Goal: Information Seeking & Learning: Learn about a topic

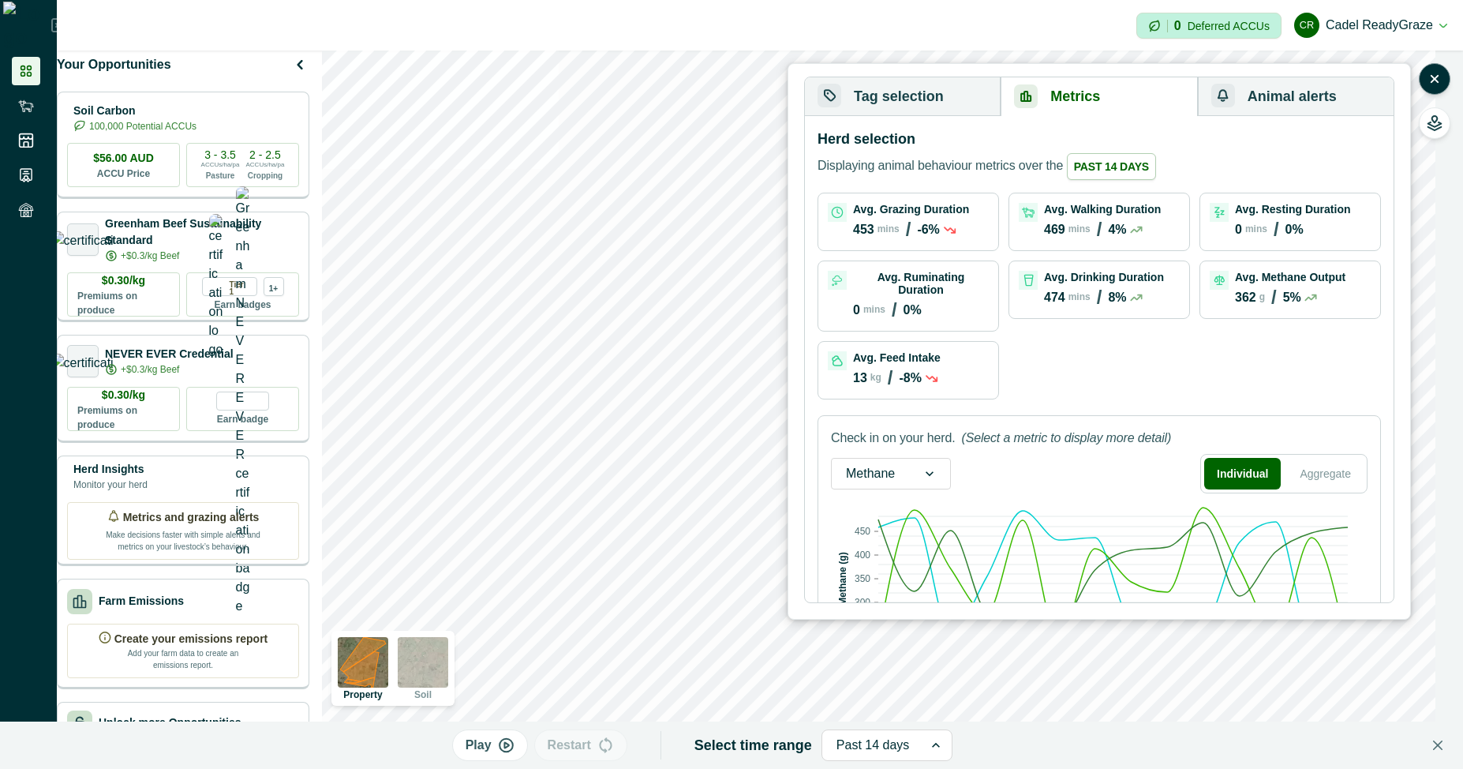
click at [1210, 294] on div "Avg. Methane Output 362 g / 5%" at bounding box center [1290, 290] width 161 height 38
click at [1210, 309] on div "Avg. Methane Output 362 g / 5%" at bounding box center [1290, 290] width 161 height 38
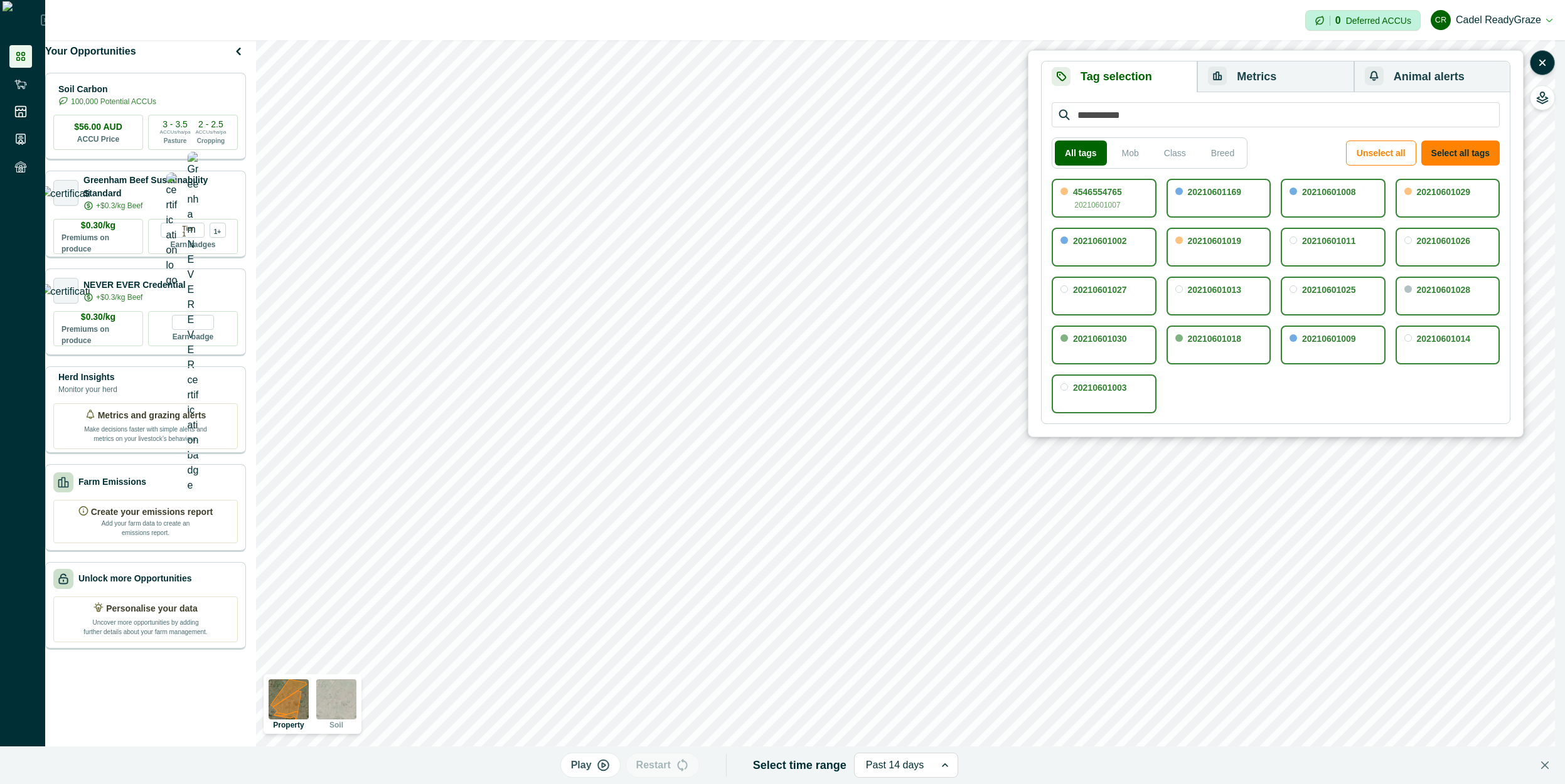
click at [1163, 153] on div "All tags Mob Class Breed Unselect all Select all tags" at bounding box center [1275, 153] width 448 height 31
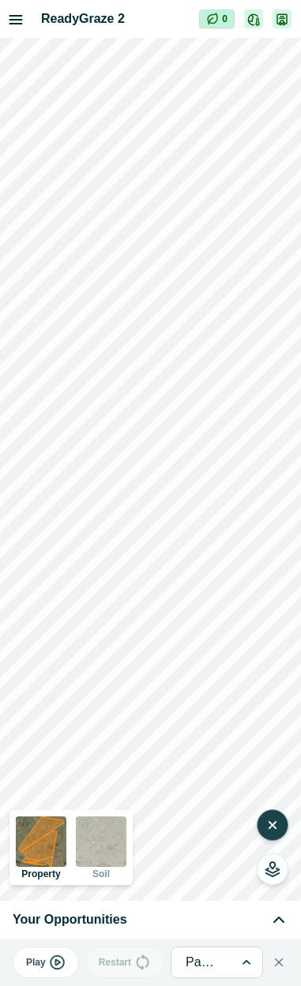
click at [267, 768] on button "button" at bounding box center [272, 826] width 32 height 32
click at [275, 768] on icon "button" at bounding box center [271, 830] width 13 height 2
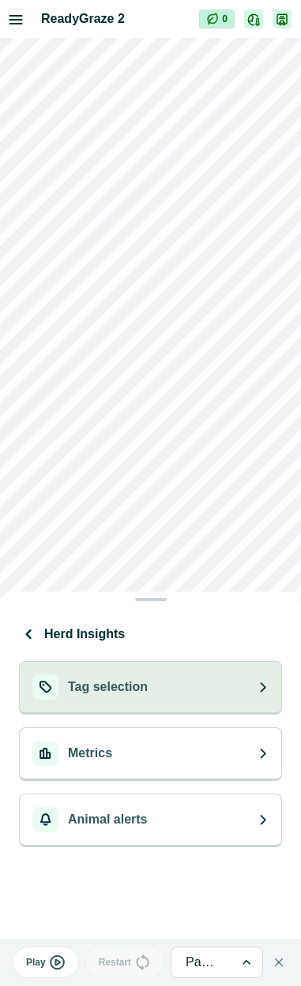
click at [218, 701] on button "Tag selection" at bounding box center [150, 688] width 263 height 54
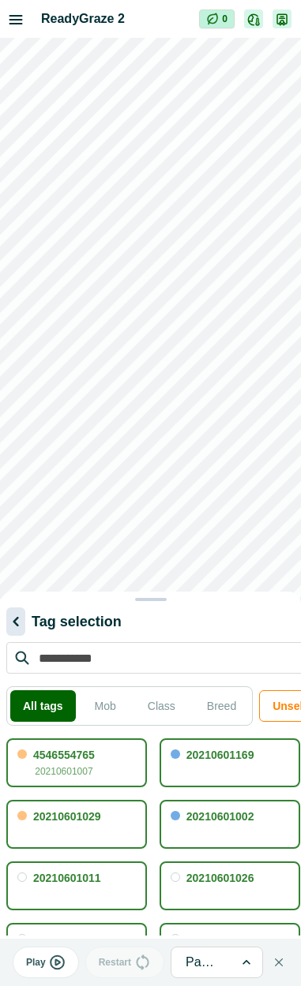
click at [8, 612] on icon "button" at bounding box center [15, 621] width 19 height 19
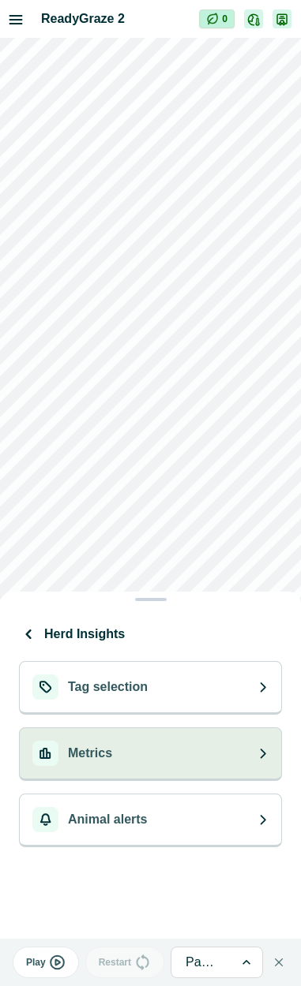
click at [189, 759] on button "Metrics" at bounding box center [150, 755] width 263 height 54
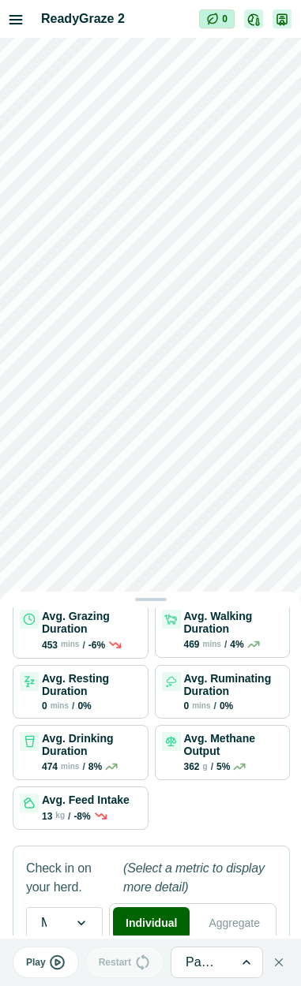
scroll to position [336, 0]
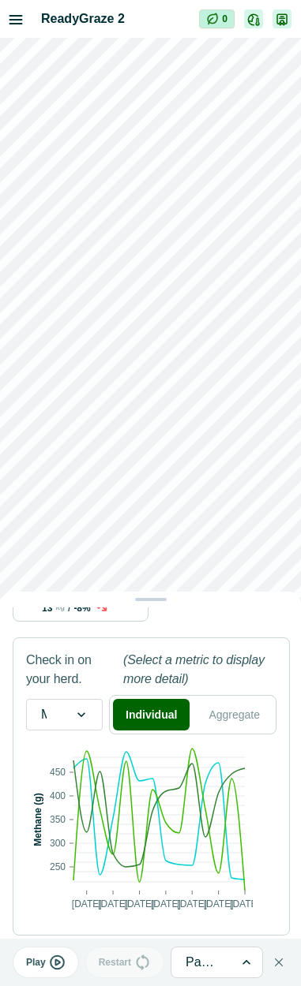
click at [187, 768] on text "13/09/2025" at bounding box center [192, 904] width 30 height 11
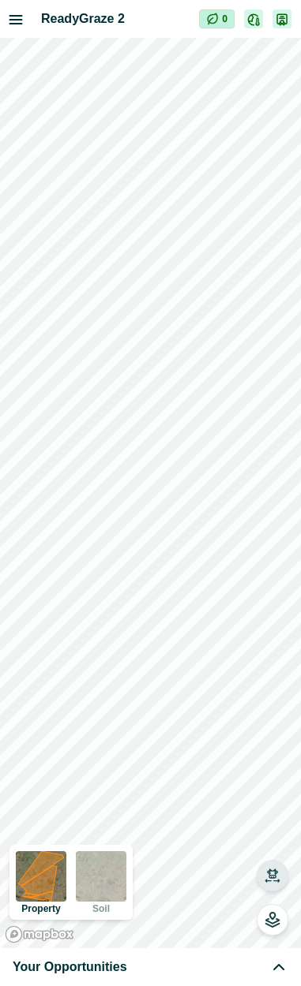
click at [283, 768] on button "button" at bounding box center [272, 876] width 32 height 32
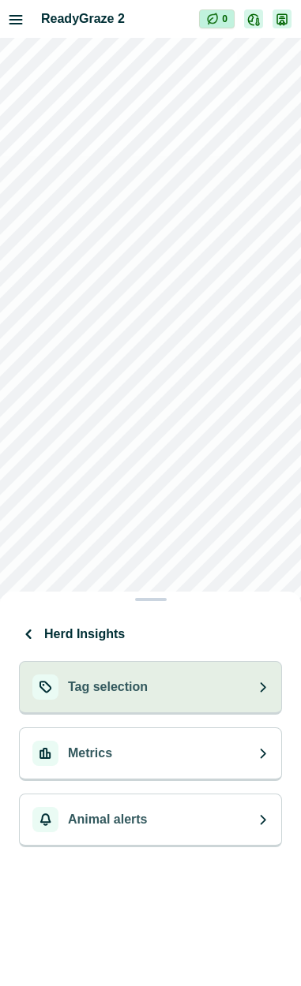
click at [117, 685] on p "Tag selection" at bounding box center [108, 687] width 80 height 19
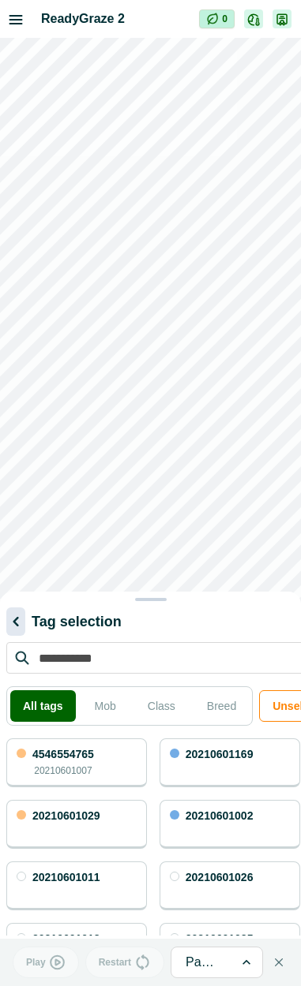
click at [21, 627] on icon "button" at bounding box center [15, 621] width 19 height 19
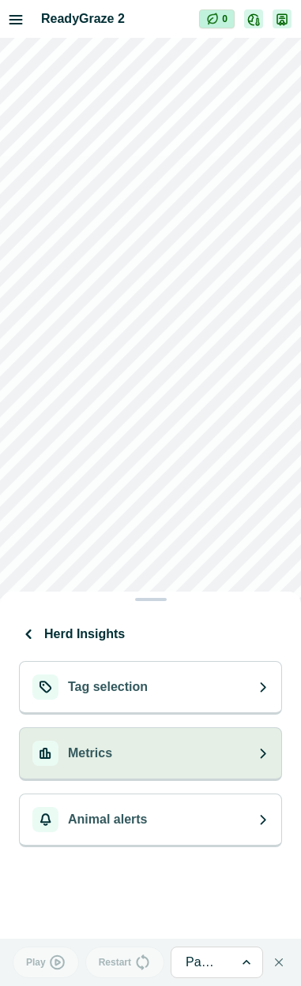
click at [123, 754] on button "Metrics" at bounding box center [150, 755] width 263 height 54
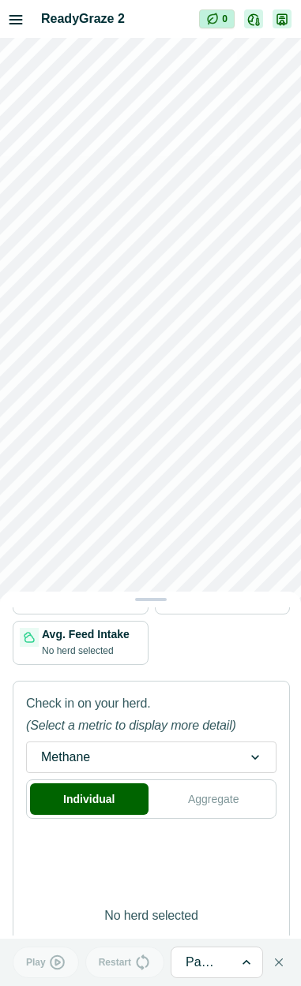
scroll to position [376, 0]
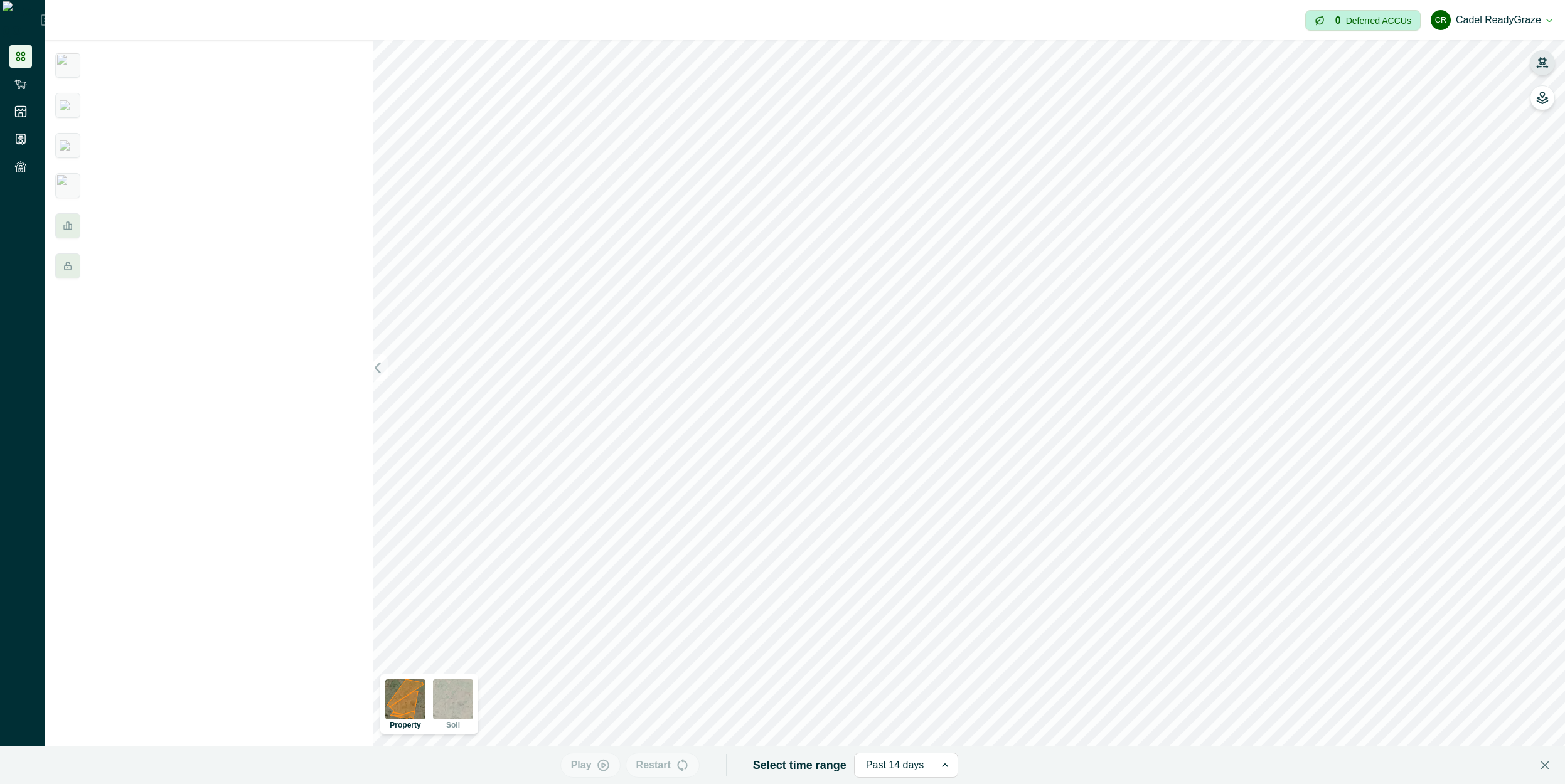
click at [1163, 58] on icon "button" at bounding box center [1543, 63] width 13 height 13
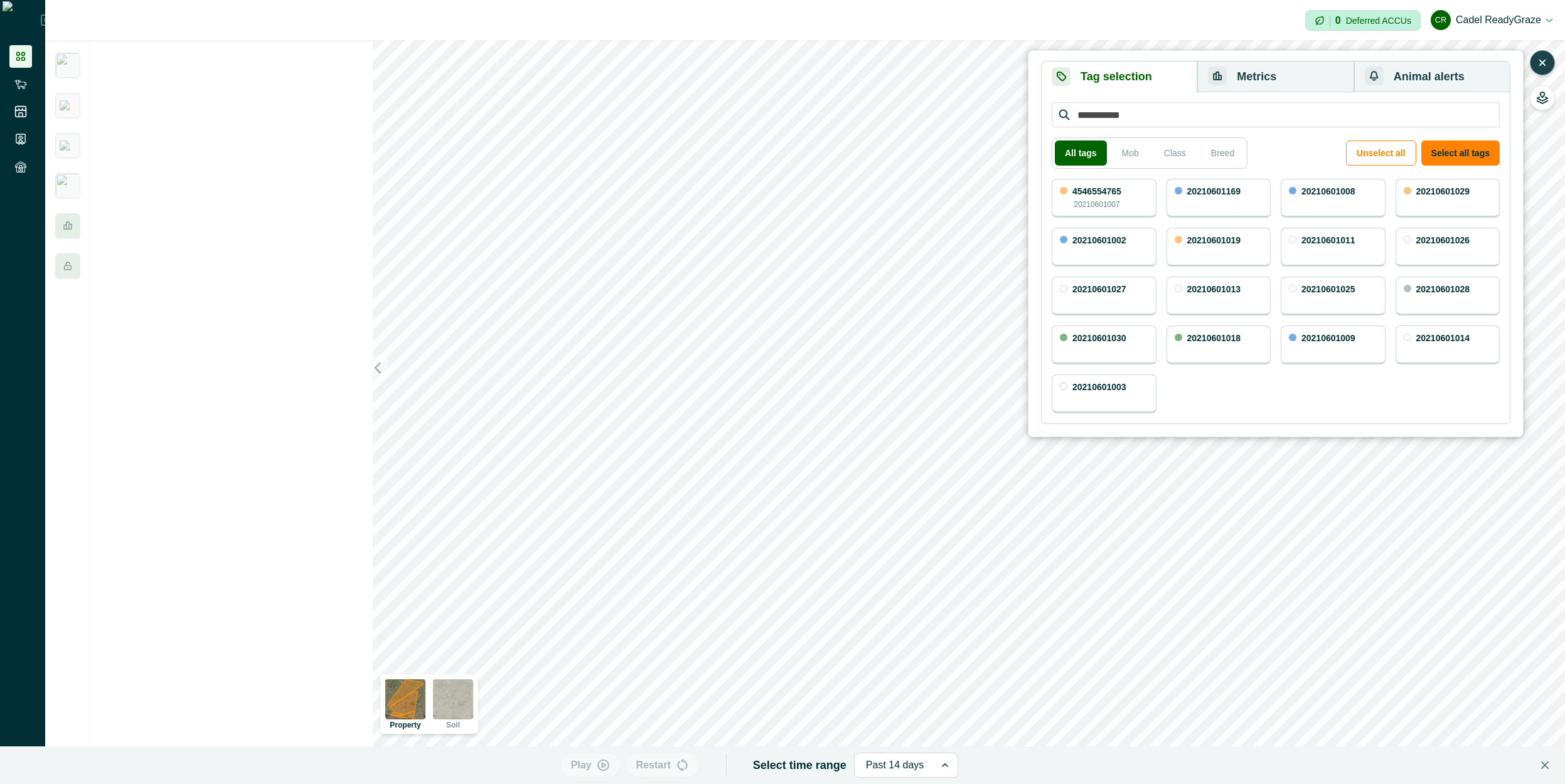
click at [1163, 68] on button "Metrics" at bounding box center [1276, 76] width 156 height 31
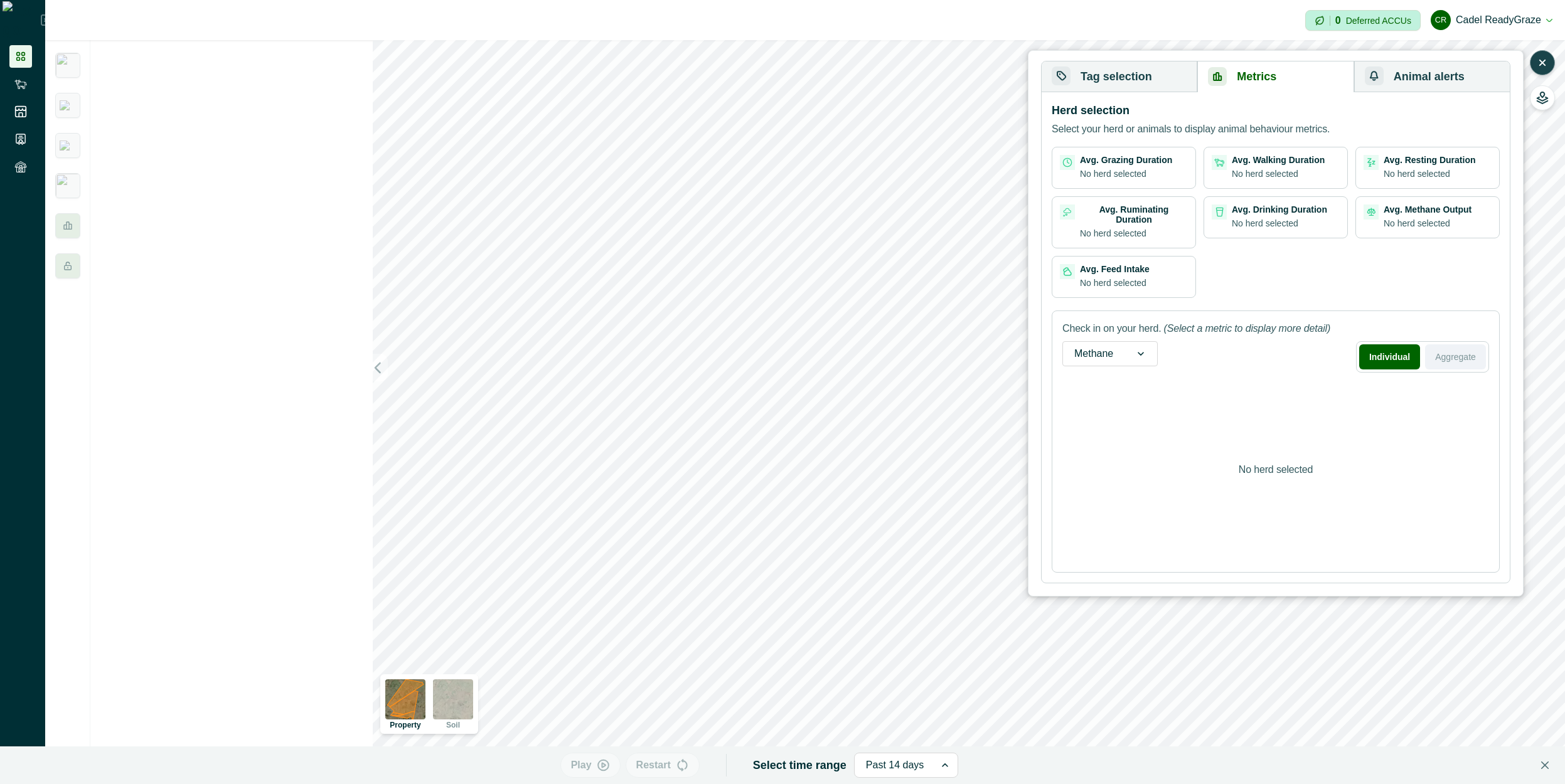
click at [1163, 355] on button "Aggregate" at bounding box center [1455, 357] width 61 height 25
click at [1163, 347] on button "Individual" at bounding box center [1391, 357] width 60 height 25
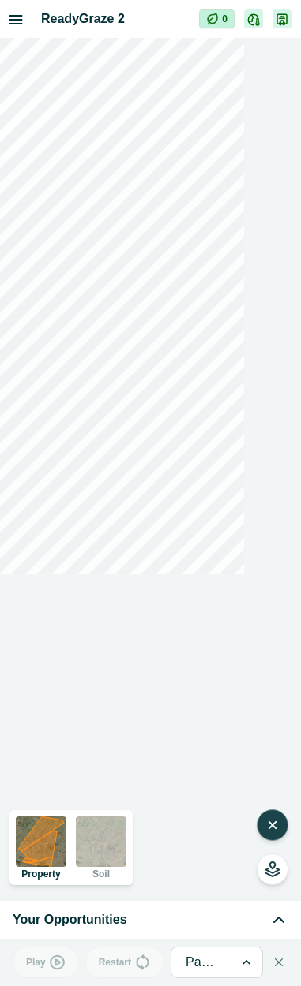
click at [272, 768] on button "button" at bounding box center [272, 826] width 32 height 32
click at [273, 768] on button "button" at bounding box center [272, 826] width 32 height 32
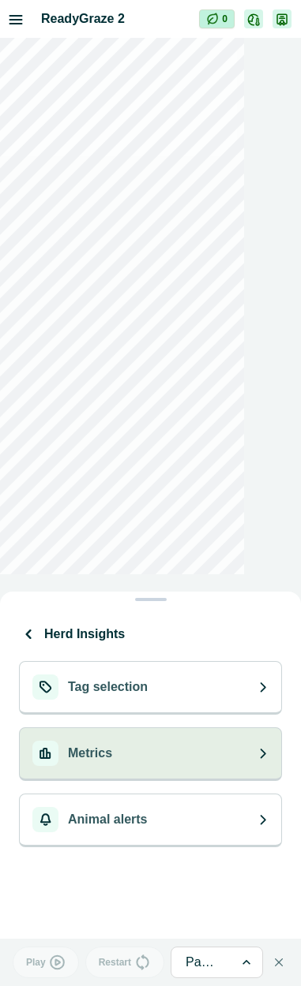
click at [178, 757] on button "Metrics" at bounding box center [150, 755] width 263 height 54
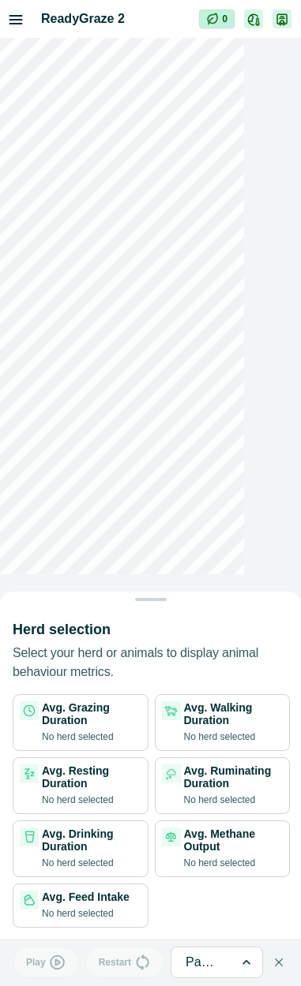
scroll to position [0, 0]
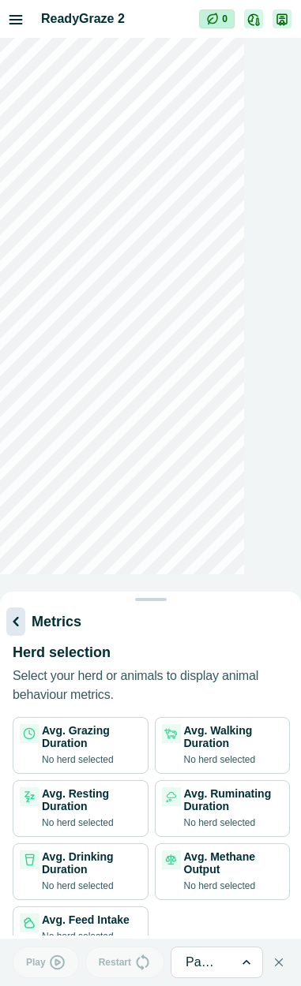
click at [25, 622] on div "Metrics" at bounding box center [147, 622] width 283 height 28
click at [18, 623] on icon "button" at bounding box center [15, 621] width 19 height 19
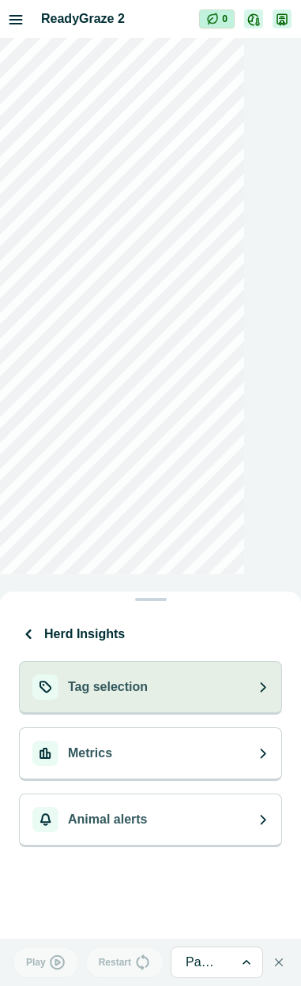
click at [148, 690] on button "Tag selection" at bounding box center [150, 688] width 263 height 54
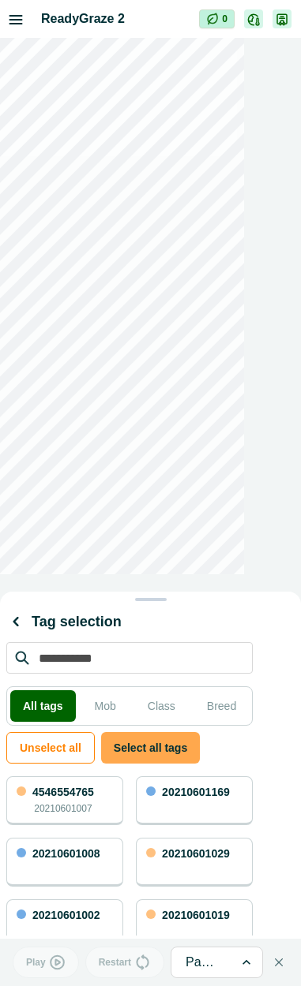
click at [157, 739] on button "Select all tags" at bounding box center [150, 748] width 99 height 32
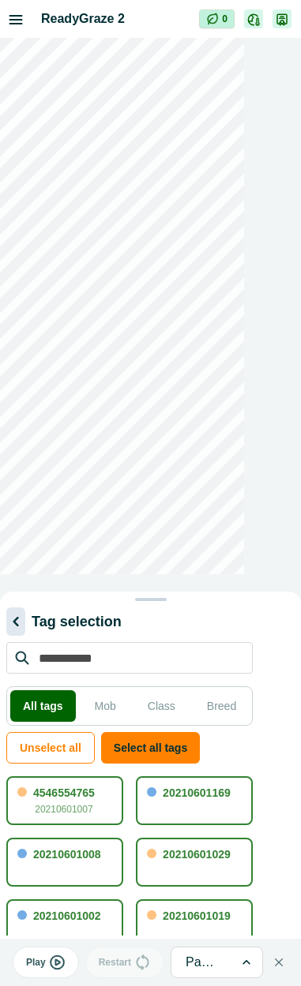
click at [17, 621] on icon "button" at bounding box center [15, 621] width 19 height 19
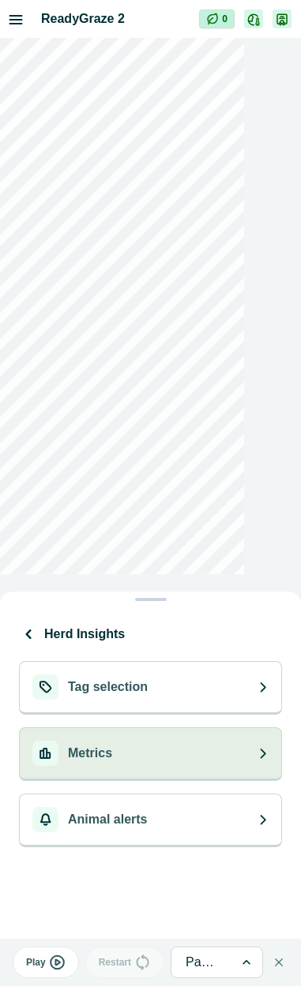
click at [115, 746] on button "Metrics" at bounding box center [150, 755] width 263 height 54
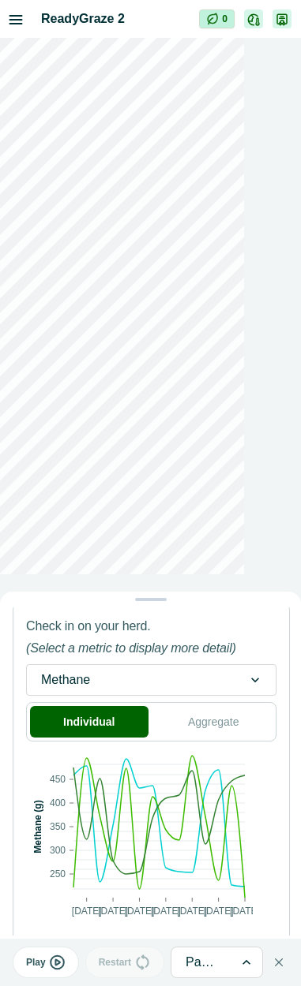
scroll to position [377, 0]
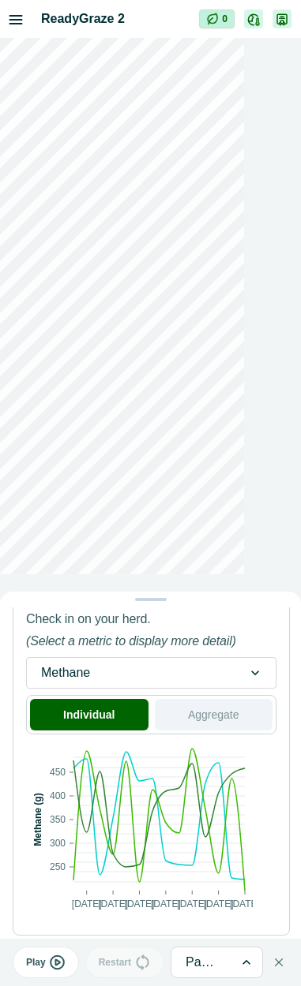
click at [181, 716] on button "Aggregate" at bounding box center [214, 715] width 118 height 32
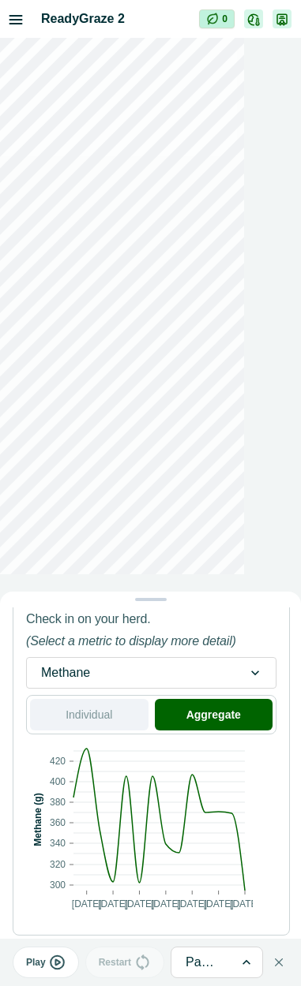
click at [99, 715] on button "Individual" at bounding box center [89, 715] width 118 height 32
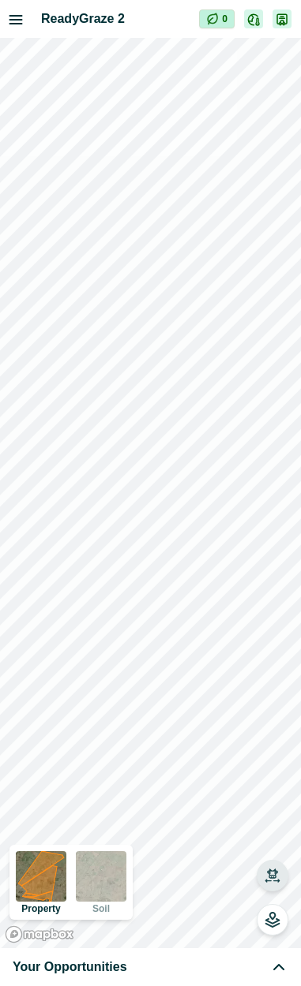
click at [263, 768] on button "button" at bounding box center [272, 876] width 32 height 32
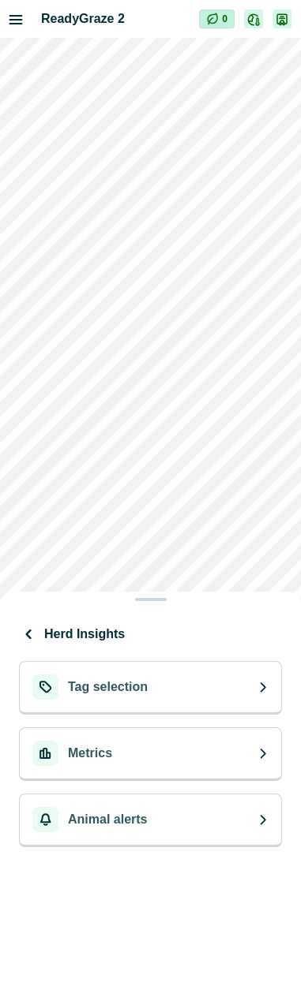
drag, startPoint x: 144, startPoint y: 755, endPoint x: 127, endPoint y: 721, distance: 38.1
click at [144, 754] on button "Metrics" at bounding box center [150, 755] width 263 height 54
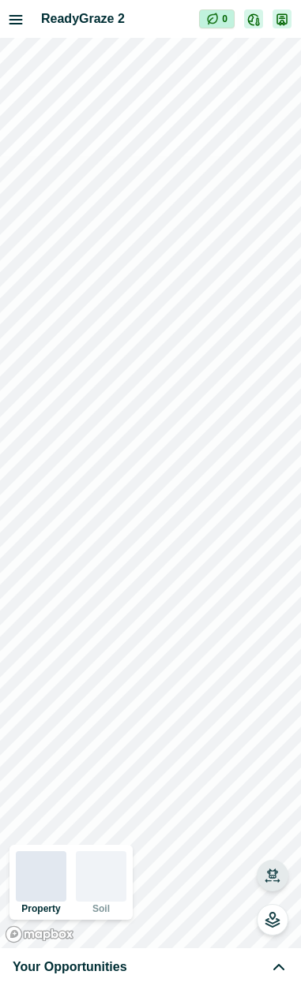
click at [269, 768] on icon "button" at bounding box center [272, 876] width 16 height 16
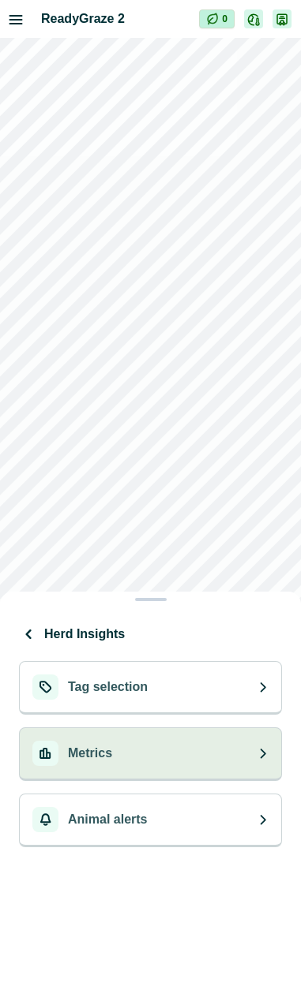
click at [219, 765] on button "Metrics" at bounding box center [150, 755] width 263 height 54
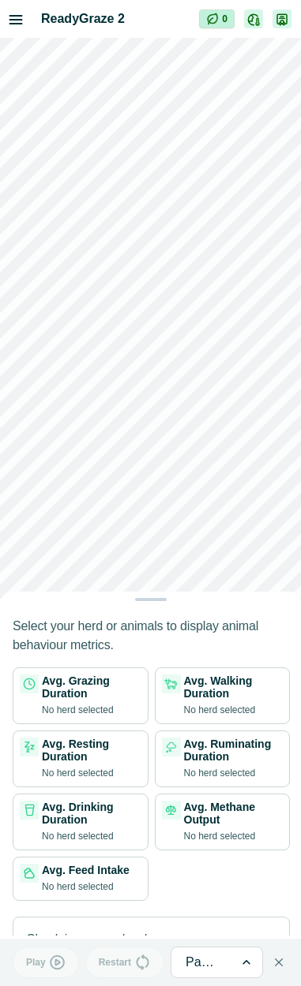
scroll to position [0, 0]
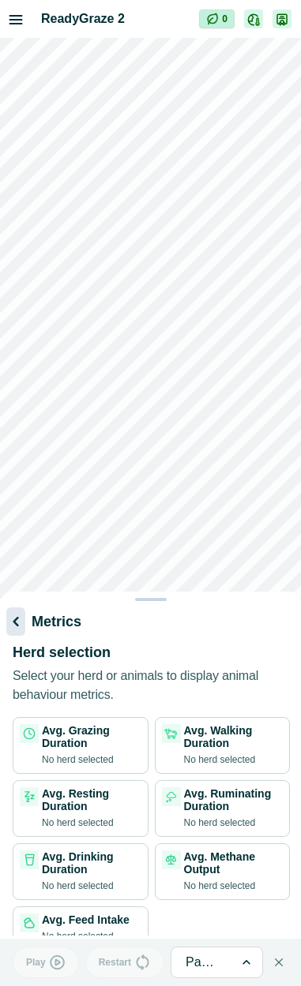
click at [20, 625] on icon "button" at bounding box center [15, 621] width 19 height 19
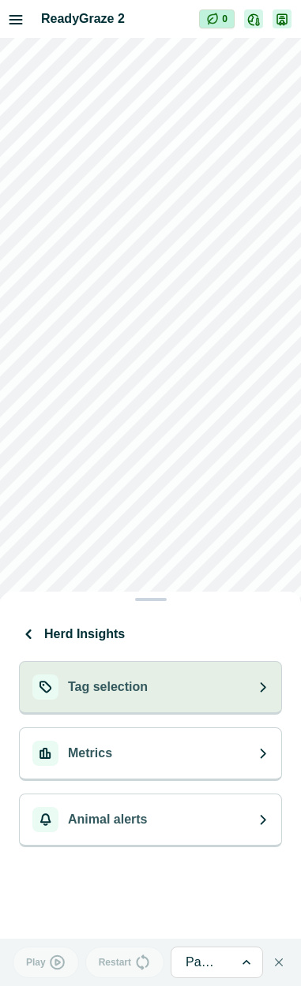
click at [164, 695] on button "Tag selection" at bounding box center [150, 688] width 263 height 54
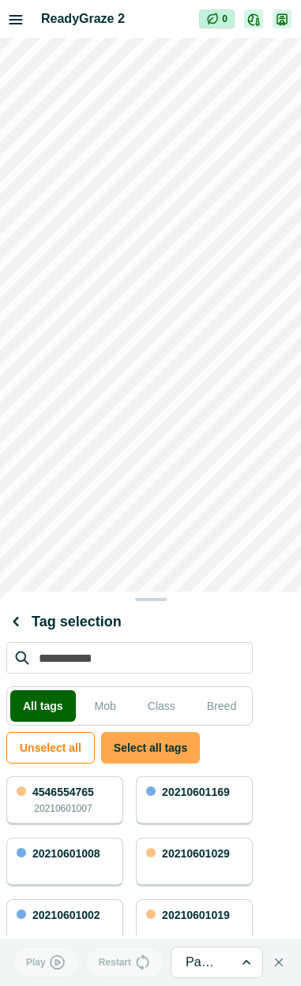
click at [159, 742] on button "Select all tags" at bounding box center [150, 748] width 99 height 32
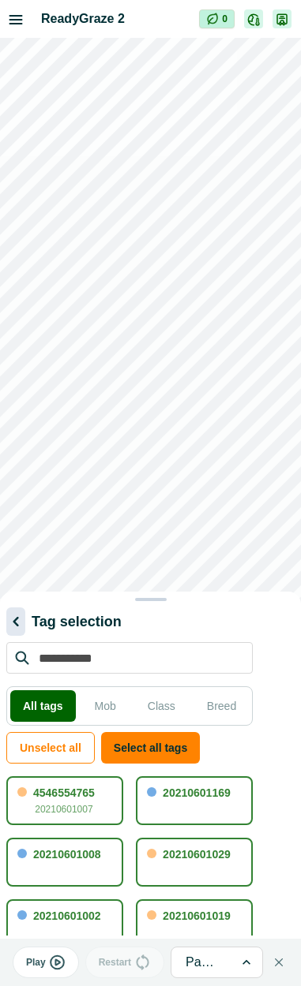
click at [23, 627] on icon "button" at bounding box center [15, 621] width 19 height 19
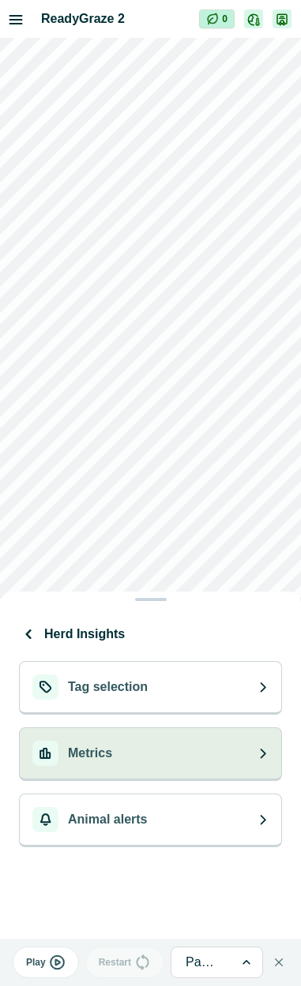
click at [151, 743] on button "Metrics" at bounding box center [150, 755] width 263 height 54
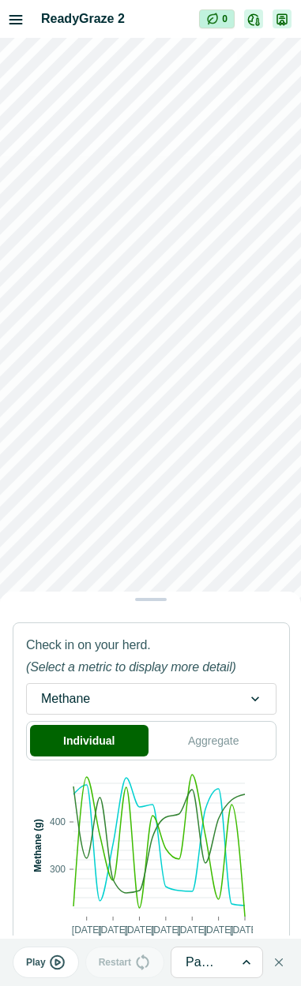
scroll to position [377, 0]
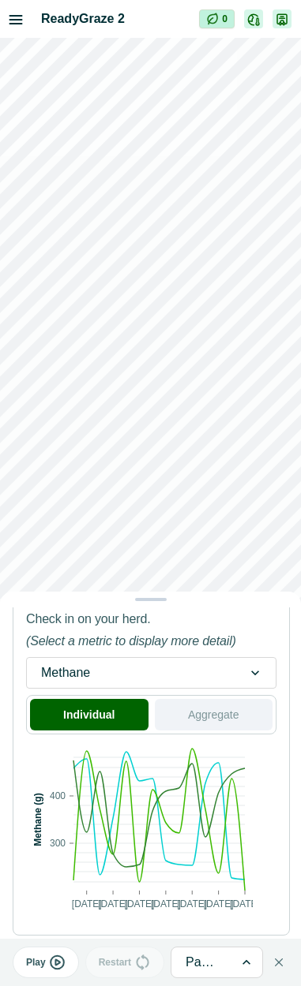
click at [193, 715] on button "Aggregate" at bounding box center [214, 715] width 118 height 32
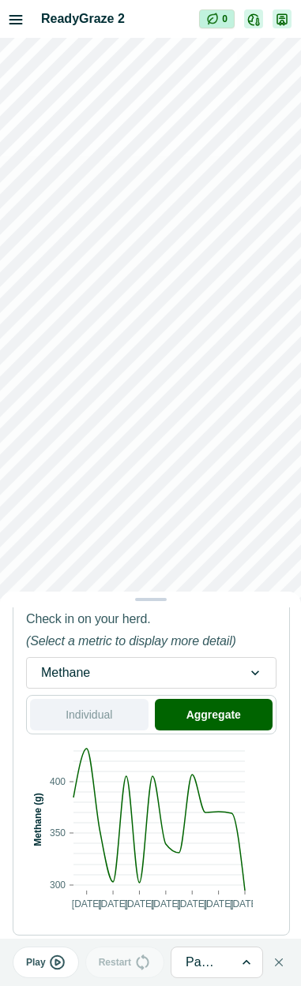
click at [107, 722] on button "Individual" at bounding box center [89, 715] width 118 height 32
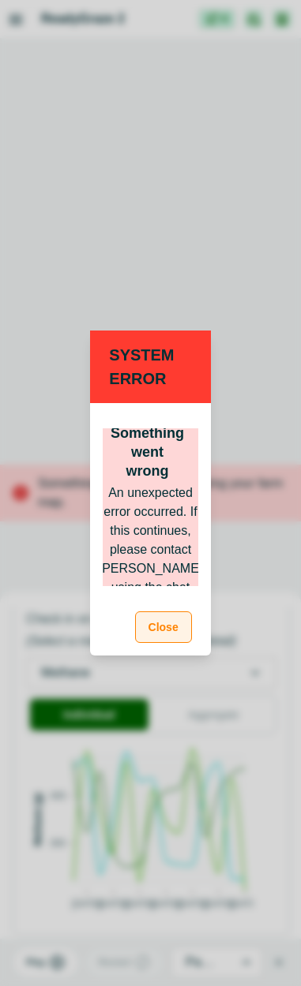
click at [170, 633] on button "Close" at bounding box center [163, 628] width 57 height 32
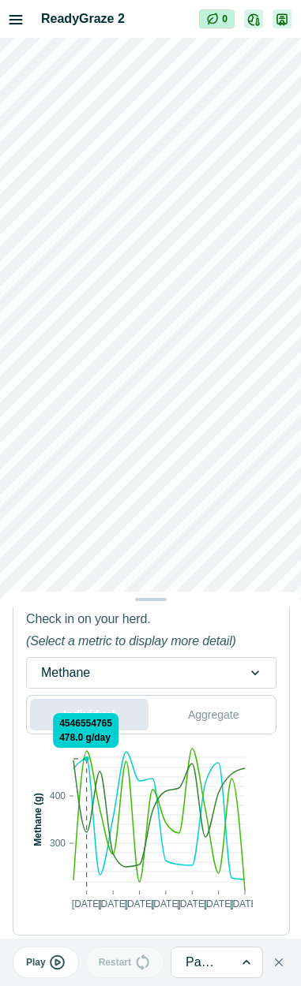
drag, startPoint x: 200, startPoint y: 714, endPoint x: 130, endPoint y: 728, distance: 70.9
click at [198, 714] on button "Aggregate" at bounding box center [214, 715] width 118 height 32
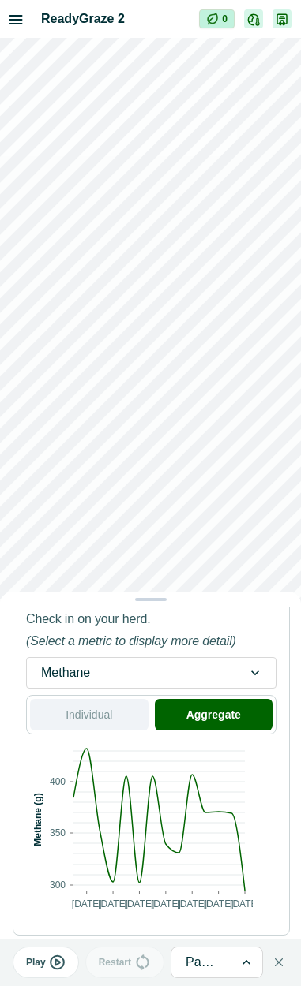
click at [125, 717] on button "Individual" at bounding box center [89, 715] width 118 height 32
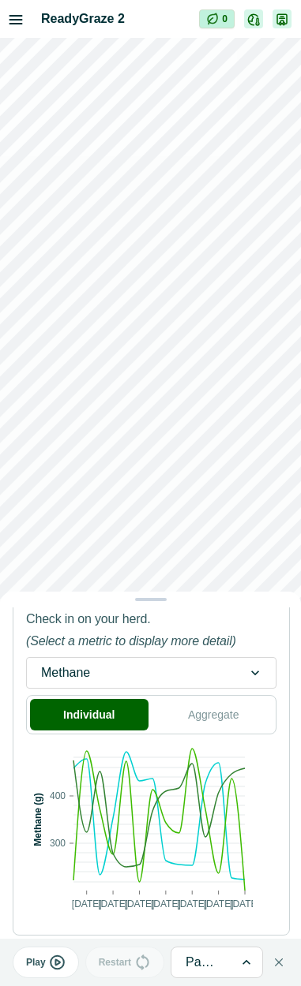
click at [279, 768] on icon "Close" at bounding box center [279, 963] width 8 height 8
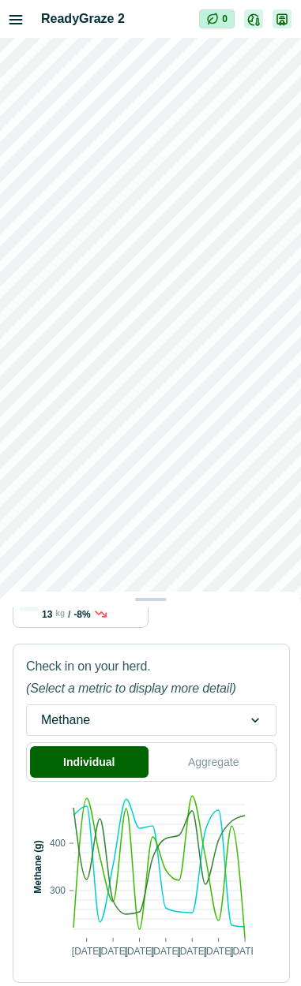
scroll to position [330, 0]
click at [214, 534] on div "Metrics Herd selection Displaying animal behaviour metrics over the Past 14 day…" at bounding box center [150, 493] width 301 height 986
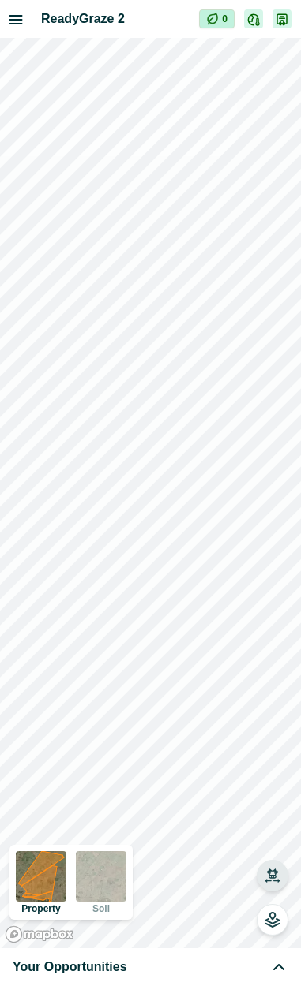
click at [268, 768] on icon "button" at bounding box center [272, 876] width 16 height 16
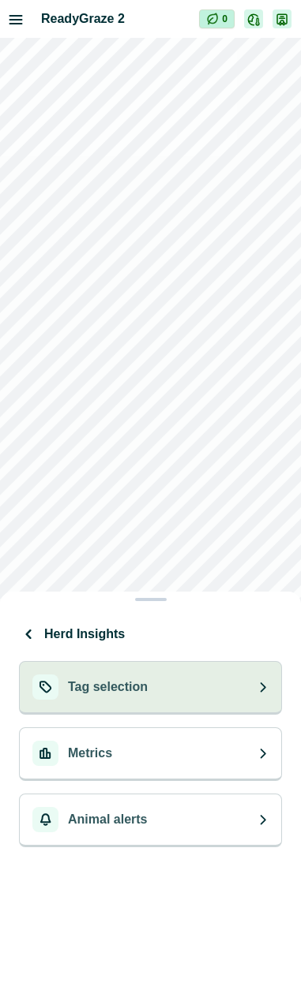
click at [111, 708] on button "Tag selection" at bounding box center [150, 688] width 263 height 54
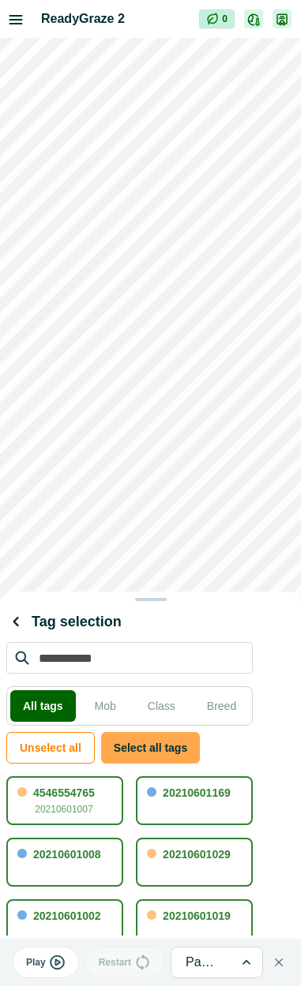
click at [121, 742] on button "Select all tags" at bounding box center [150, 748] width 99 height 32
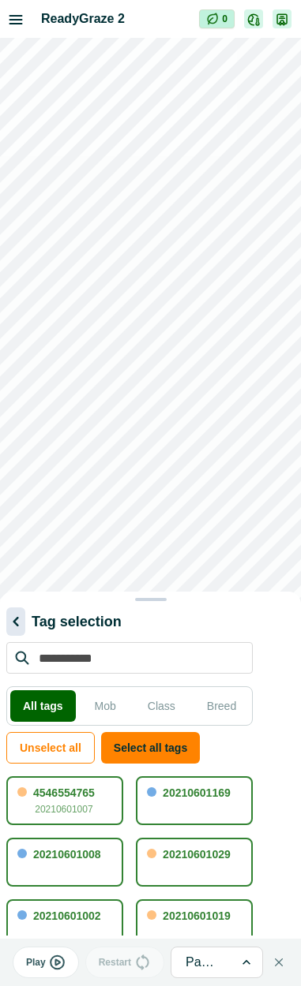
click at [18, 624] on icon "button" at bounding box center [15, 621] width 19 height 19
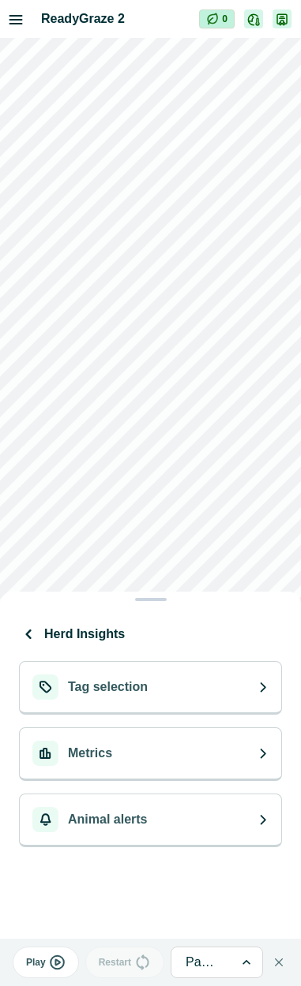
click at [166, 766] on button "Metrics" at bounding box center [150, 755] width 263 height 54
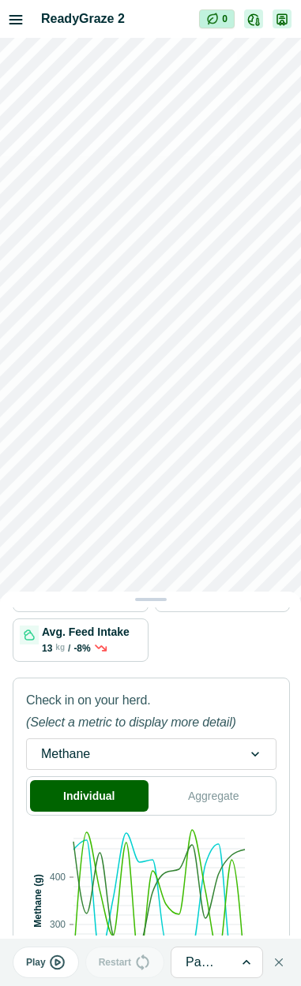
scroll to position [377, 0]
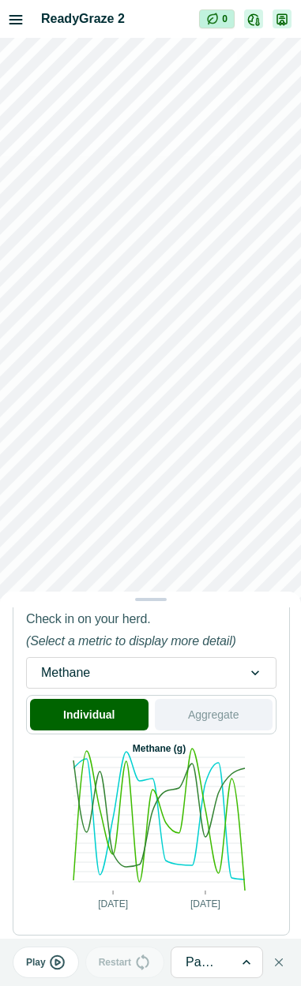
click at [171, 712] on button "Aggregate" at bounding box center [214, 715] width 118 height 32
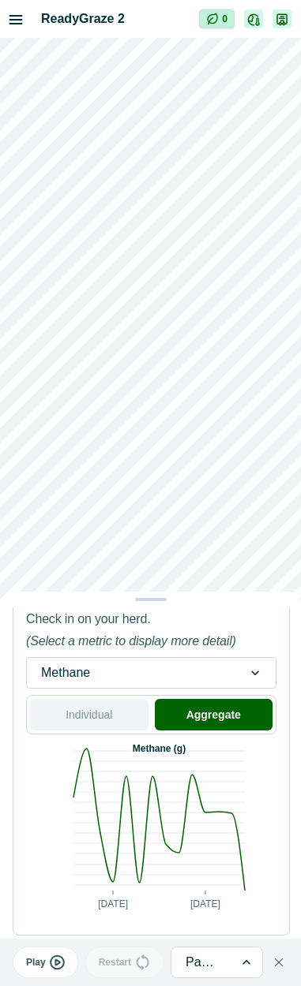
click at [84, 727] on button "Individual" at bounding box center [89, 715] width 118 height 32
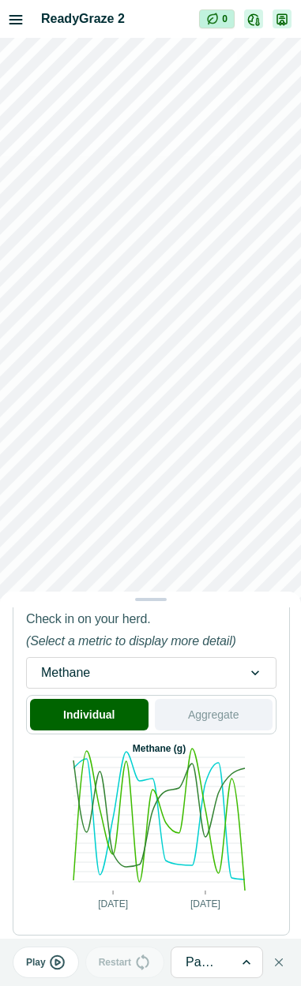
click at [205, 703] on button "Aggregate" at bounding box center [214, 715] width 118 height 32
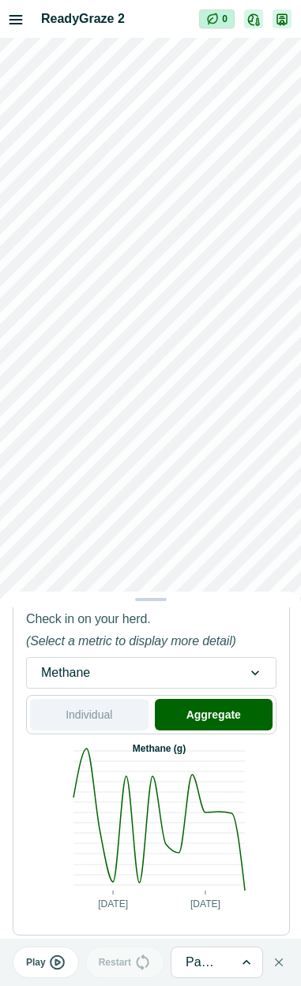
click at [103, 725] on button "Individual" at bounding box center [89, 715] width 118 height 32
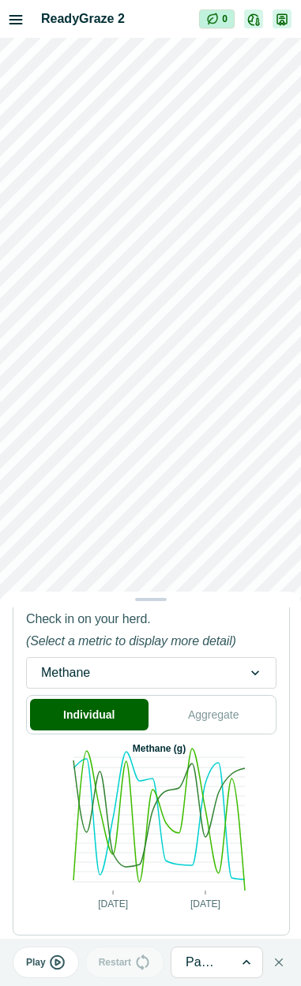
click at [26, 768] on rect at bounding box center [139, 831] width 226 height 181
click at [249, 504] on div "Metrics Herd selection Displaying animal behaviour metrics over the Past 14 day…" at bounding box center [150, 469] width 301 height 939
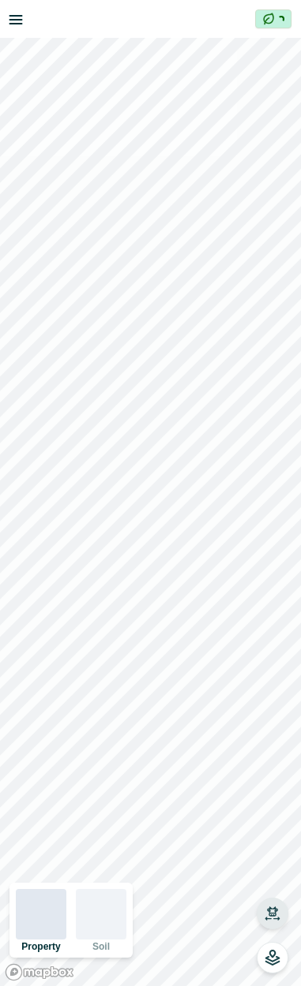
click at [276, 909] on icon "button" at bounding box center [272, 914] width 16 height 16
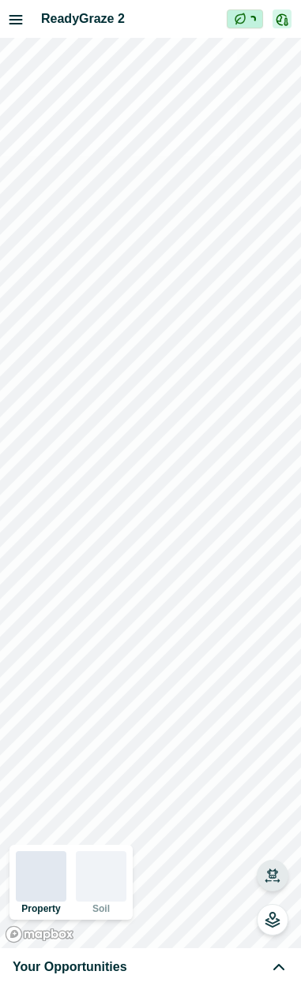
click at [279, 873] on icon "button" at bounding box center [272, 876] width 16 height 16
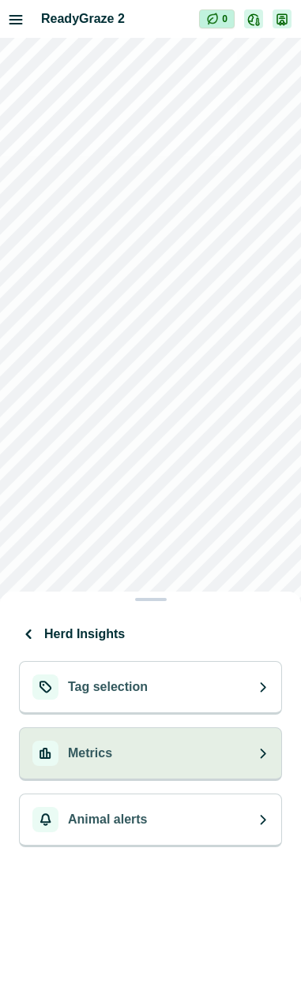
click at [118, 753] on button "Metrics" at bounding box center [150, 755] width 263 height 54
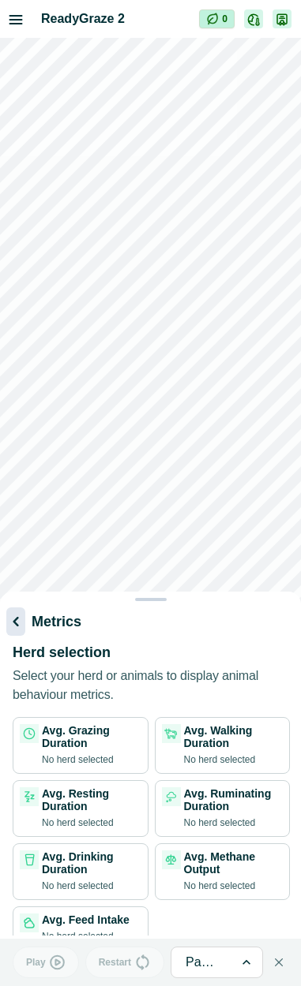
click at [21, 620] on icon "button" at bounding box center [15, 621] width 19 height 19
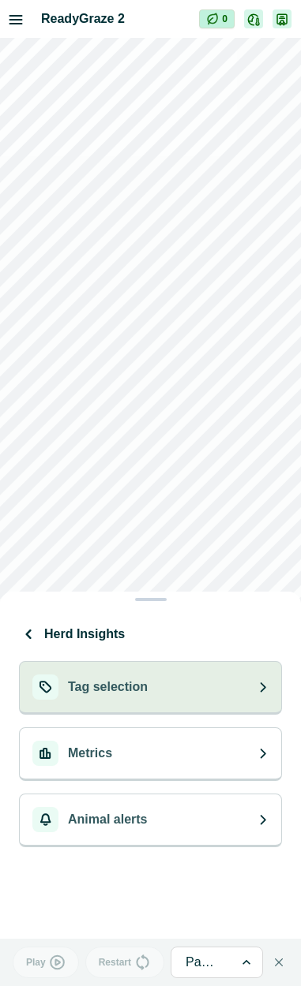
click at [83, 675] on div "Tag selection" at bounding box center [89, 687] width 115 height 25
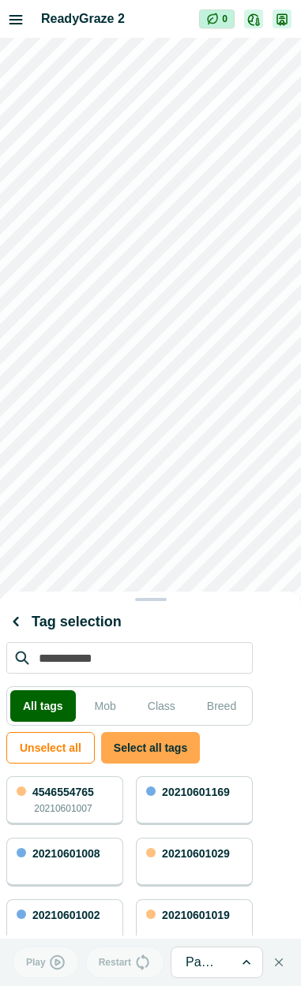
click at [139, 751] on button "Select all tags" at bounding box center [150, 748] width 99 height 32
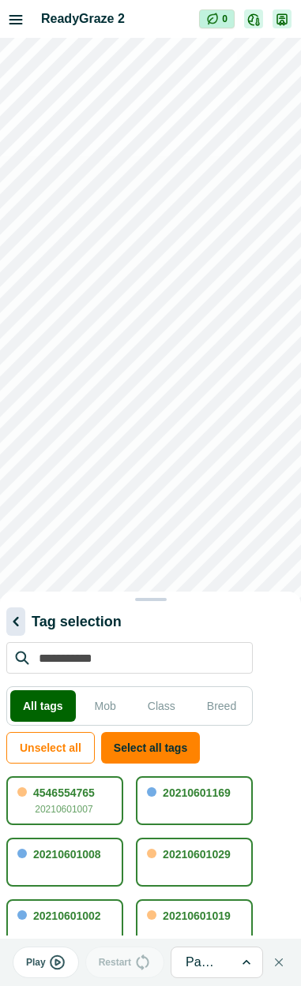
click at [12, 614] on icon "button" at bounding box center [15, 621] width 19 height 19
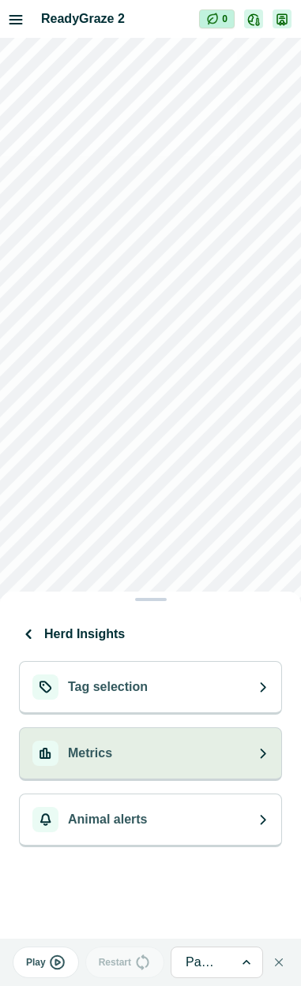
click at [90, 742] on div "Metrics" at bounding box center [72, 753] width 80 height 25
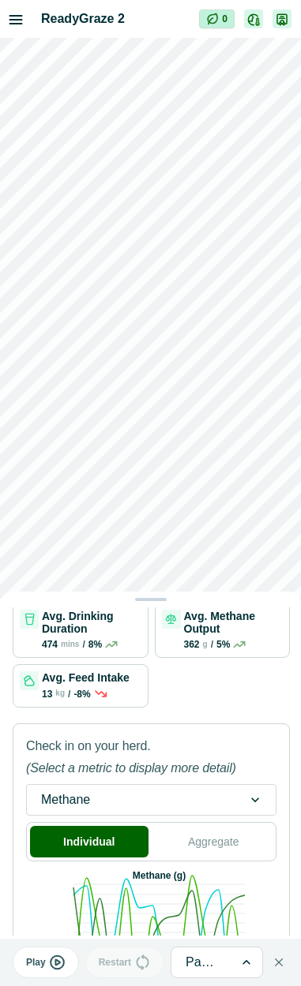
scroll to position [377, 0]
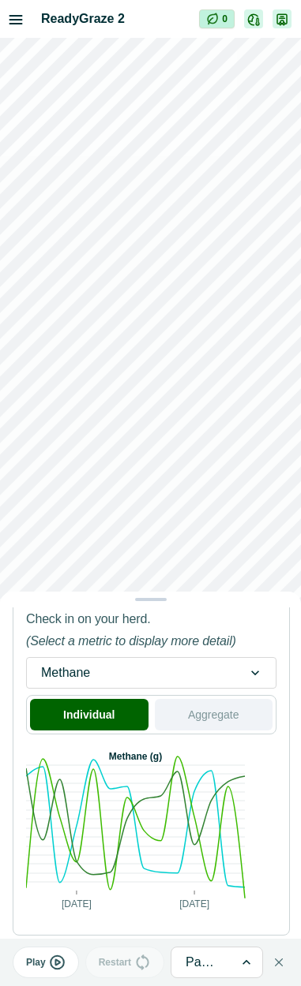
click at [205, 715] on button "Aggregate" at bounding box center [214, 715] width 118 height 32
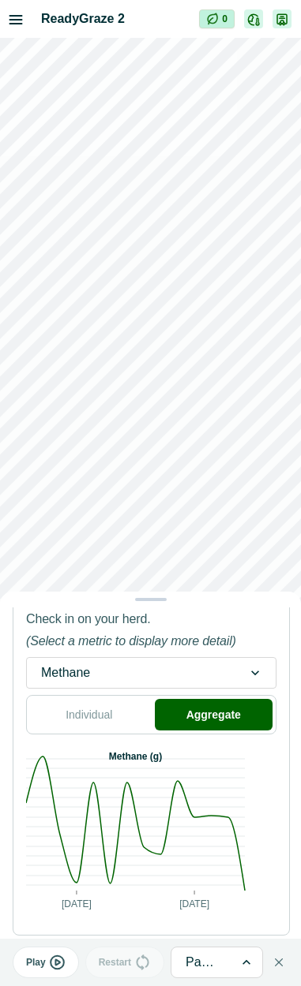
drag, startPoint x: 154, startPoint y: 669, endPoint x: 147, endPoint y: 683, distance: 15.2
click at [154, 670] on div at bounding box center [130, 673] width 179 height 22
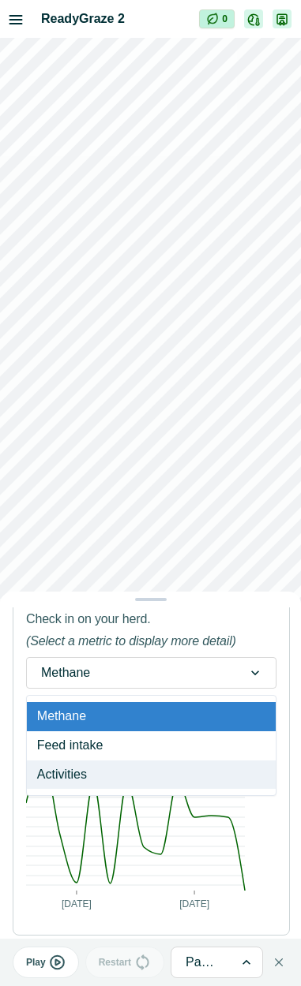
click at [122, 770] on div "Activities" at bounding box center [151, 775] width 249 height 29
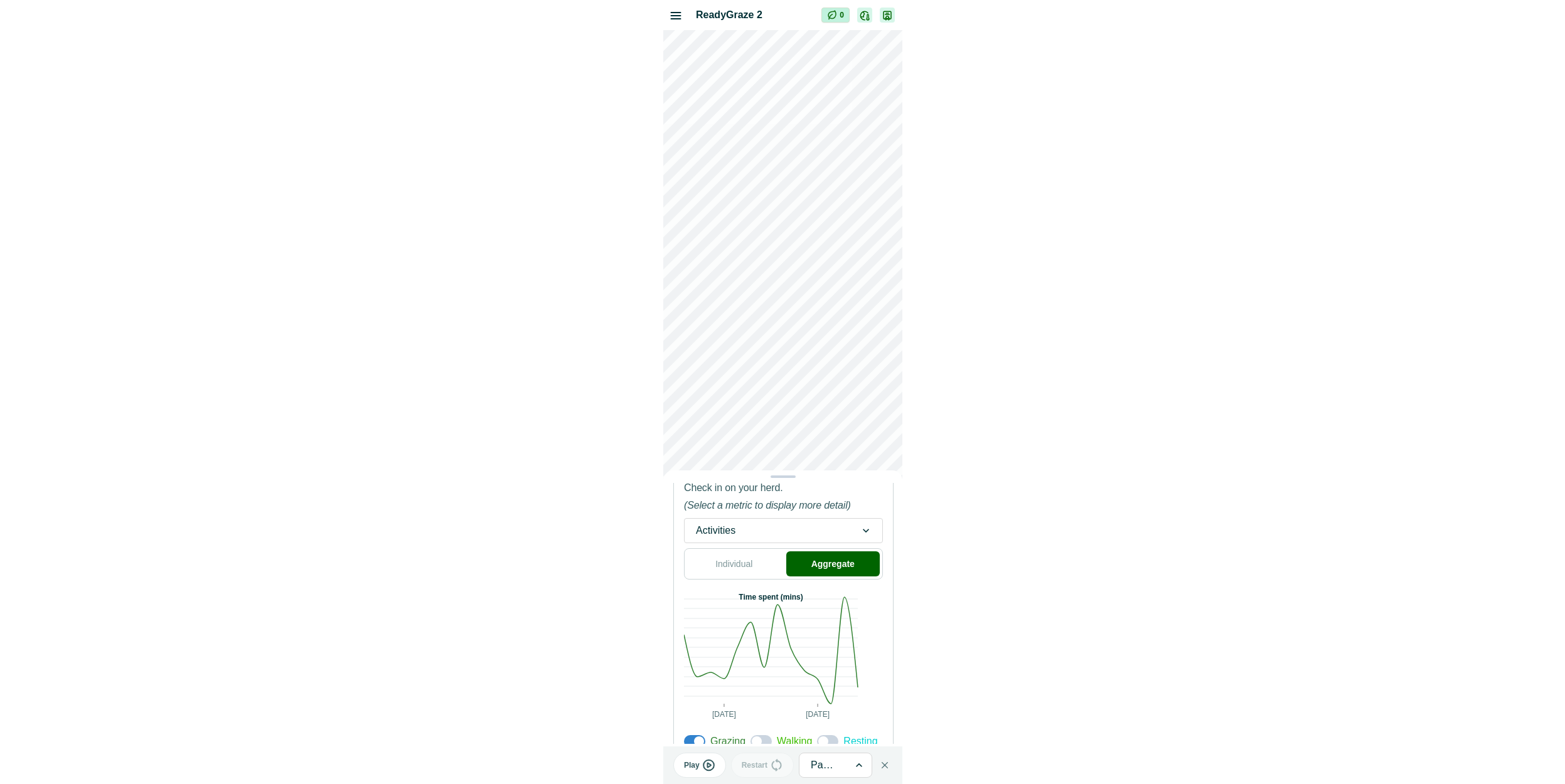
scroll to position [380, 0]
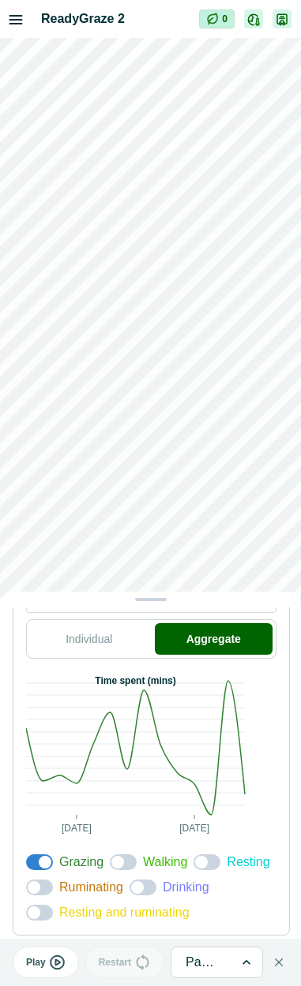
click at [125, 855] on span at bounding box center [123, 863] width 27 height 16
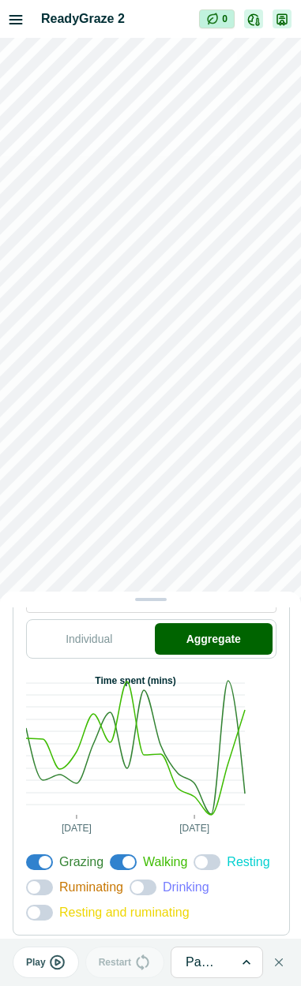
click at [53, 880] on span at bounding box center [39, 888] width 27 height 16
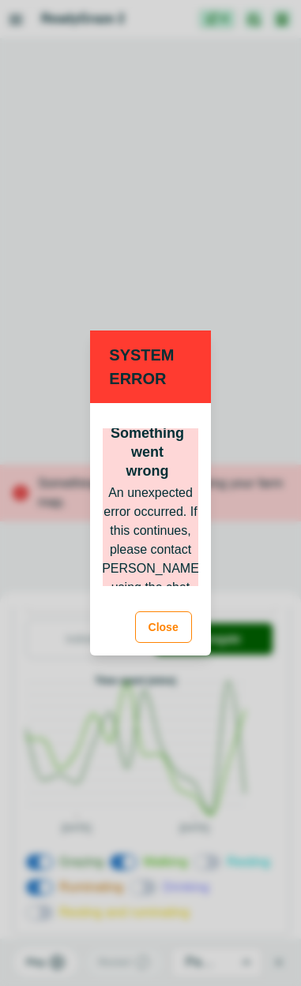
click at [163, 631] on button "Close" at bounding box center [163, 628] width 57 height 32
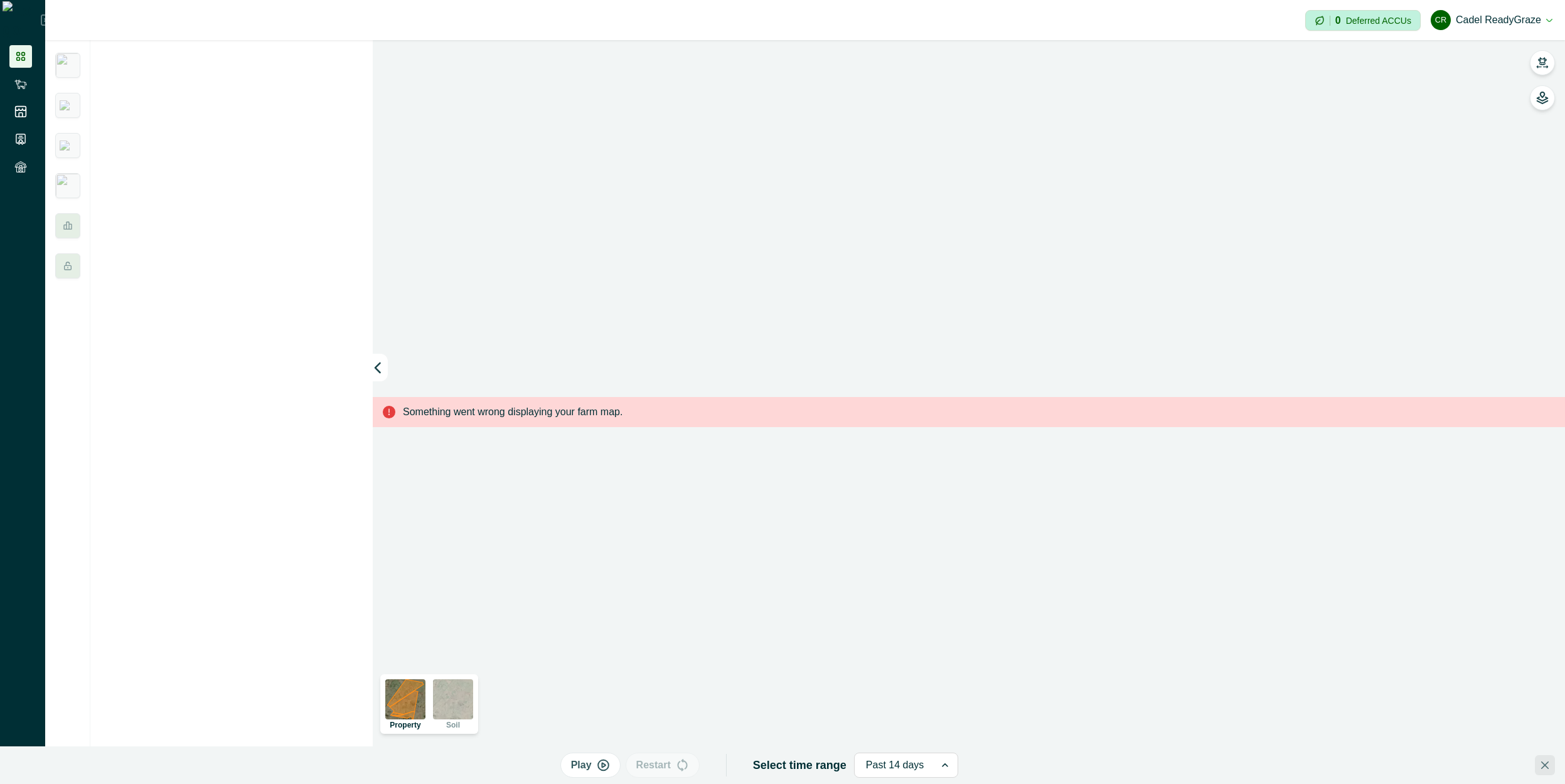
click at [239, 763] on button "Close" at bounding box center [1544, 765] width 20 height 20
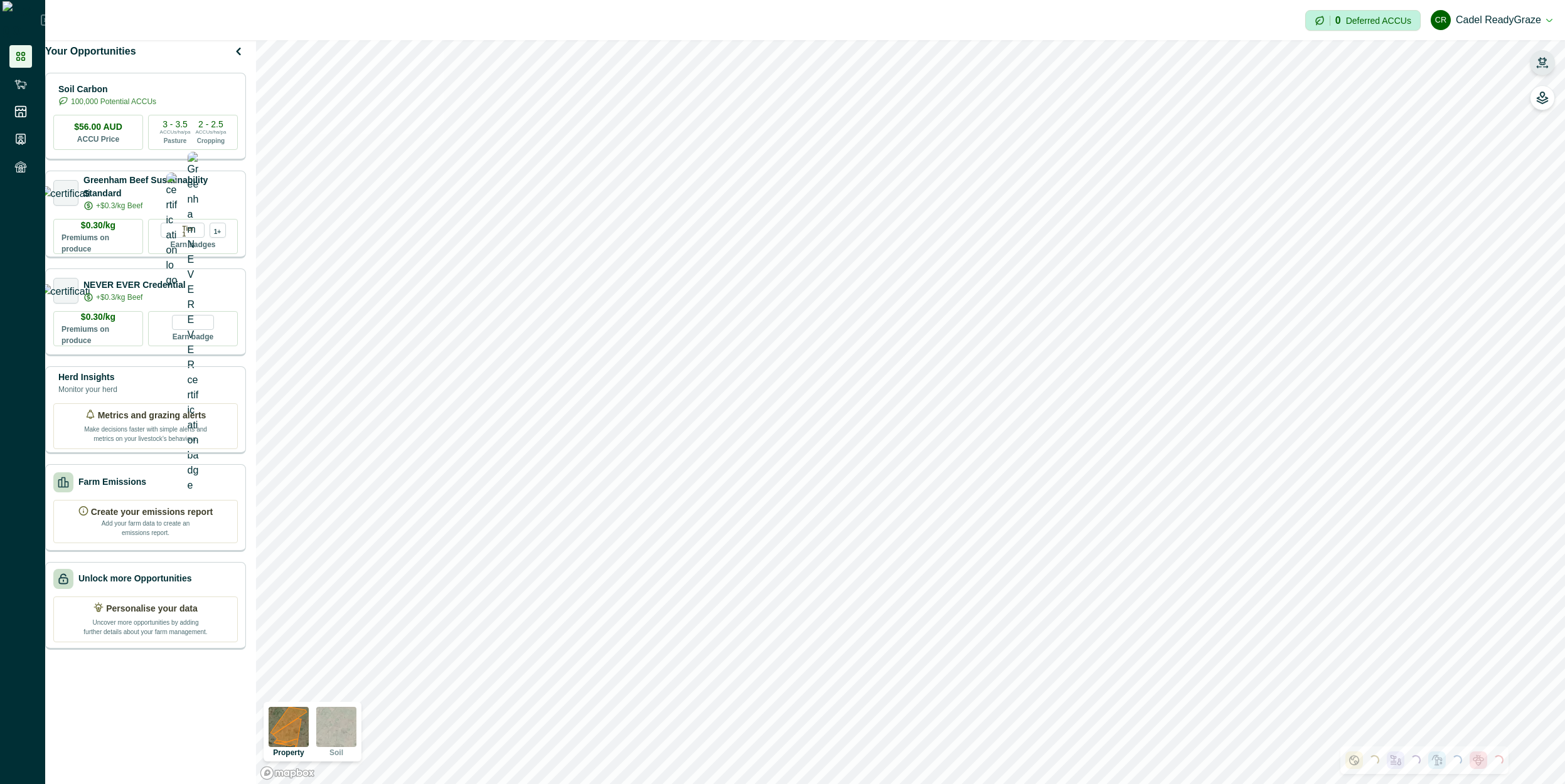
click at [1547, 60] on icon "button" at bounding box center [1543, 63] width 13 height 13
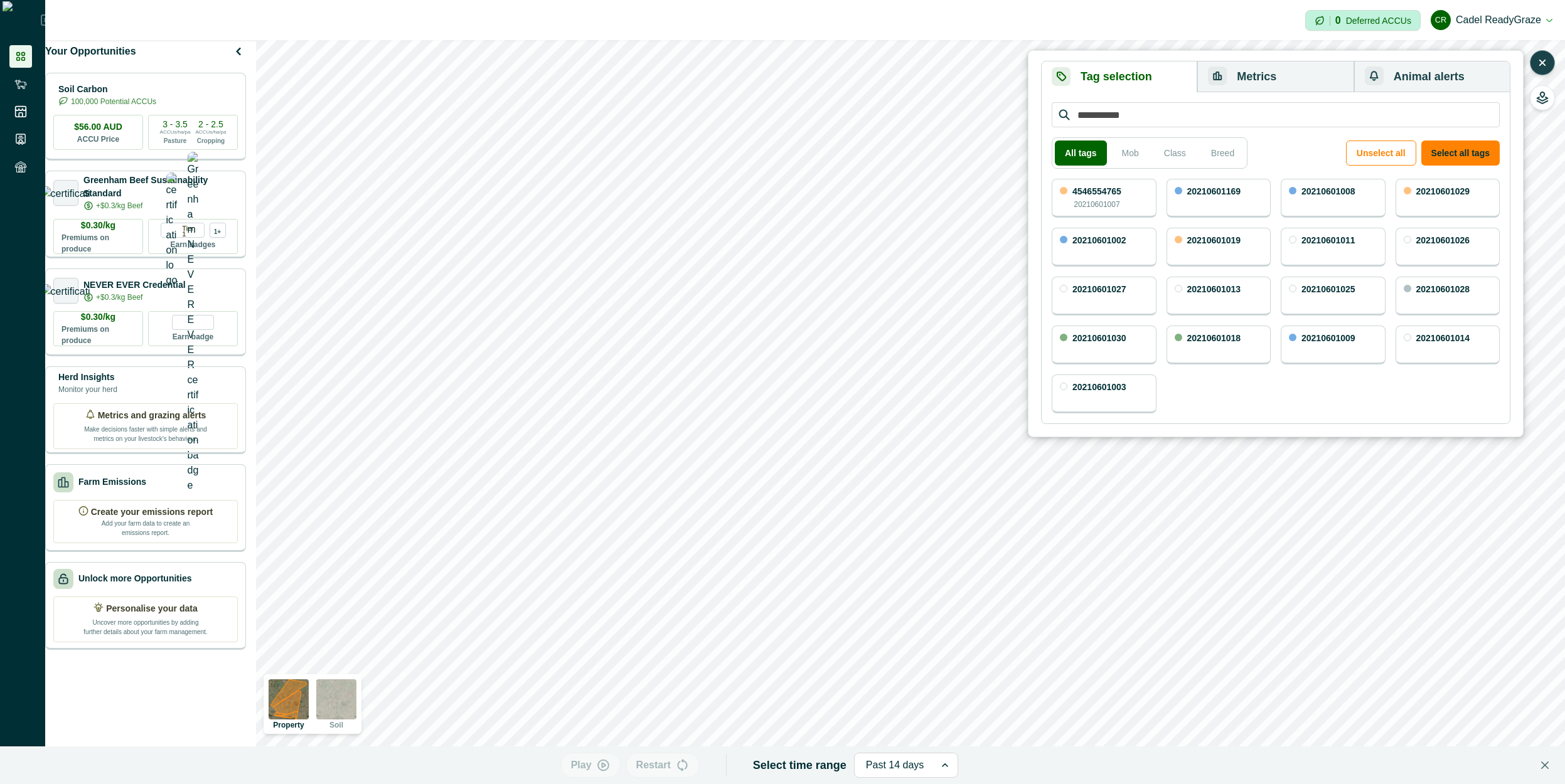
click at [1268, 72] on button "Metrics" at bounding box center [1276, 76] width 156 height 31
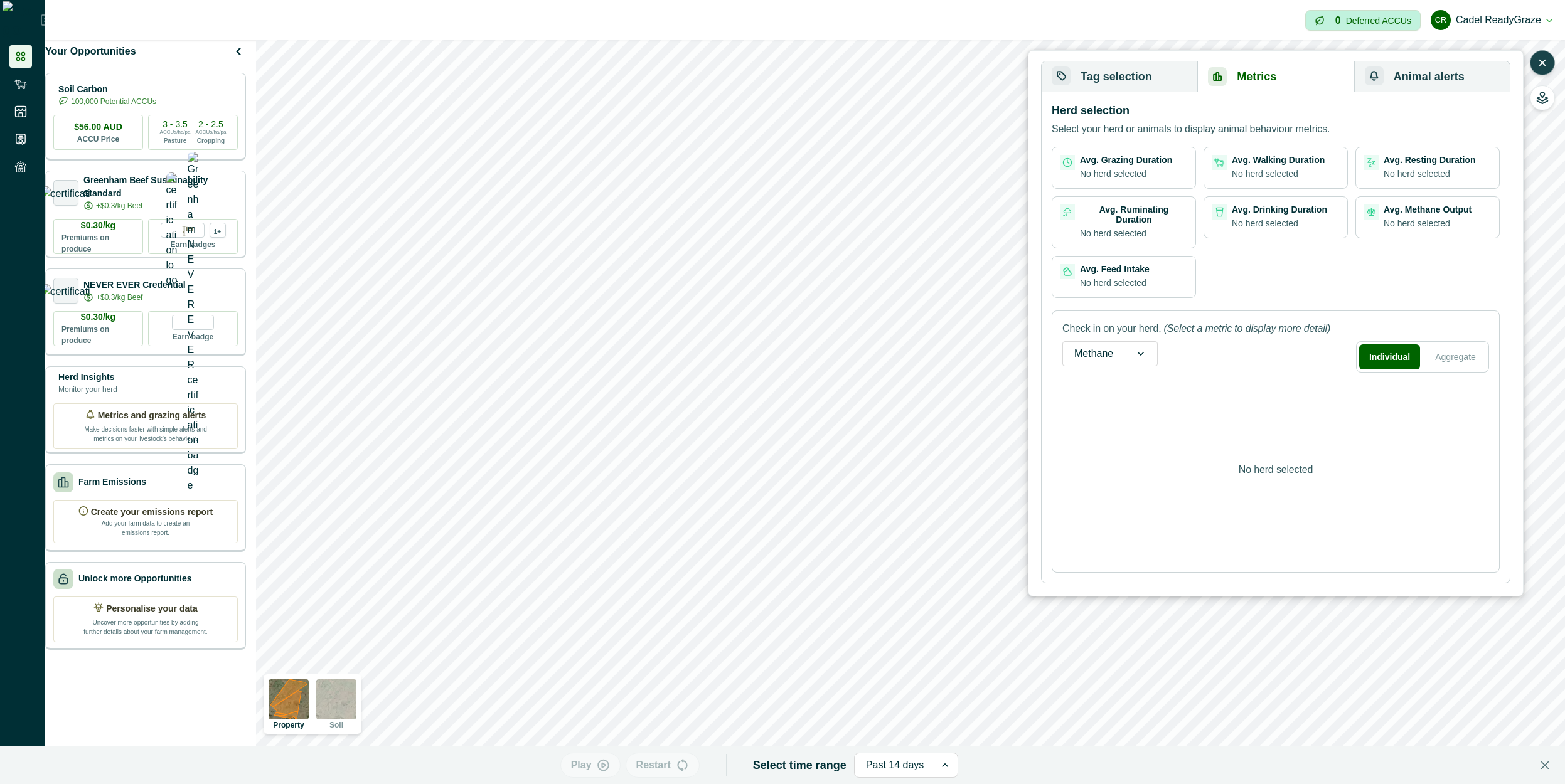
click at [1150, 69] on button "Tag selection" at bounding box center [1120, 76] width 156 height 31
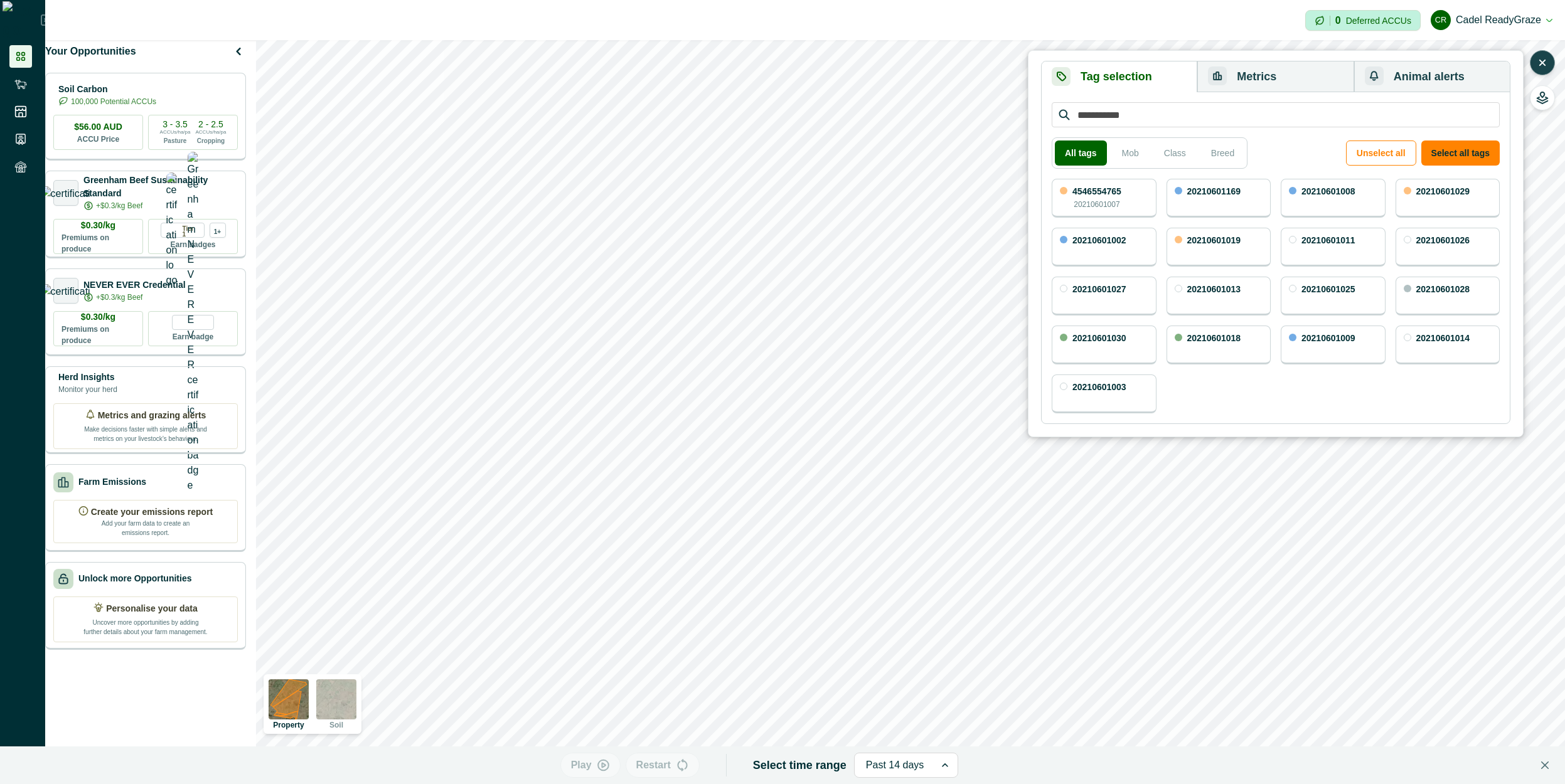
click at [1126, 196] on div "4546554765 20210601007" at bounding box center [1104, 198] width 105 height 39
click at [1276, 80] on button "Metrics" at bounding box center [1276, 76] width 156 height 31
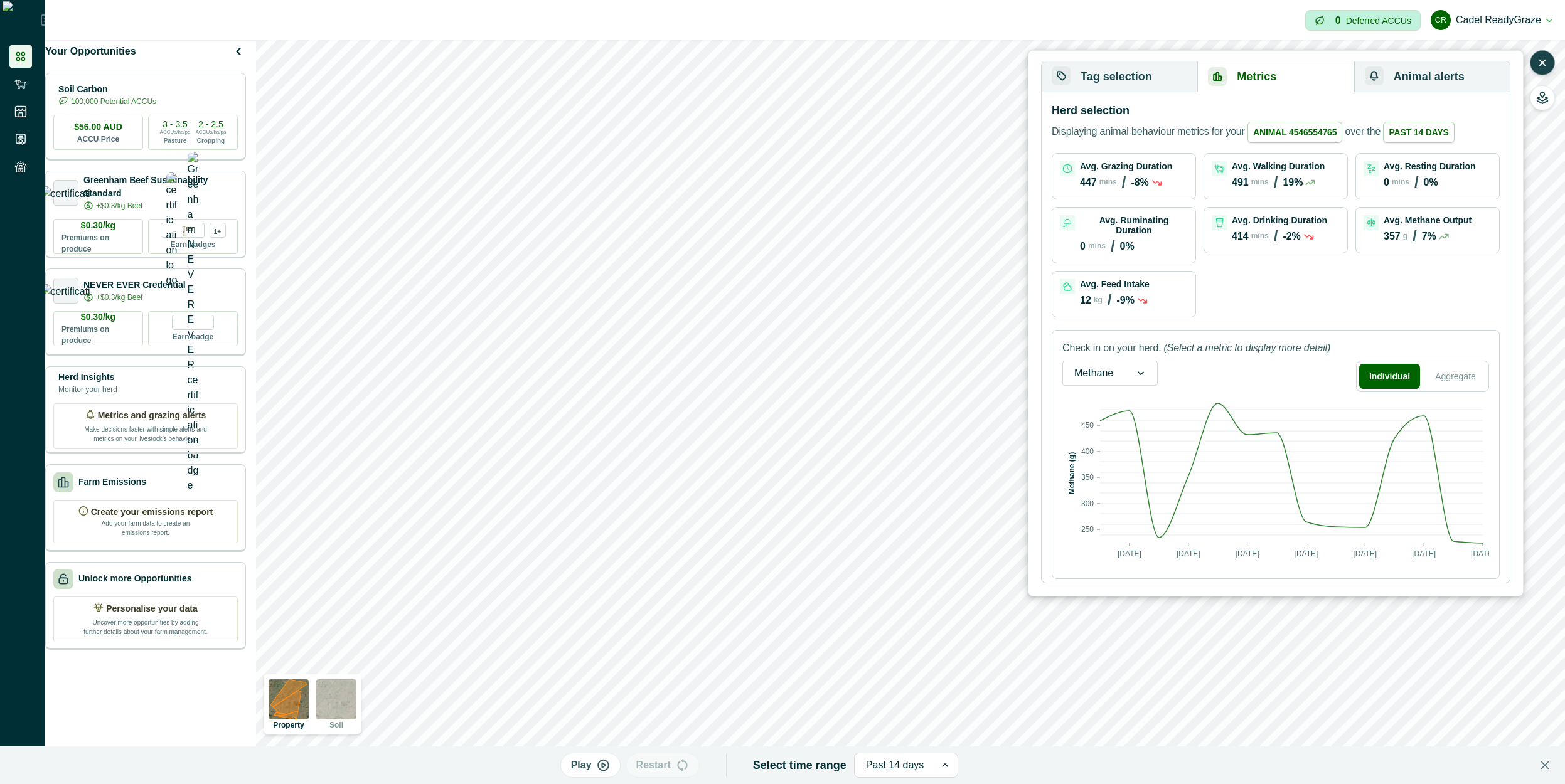
click at [1101, 369] on div at bounding box center [1093, 373] width 39 height 17
click at [1108, 463] on div "Activities" at bounding box center [1110, 460] width 94 height 23
click at [1273, 561] on div "Ruminating" at bounding box center [1299, 561] width 77 height 15
click at [1271, 557] on span at bounding box center [1272, 561] width 21 height 13
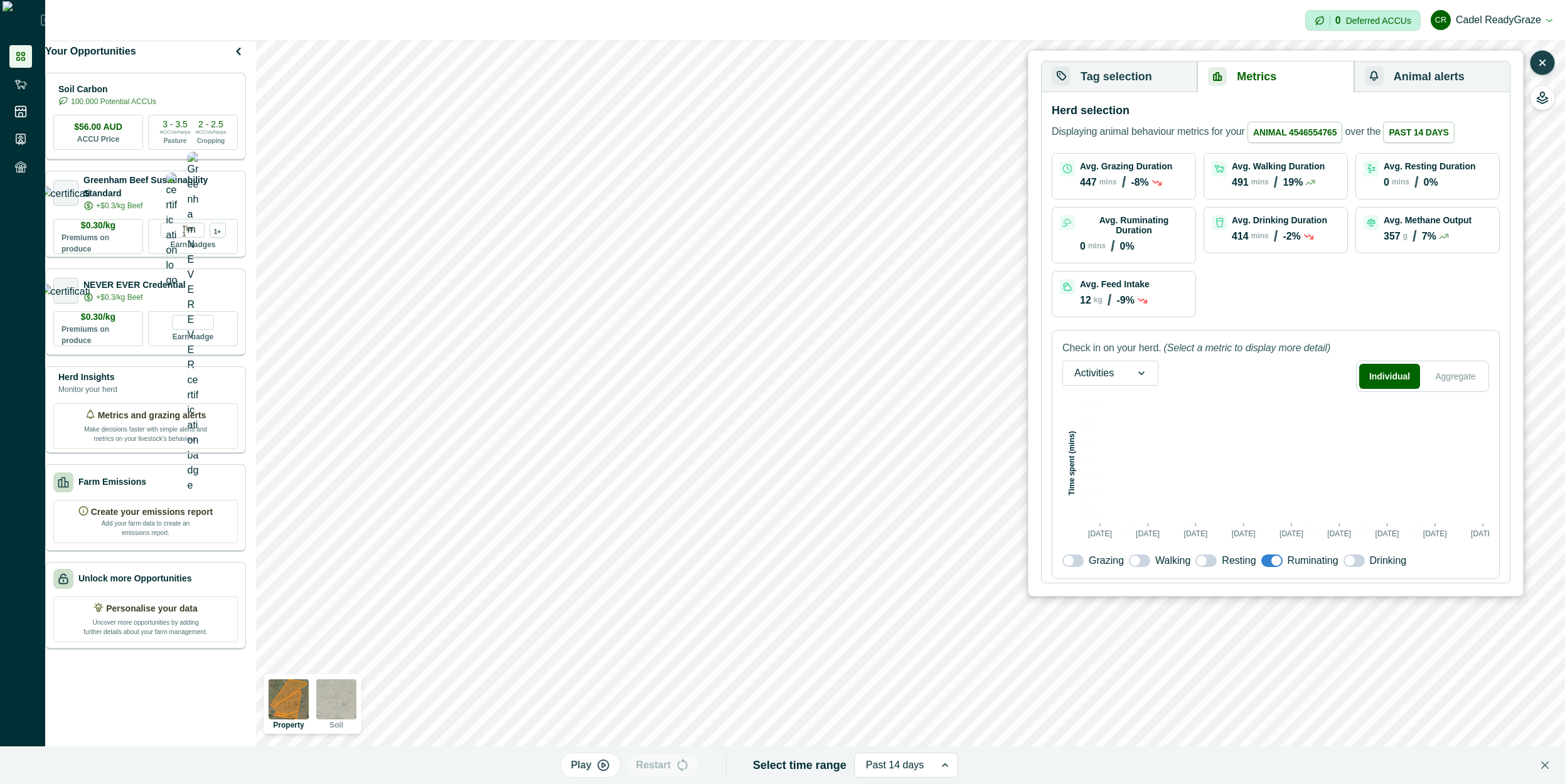
click at [1272, 557] on span at bounding box center [1276, 561] width 10 height 10
click at [1264, 555] on span at bounding box center [1272, 561] width 21 height 13
drag, startPoint x: 1195, startPoint y: 549, endPoint x: 1201, endPoint y: 553, distance: 7.2
click at [1196, 555] on label at bounding box center [1206, 561] width 21 height 13
click at [1203, 555] on span at bounding box center [1206, 561] width 21 height 13
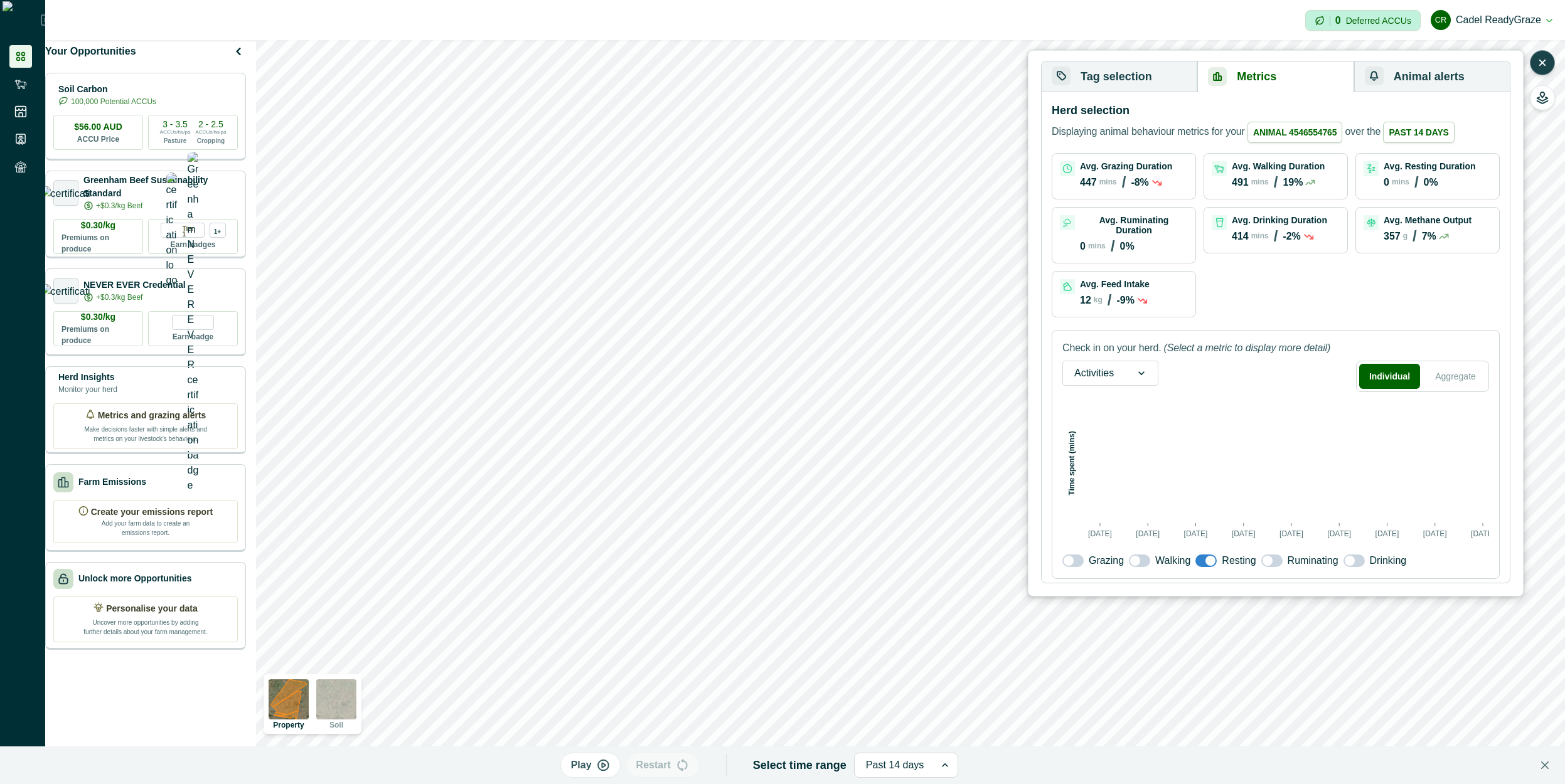
click at [1264, 556] on span at bounding box center [1268, 561] width 10 height 10
click at [1197, 556] on span at bounding box center [1202, 561] width 10 height 10
click at [1062, 555] on span at bounding box center [1073, 561] width 21 height 13
click at [1151, 82] on button "Tag selection" at bounding box center [1120, 76] width 156 height 31
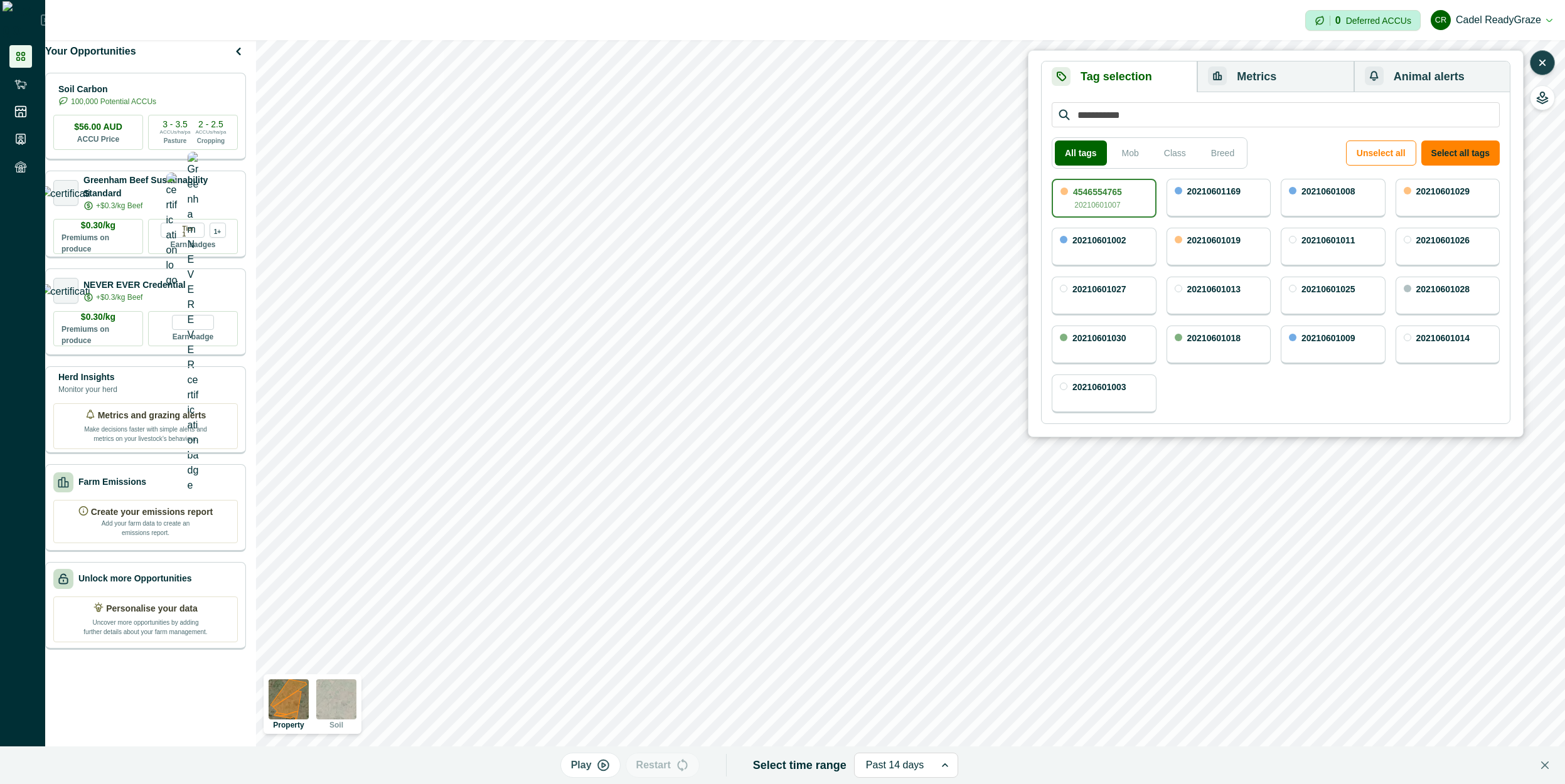
click at [1221, 203] on div "20210601169" at bounding box center [1219, 198] width 105 height 39
drag, startPoint x: 1140, startPoint y: 195, endPoint x: 1200, endPoint y: 169, distance: 65.4
click at [1140, 195] on div "4546554765 20210601007" at bounding box center [1104, 198] width 105 height 39
click at [1245, 87] on button "Metrics" at bounding box center [1276, 76] width 156 height 31
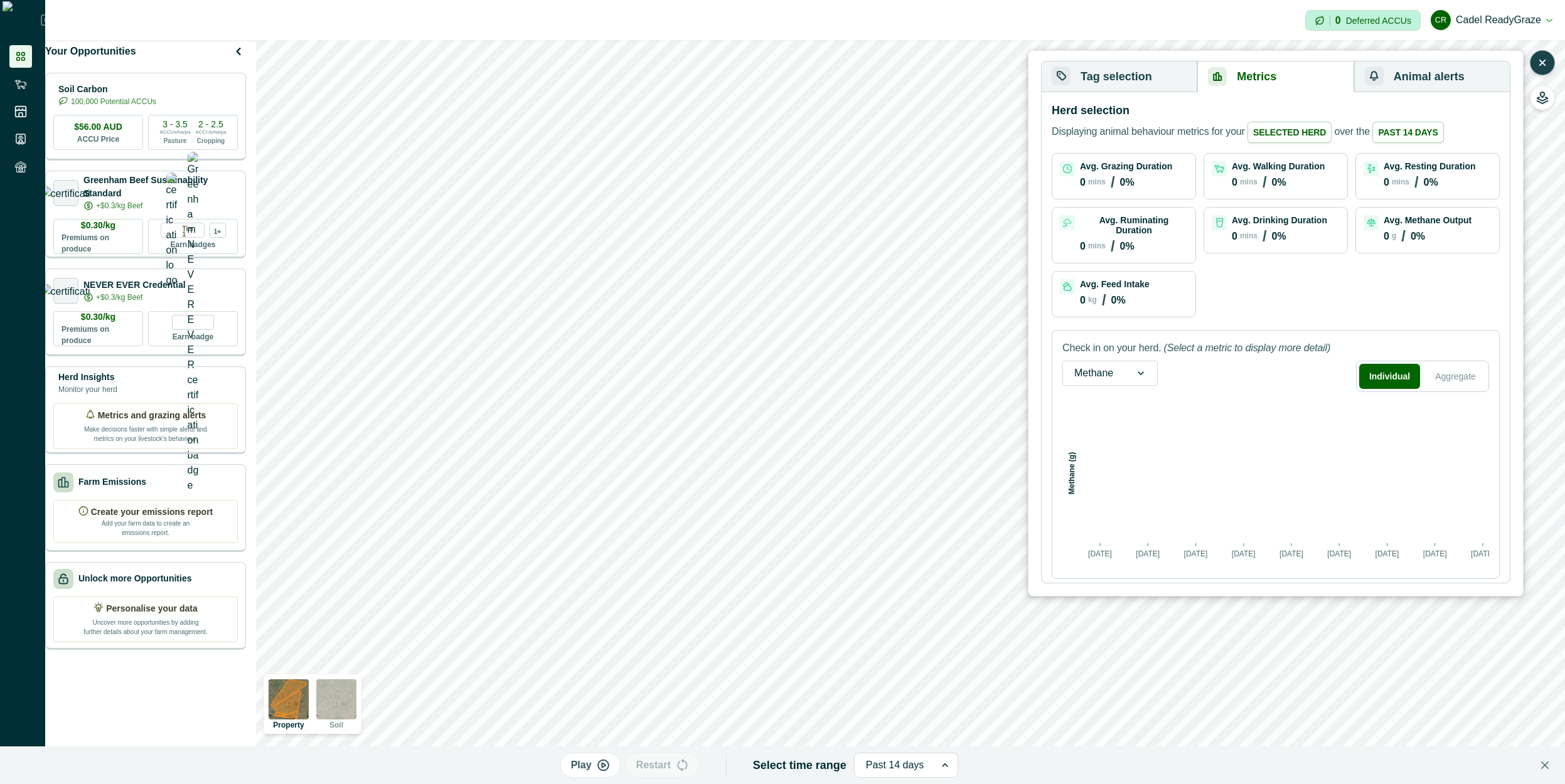
click at [1144, 73] on button "Tag selection" at bounding box center [1120, 76] width 156 height 31
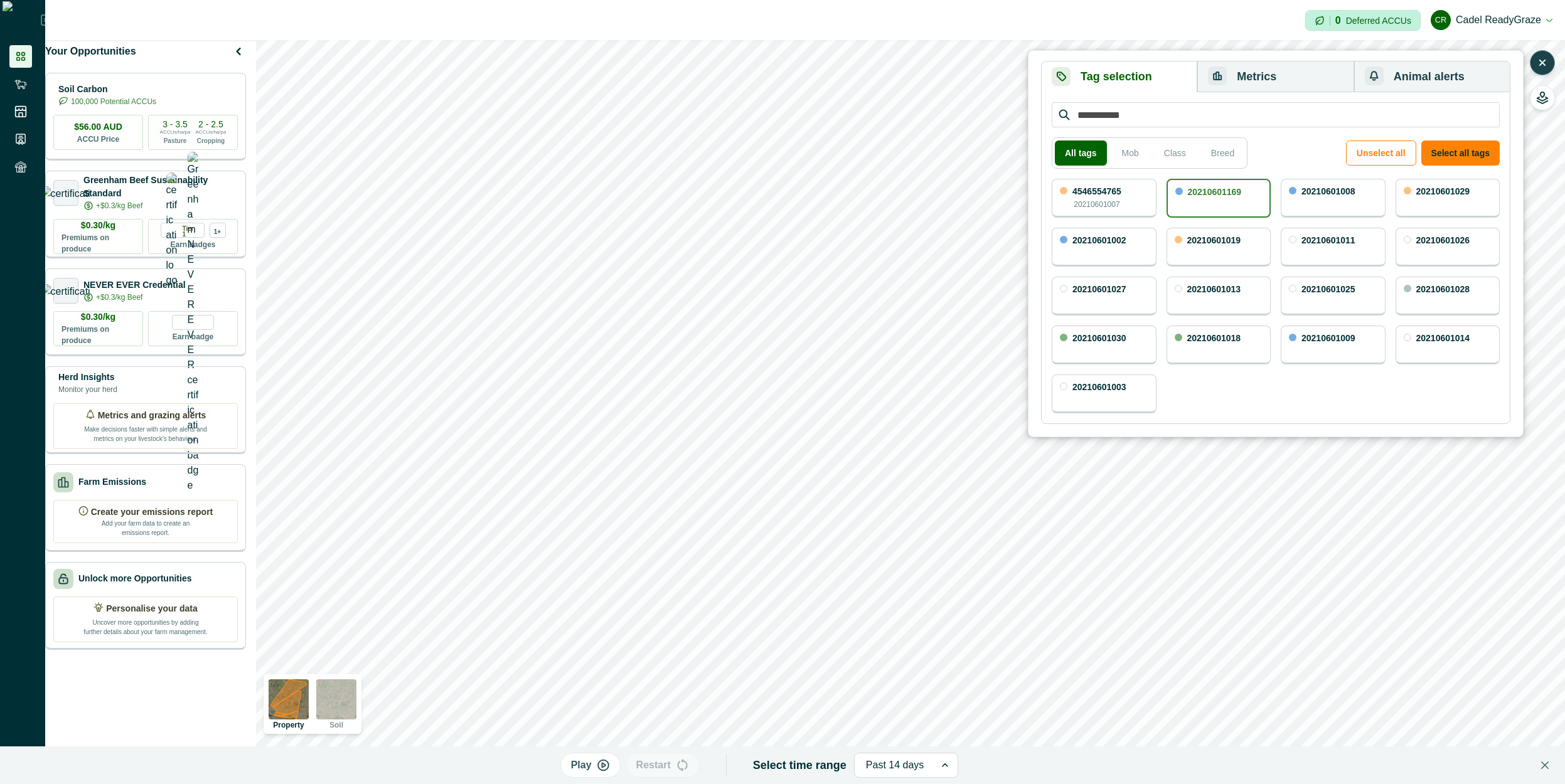
click at [1335, 194] on p "20210601008" at bounding box center [1328, 191] width 54 height 9
click at [1284, 87] on button "Metrics" at bounding box center [1276, 76] width 156 height 31
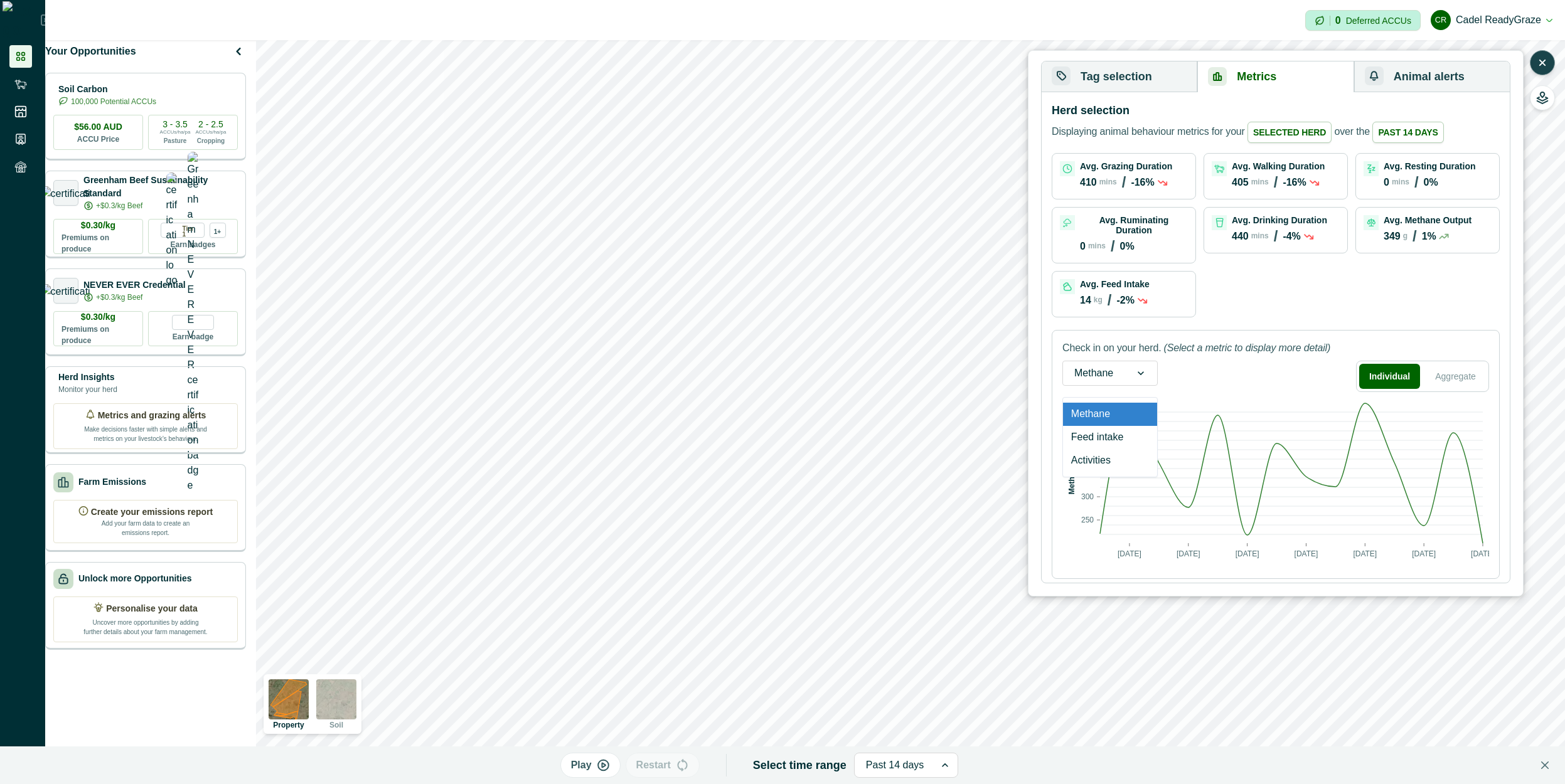
click at [1130, 361] on div at bounding box center [1140, 373] width 33 height 24
click at [1109, 453] on div "Activities" at bounding box center [1110, 460] width 94 height 23
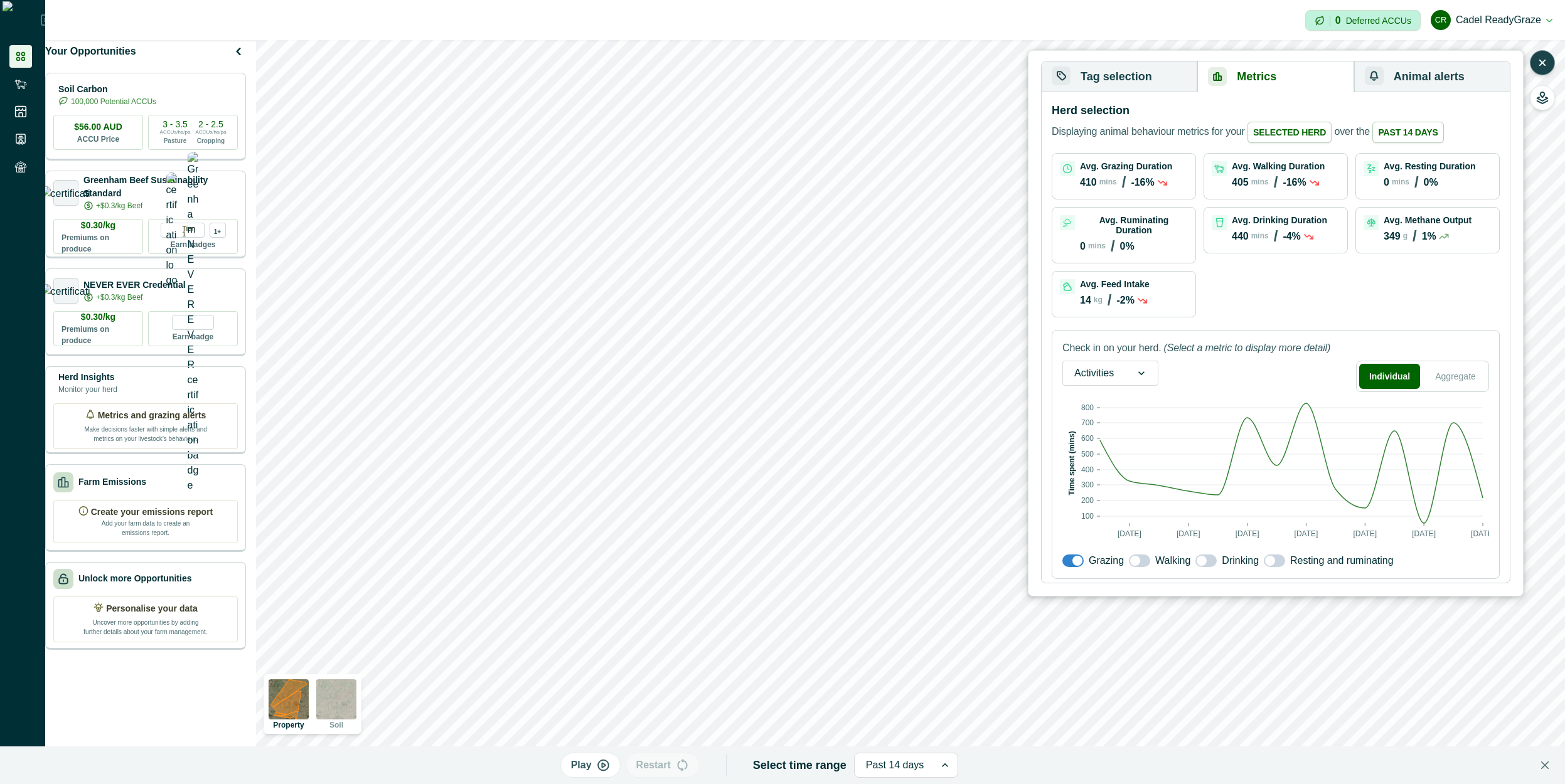
click at [1276, 555] on span at bounding box center [1274, 561] width 21 height 13
click at [1276, 556] on span at bounding box center [1279, 561] width 10 height 10
click at [1276, 556] on span at bounding box center [1279, 561] width 10 height 10
click at [1072, 558] on span at bounding box center [1068, 561] width 10 height 10
click at [1273, 557] on span at bounding box center [1270, 561] width 10 height 10
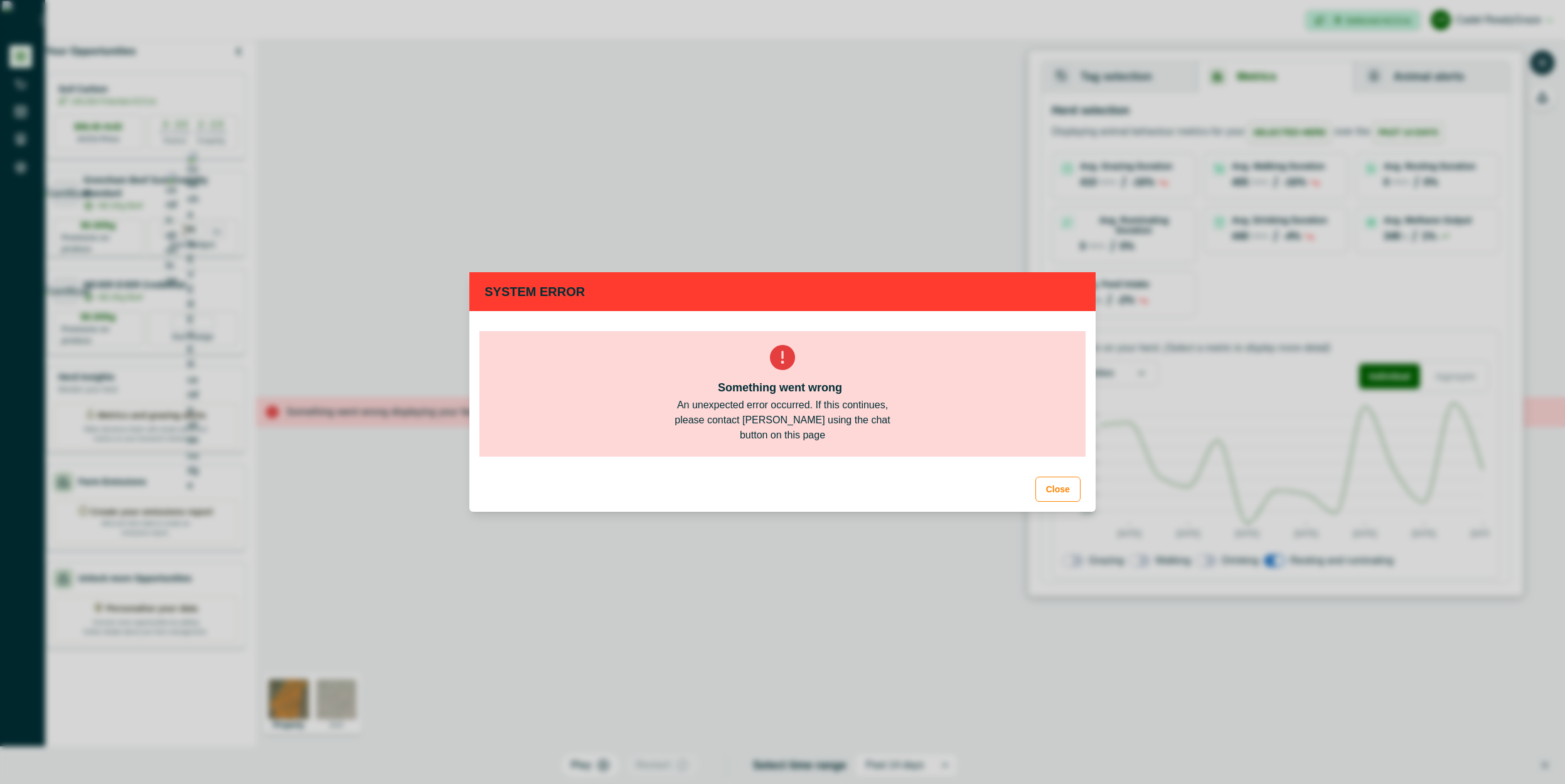
drag, startPoint x: 1054, startPoint y: 481, endPoint x: 1097, endPoint y: 490, distance: 43.9
click at [1057, 483] on button "Close" at bounding box center [1058, 490] width 45 height 25
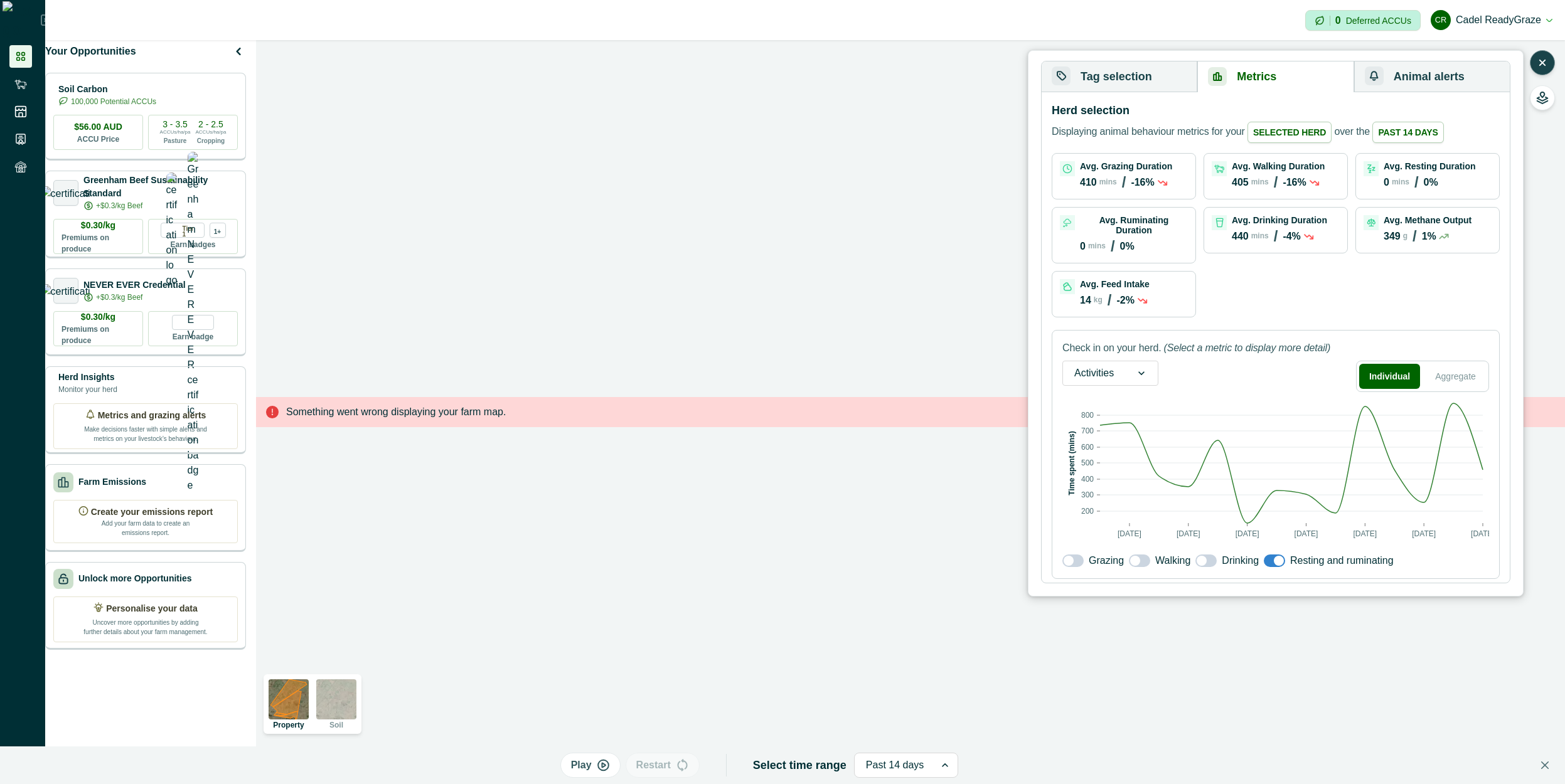
click at [1135, 210] on div "Avg. Ruminating Duration 0 mins / 0%" at bounding box center [1124, 235] width 143 height 55
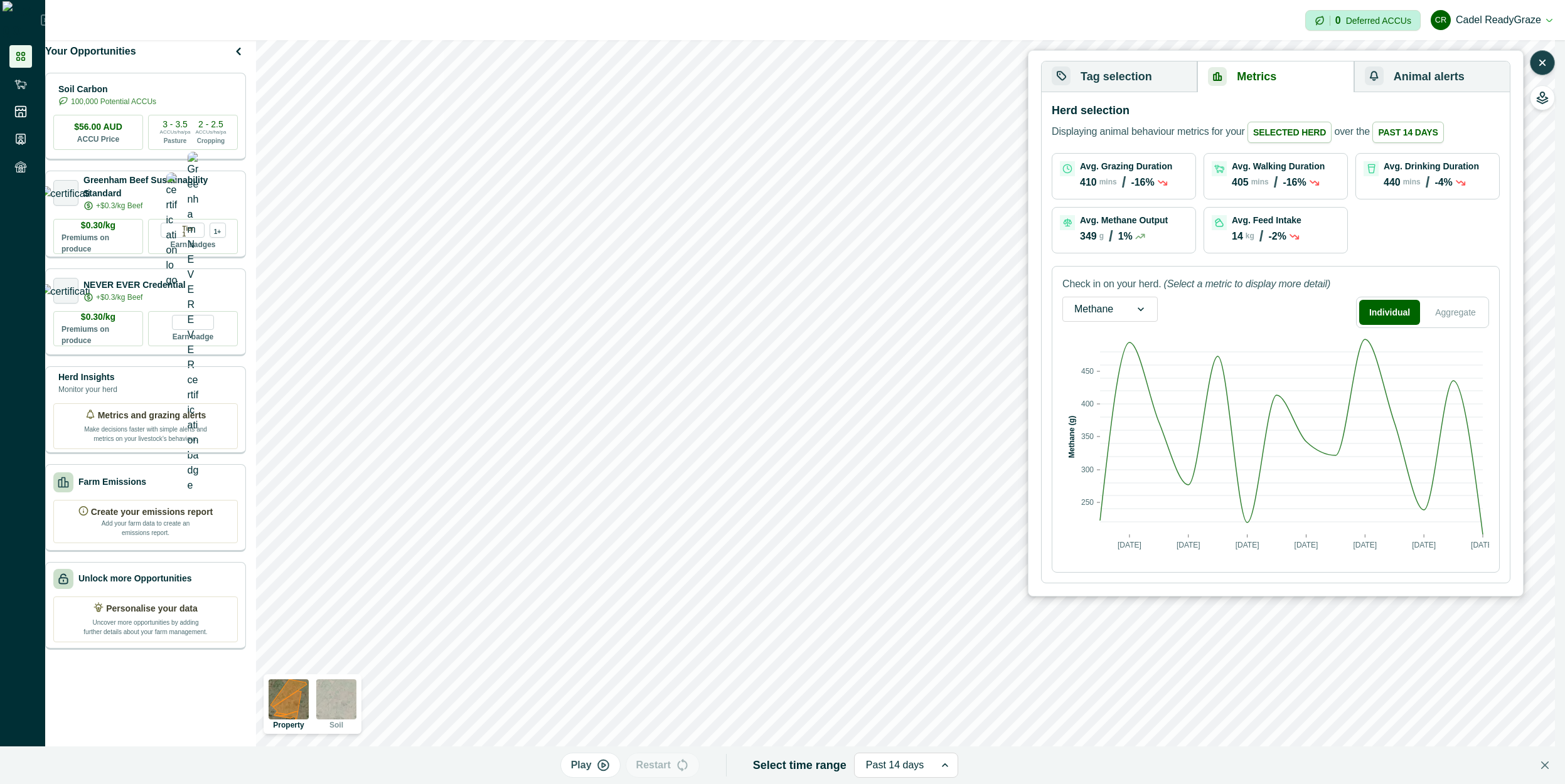
click at [1349, 243] on div "Avg. Grazing Duration 410 mins / -16% Avg. Walking Duration 405 mins / -16% Avg…" at bounding box center [1275, 204] width 448 height 100
click at [1407, 158] on div "Avg. Drinking Duration 440 mins / -4%" at bounding box center [1427, 176] width 143 height 45
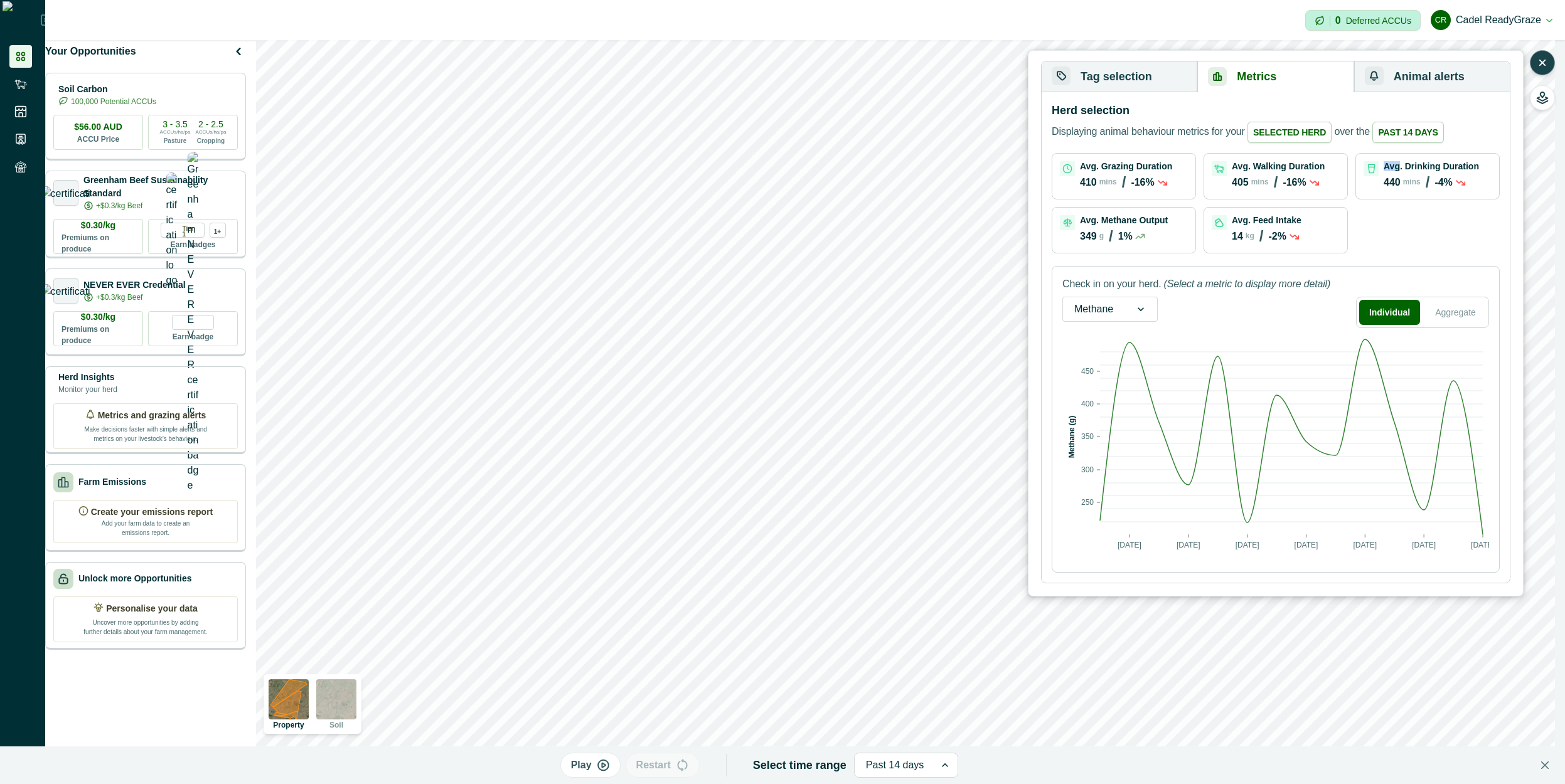
click at [1407, 159] on div "Avg. Drinking Duration 440 mins / -4%" at bounding box center [1427, 176] width 143 height 45
click at [1275, 165] on p "Avg. Walking Duration" at bounding box center [1278, 166] width 93 height 10
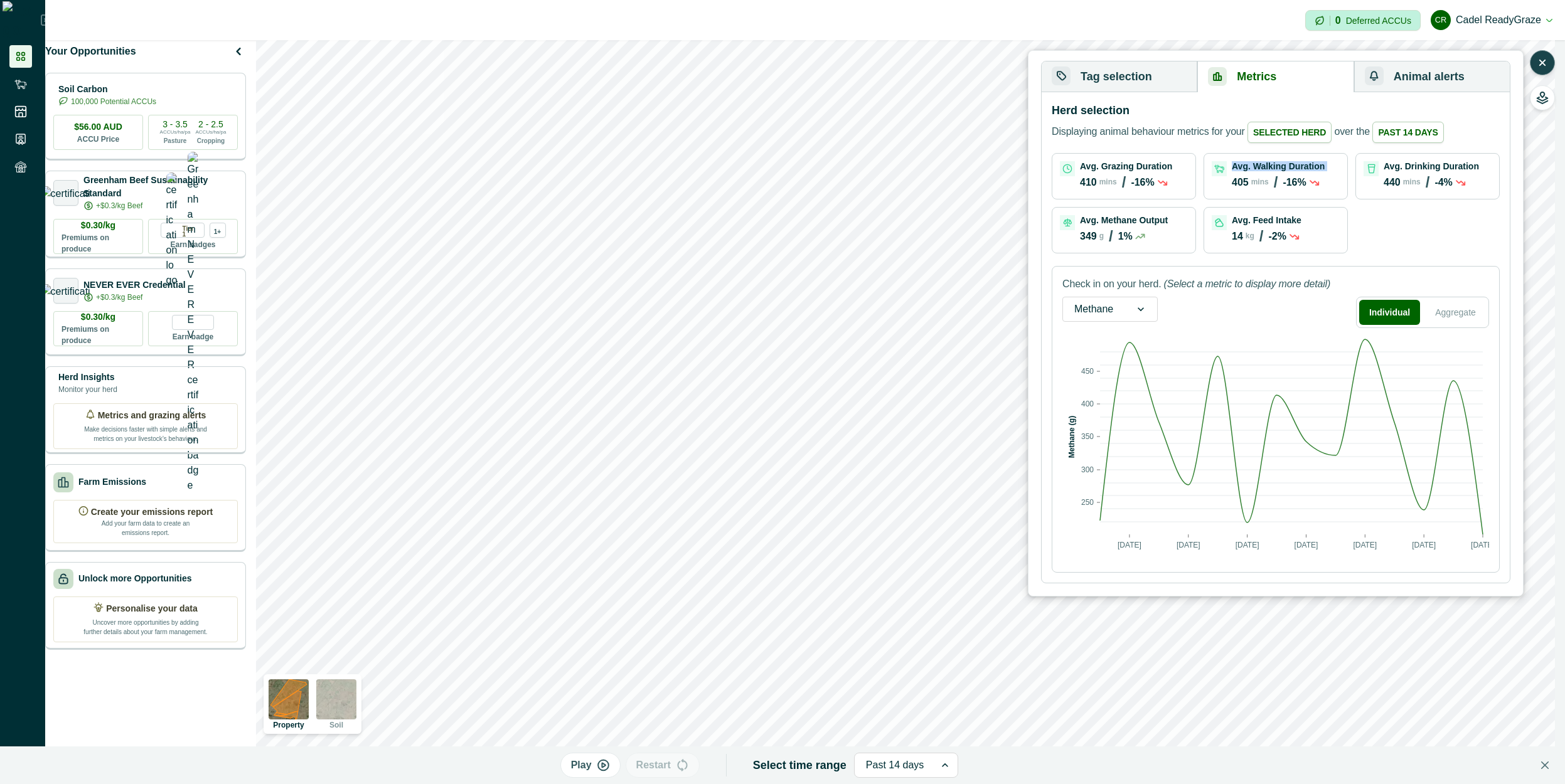
click at [1275, 165] on p "Avg. Walking Duration" at bounding box center [1278, 166] width 93 height 10
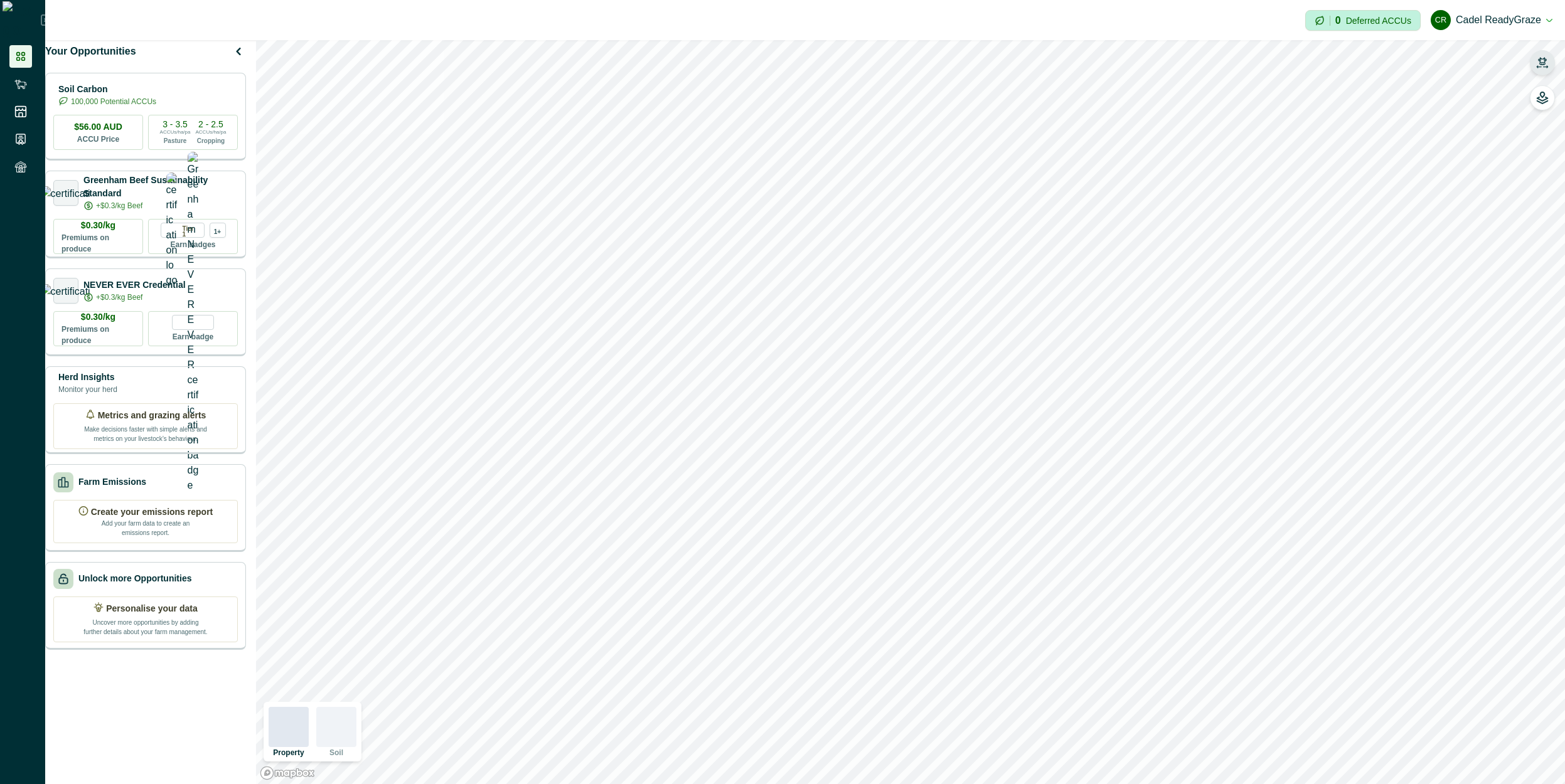
click at [1545, 62] on icon "button" at bounding box center [1542, 60] width 9 height 7
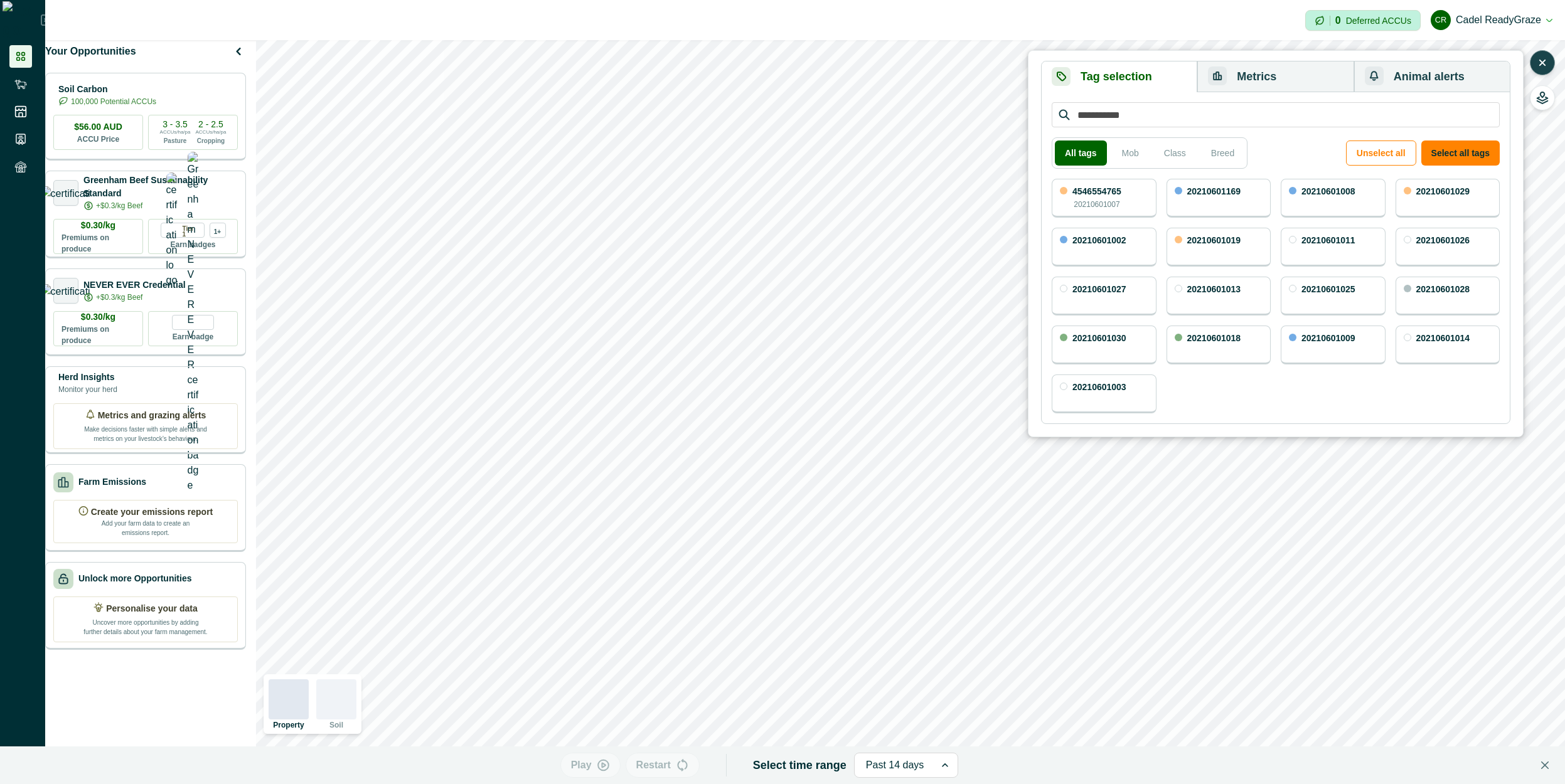
click at [1252, 87] on button "Metrics" at bounding box center [1276, 76] width 156 height 31
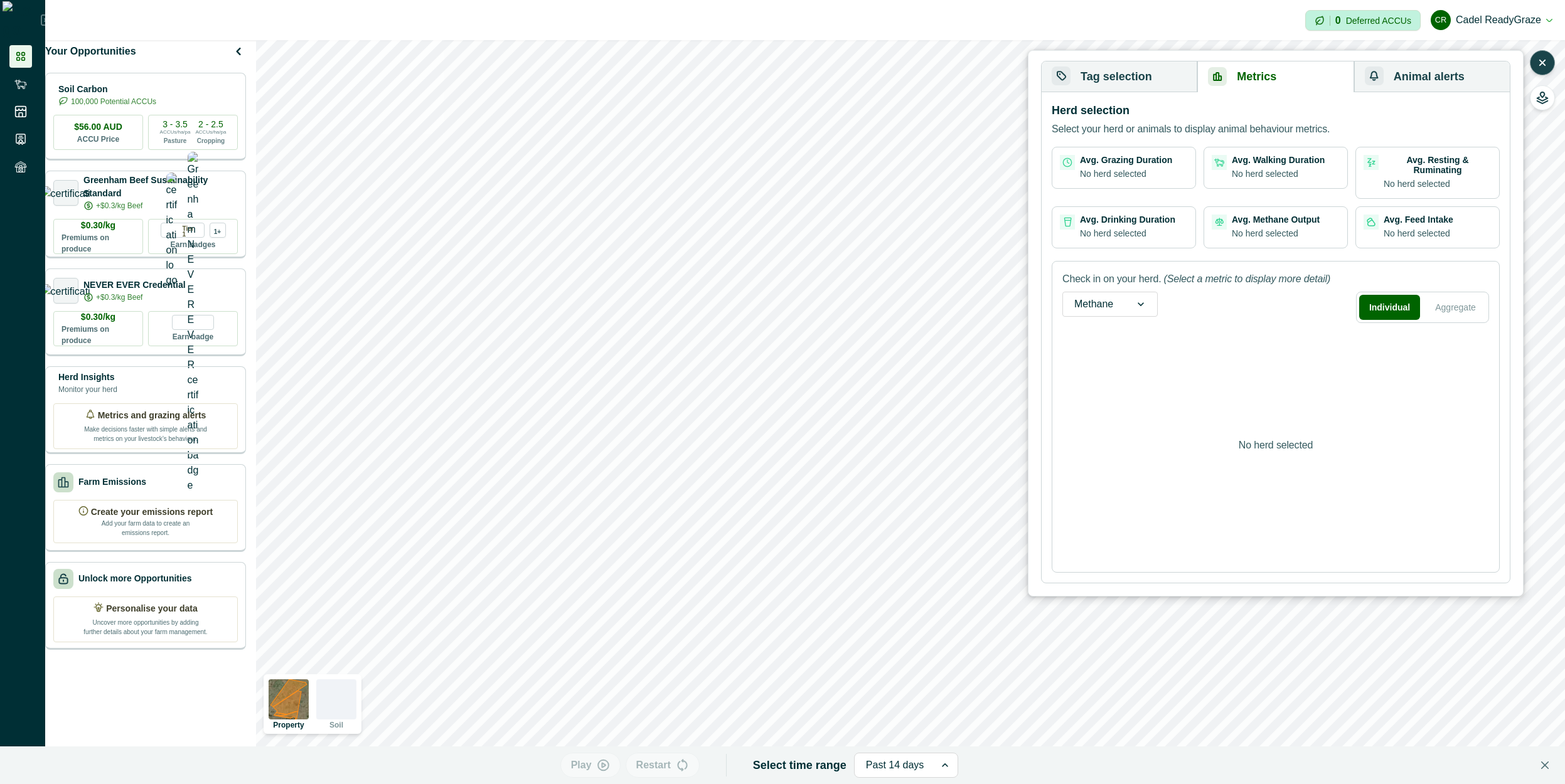
click at [1129, 77] on button "Tag selection" at bounding box center [1120, 76] width 156 height 31
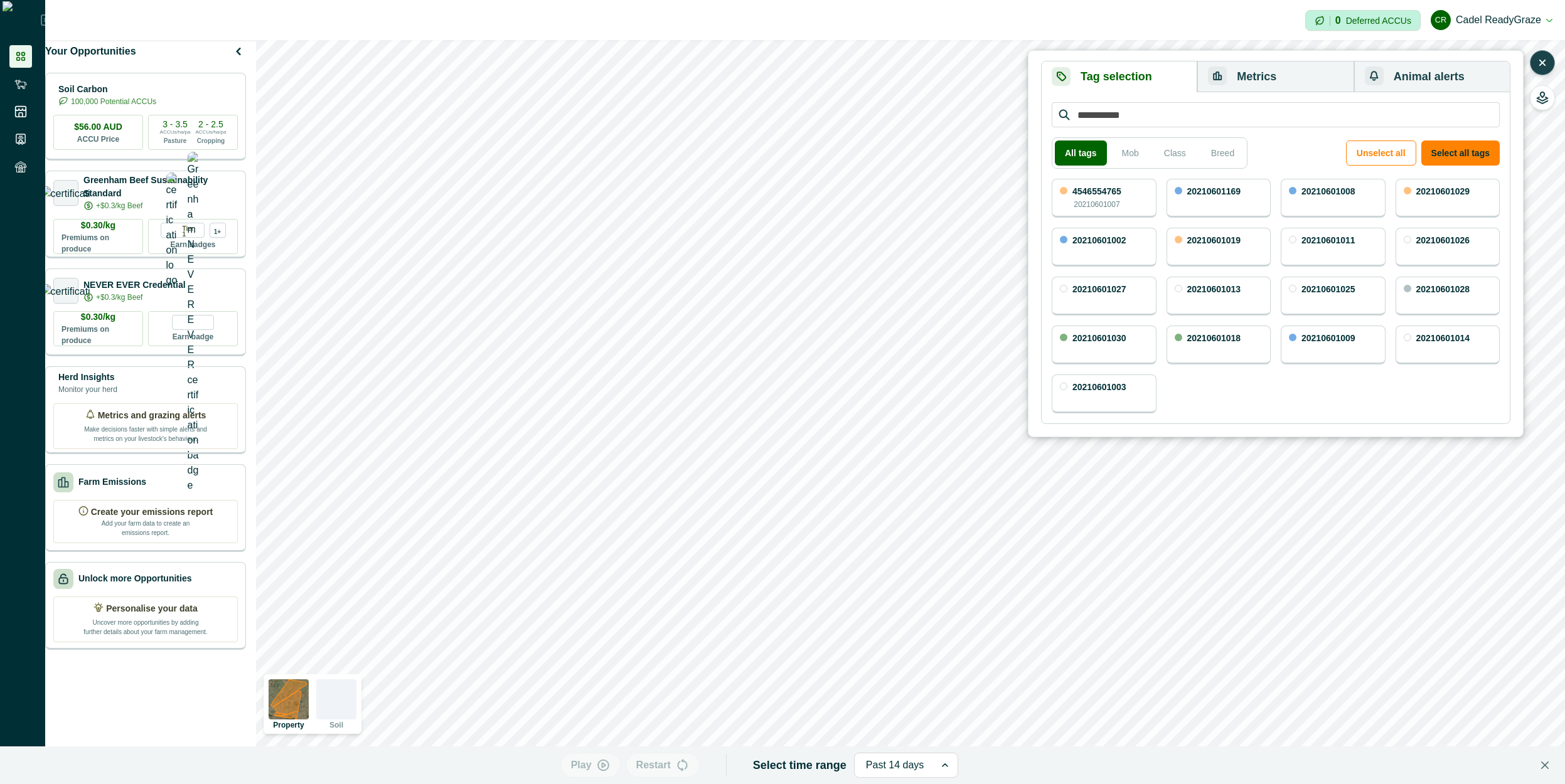
click at [1117, 199] on p "20210601007" at bounding box center [1097, 204] width 46 height 11
click at [1252, 69] on button "Metrics" at bounding box center [1276, 76] width 156 height 31
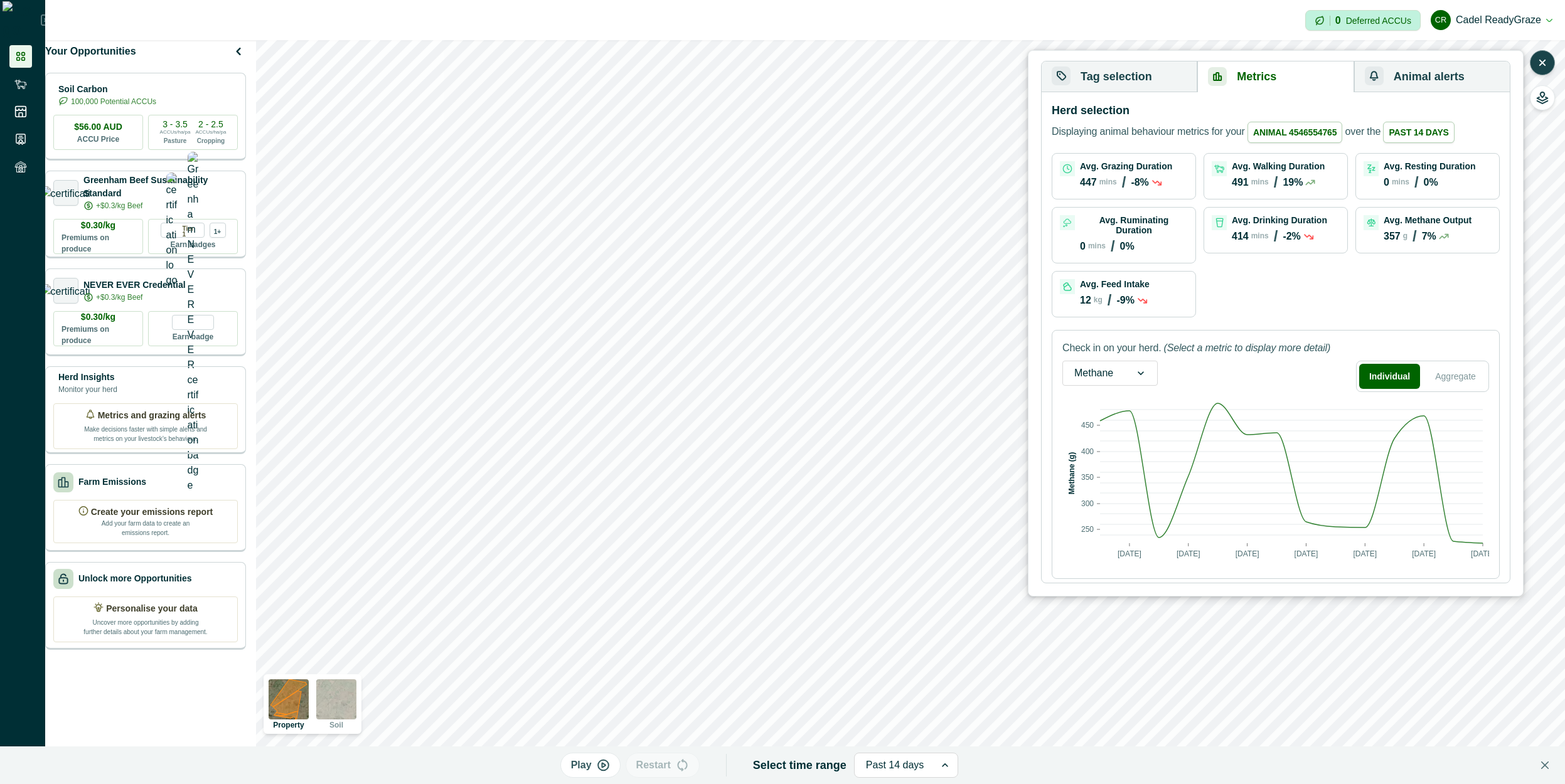
click at [1170, 68] on button "Tag selection" at bounding box center [1120, 76] width 156 height 31
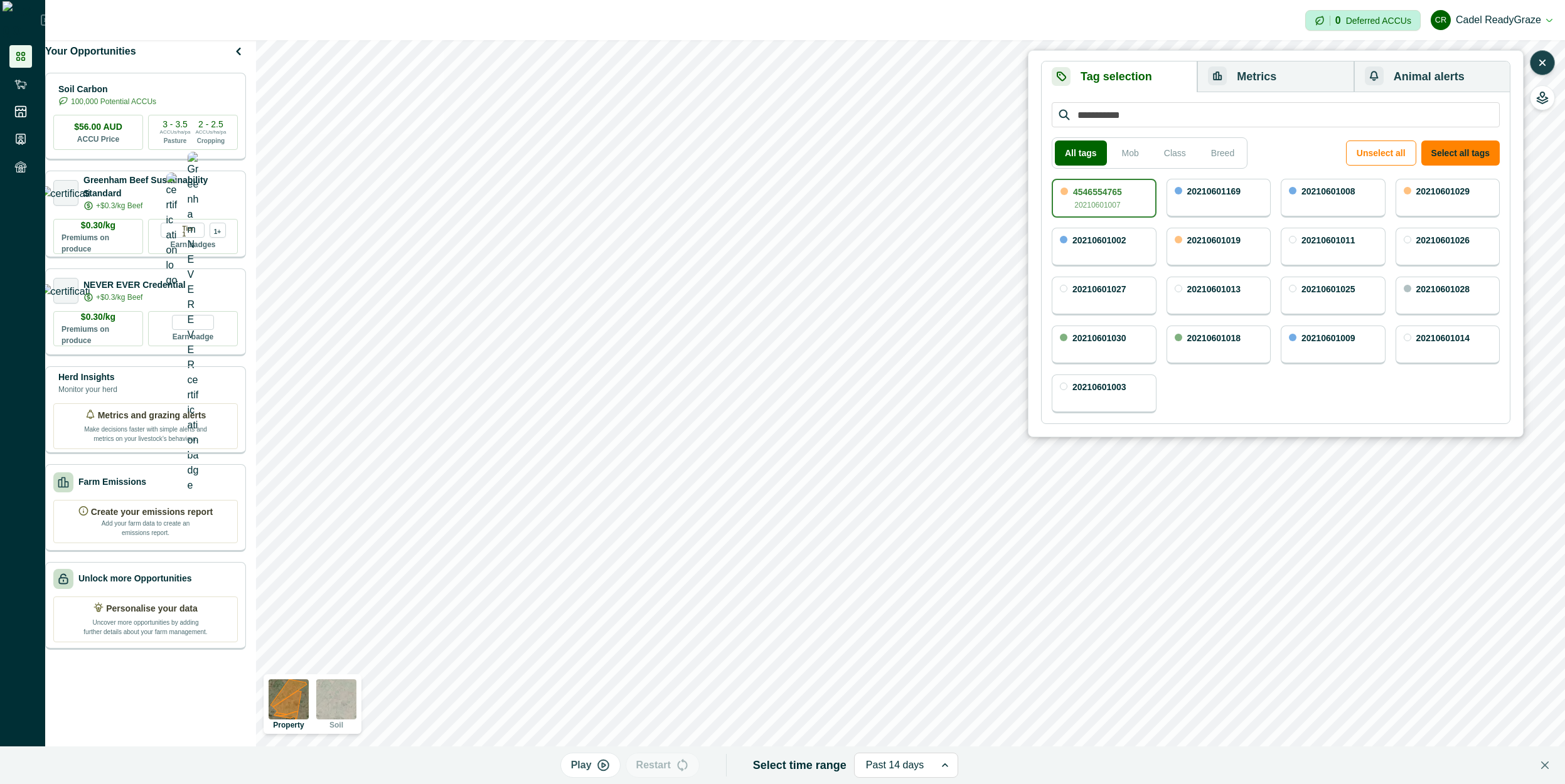
click at [1244, 200] on div "20210601169" at bounding box center [1219, 198] width 105 height 39
click at [1255, 85] on button "Metrics" at bounding box center [1276, 76] width 156 height 31
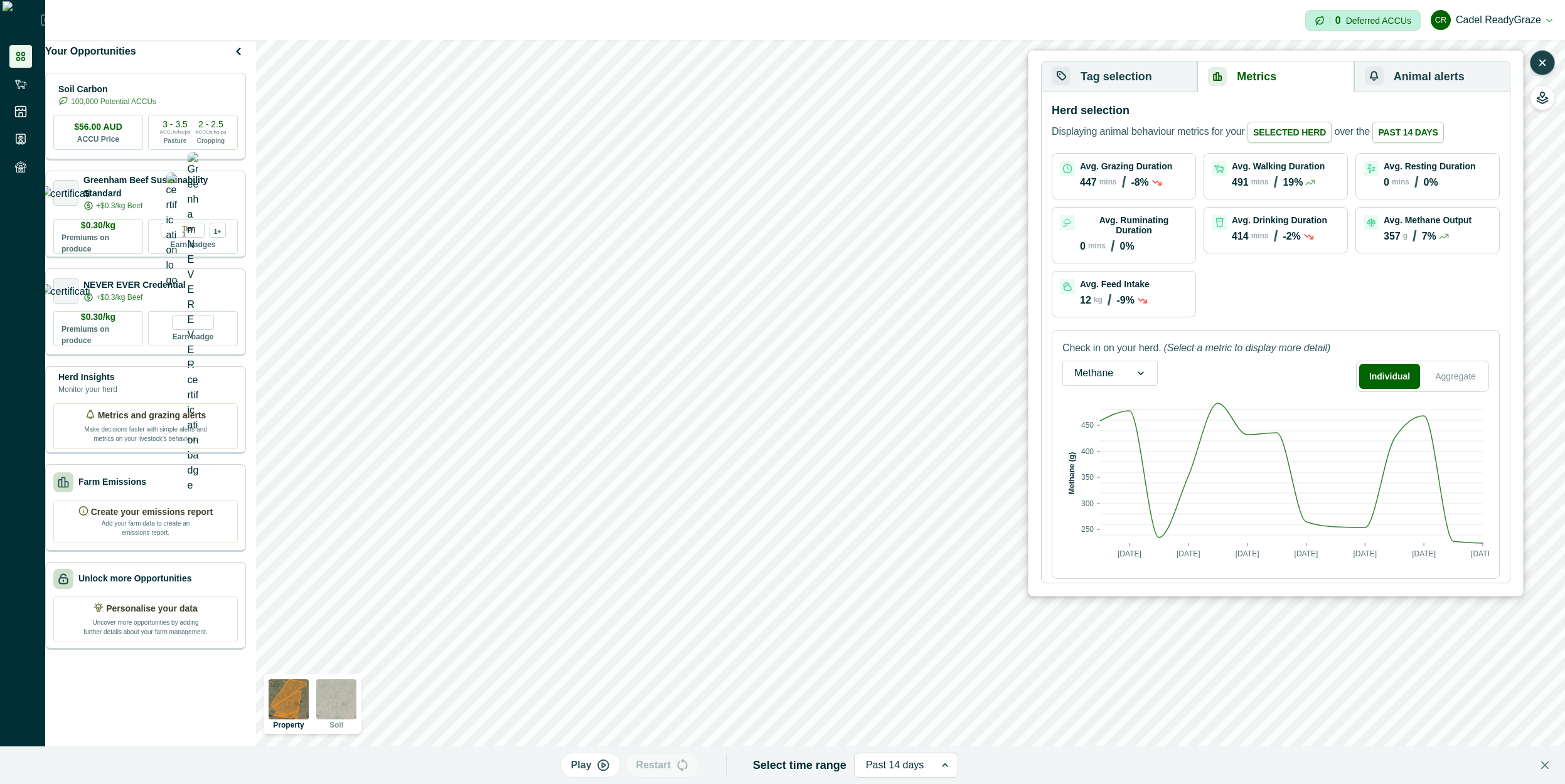
drag, startPoint x: 1144, startPoint y: 80, endPoint x: 1137, endPoint y: 167, distance: 87.3
click at [1143, 79] on button "Tag selection" at bounding box center [1120, 76] width 156 height 31
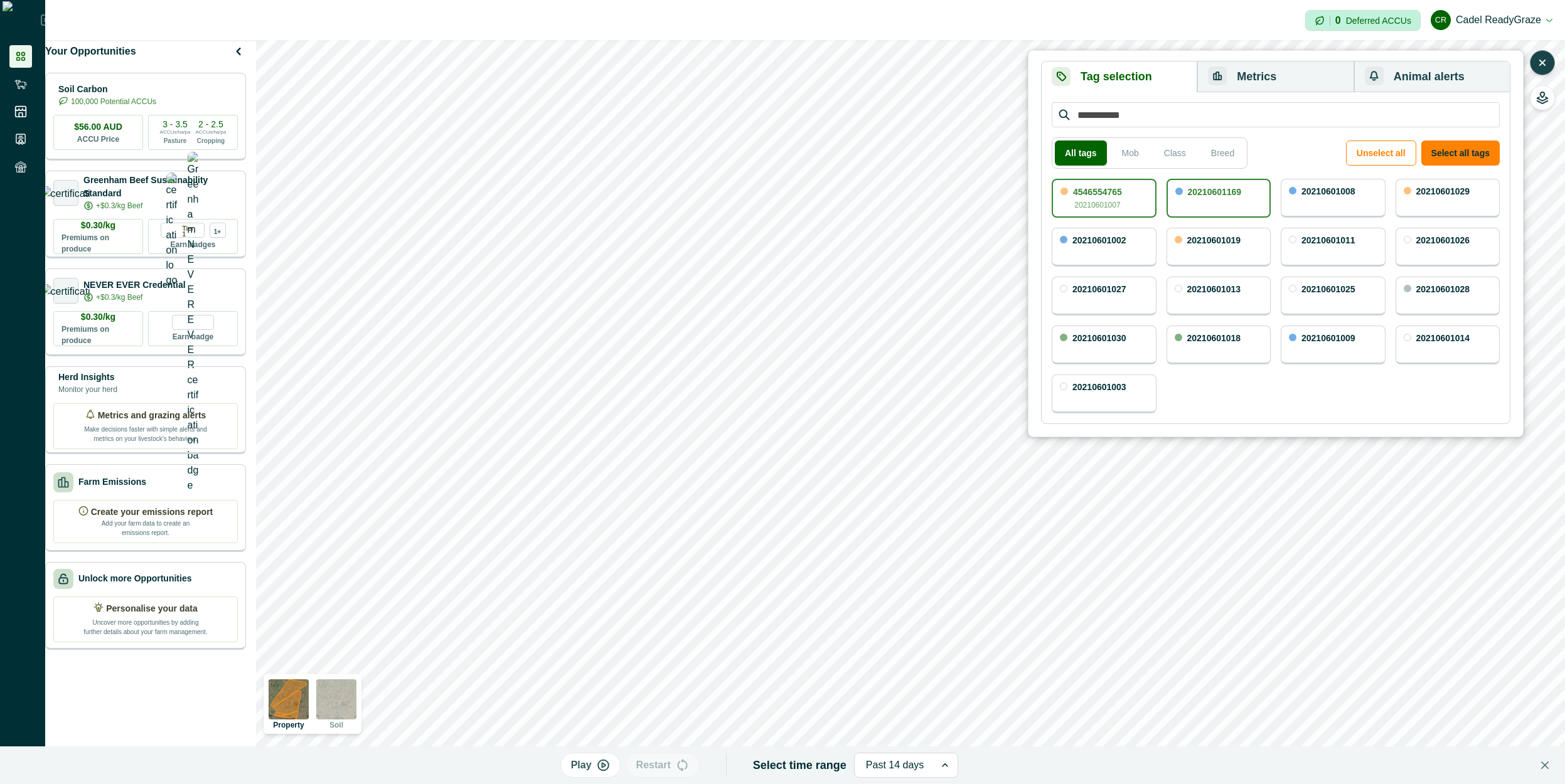
drag, startPoint x: 1132, startPoint y: 204, endPoint x: 1233, endPoint y: 121, distance: 130.7
click at [1132, 204] on div "4546554765 20210601007" at bounding box center [1104, 198] width 105 height 39
click at [1260, 79] on button "Metrics" at bounding box center [1276, 76] width 156 height 31
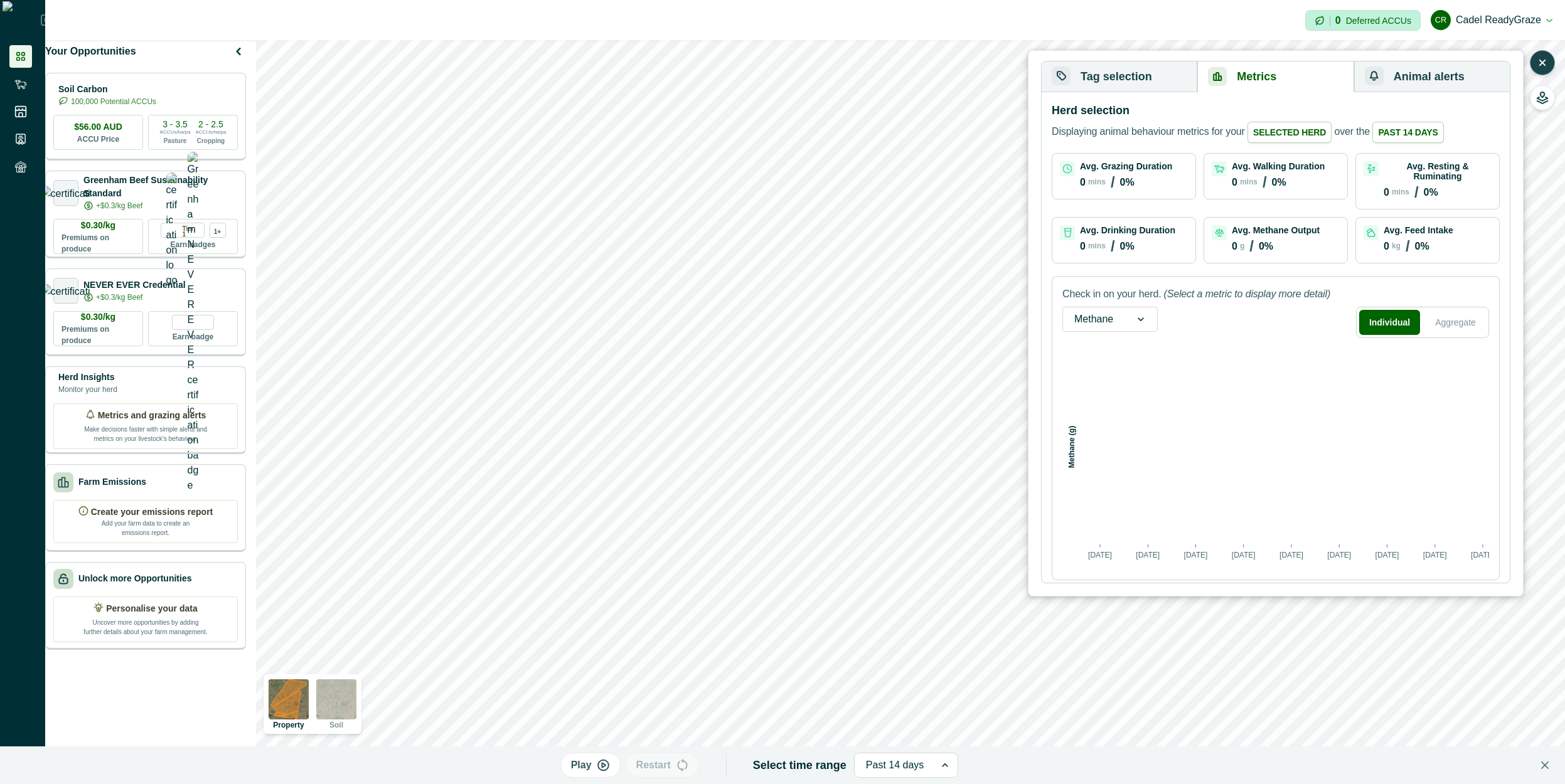
click at [1162, 78] on button "Tag selection" at bounding box center [1120, 76] width 156 height 31
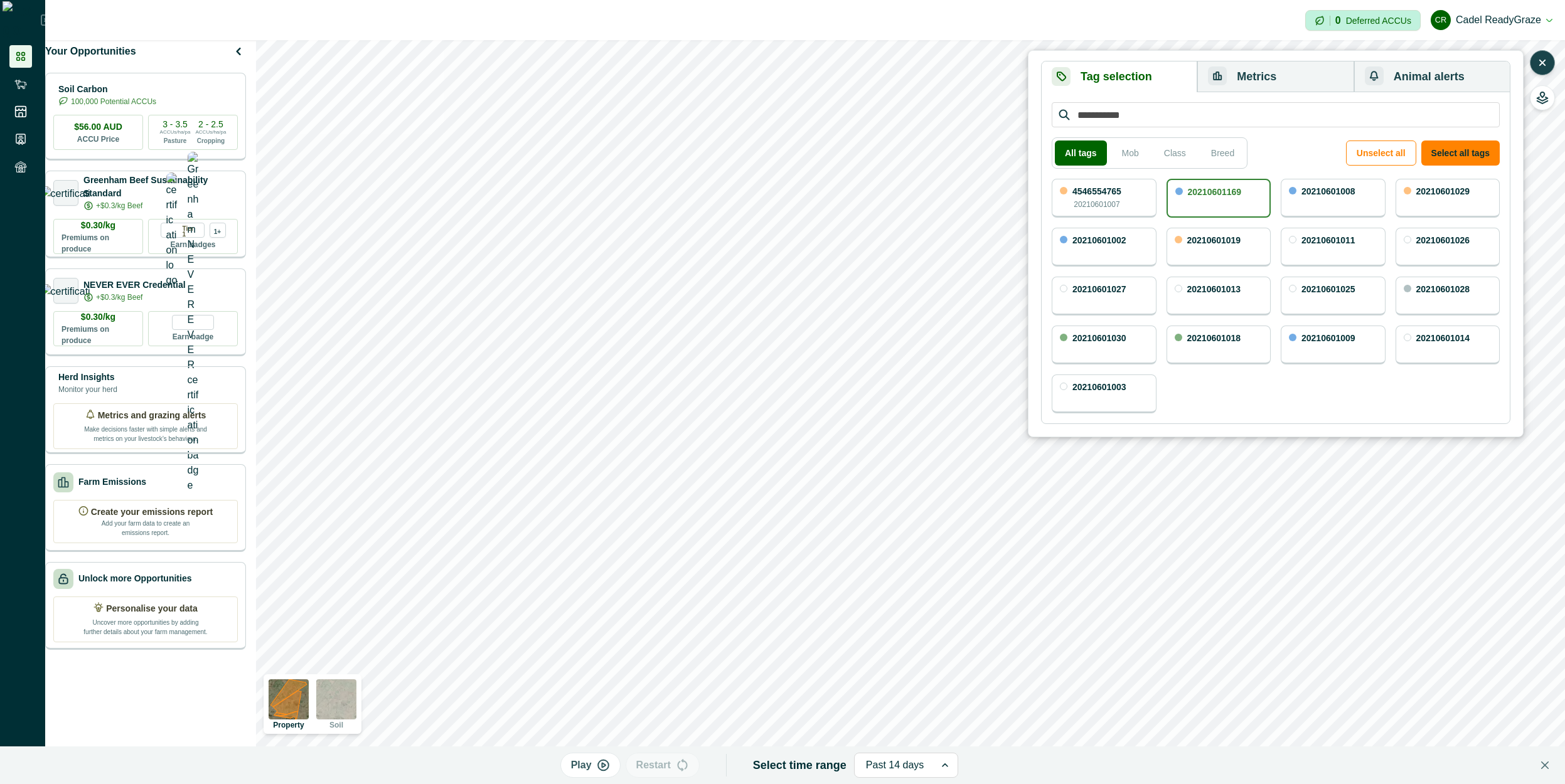
click at [1272, 64] on button "Metrics" at bounding box center [1276, 76] width 156 height 31
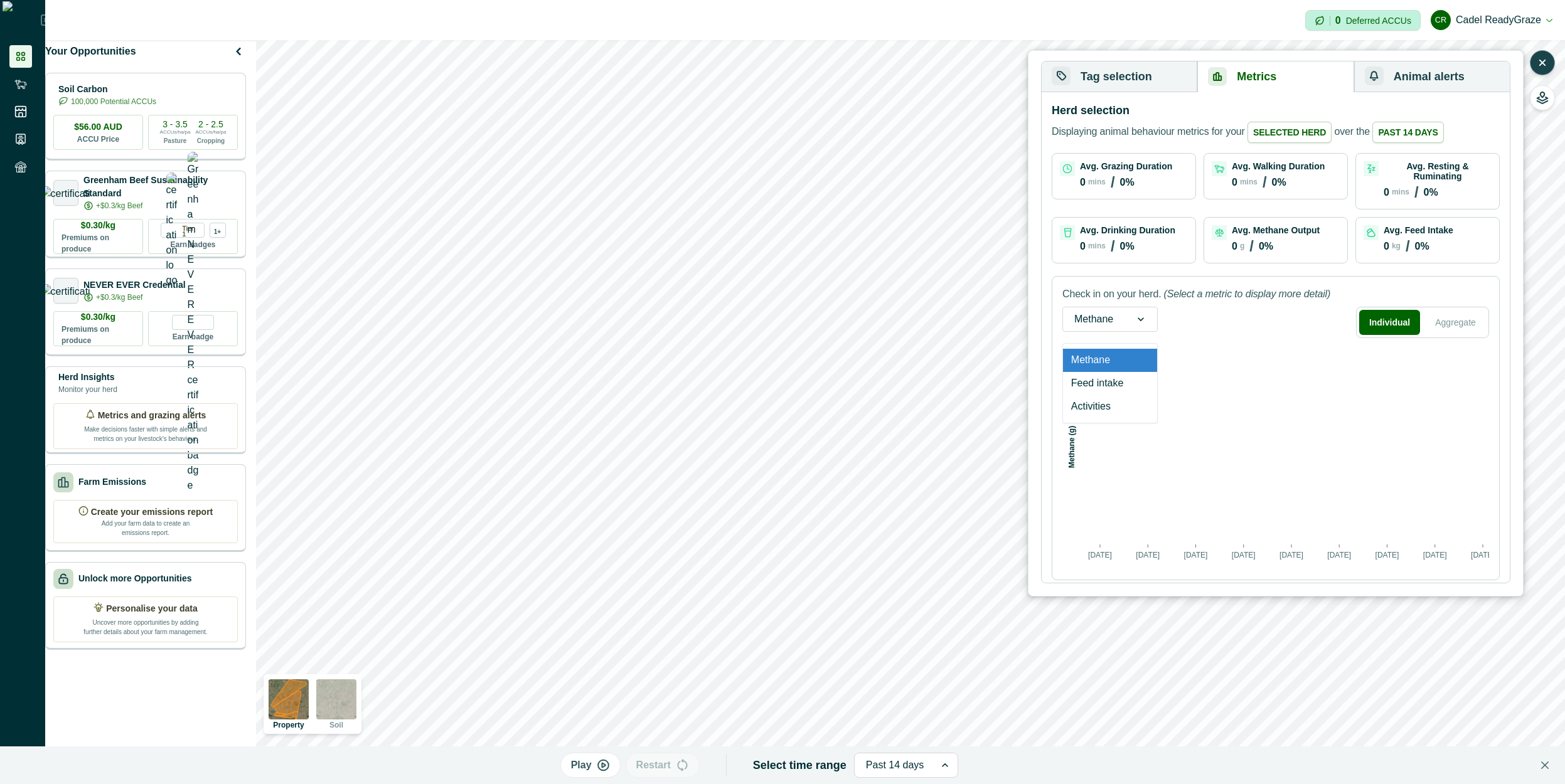
click at [1132, 308] on div at bounding box center [1140, 320] width 33 height 24
click at [1126, 349] on div "Methane" at bounding box center [1110, 360] width 94 height 23
click at [1167, 75] on button "Tag selection" at bounding box center [1120, 76] width 156 height 31
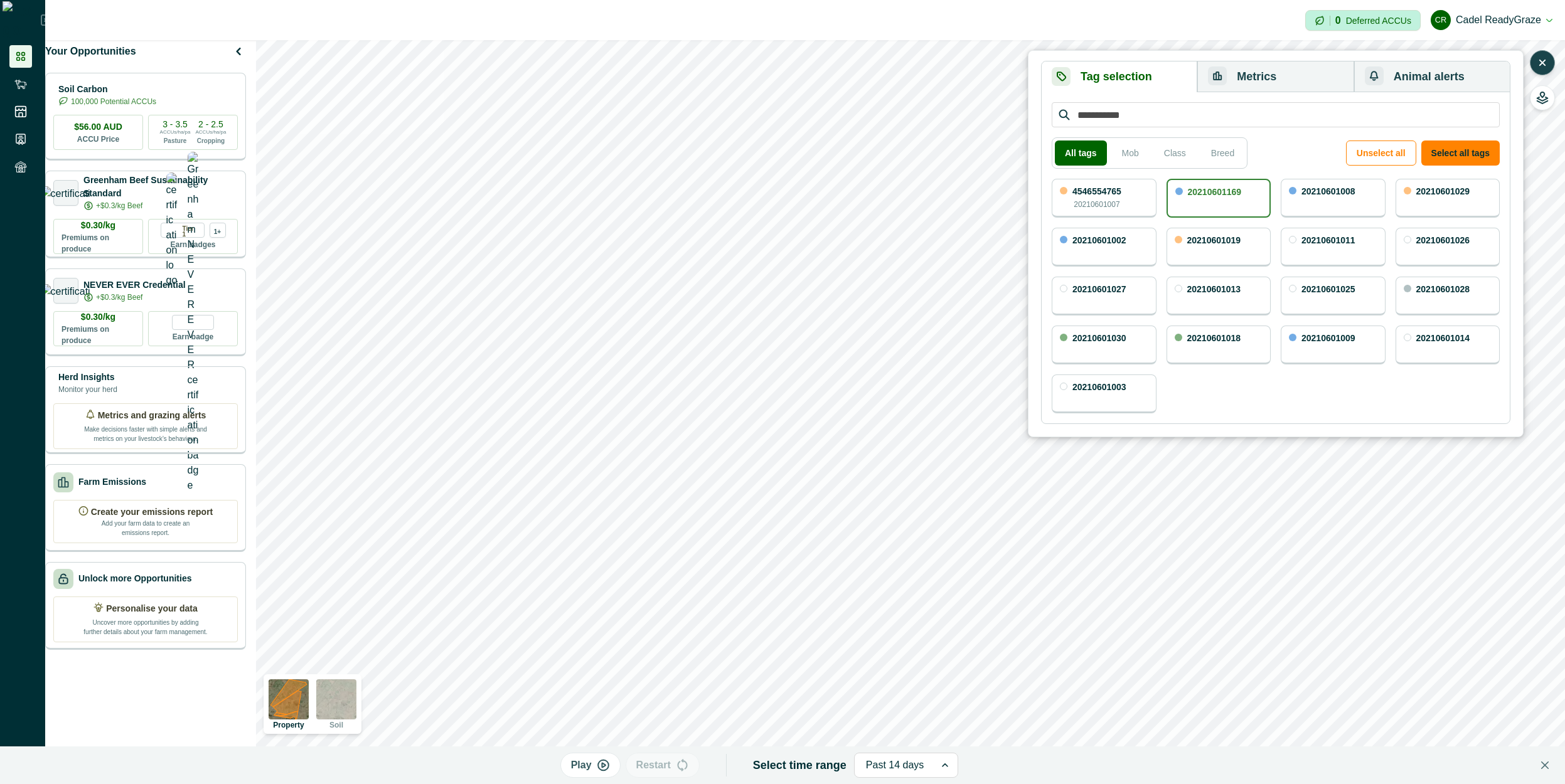
click at [1361, 198] on div "20210601008" at bounding box center [1333, 198] width 105 height 39
click at [1248, 193] on div "20210601169" at bounding box center [1219, 198] width 105 height 39
click at [1266, 82] on button "Metrics" at bounding box center [1276, 76] width 156 height 31
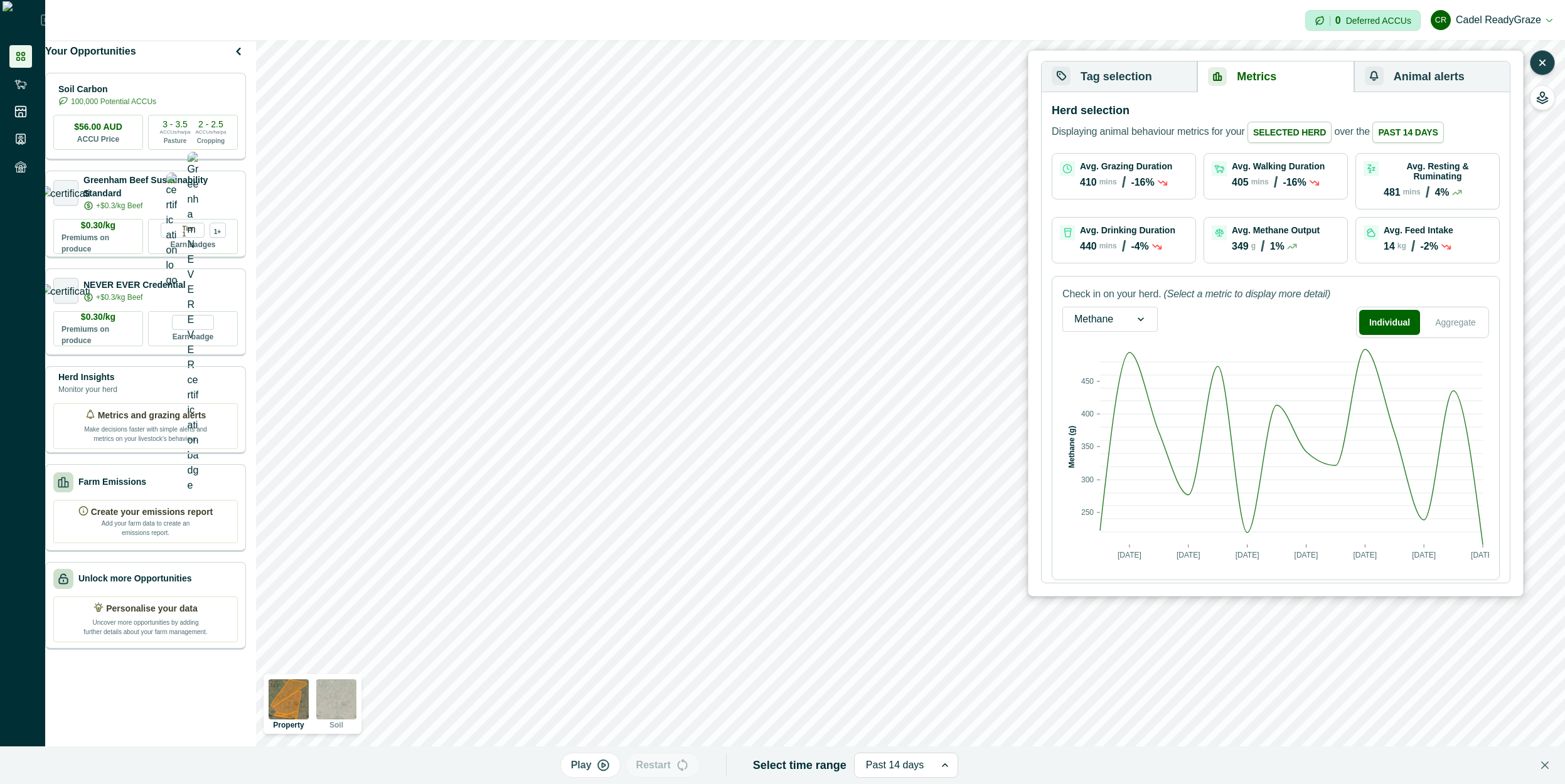
drag, startPoint x: 1134, startPoint y: 312, endPoint x: 1133, endPoint y: 320, distance: 8.1
click at [1134, 312] on div at bounding box center [1140, 320] width 33 height 24
click at [1118, 375] on div "Feed intake" at bounding box center [1110, 383] width 94 height 23
click at [1164, 72] on button "Tag selection" at bounding box center [1120, 76] width 156 height 31
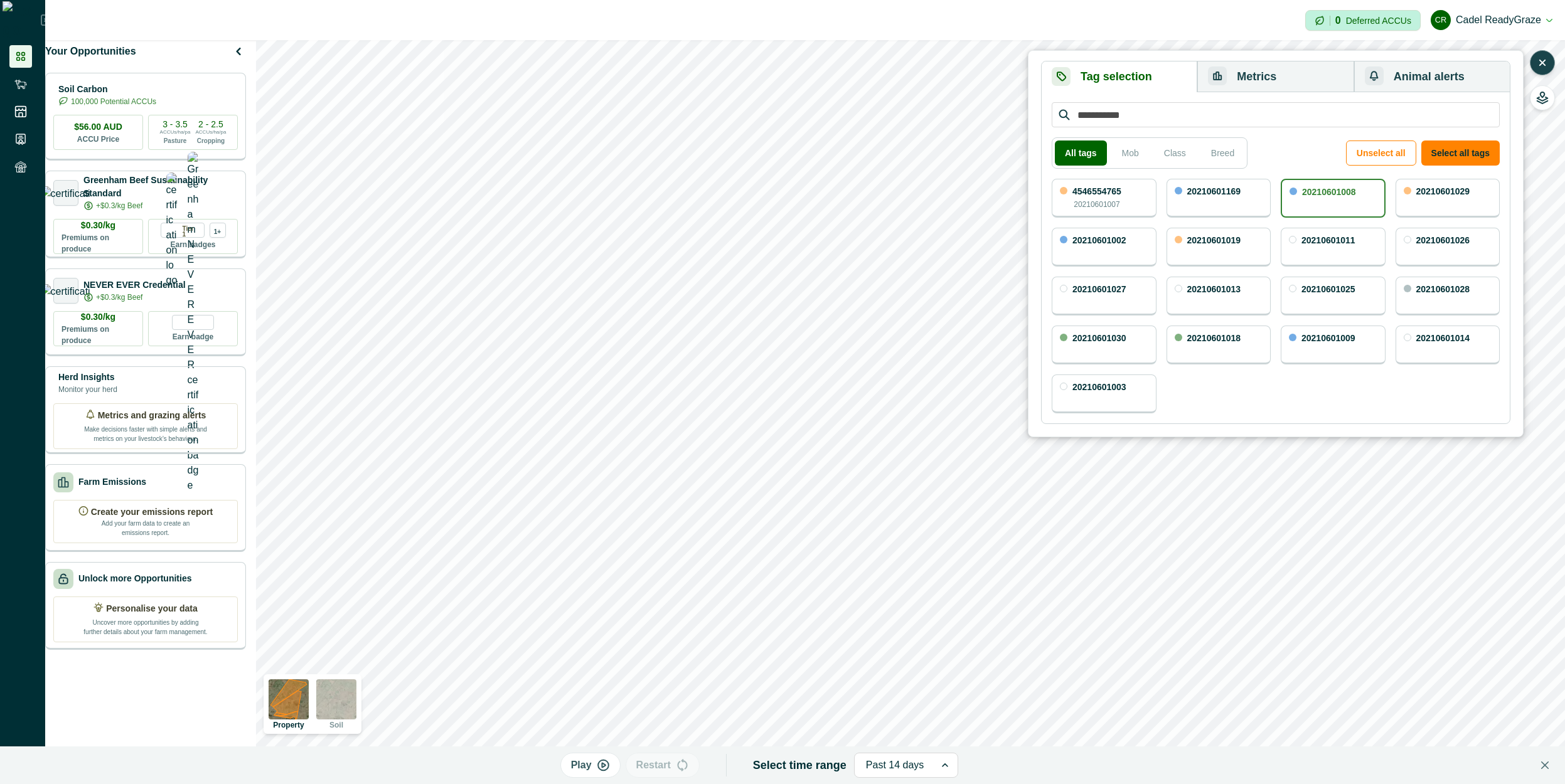
click at [1124, 200] on div "4546554765 20210601007" at bounding box center [1104, 198] width 105 height 39
click at [1276, 82] on button "Metrics" at bounding box center [1276, 76] width 156 height 31
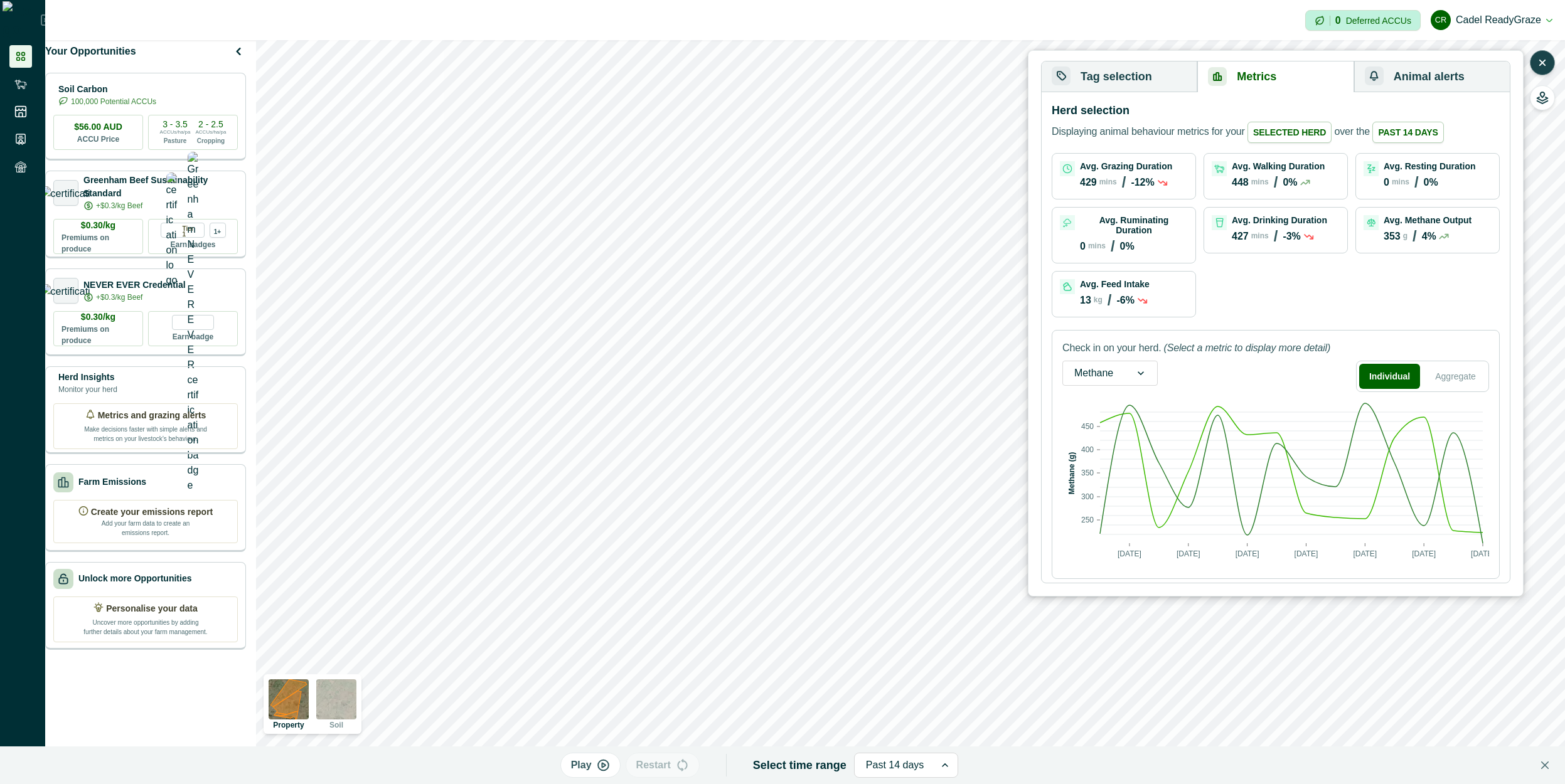
click at [1119, 223] on p "Avg. Ruminating Duration" at bounding box center [1134, 225] width 108 height 20
drag, startPoint x: 1119, startPoint y: 223, endPoint x: 1132, endPoint y: 255, distance: 34.5
click at [1118, 222] on p "Avg. Ruminating Duration" at bounding box center [1134, 225] width 108 height 20
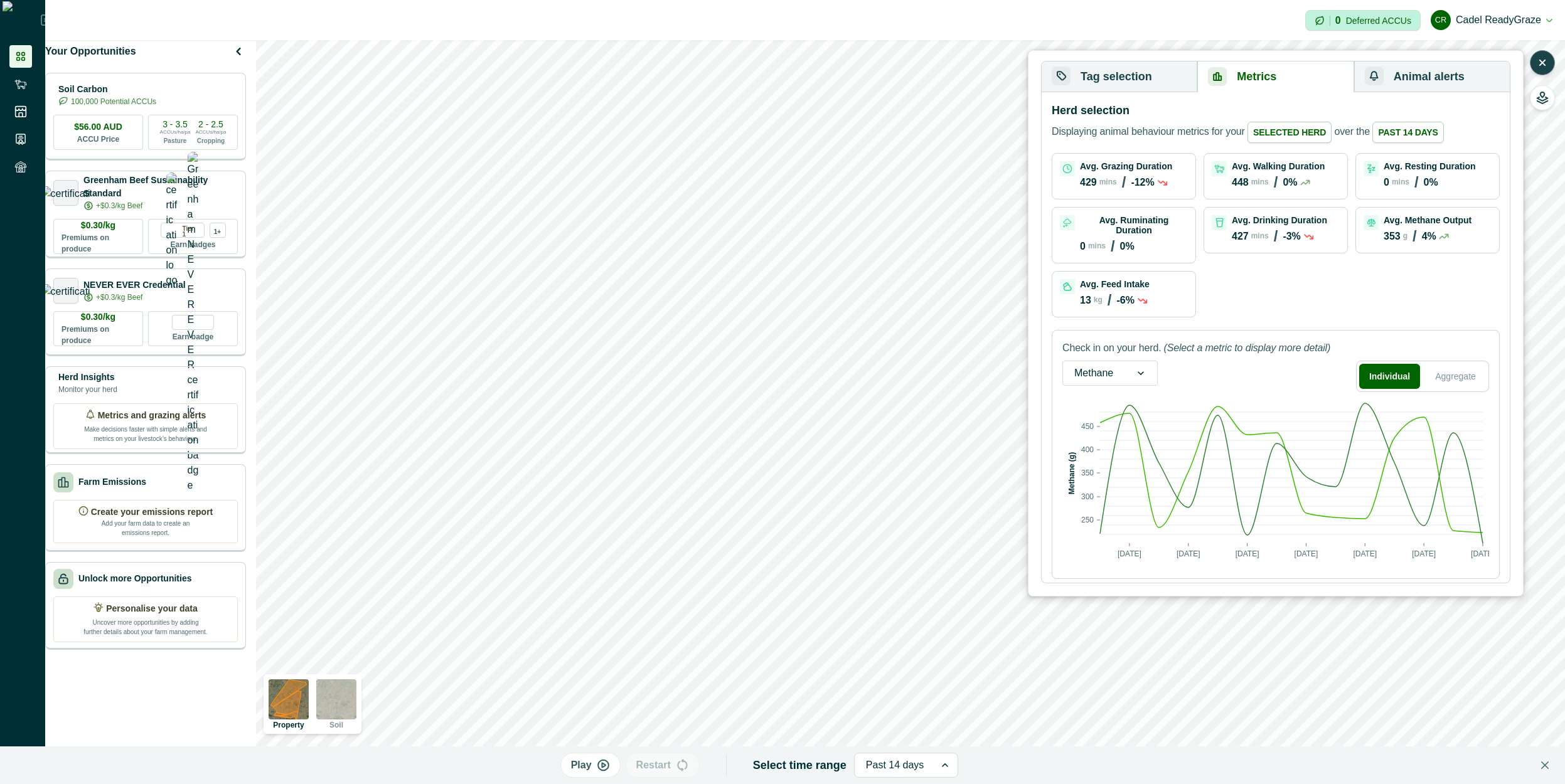
click at [1092, 364] on div at bounding box center [1093, 373] width 39 height 17
click at [1090, 457] on div "Activities" at bounding box center [1110, 460] width 94 height 23
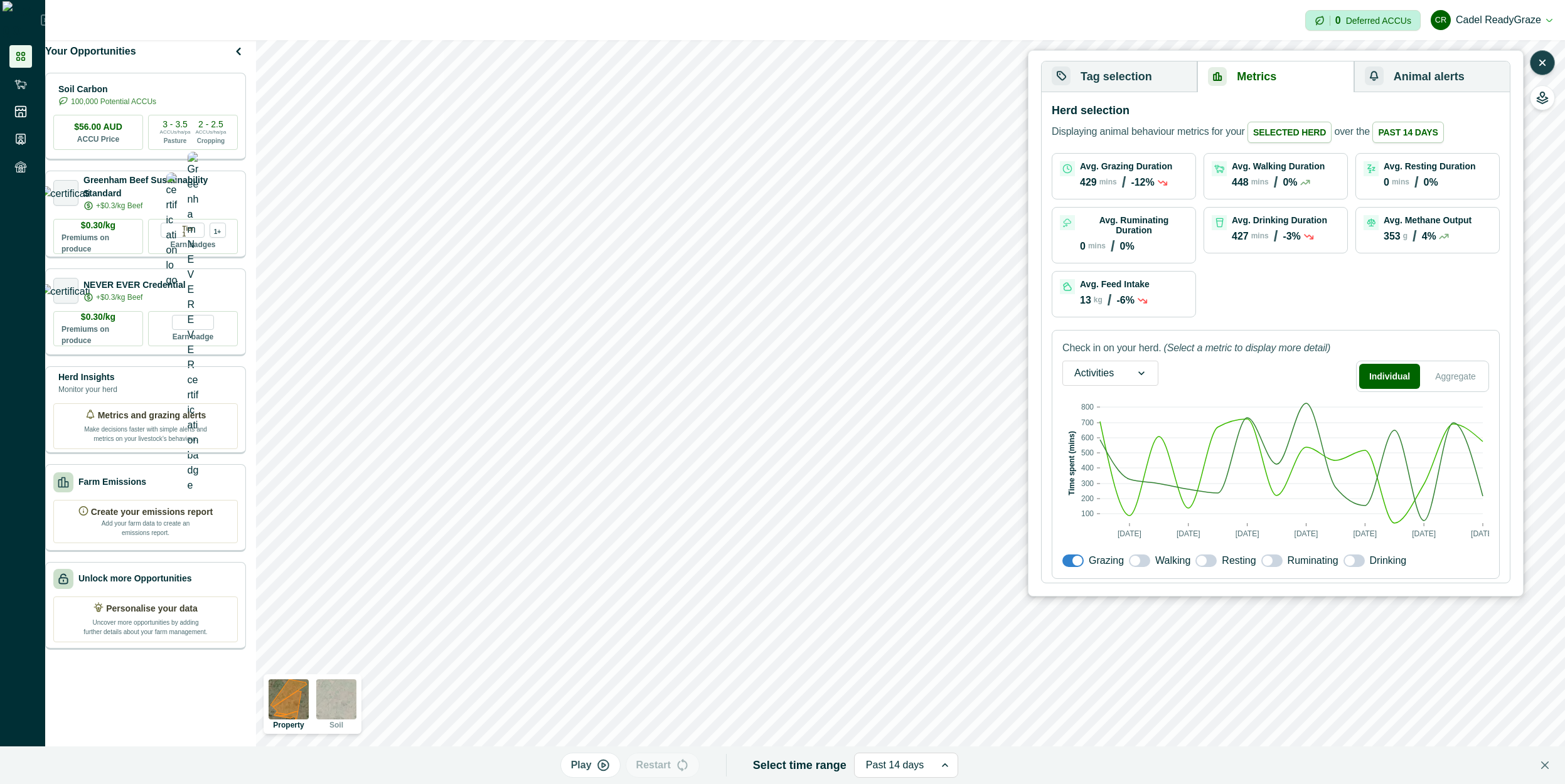
click at [1205, 561] on span at bounding box center [1206, 561] width 21 height 13
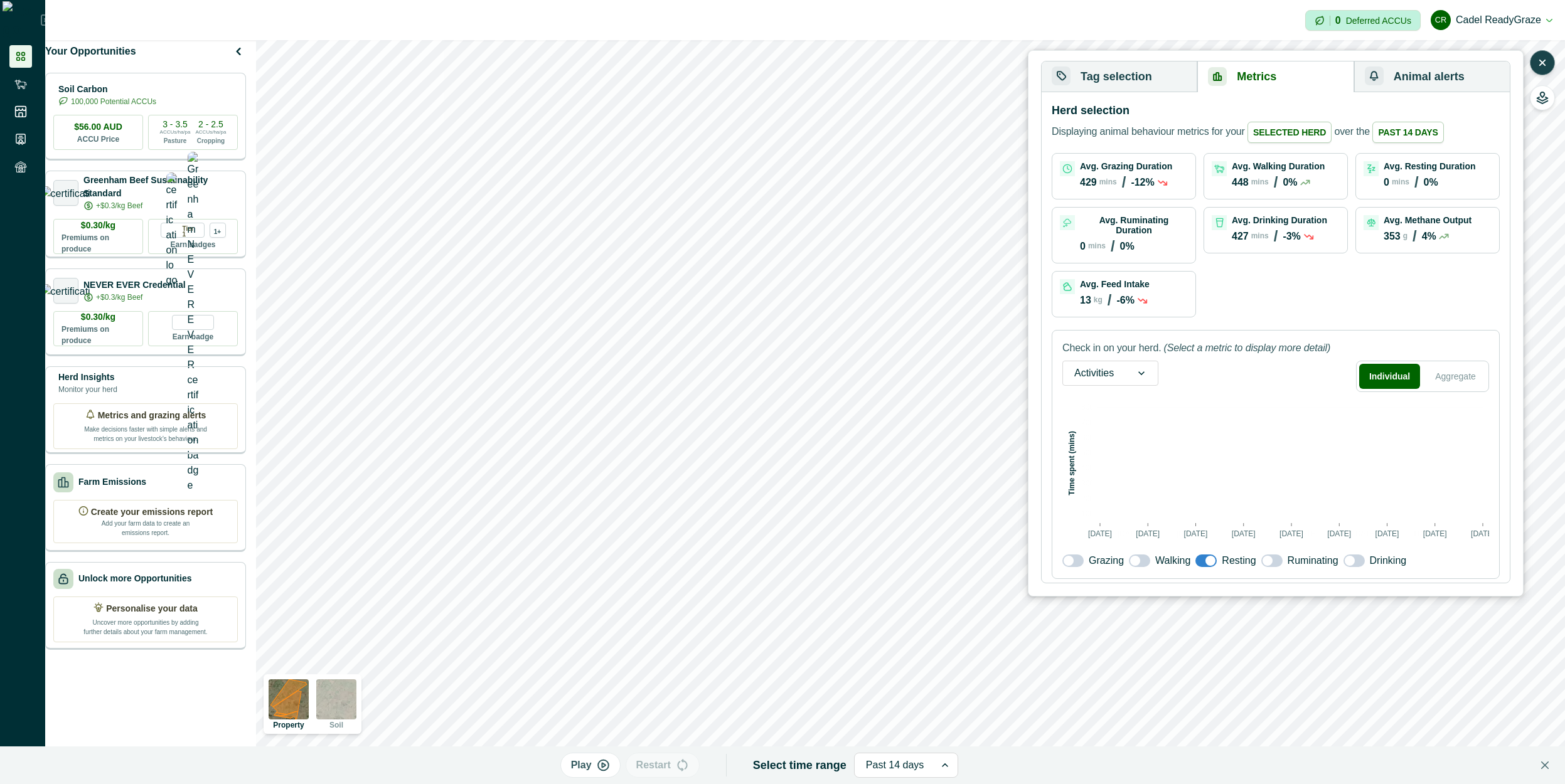
click at [1268, 556] on span at bounding box center [1268, 561] width 10 height 10
click at [1195, 555] on span at bounding box center [1206, 561] width 21 height 13
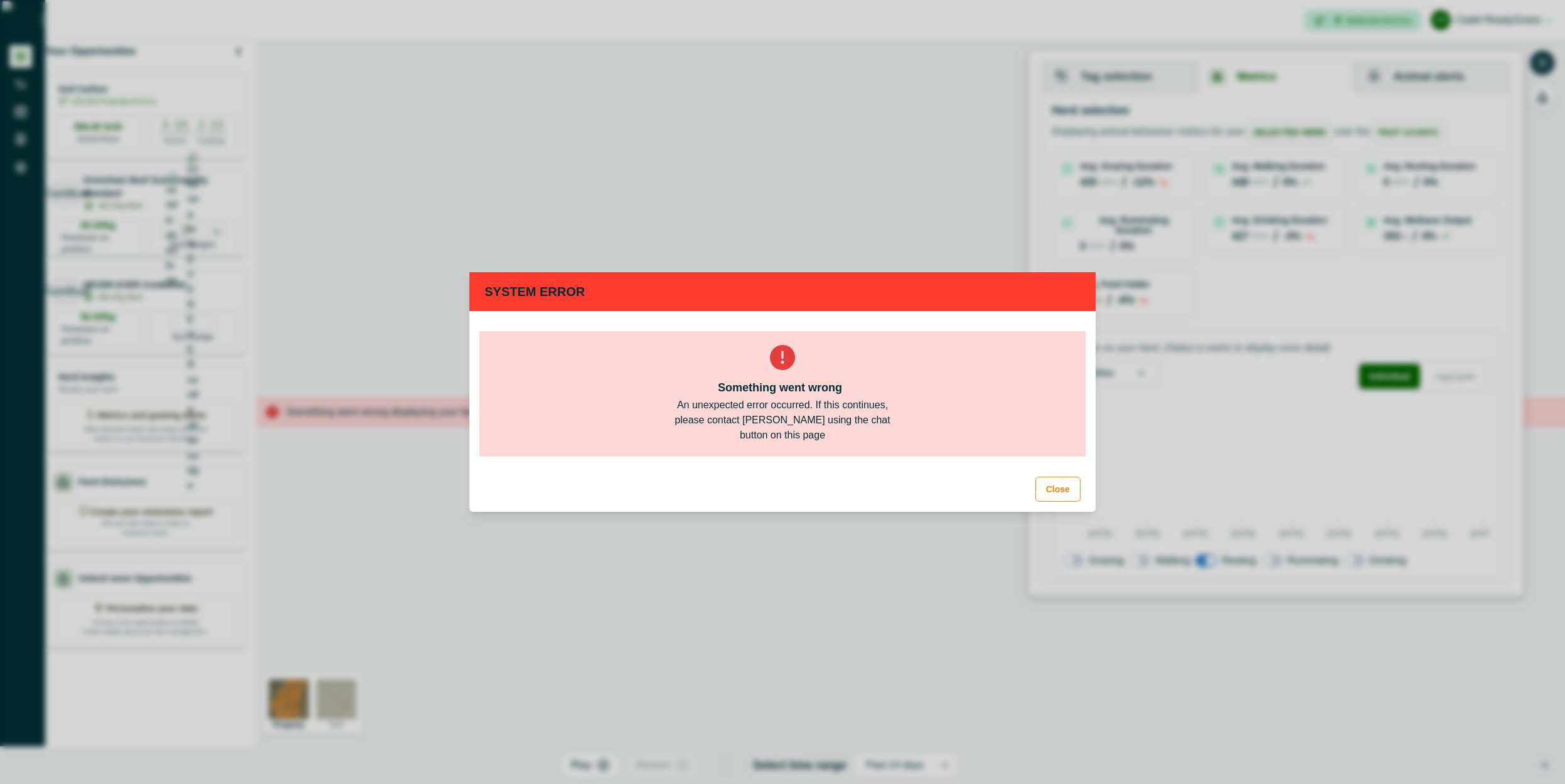
click at [1075, 559] on div "System Error Something went wrong An unexpected error occurred. If this continu…" at bounding box center [782, 392] width 1565 height 784
click at [1058, 483] on button "Close" at bounding box center [1058, 490] width 45 height 25
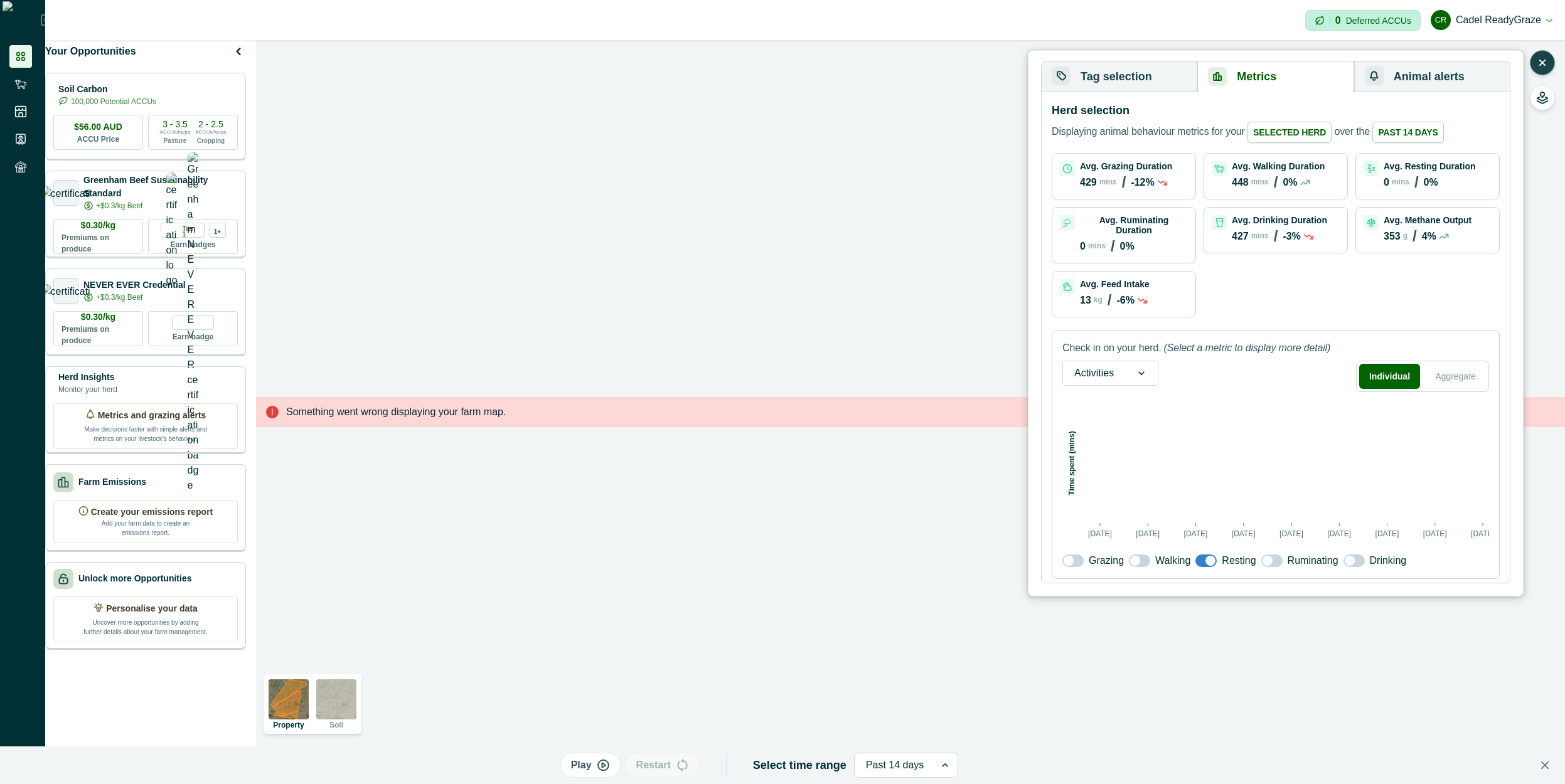
click at [1076, 556] on span at bounding box center [1073, 561] width 21 height 13
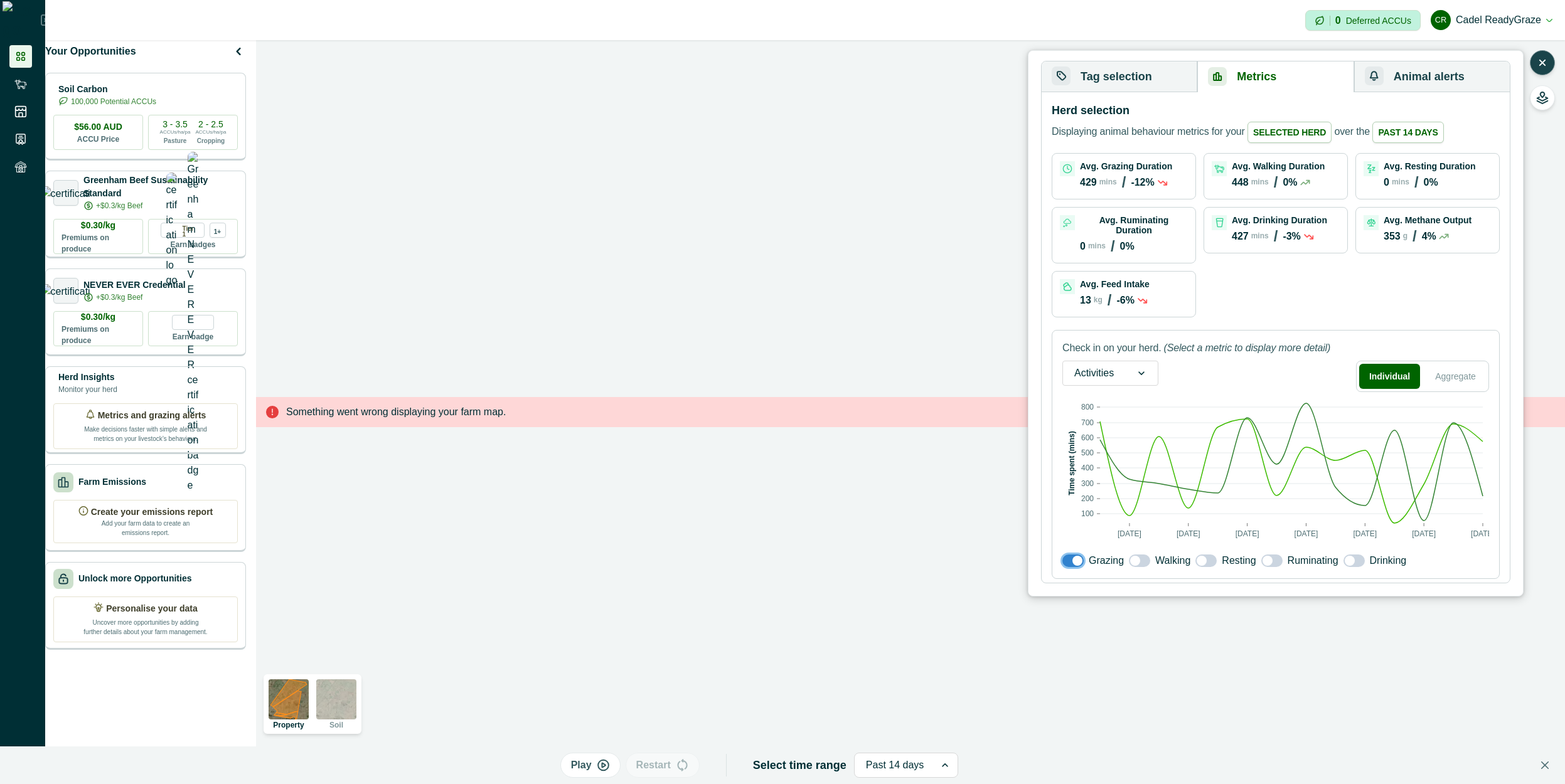
click at [1206, 555] on span at bounding box center [1206, 561] width 21 height 13
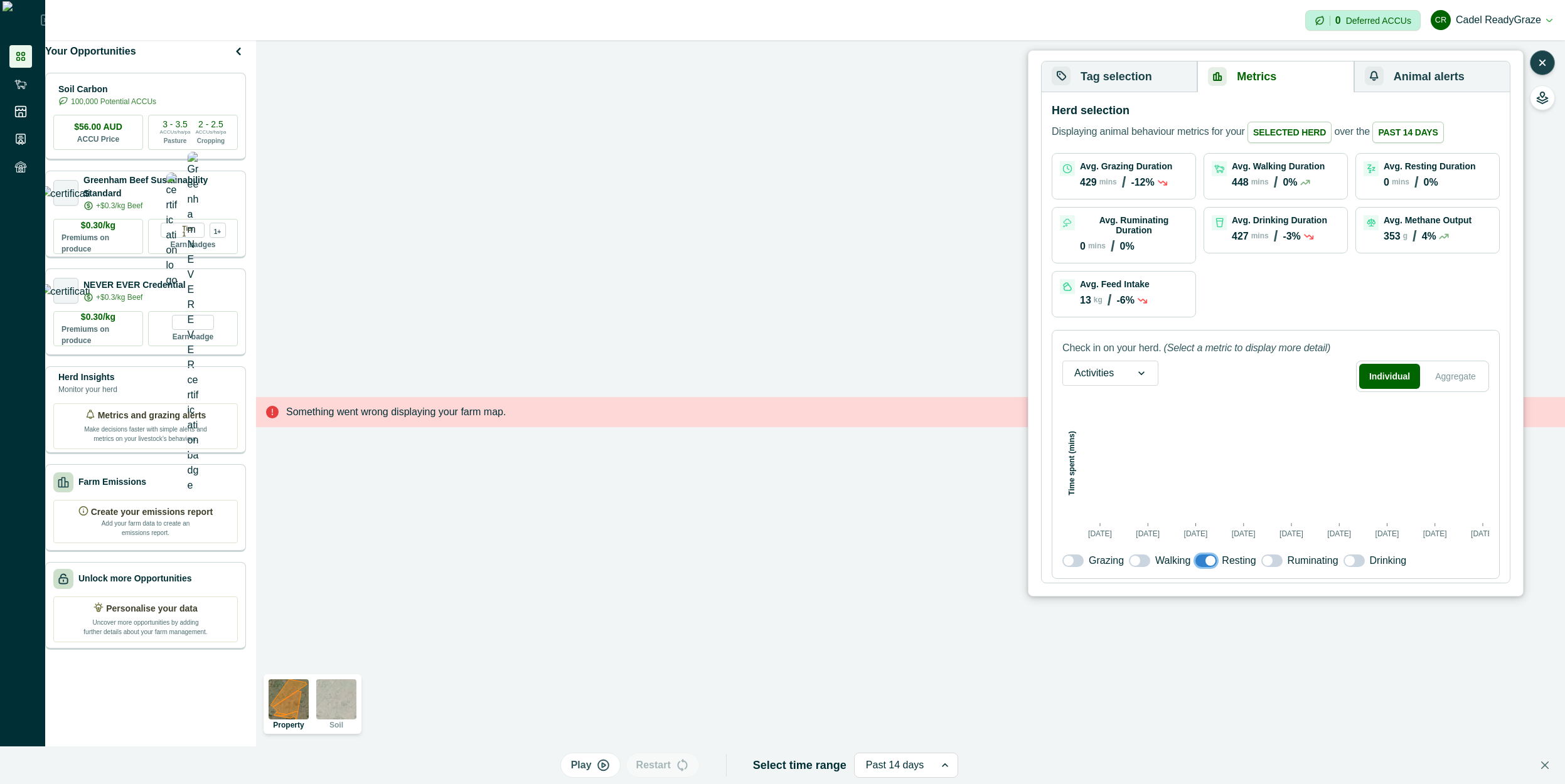
click at [1263, 557] on span at bounding box center [1268, 561] width 10 height 10
click at [1343, 555] on span at bounding box center [1353, 561] width 21 height 13
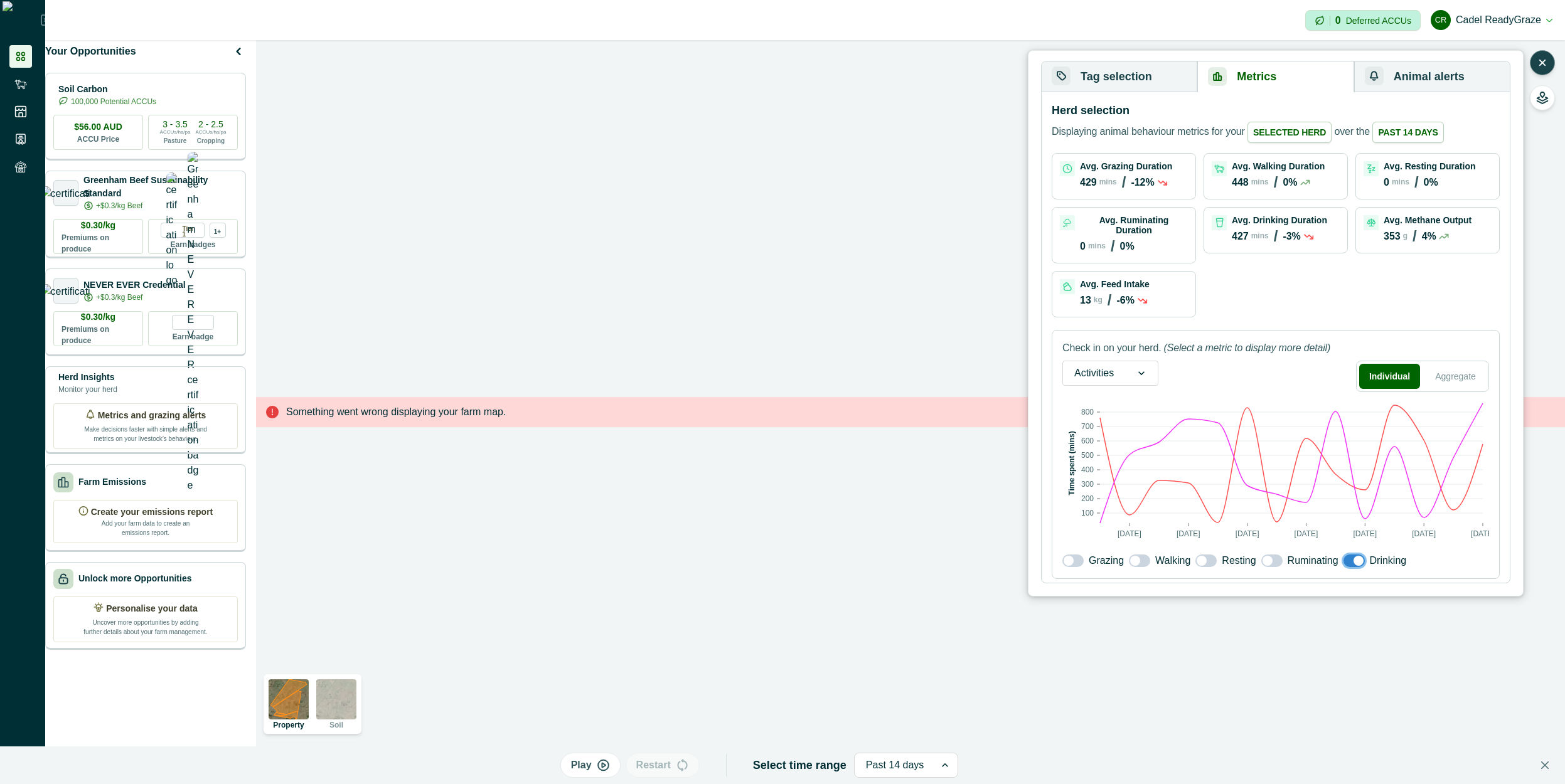
click at [1348, 562] on div "Check in on your herd. (Select a metric to display more detail) Activities Indi…" at bounding box center [1275, 454] width 448 height 249
click at [1353, 561] on div "Drinking" at bounding box center [1375, 561] width 64 height 15
click at [1353, 556] on span at bounding box center [1358, 561] width 10 height 10
click at [1113, 364] on div at bounding box center [1094, 373] width 40 height 17
click at [1469, 371] on button "Aggregate" at bounding box center [1455, 377] width 61 height 25
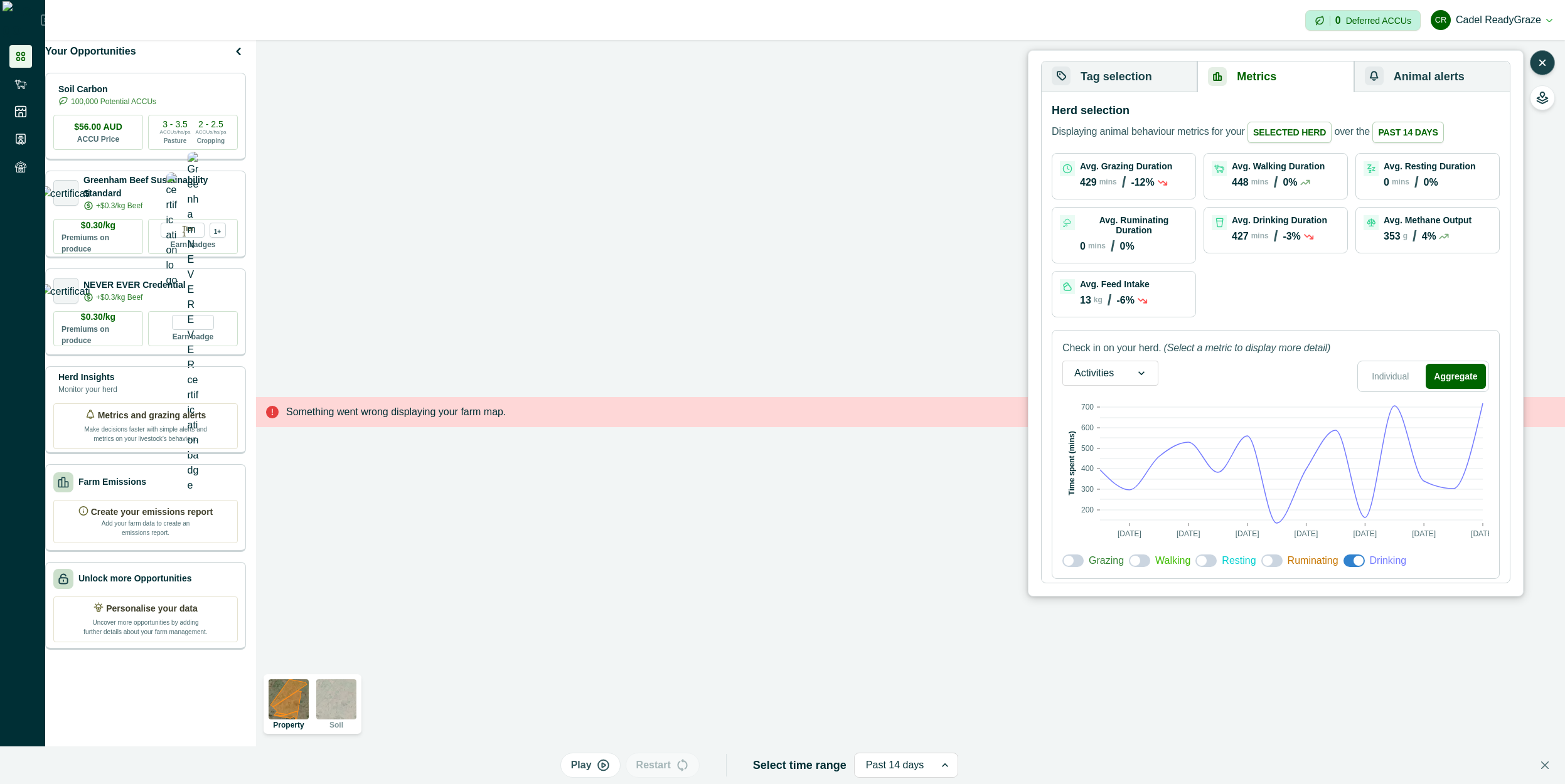
click at [1268, 556] on span at bounding box center [1268, 561] width 10 height 10
click at [1199, 556] on span at bounding box center [1202, 561] width 10 height 10
click at [1137, 558] on span at bounding box center [1135, 561] width 10 height 10
click at [1075, 555] on span at bounding box center [1073, 561] width 21 height 13
click at [1298, 216] on p "Avg. Drinking Duration" at bounding box center [1280, 220] width 95 height 10
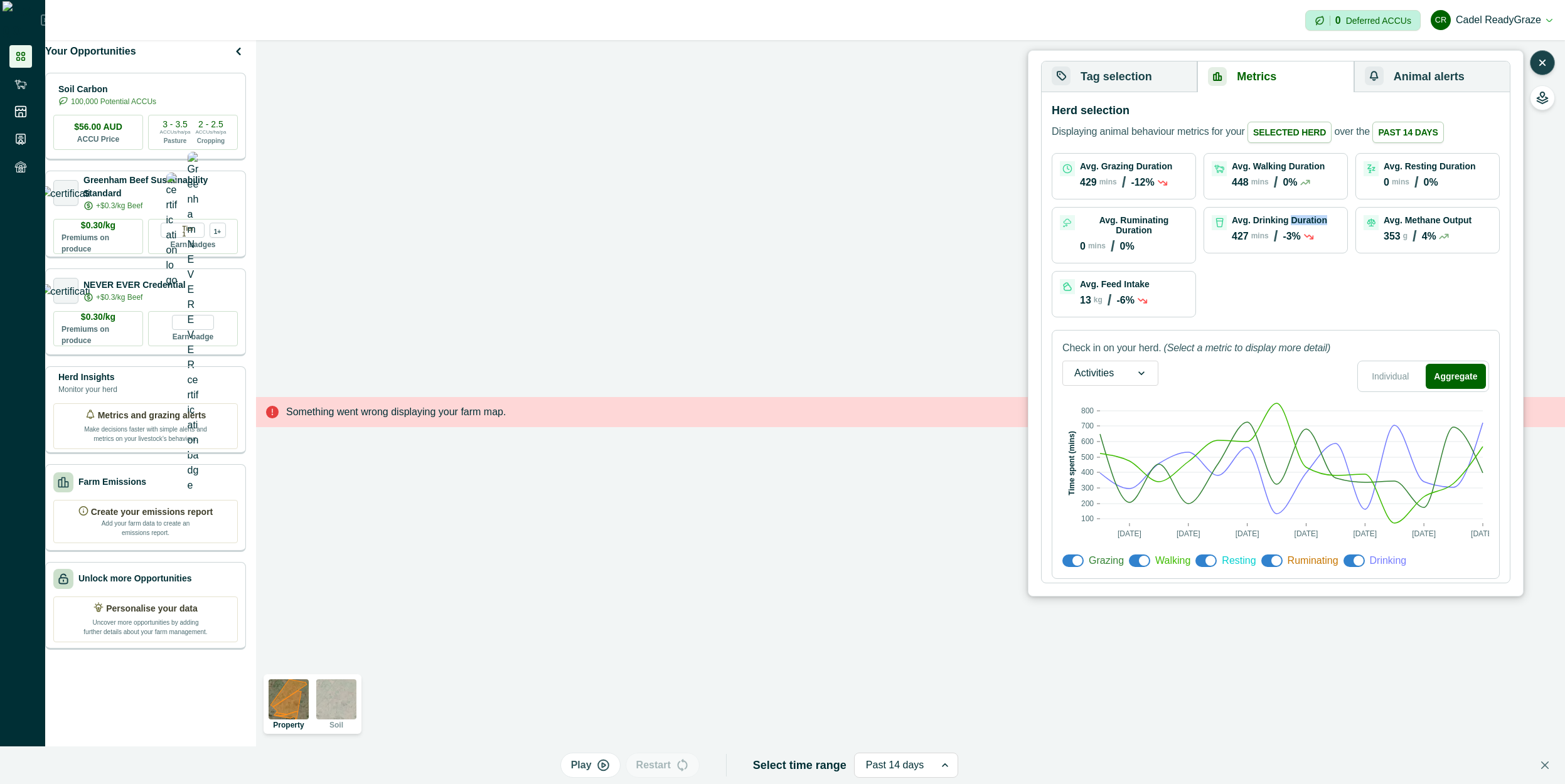
click at [1298, 216] on p "Avg. Drinking Duration" at bounding box center [1280, 220] width 95 height 10
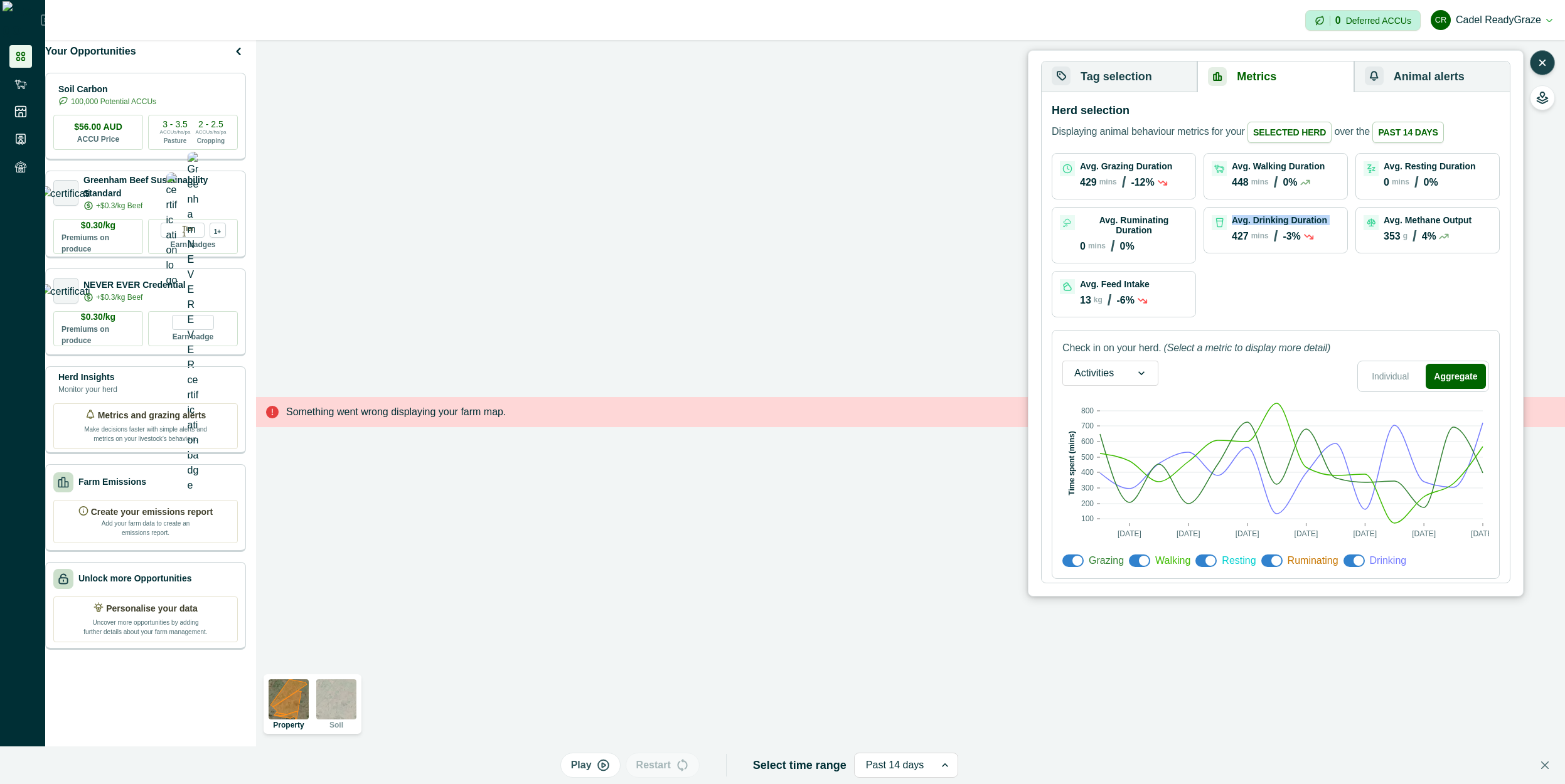
click at [1298, 216] on p "Avg. Drinking Duration" at bounding box center [1280, 220] width 95 height 10
click at [1298, 217] on p "Avg. Drinking Duration" at bounding box center [1280, 220] width 95 height 10
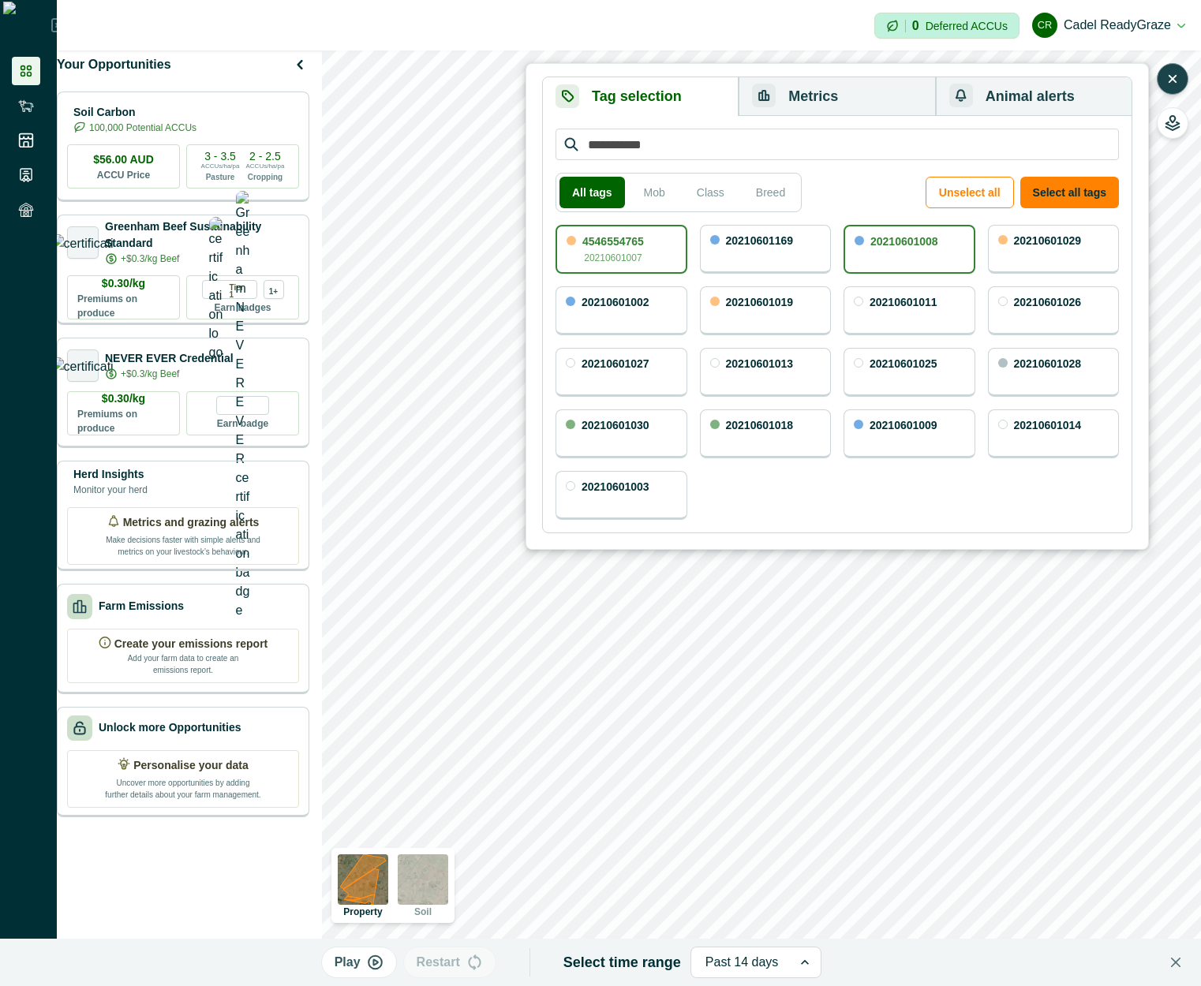
click at [672, 258] on div "4546554765 20210601007" at bounding box center [621, 249] width 132 height 49
click at [649, 245] on div "4546554765 20210601007" at bounding box center [621, 249] width 132 height 49
click at [843, 112] on button "Metrics" at bounding box center [837, 96] width 196 height 39
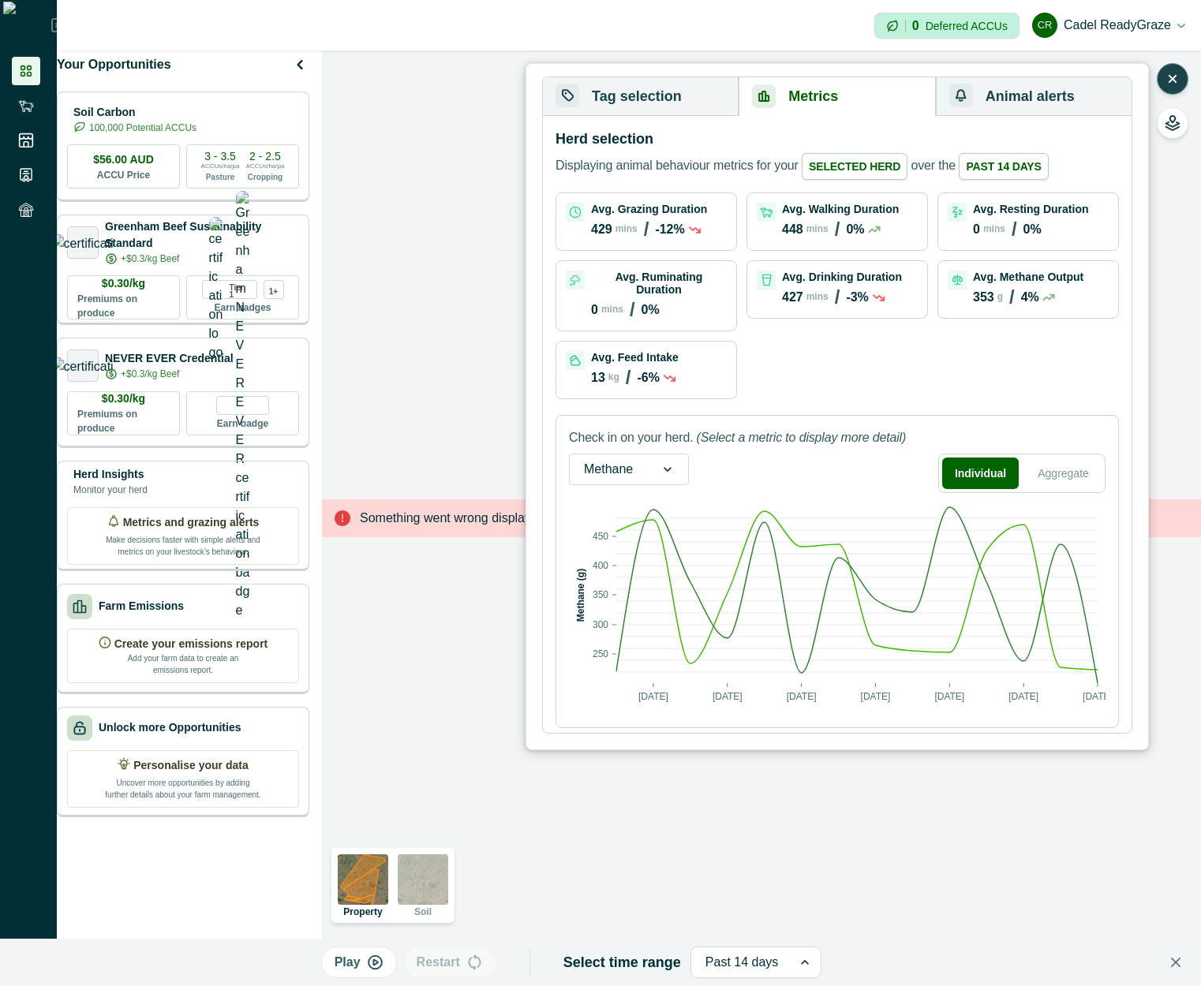
click at [690, 103] on button "Tag selection" at bounding box center [641, 96] width 196 height 39
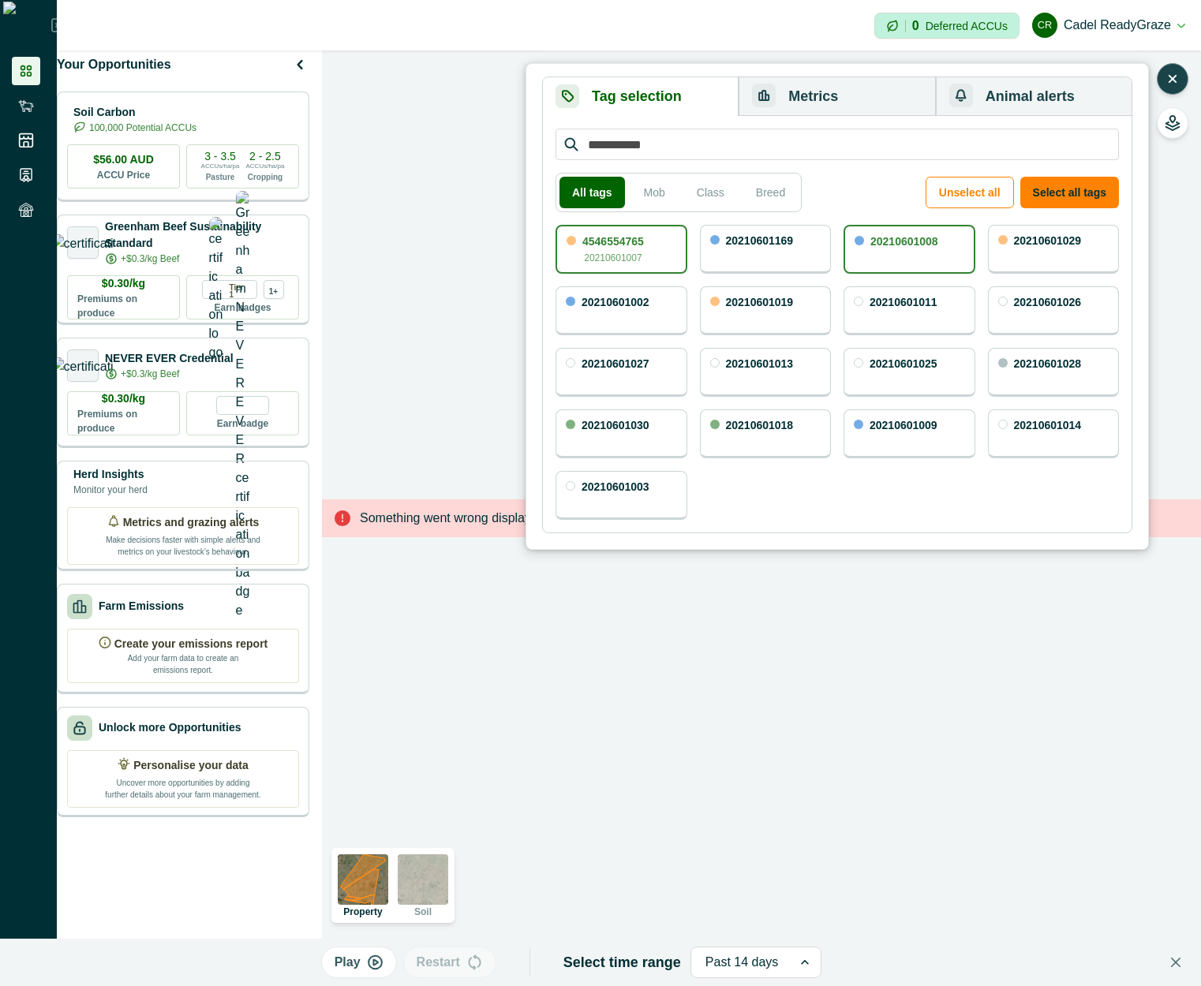
click at [883, 241] on p "20210601008" at bounding box center [904, 241] width 68 height 11
click at [883, 241] on p "20210601008" at bounding box center [904, 240] width 68 height 11
click at [581, 249] on div "4546554765 20210601007" at bounding box center [621, 249] width 132 height 49
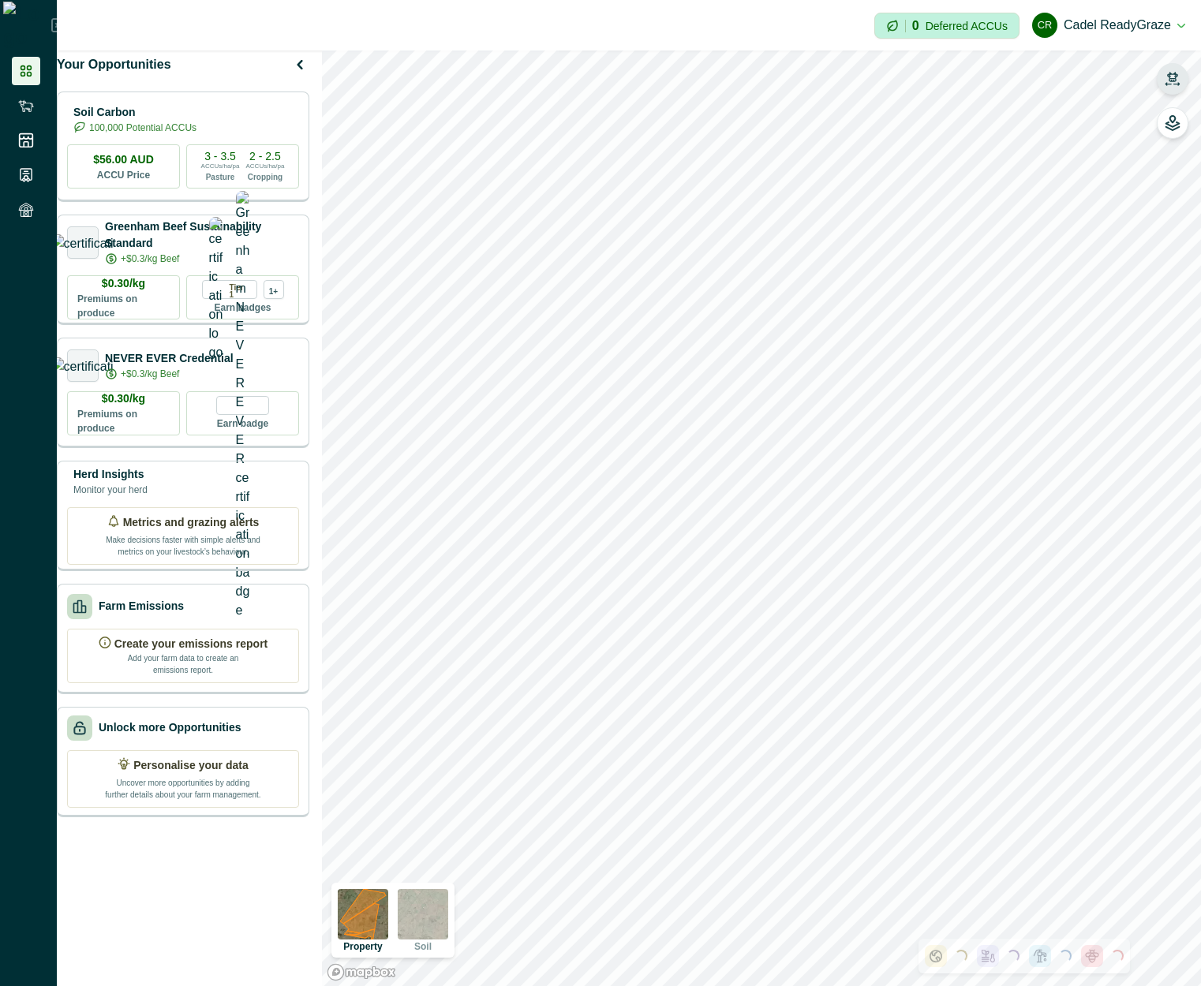
click at [1171, 77] on icon "button" at bounding box center [1173, 79] width 16 height 16
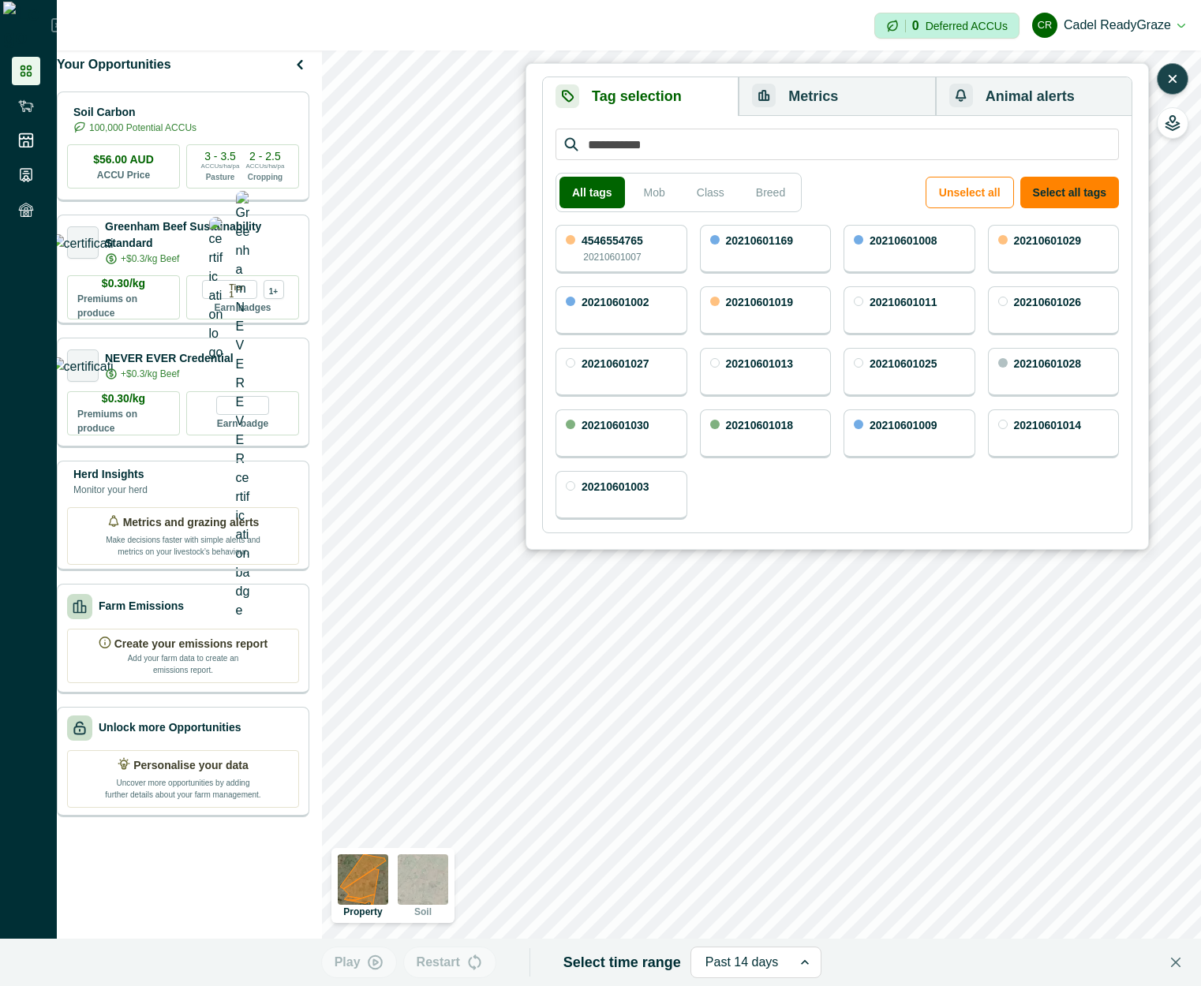
click at [658, 251] on div "4546554765 20210601007" at bounding box center [621, 249] width 132 height 49
click at [900, 250] on div "20210601008" at bounding box center [909, 249] width 132 height 49
click at [644, 253] on div "4546554765 20210601007" at bounding box center [613, 250] width 62 height 29
click at [881, 102] on button "Metrics" at bounding box center [837, 96] width 196 height 39
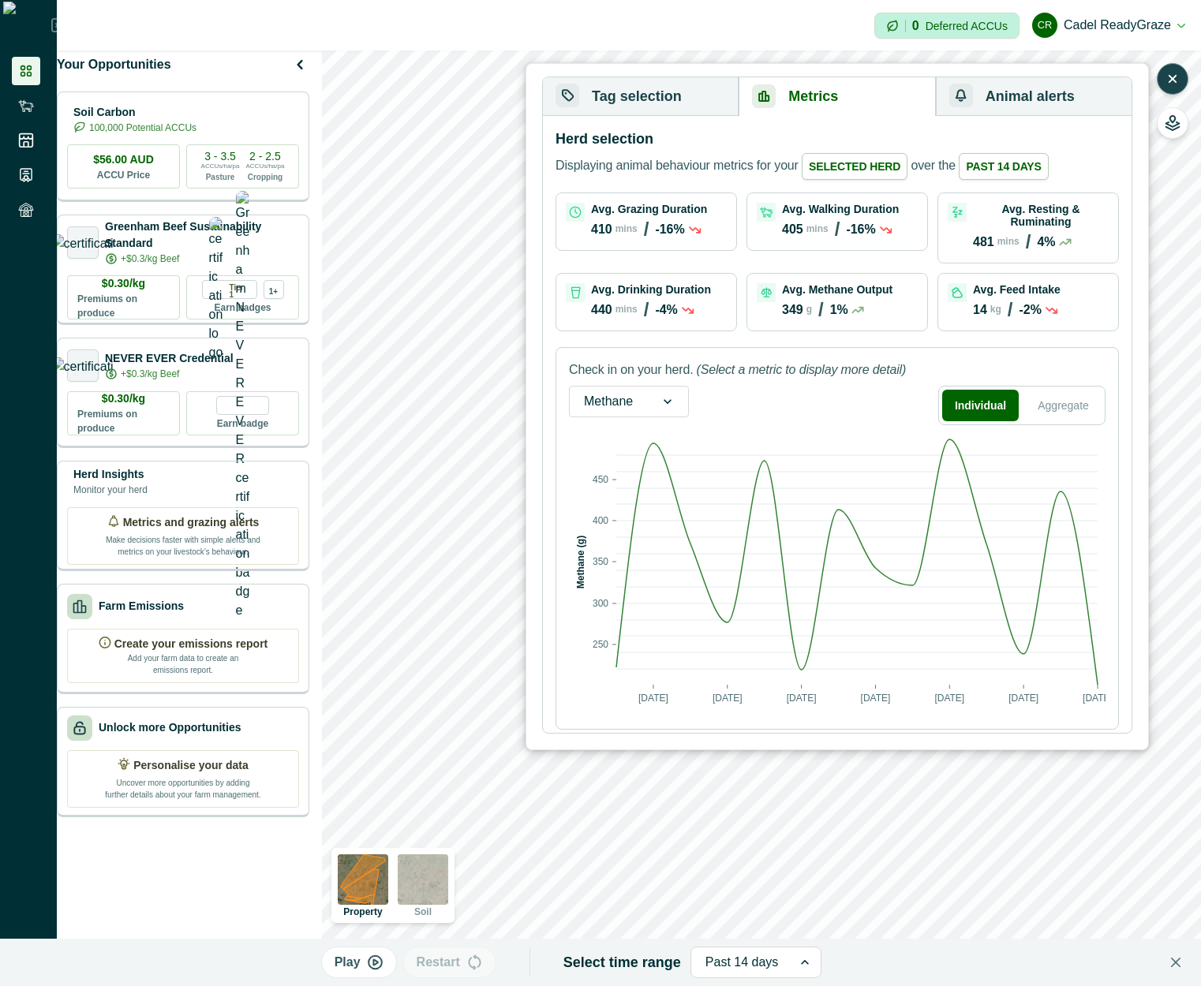
click at [703, 94] on button "Tag selection" at bounding box center [641, 96] width 196 height 39
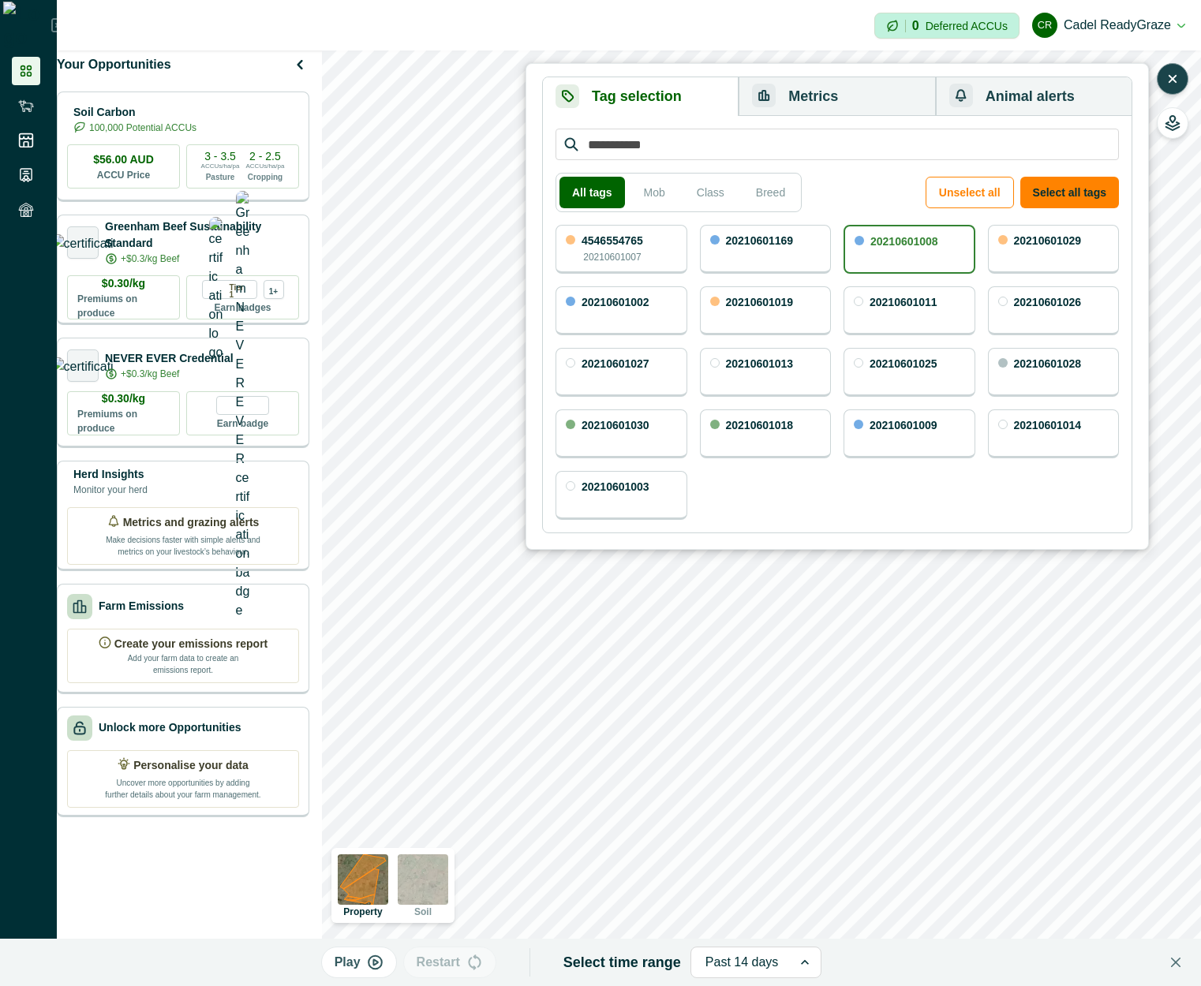
click at [663, 241] on div "4546554765 20210601007" at bounding box center [621, 249] width 132 height 49
click at [858, 93] on button "Metrics" at bounding box center [837, 96] width 196 height 39
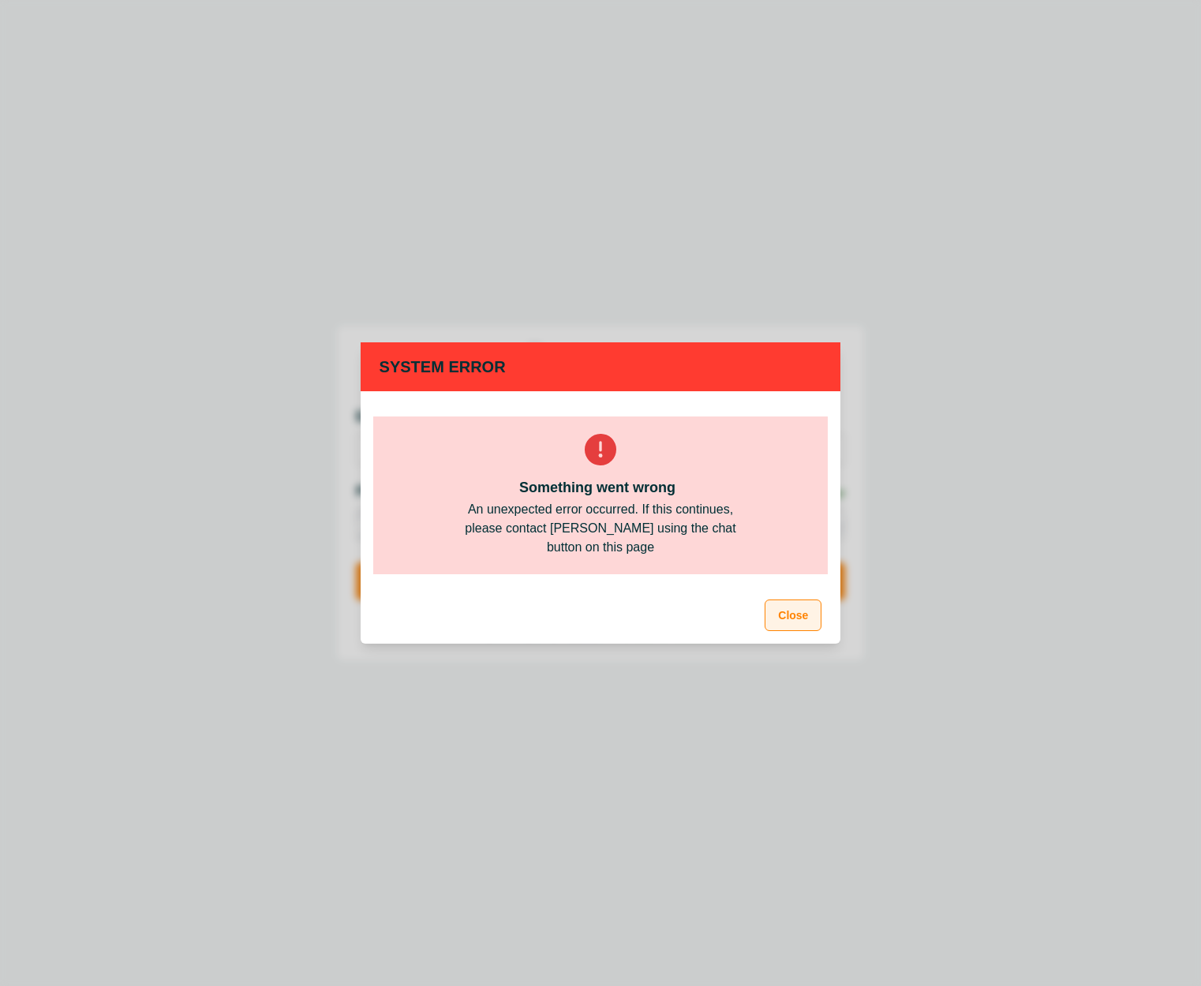
click at [780, 612] on button "Close" at bounding box center [793, 616] width 57 height 32
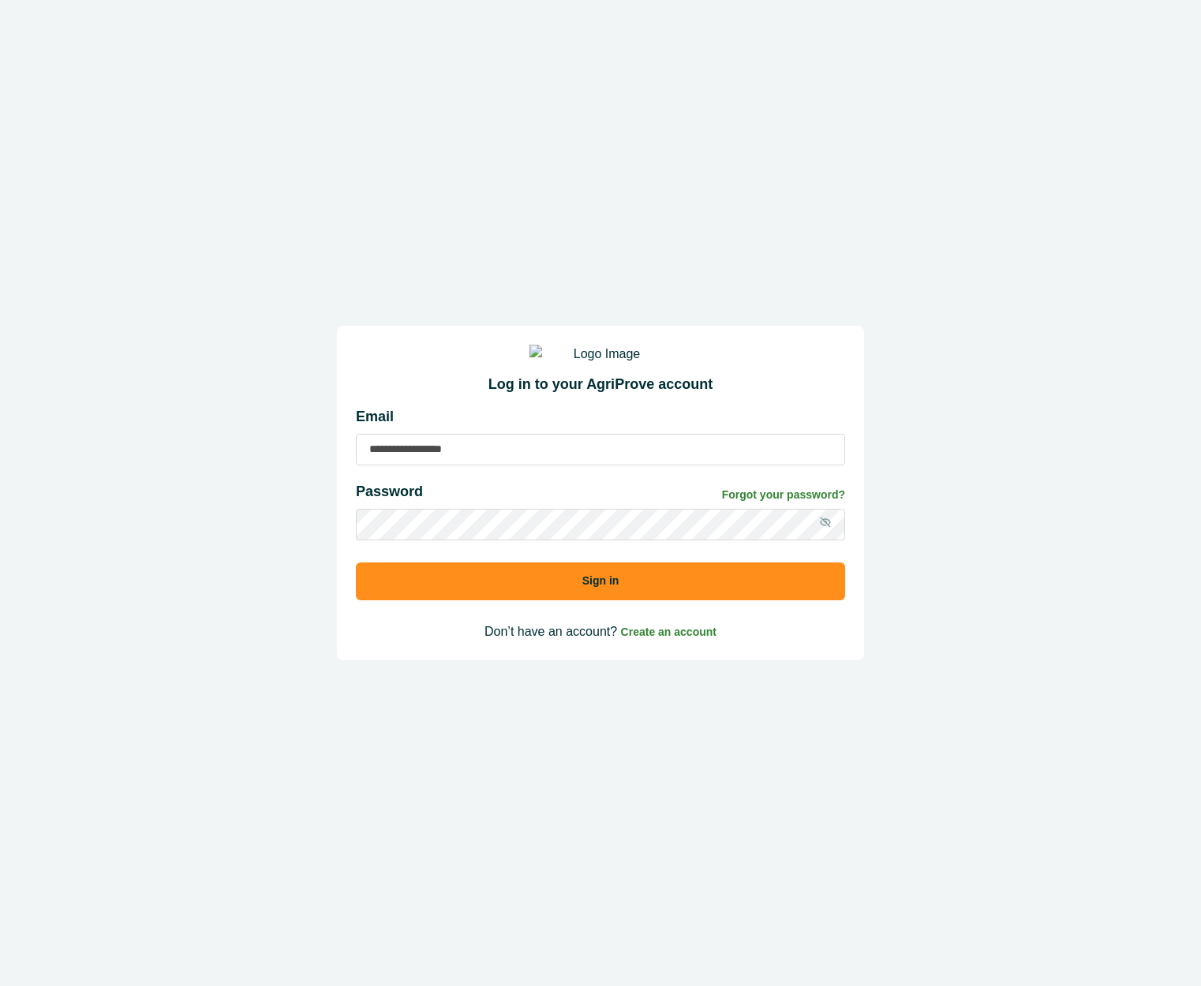
click at [624, 465] on input at bounding box center [600, 450] width 489 height 32
type input "**********"
click at [356, 563] on button "Sign in" at bounding box center [600, 582] width 489 height 38
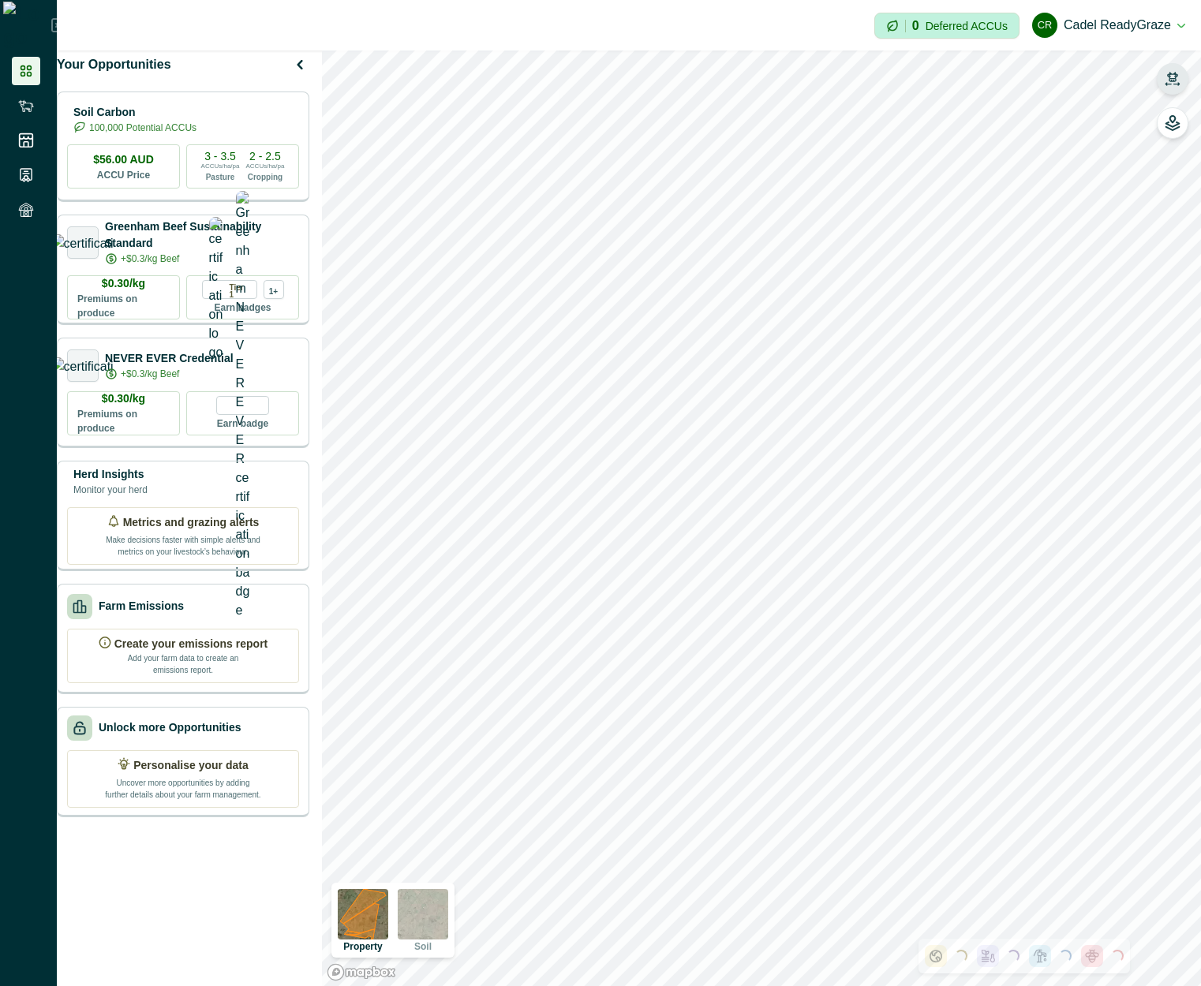
click at [1176, 72] on icon "button" at bounding box center [1173, 79] width 16 height 16
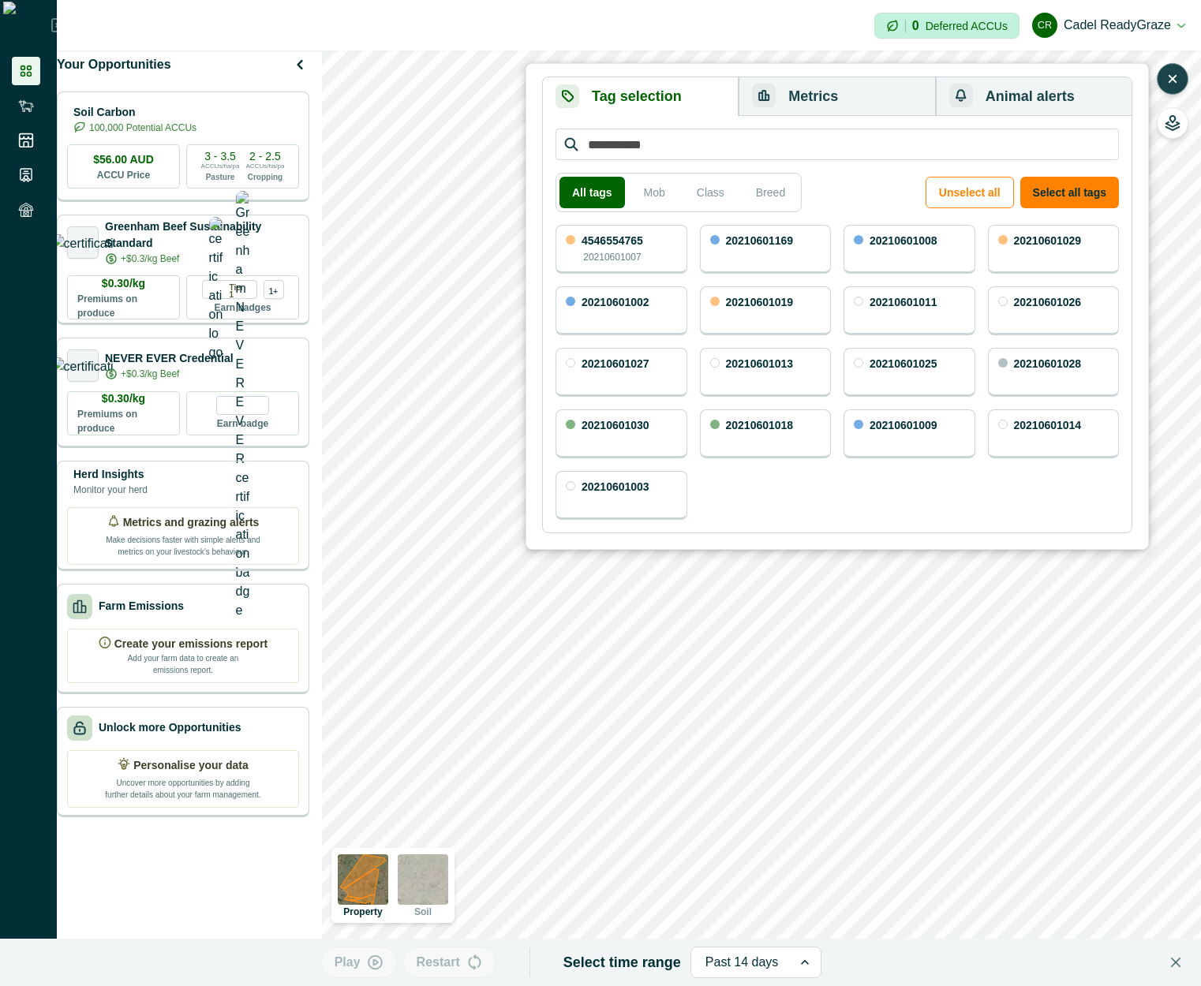
click at [656, 235] on div "4546554765 20210601007" at bounding box center [621, 249] width 132 height 49
click at [883, 253] on div "20210601008" at bounding box center [909, 249] width 132 height 49
click at [847, 107] on button "Metrics" at bounding box center [837, 96] width 196 height 39
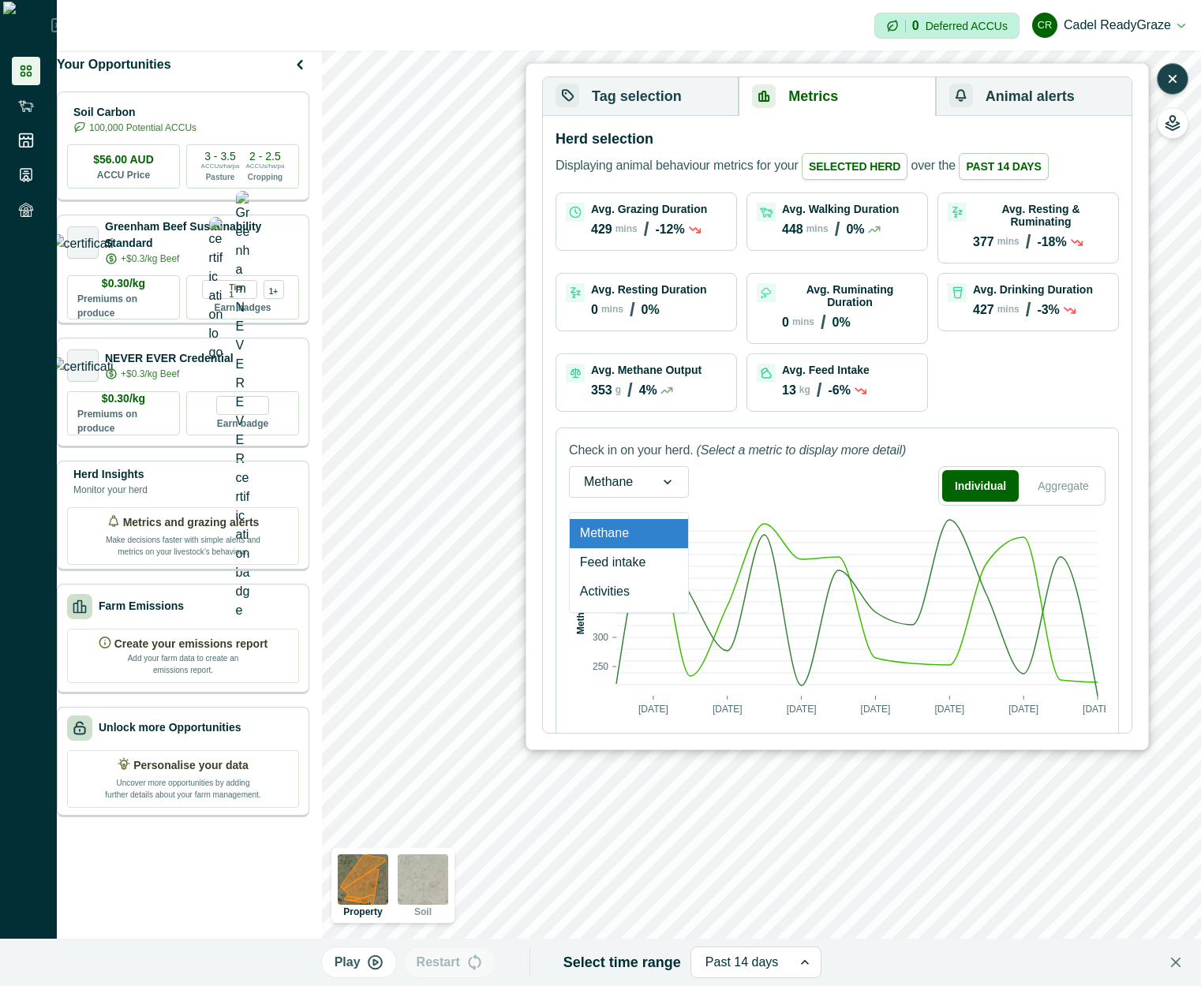
click at [646, 469] on div "Methane" at bounding box center [608, 481] width 77 height 25
click at [611, 578] on div "Activities" at bounding box center [629, 592] width 118 height 29
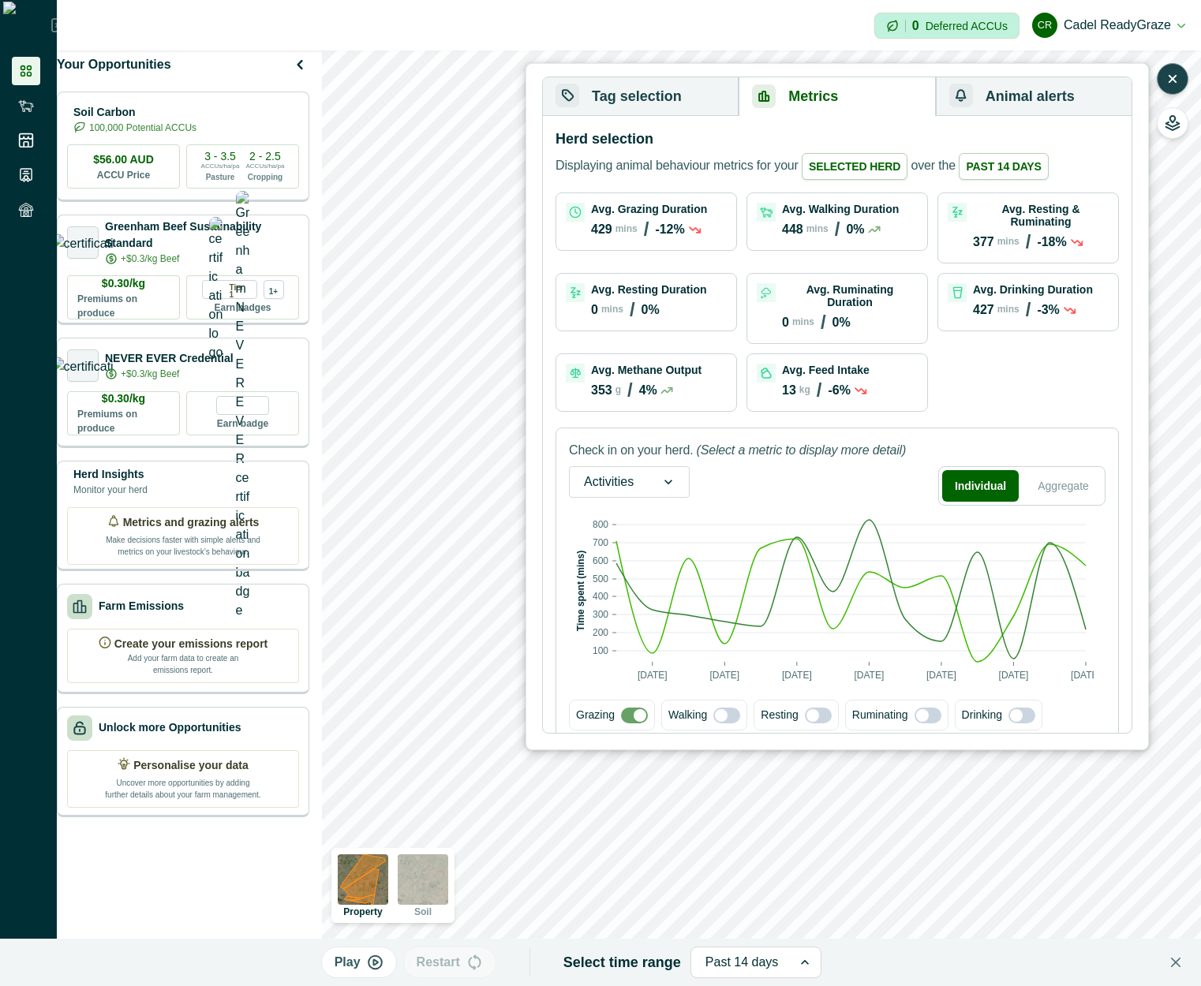
scroll to position [28, 0]
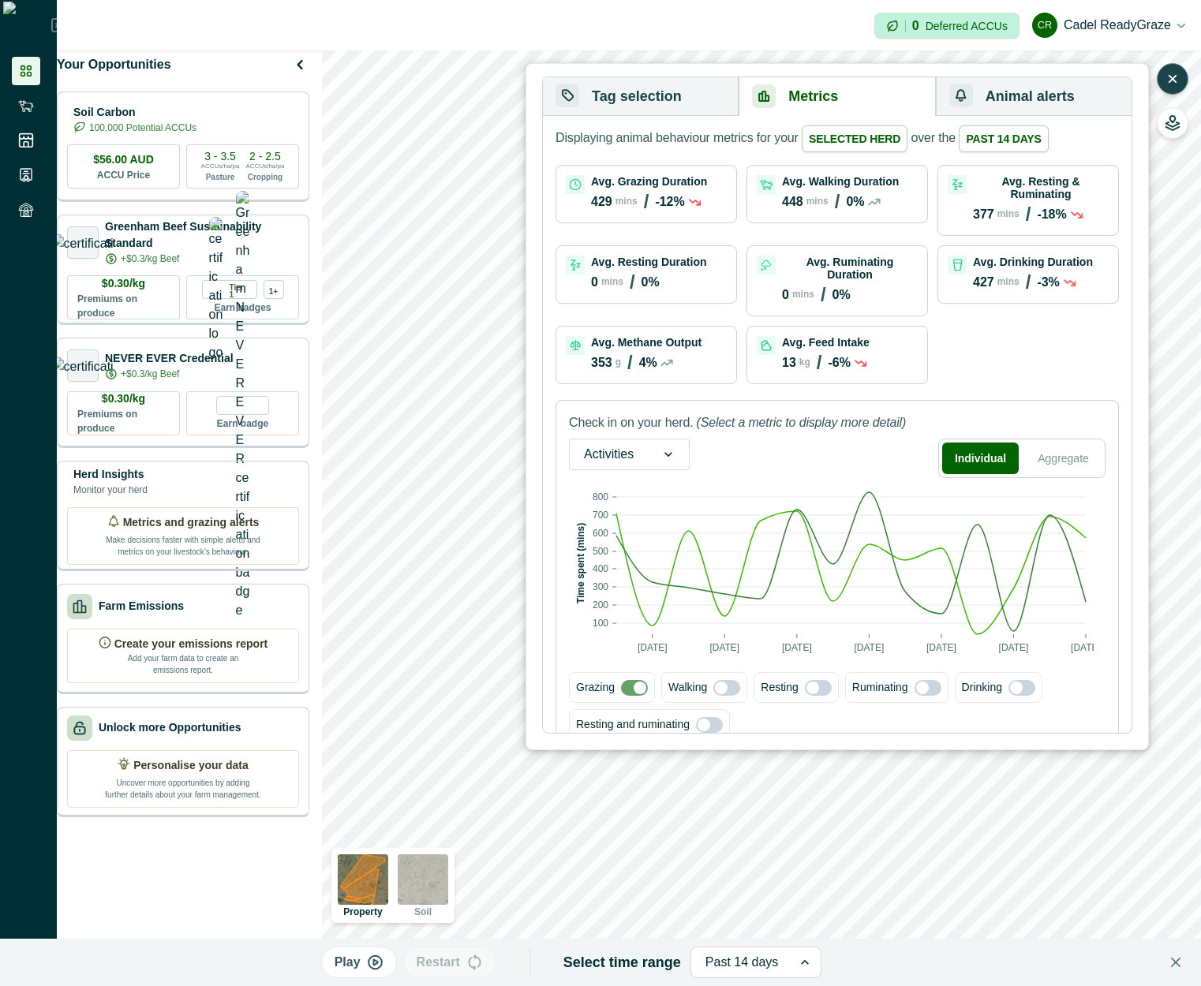
click at [726, 682] on span at bounding box center [721, 688] width 13 height 13
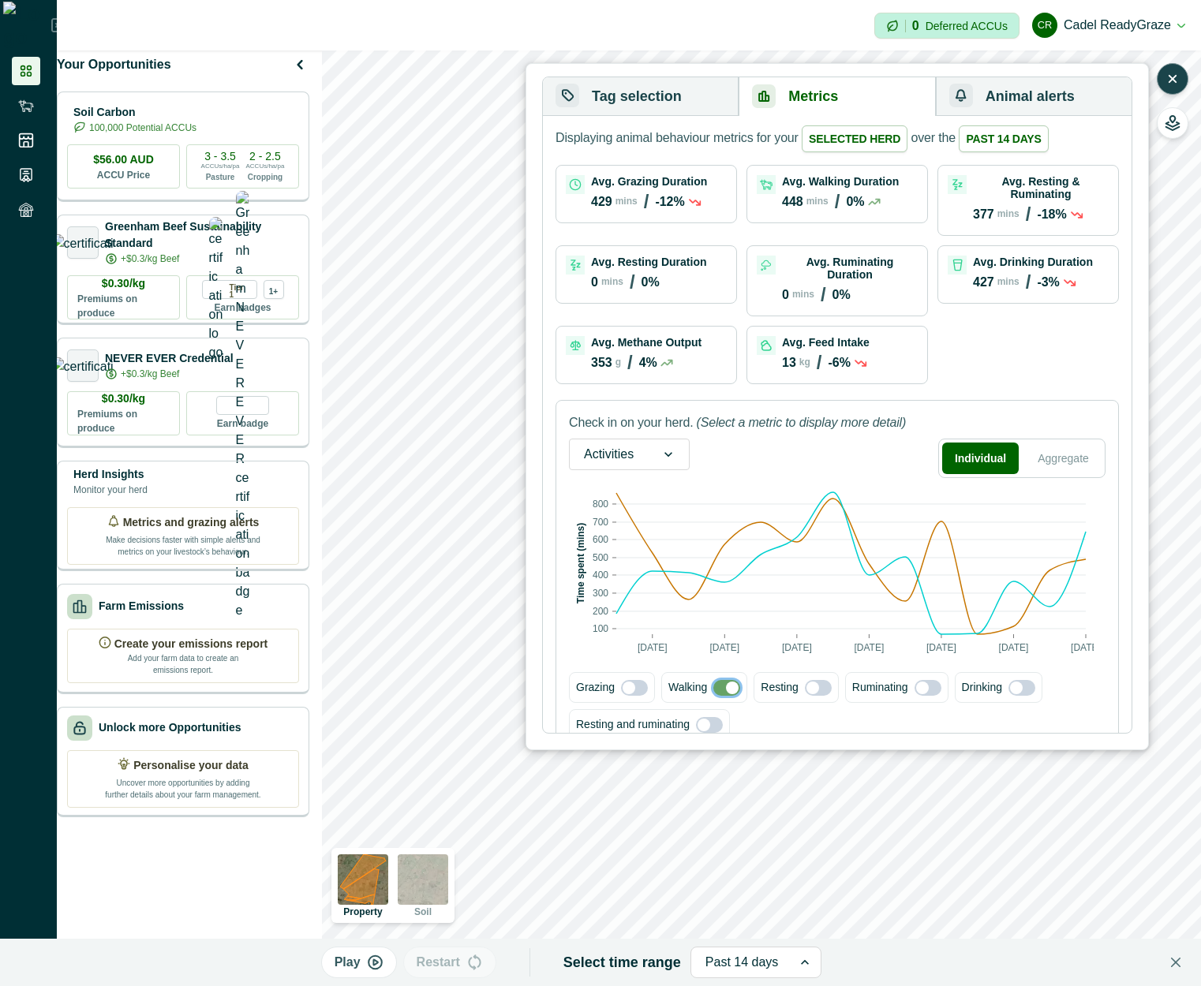
click at [726, 682] on span at bounding box center [732, 688] width 13 height 13
click at [653, 441] on div at bounding box center [668, 455] width 41 height 30
drag, startPoint x: 821, startPoint y: 421, endPoint x: 1060, endPoint y: 438, distance: 239.7
click at [827, 439] on div "Activities Individual Aggregate" at bounding box center [837, 458] width 537 height 39
click at [1068, 443] on button "Aggregate" at bounding box center [1063, 459] width 77 height 32
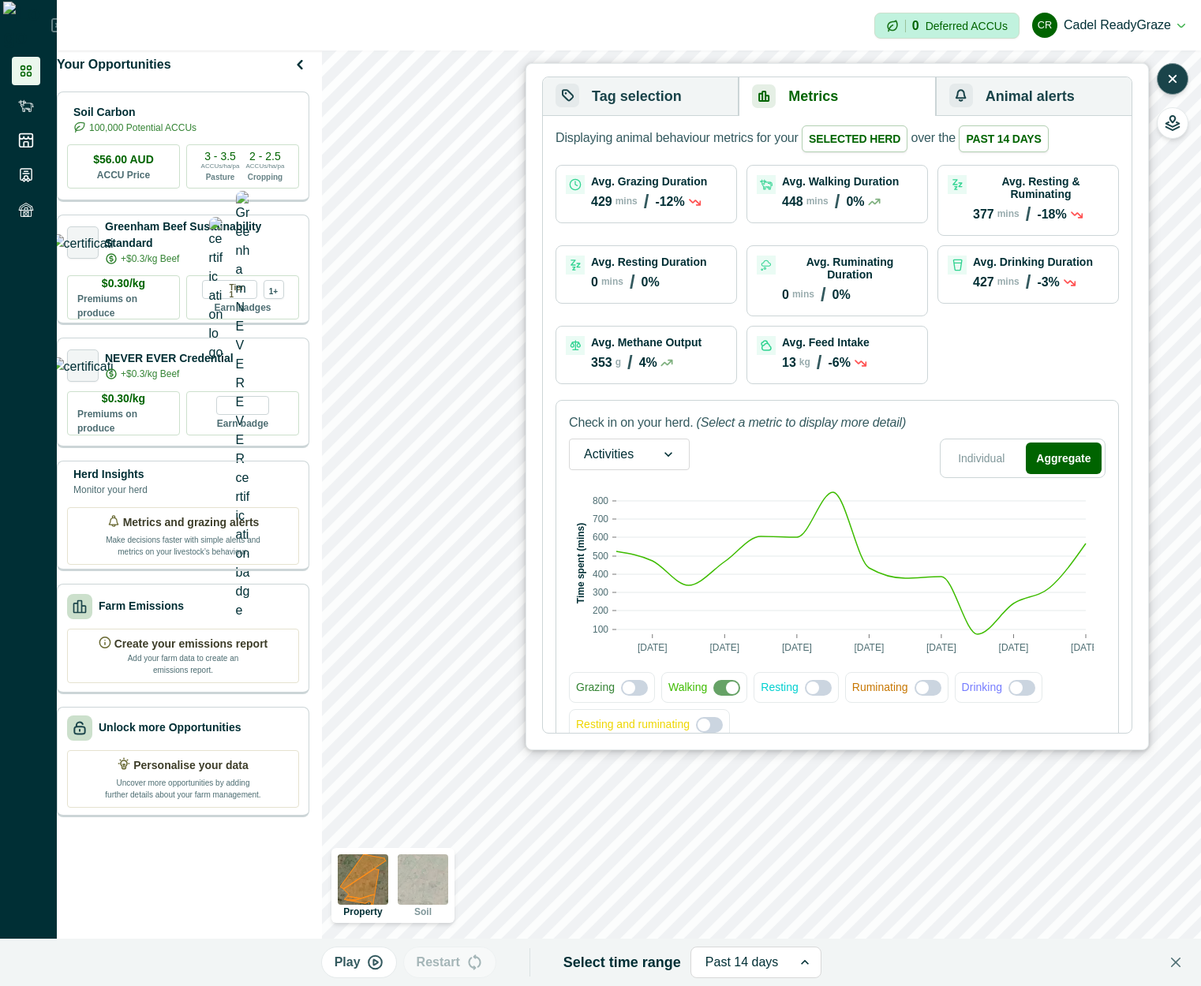
click at [627, 682] on span at bounding box center [629, 688] width 13 height 13
click at [708, 719] on span at bounding box center [704, 725] width 13 height 13
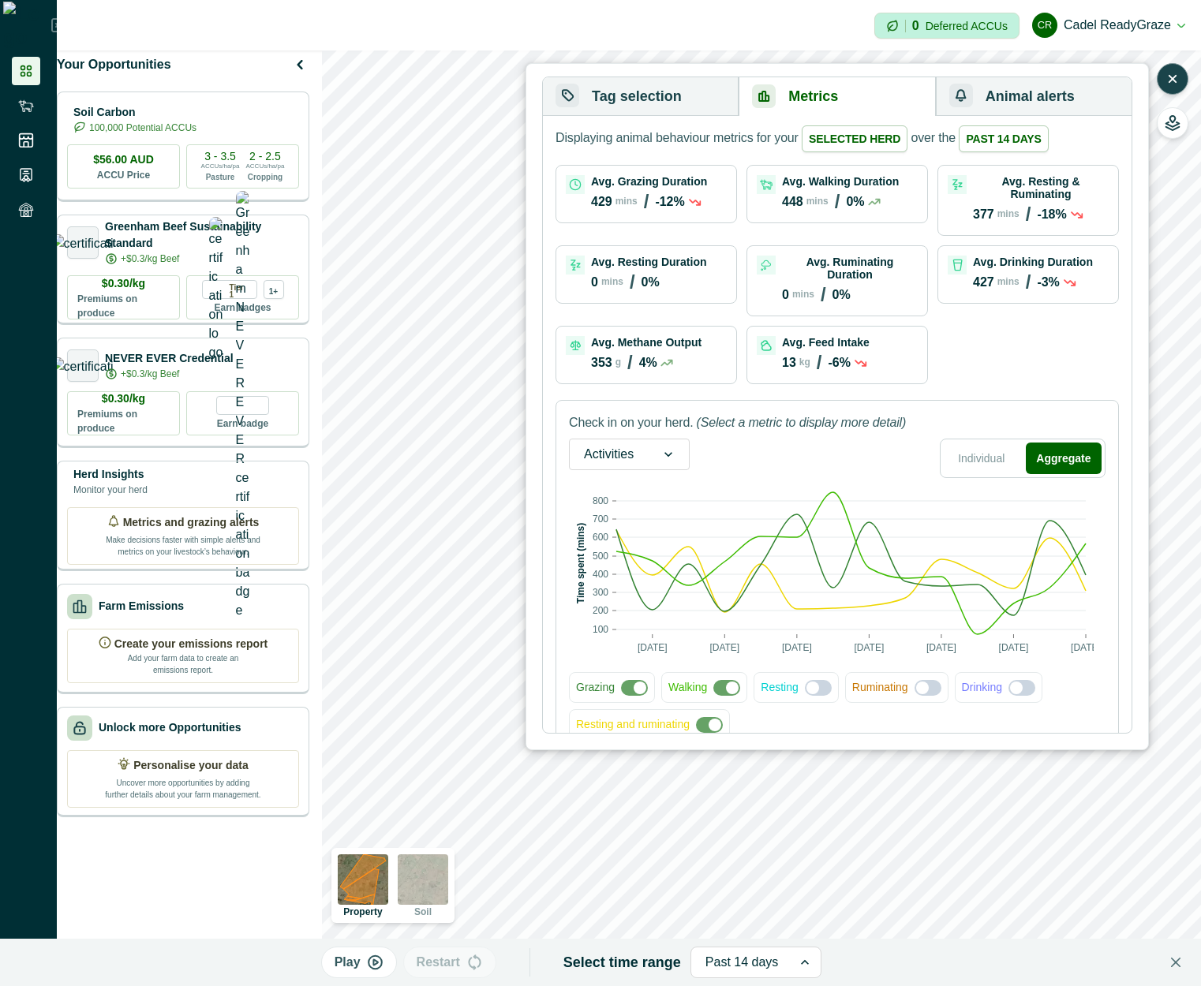
click at [819, 680] on span at bounding box center [818, 688] width 27 height 16
drag, startPoint x: 924, startPoint y: 664, endPoint x: 946, endPoint y: 694, distance: 37.2
click at [924, 682] on span at bounding box center [922, 688] width 13 height 13
drag, startPoint x: 1011, startPoint y: 666, endPoint x: 1005, endPoint y: 696, distance: 30.5
click at [1012, 682] on span at bounding box center [1016, 688] width 13 height 13
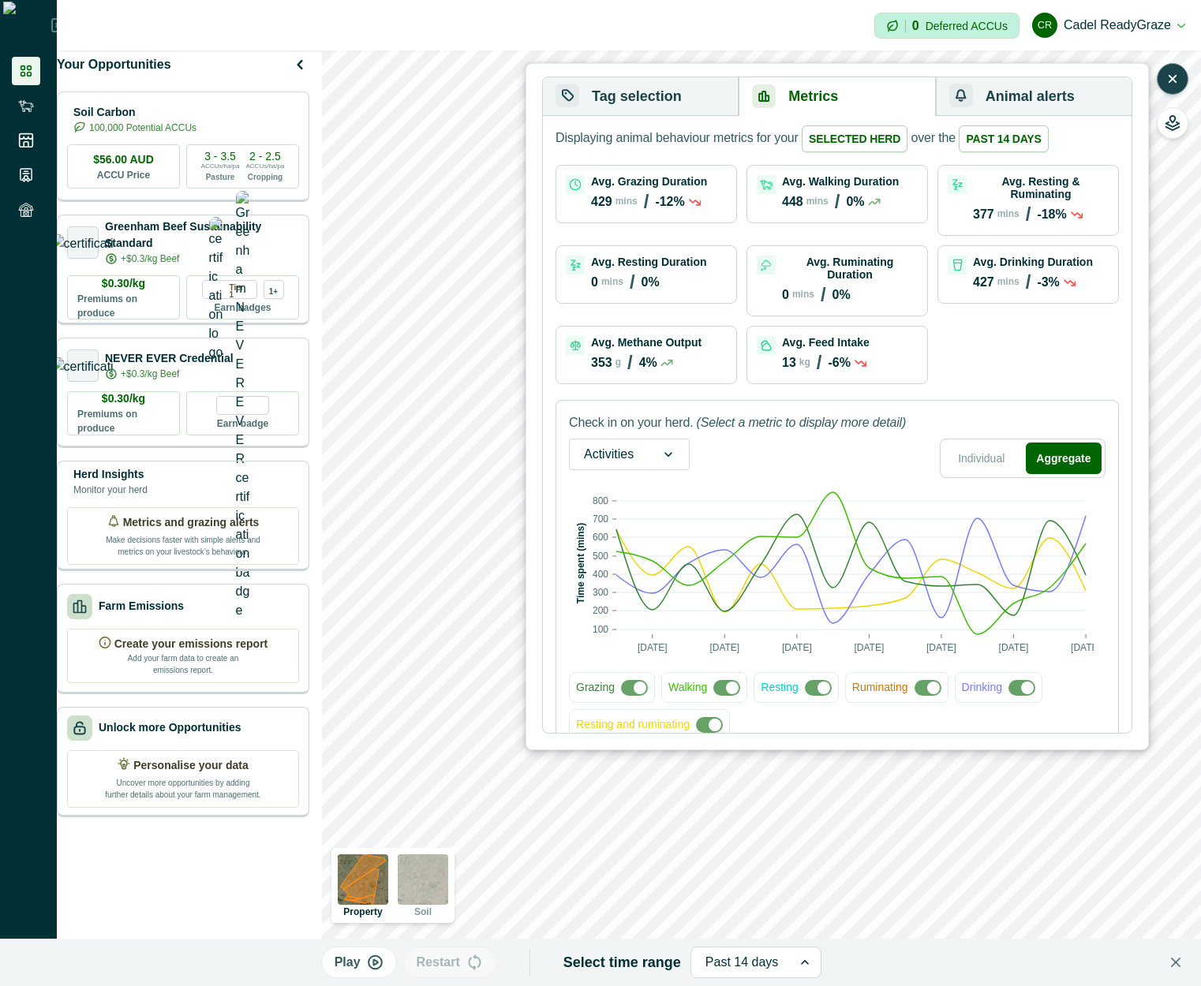
click at [807, 680] on span at bounding box center [818, 688] width 27 height 16
click at [927, 682] on span at bounding box center [933, 688] width 13 height 13
click at [716, 719] on span at bounding box center [715, 725] width 13 height 13
click at [716, 717] on span at bounding box center [709, 725] width 27 height 16
click at [676, 90] on button "Tag selection" at bounding box center [641, 96] width 196 height 39
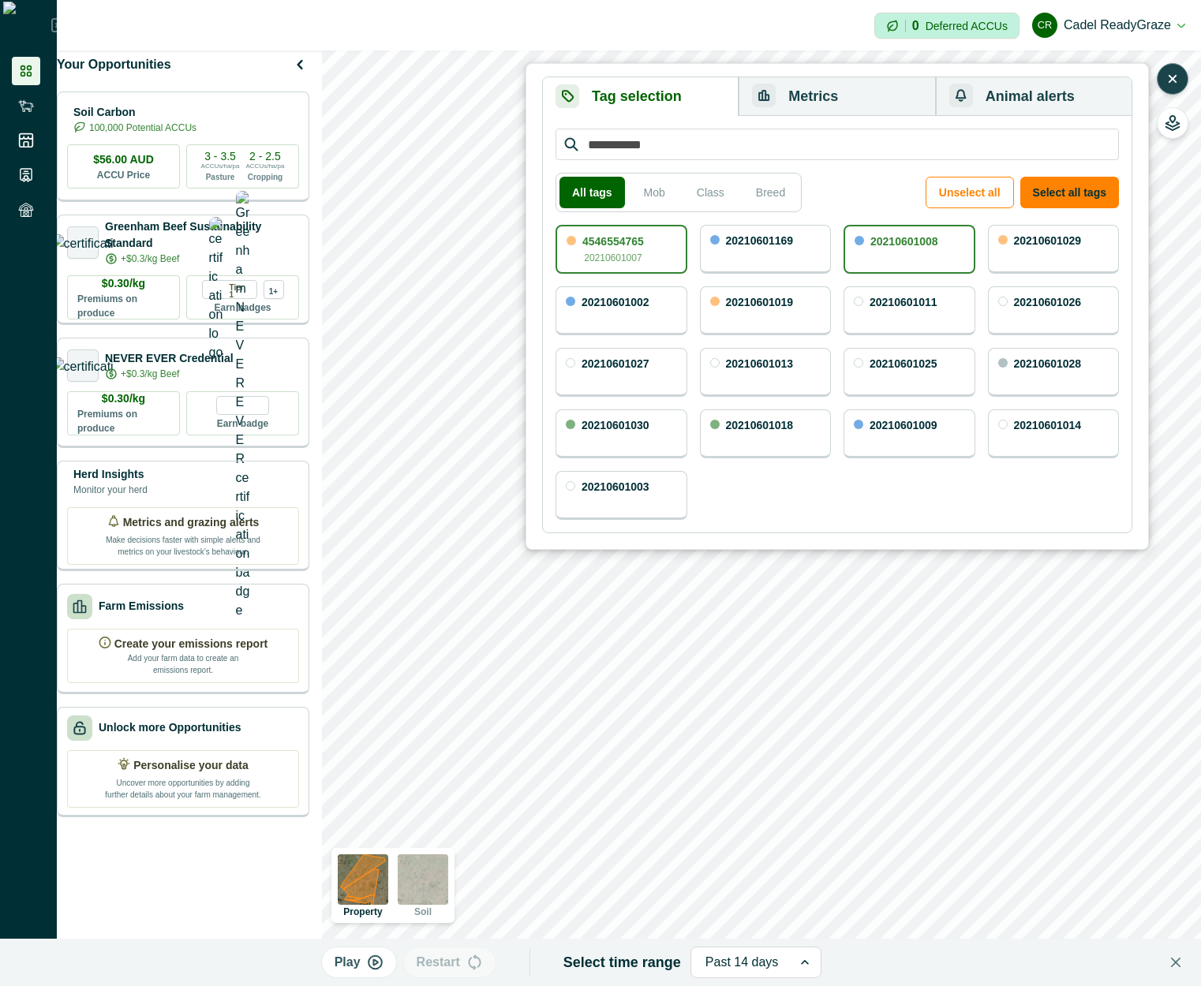
click at [826, 106] on button "Metrics" at bounding box center [837, 96] width 196 height 39
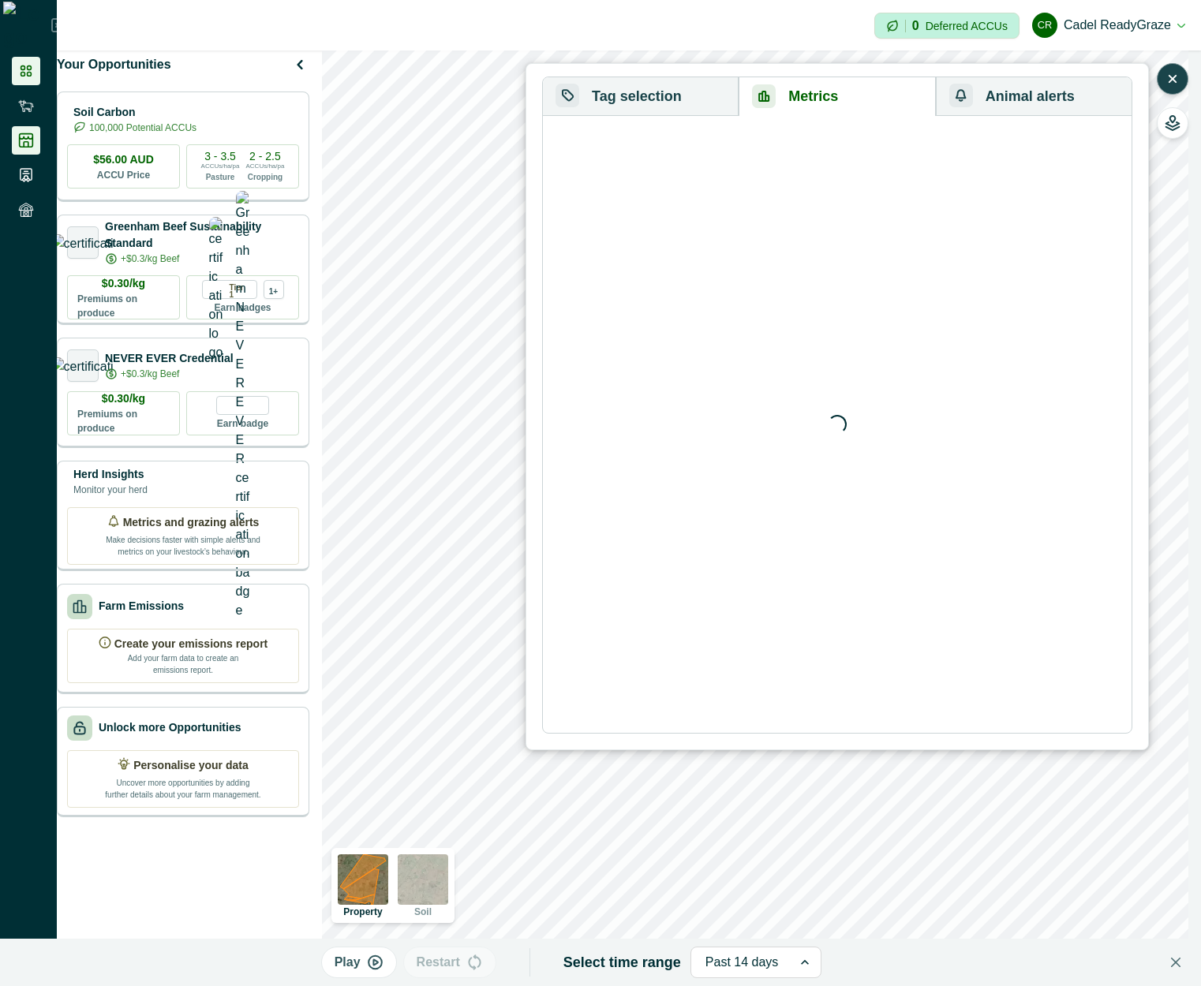
scroll to position [0, 0]
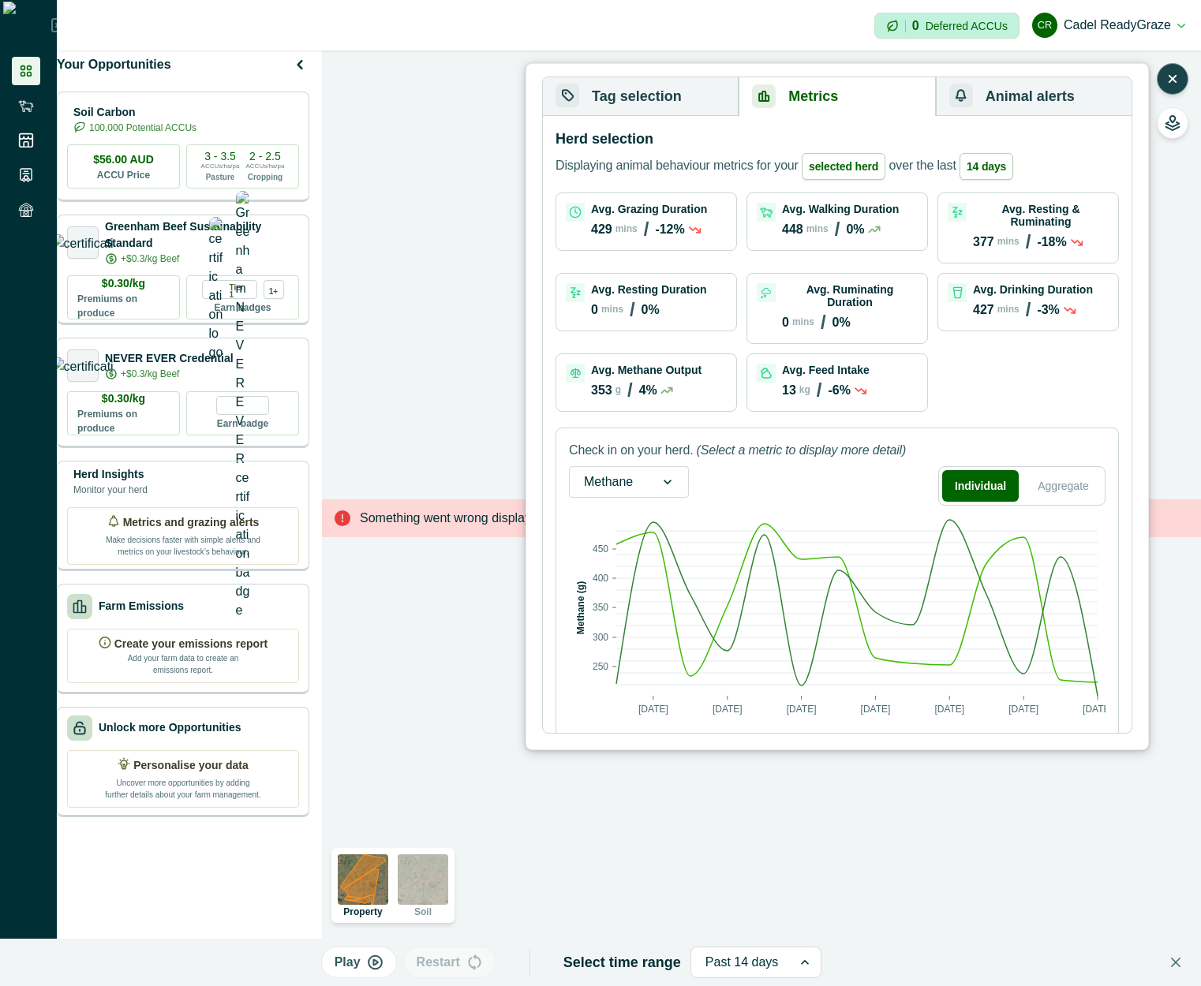
click at [760, 974] on div "Play Restart Select time range Past 14 days" at bounding box center [571, 962] width 1117 height 47
click at [757, 969] on div at bounding box center [741, 963] width 73 height 22
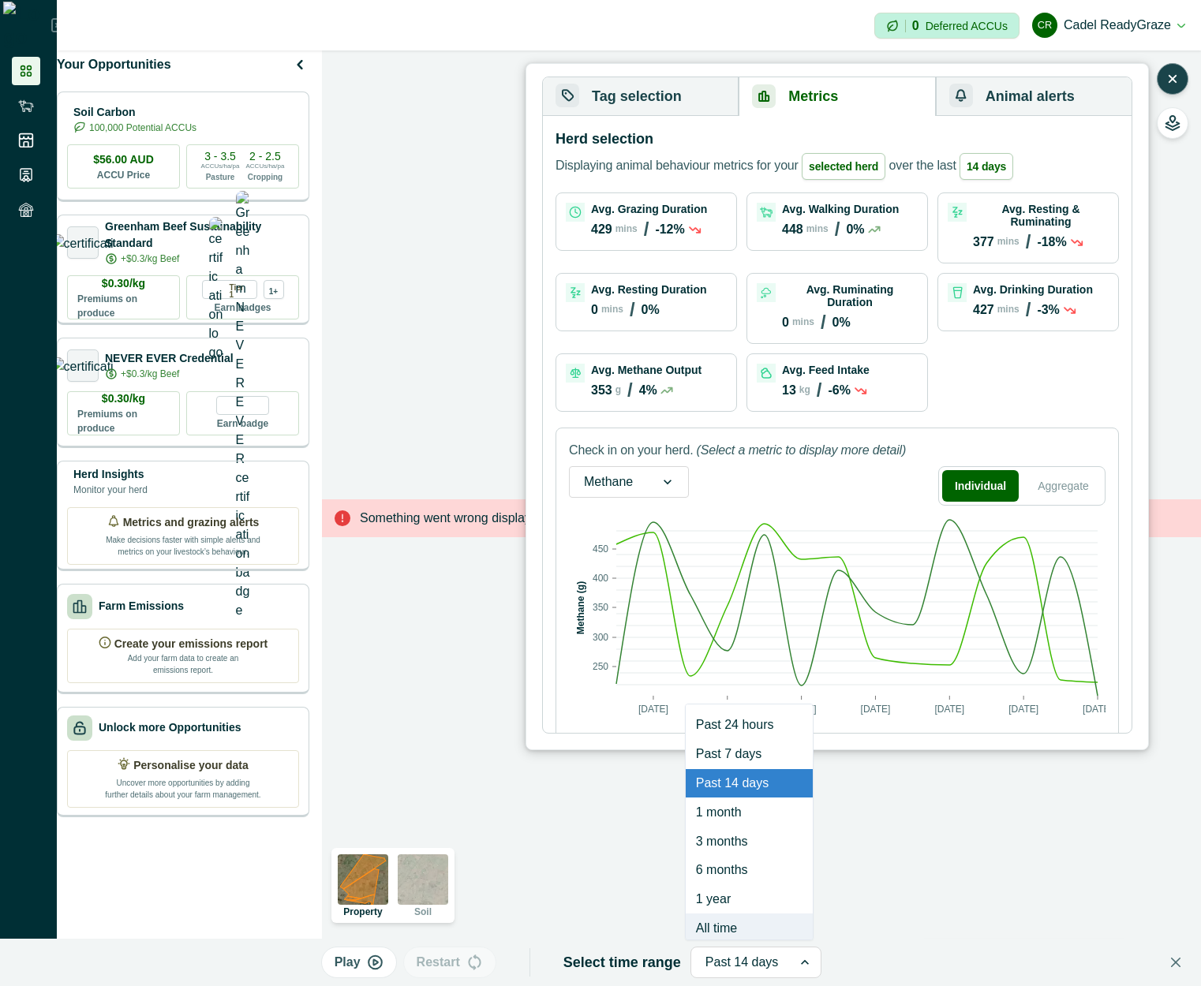
scroll to position [9, 0]
click at [746, 933] on div "All time" at bounding box center [749, 918] width 127 height 29
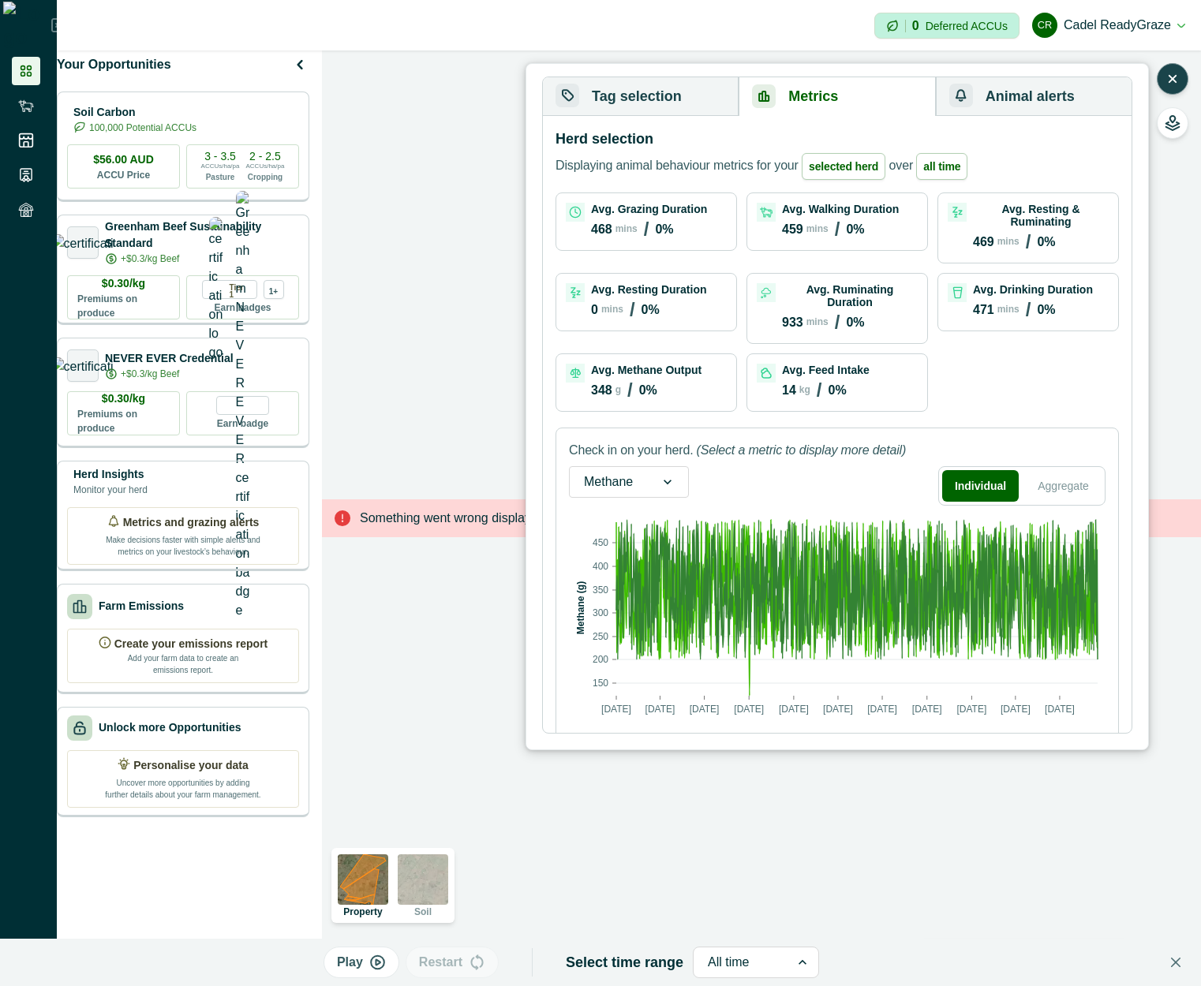
click at [776, 957] on div "All time" at bounding box center [742, 962] width 96 height 25
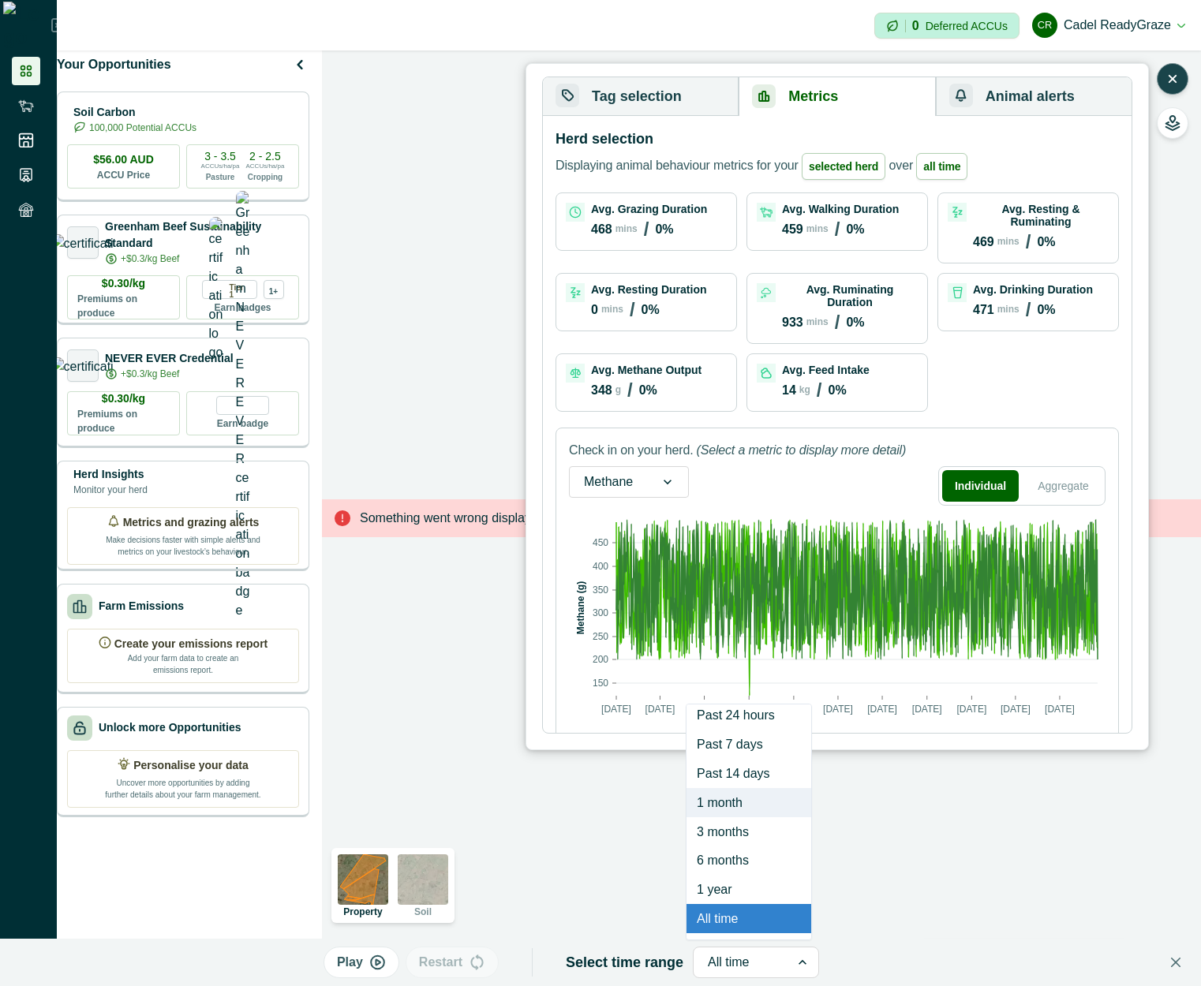
click at [749, 798] on div "1 month" at bounding box center [748, 802] width 125 height 29
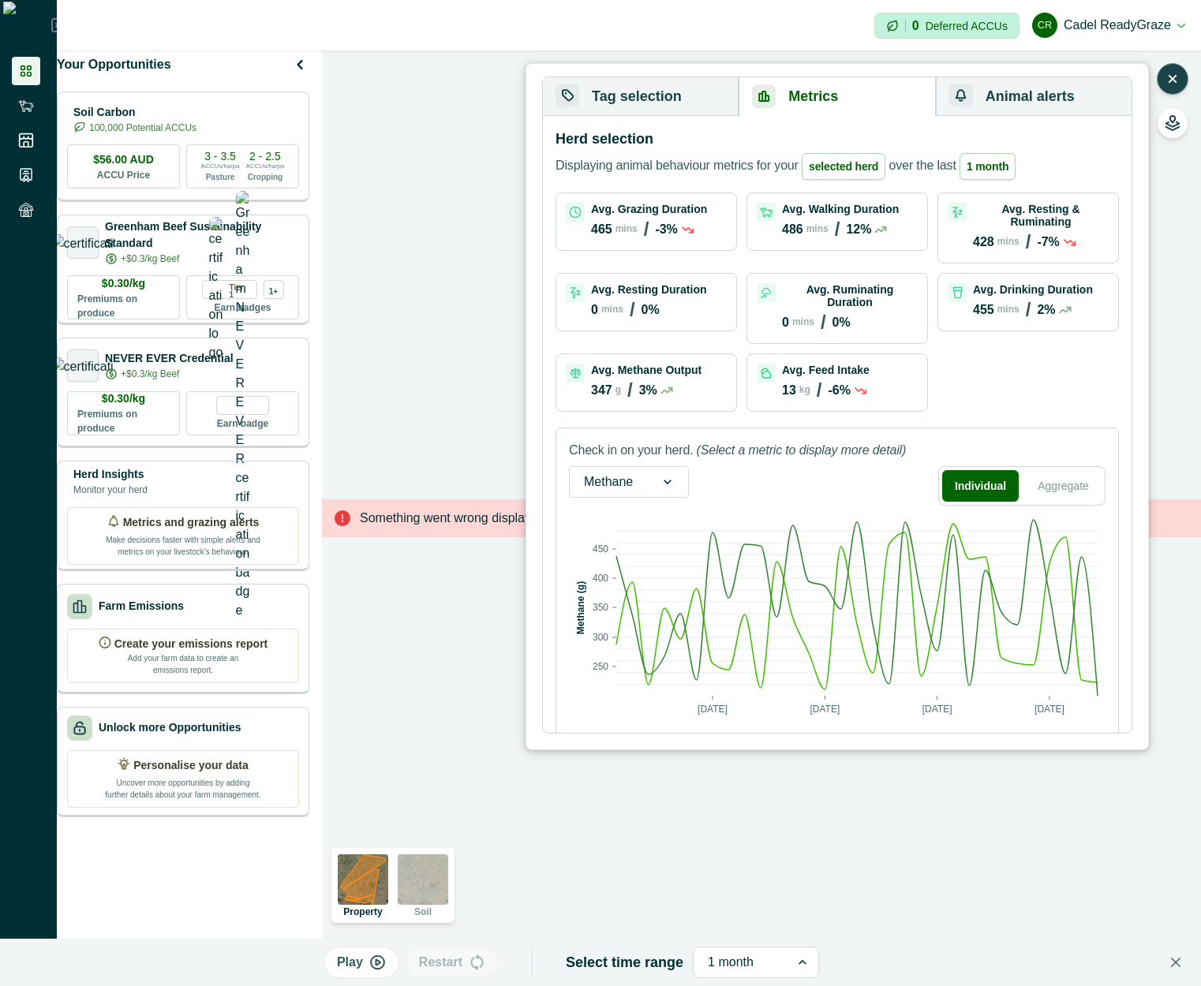
click at [930, 170] on p "Displaying animal behaviour metrics for your selected herd over the last 1 month" at bounding box center [785, 166] width 460 height 27
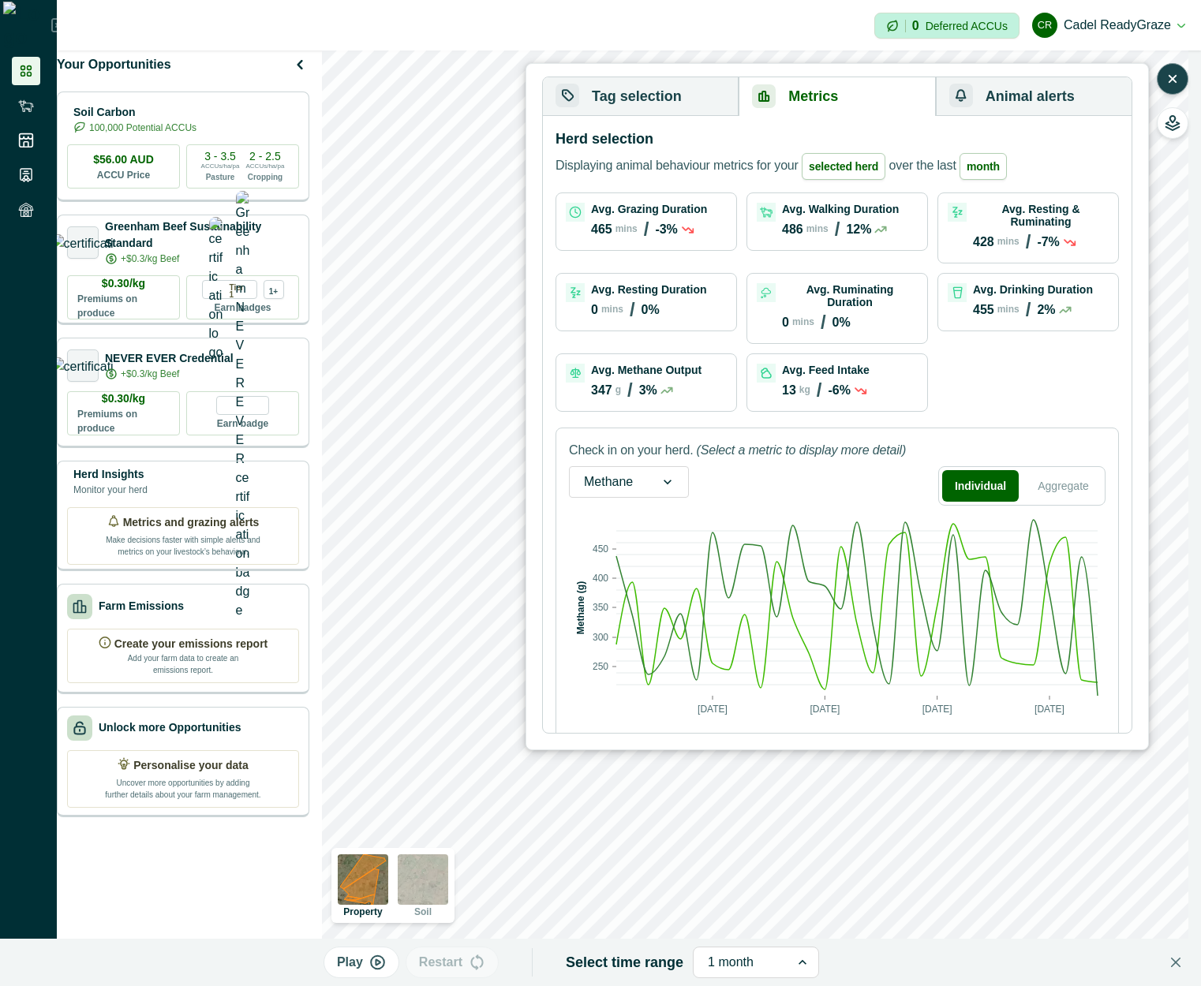
click at [664, 99] on button "Tag selection" at bounding box center [641, 96] width 196 height 39
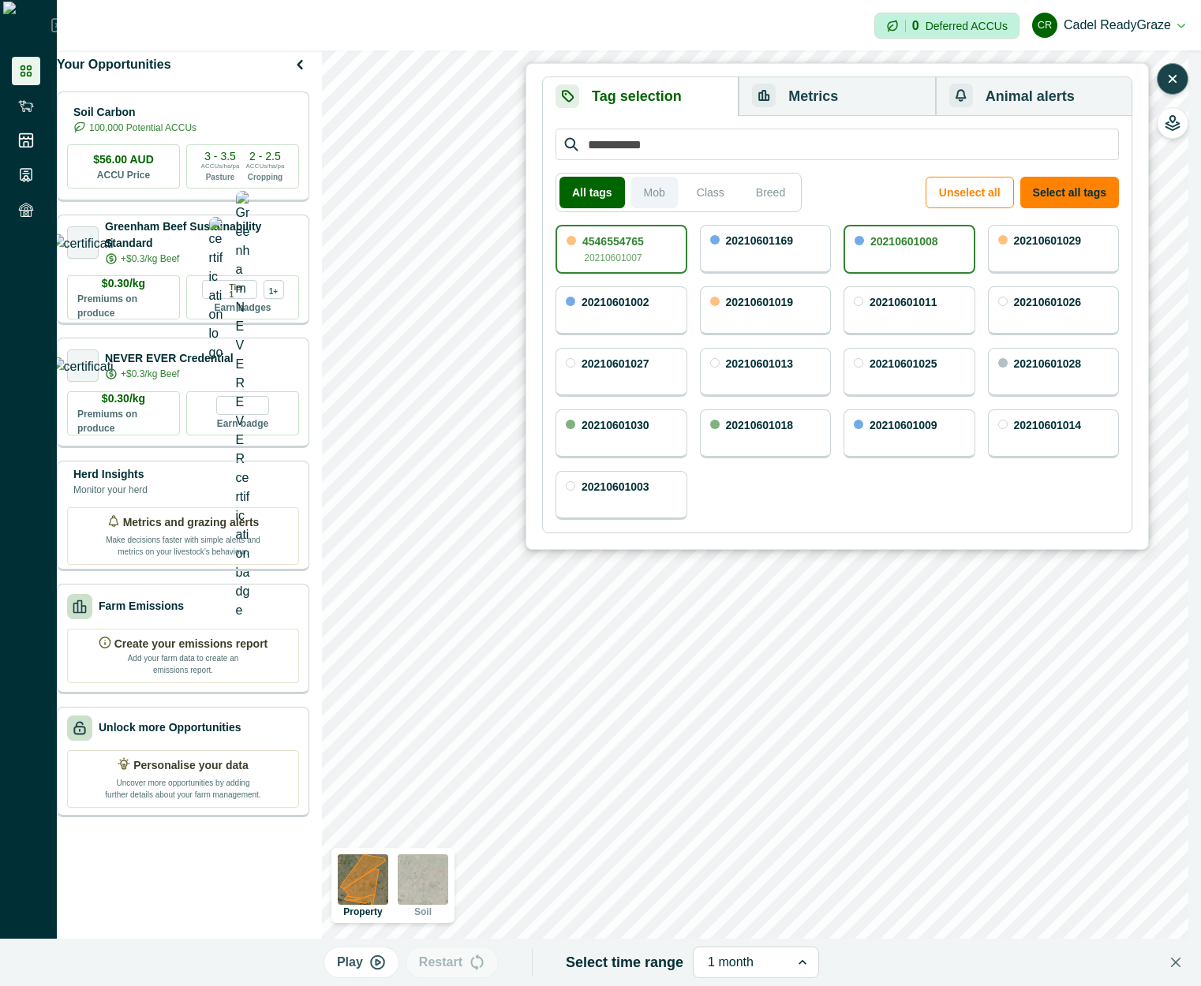
click at [646, 193] on button "Mob" at bounding box center [654, 193] width 47 height 32
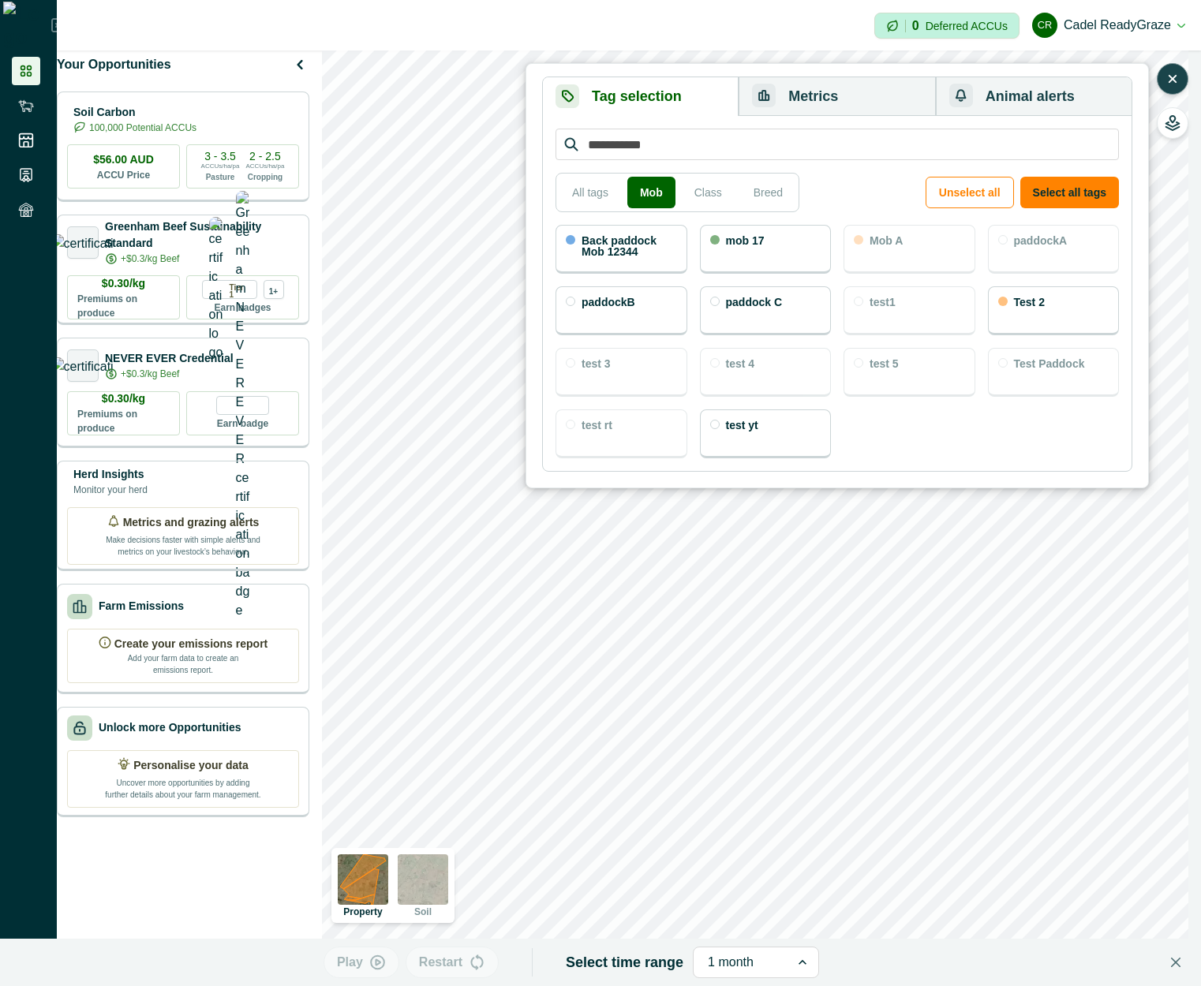
click at [772, 268] on div "mob 17" at bounding box center [766, 249] width 132 height 49
click at [651, 252] on p "Back paddock Mob 12344" at bounding box center [629, 246] width 95 height 22
click at [829, 87] on button "Metrics" at bounding box center [837, 96] width 196 height 39
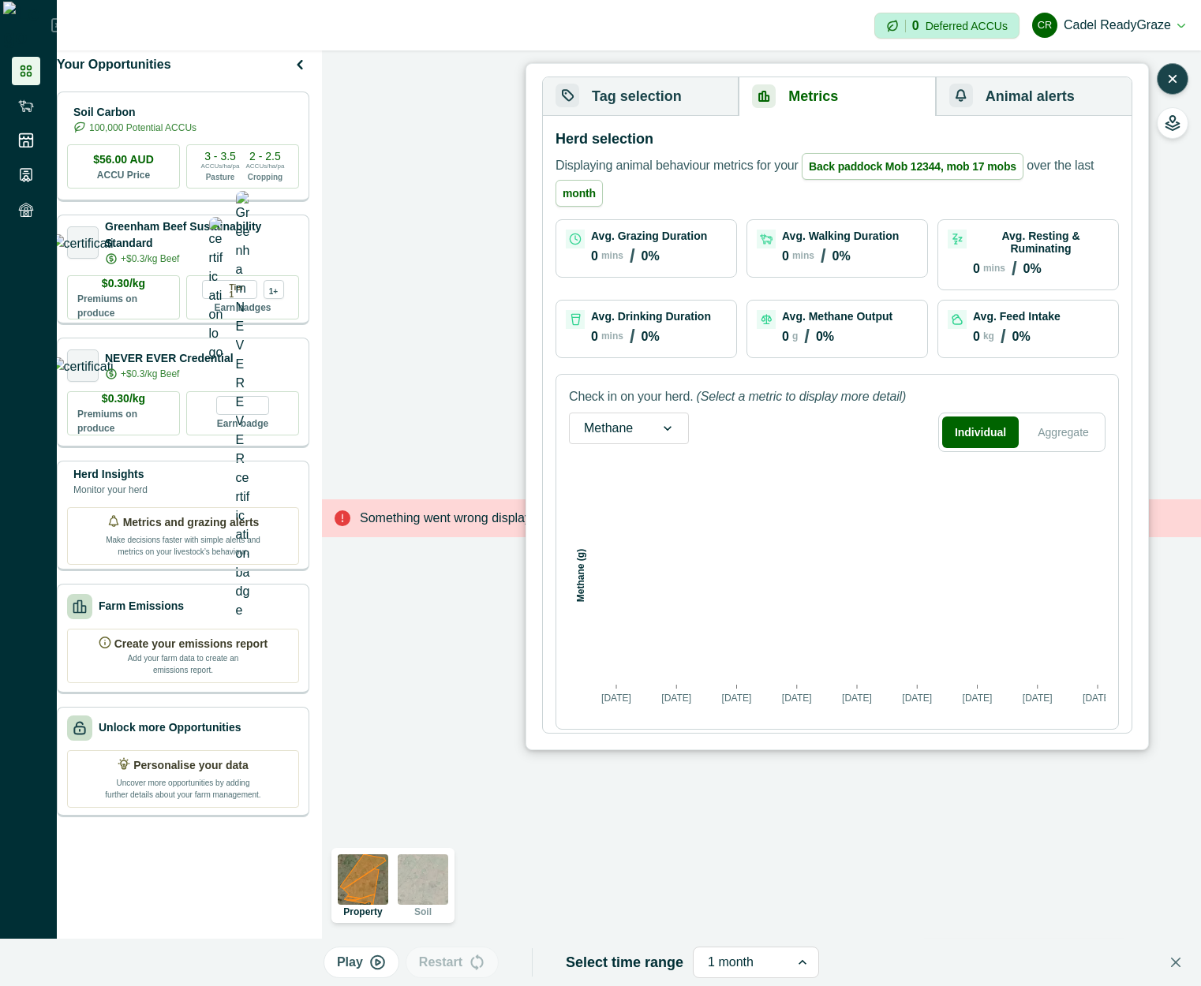
click at [893, 187] on p "Displaying animal behaviour metrics for your Back paddock Mob 12344, mob 17 mob…" at bounding box center [836, 180] width 563 height 54
click at [889, 170] on span "Back paddock Mob 12344, mob 17 mobs" at bounding box center [913, 166] width 222 height 27
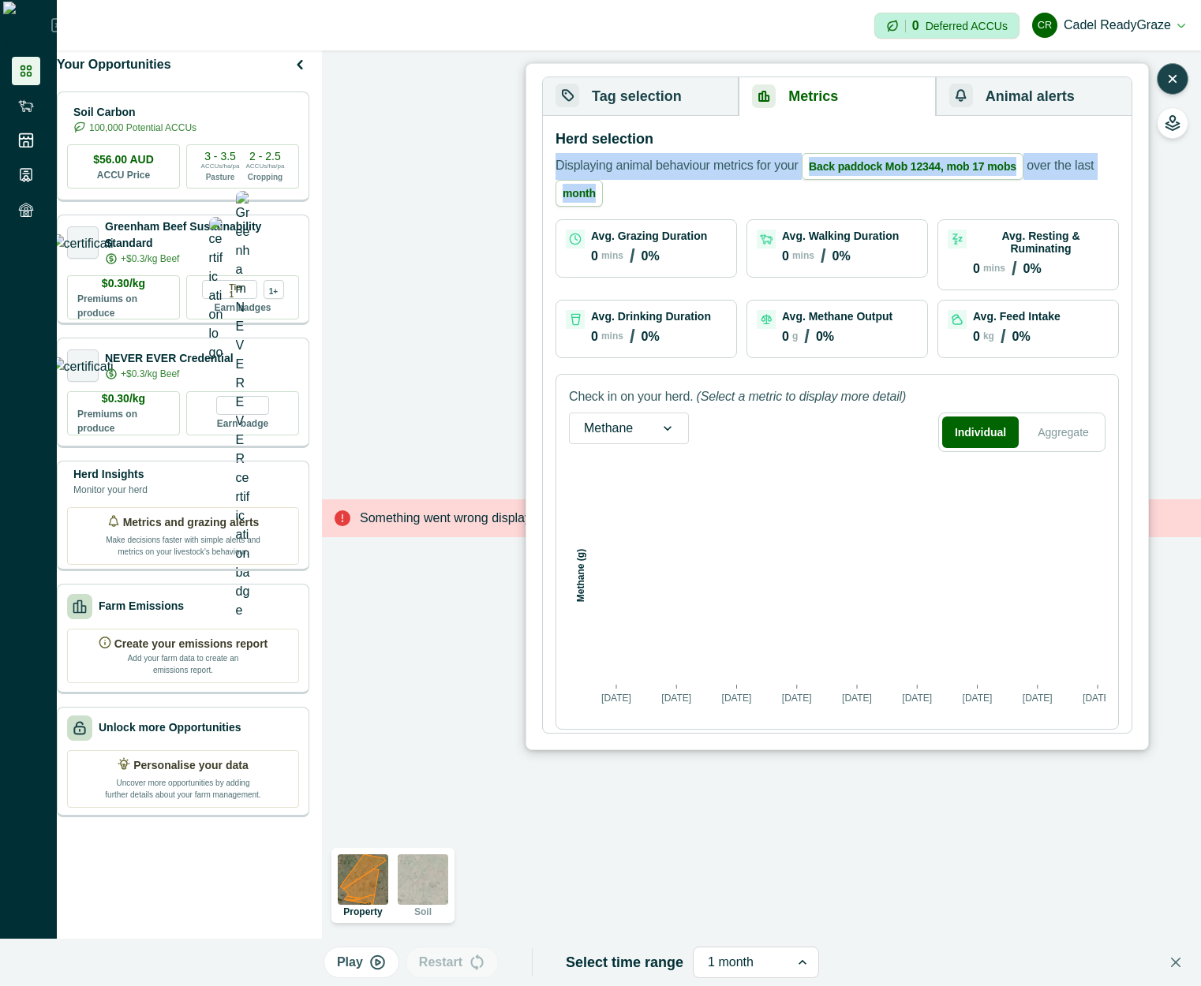
click at [889, 170] on span "Back paddock Mob 12344, mob 17 mobs" at bounding box center [913, 166] width 222 height 27
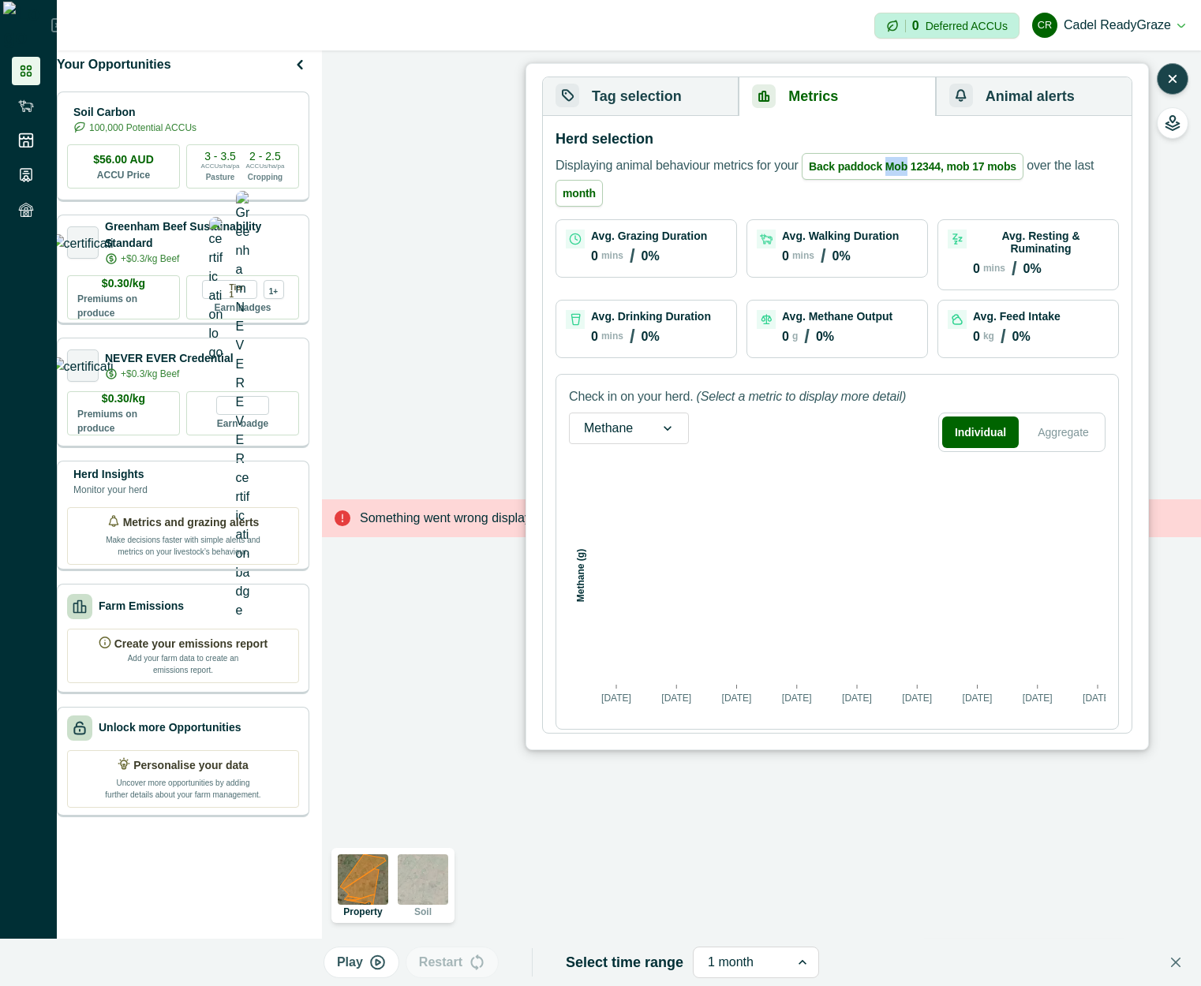
click at [889, 170] on span "Back paddock Mob 12344, mob 17 mobs" at bounding box center [913, 166] width 222 height 27
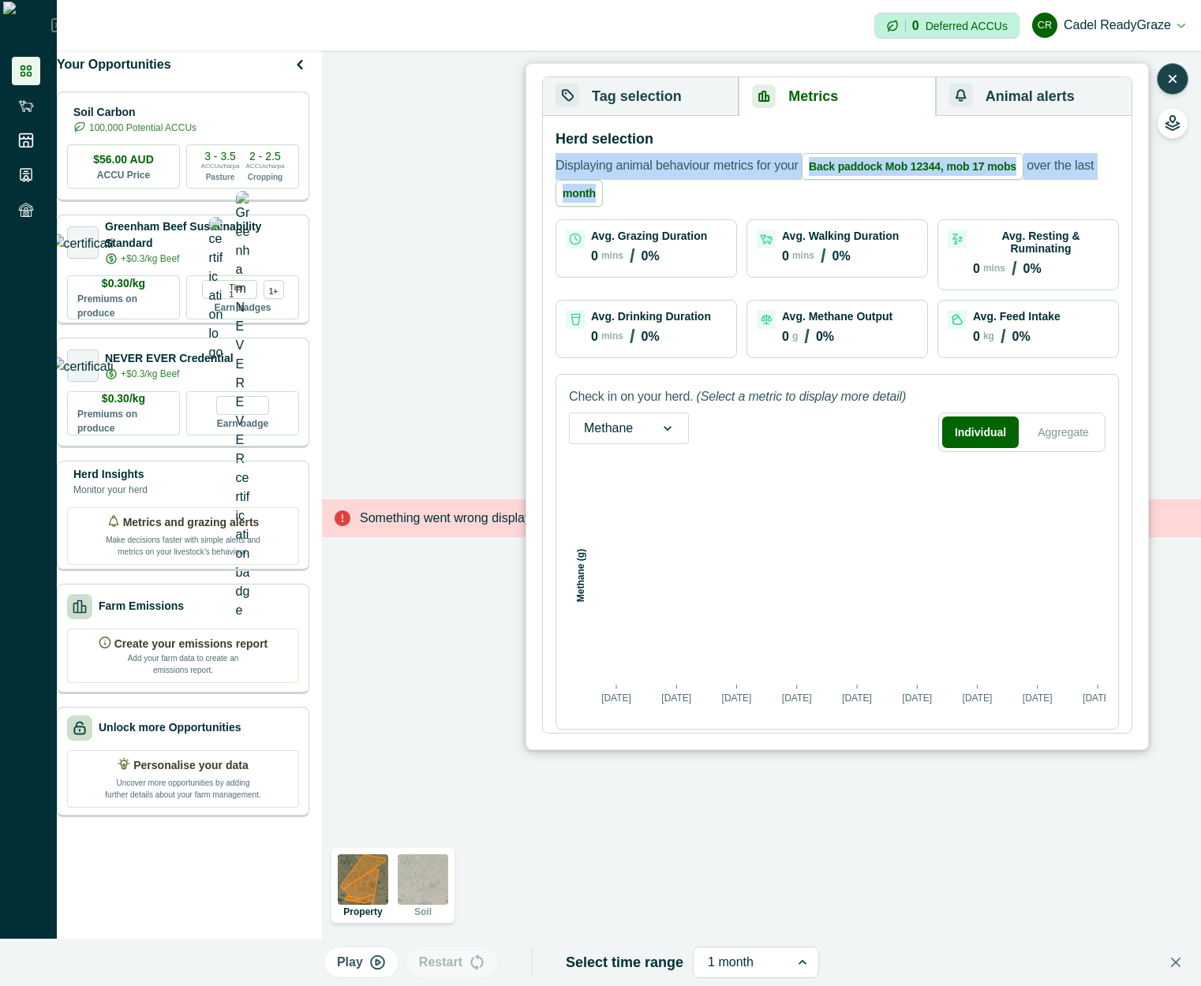
click at [889, 170] on span "Back paddock Mob 12344, mob 17 mobs" at bounding box center [913, 166] width 222 height 27
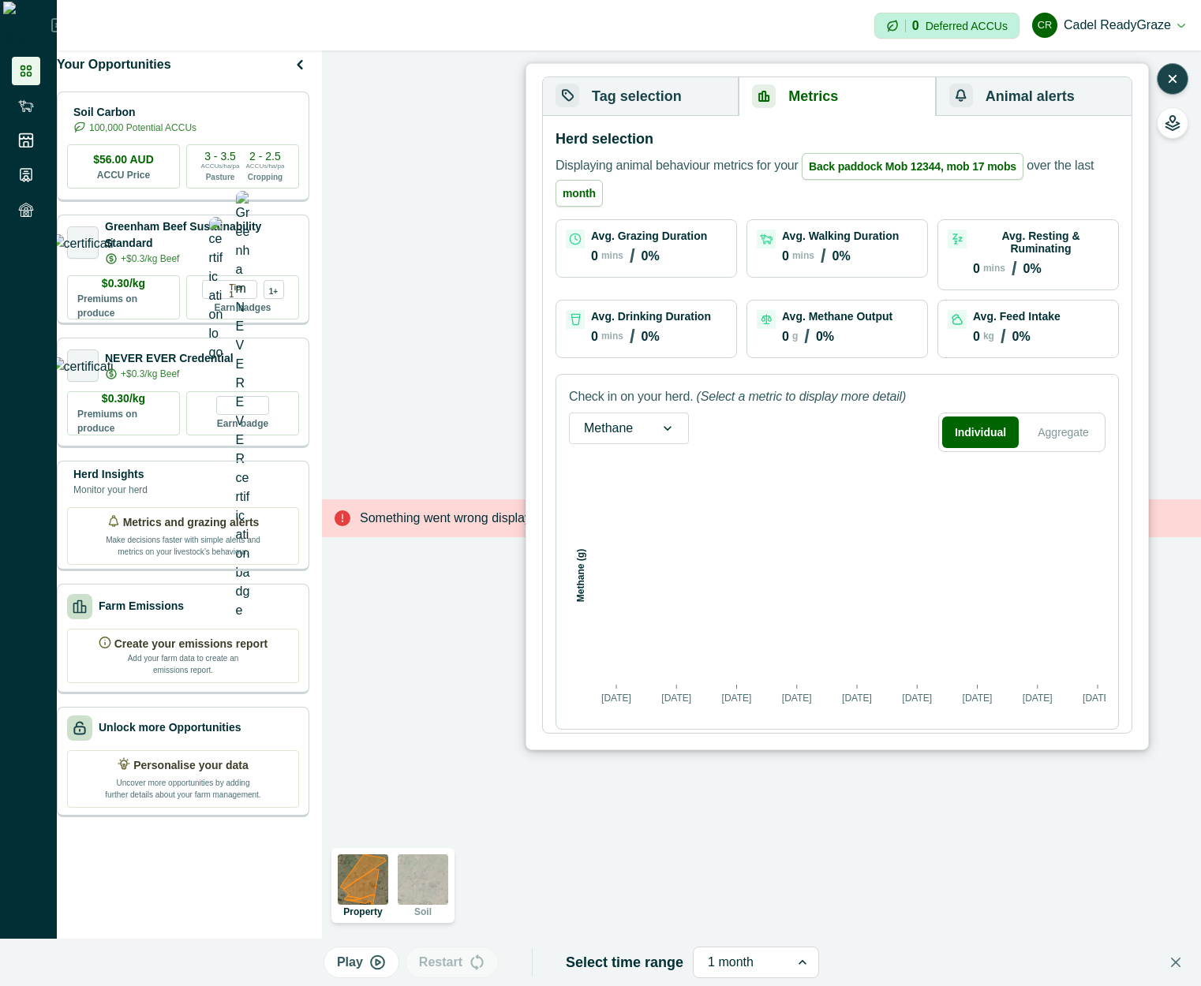
click at [653, 106] on button "Tag selection" at bounding box center [641, 96] width 196 height 39
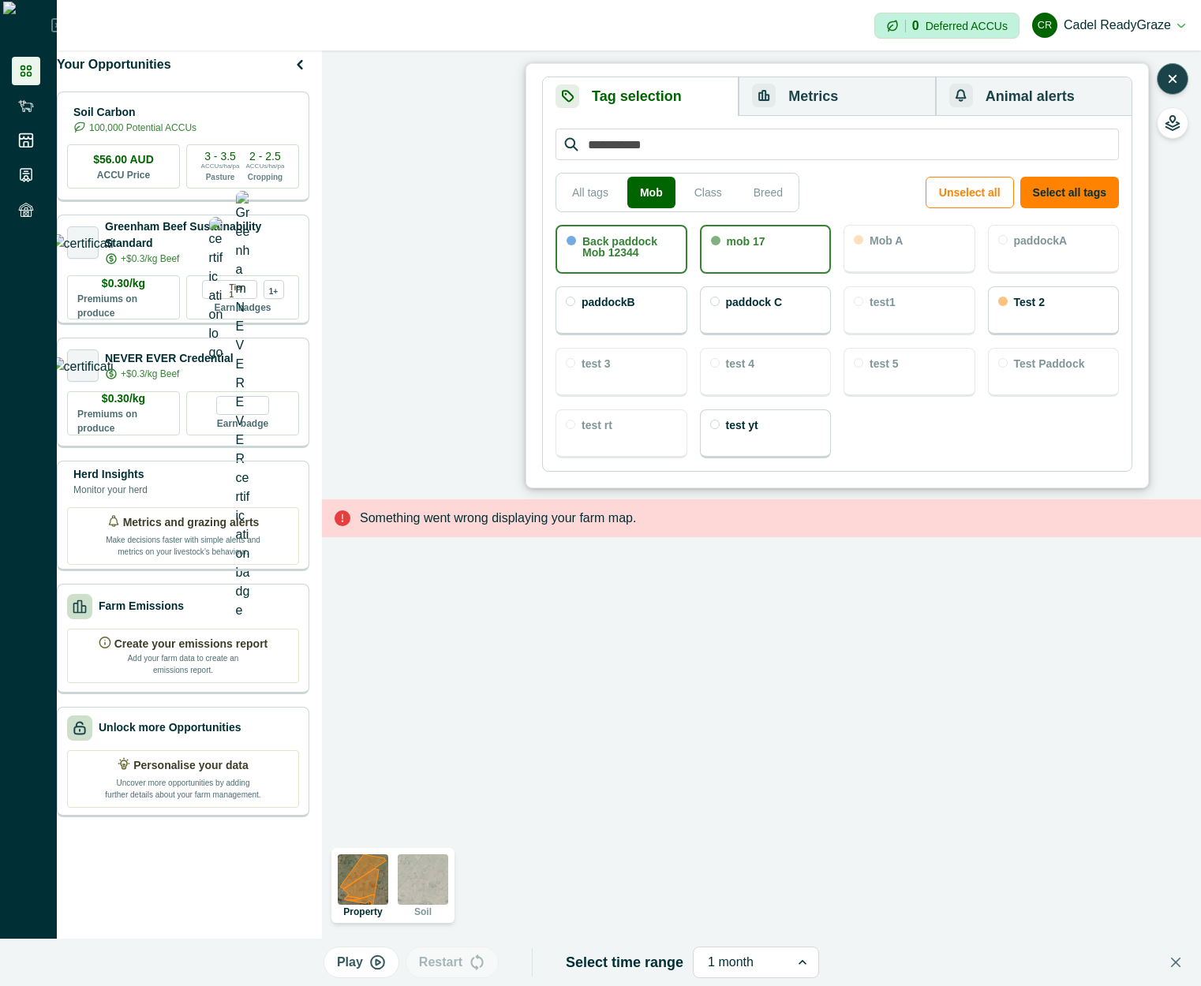
click at [759, 255] on div "mob 17" at bounding box center [766, 249] width 132 height 49
drag, startPoint x: 629, startPoint y: 244, endPoint x: 811, endPoint y: 245, distance: 182.3
click at [630, 243] on p "Back paddock Mob 12344" at bounding box center [629, 247] width 94 height 22
click at [799, 245] on div "mob 17" at bounding box center [766, 249] width 132 height 49
click at [636, 247] on p "Back paddock Mob 12344" at bounding box center [629, 246] width 95 height 22
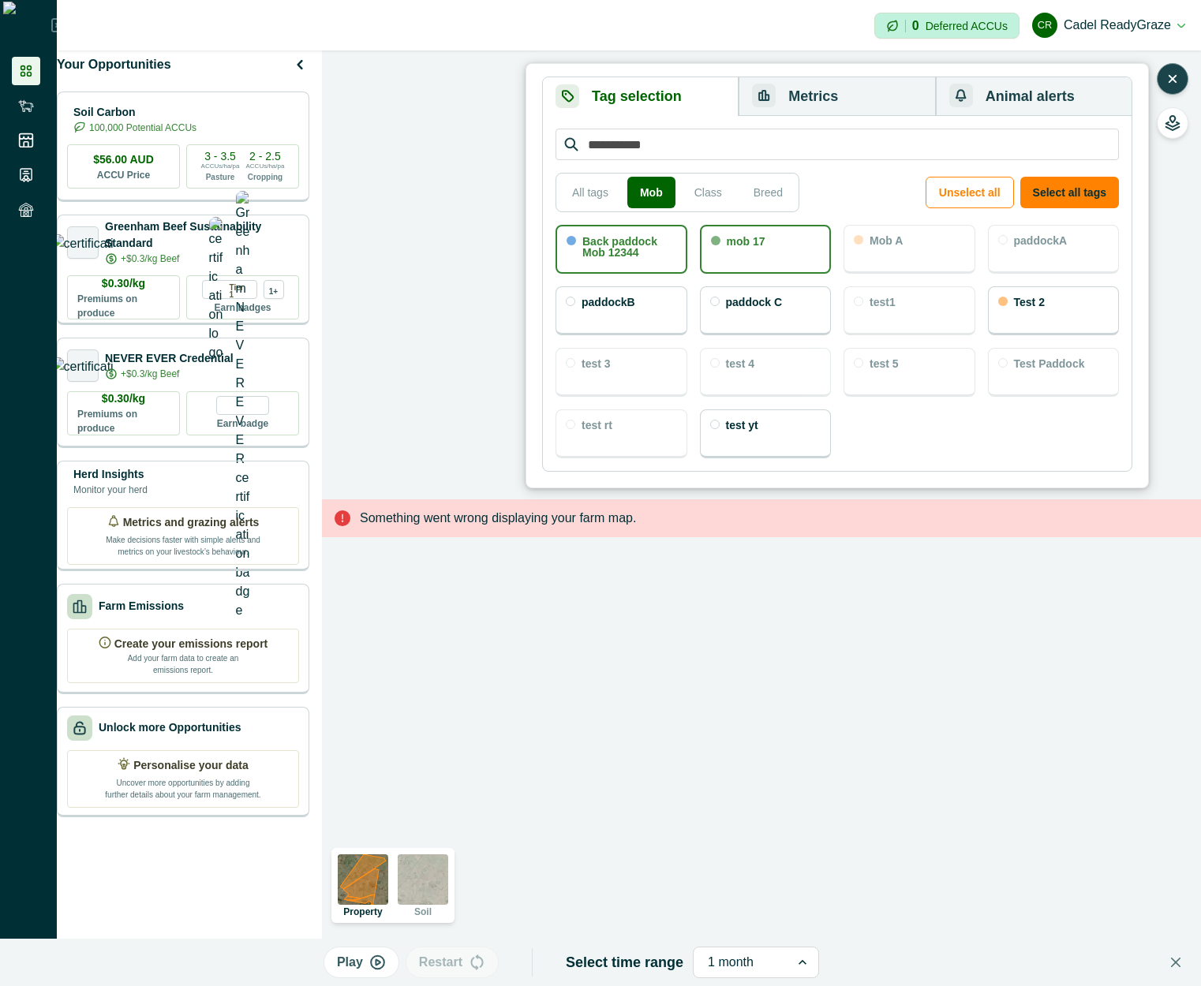
click at [818, 90] on button "Metrics" at bounding box center [837, 96] width 196 height 39
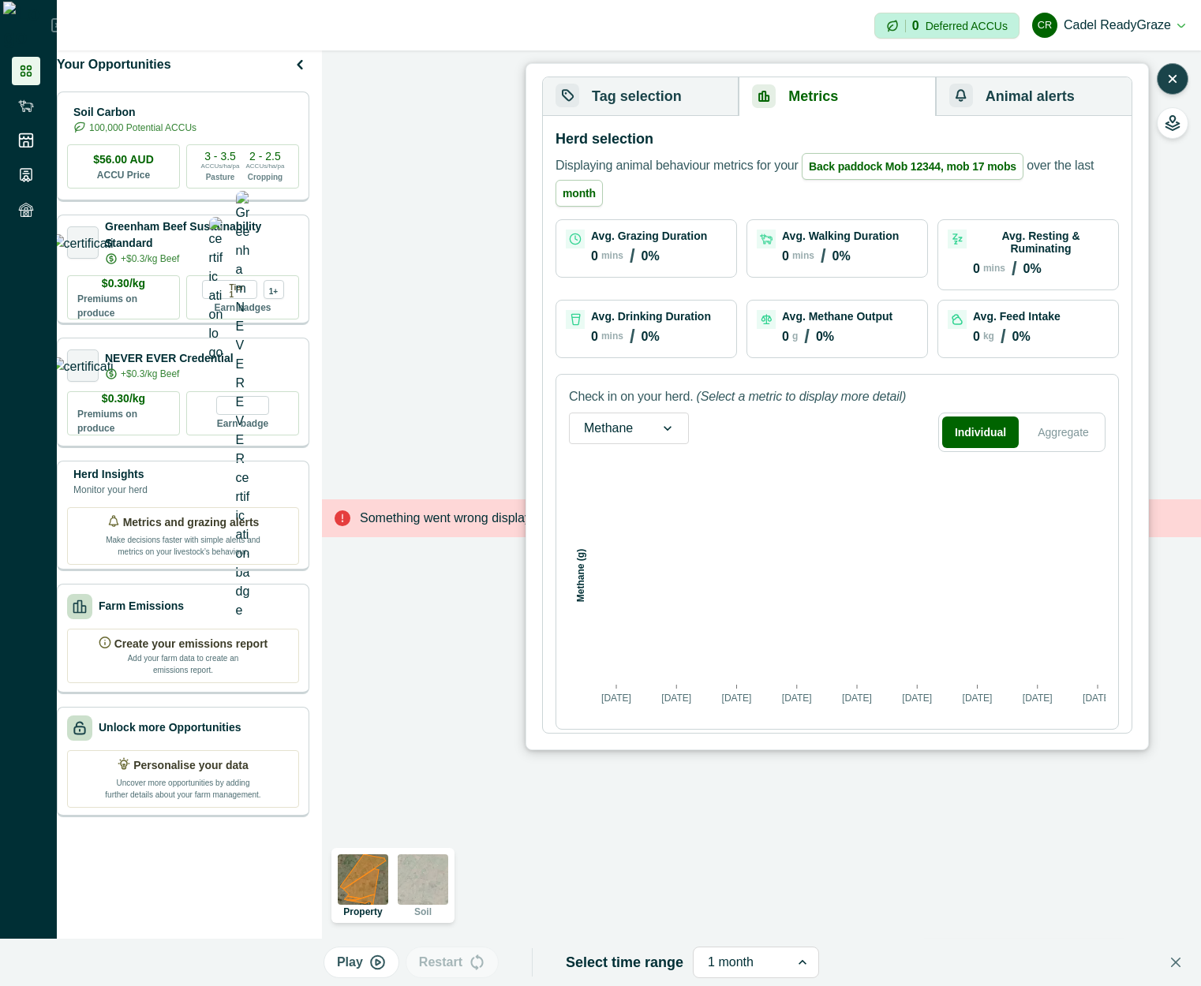
click at [714, 966] on div at bounding box center [742, 963] width 68 height 22
click at [730, 971] on div at bounding box center [742, 963] width 68 height 22
click at [691, 82] on button "Tag selection" at bounding box center [641, 96] width 196 height 39
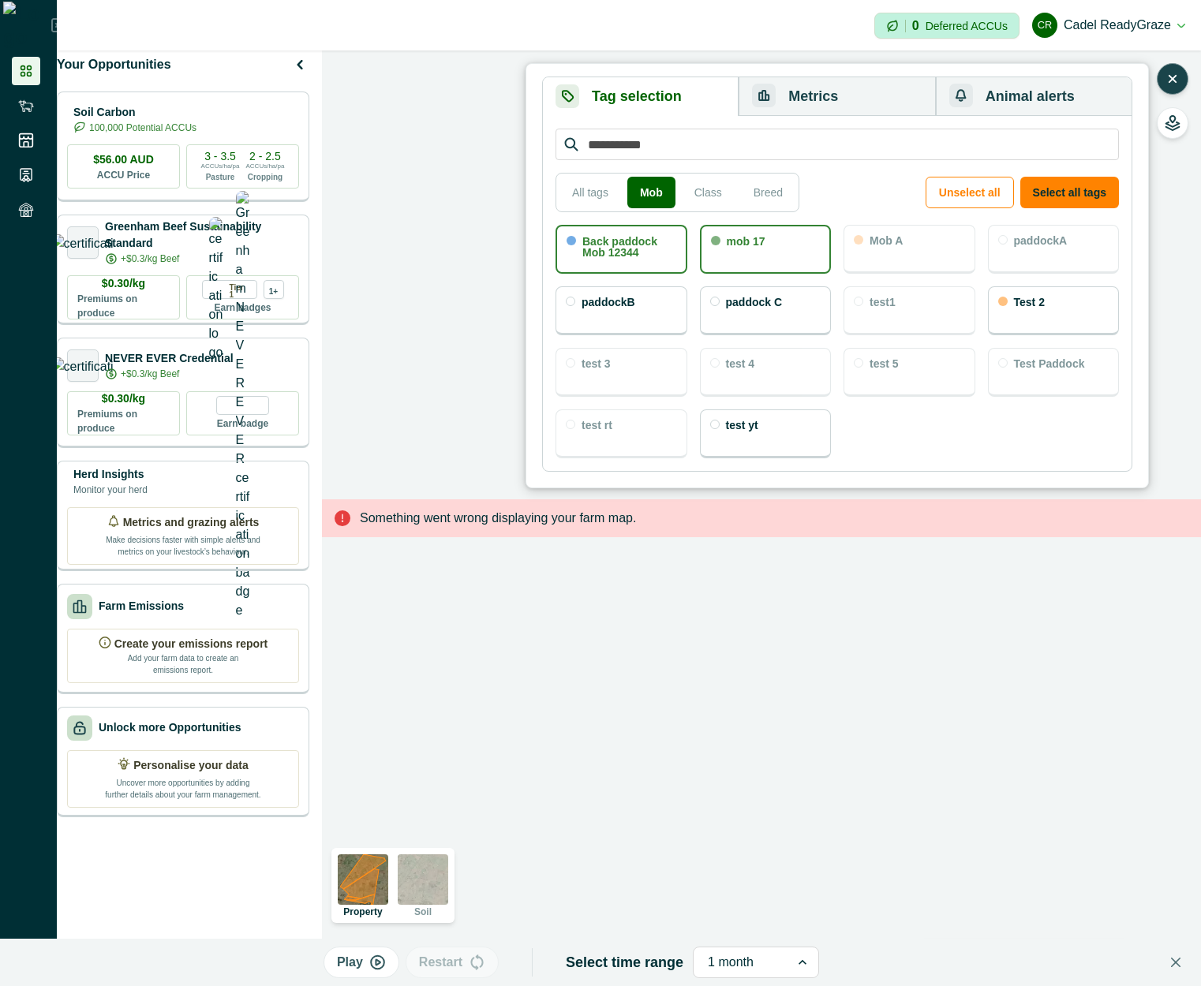
click at [1076, 339] on div "Back paddock Mob 12344 mob 17 Mob A paddockA paddockB paddock C test1 Test 2 te…" at bounding box center [836, 342] width 563 height 234
click at [1058, 323] on div "Test 2" at bounding box center [1054, 310] width 132 height 49
click at [837, 80] on button "Metrics" at bounding box center [837, 96] width 196 height 39
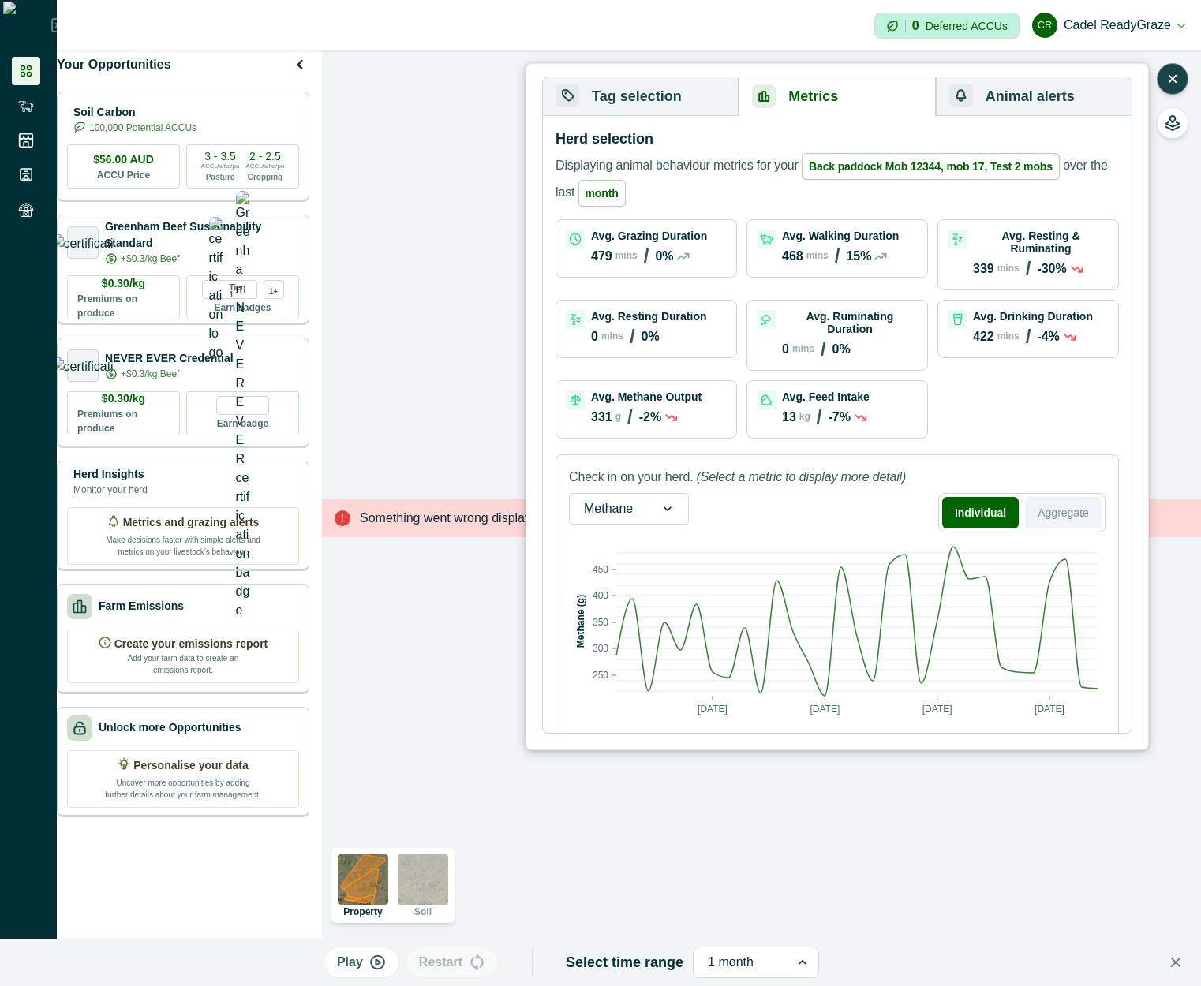
click at [1043, 497] on button "Aggregate" at bounding box center [1063, 513] width 77 height 32
click at [993, 497] on button "Individual" at bounding box center [982, 513] width 76 height 32
drag, startPoint x: 650, startPoint y: 499, endPoint x: 651, endPoint y: 513, distance: 13.4
click at [649, 500] on div at bounding box center [667, 509] width 41 height 30
click at [640, 575] on div "Feed intake" at bounding box center [629, 589] width 118 height 29
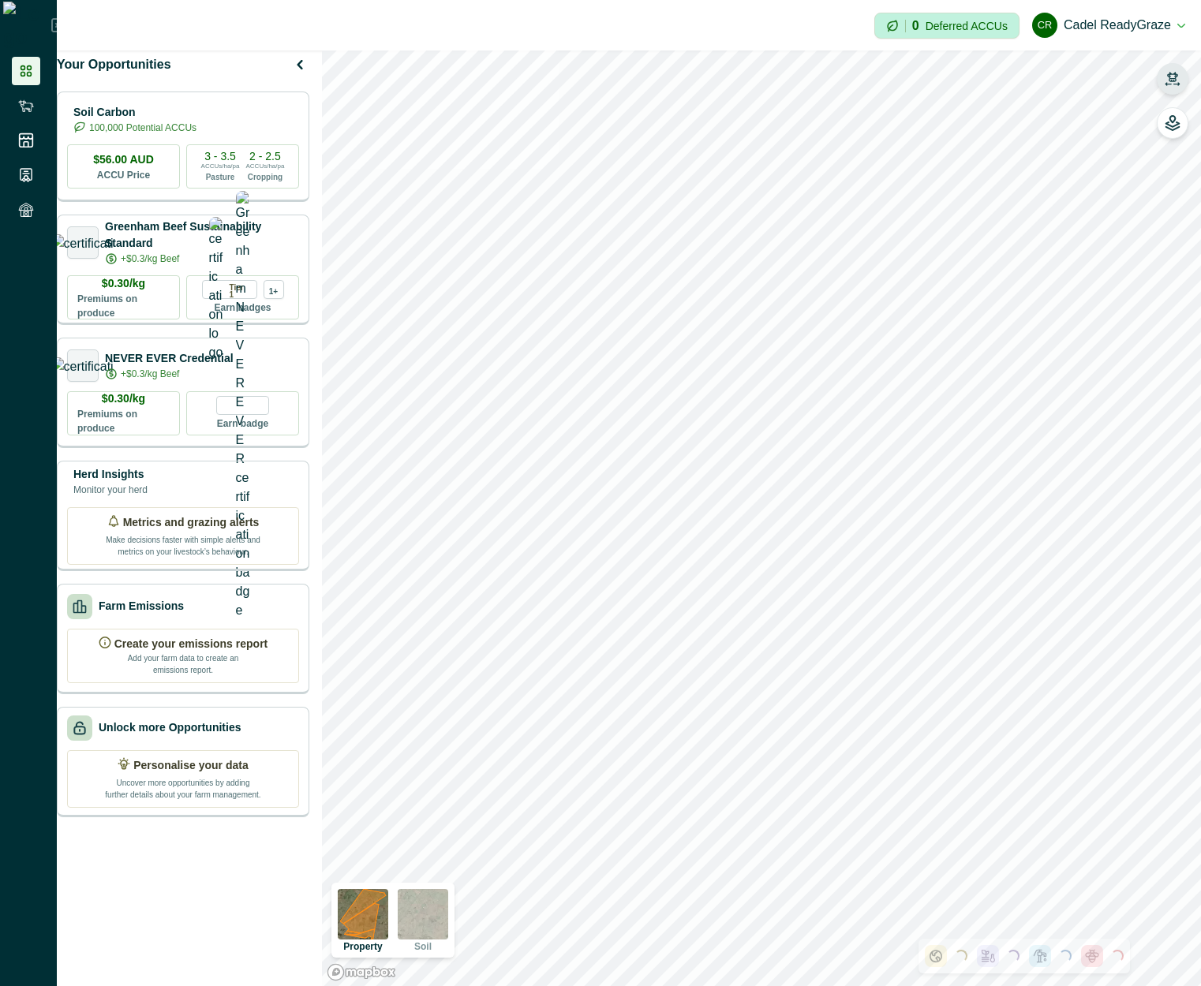
click at [1169, 77] on icon "button" at bounding box center [1172, 76] width 11 height 9
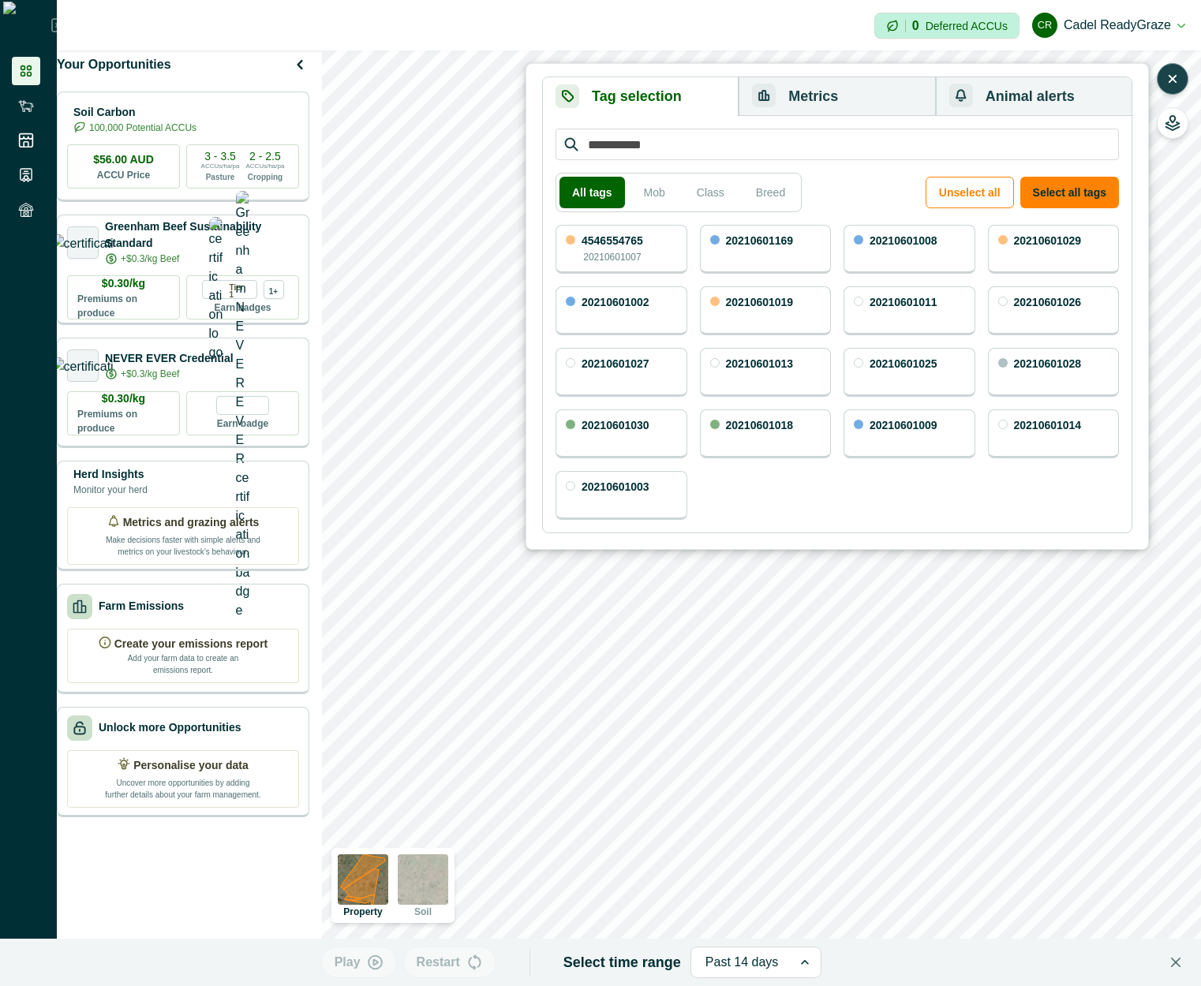
click at [665, 253] on div "4546554765 20210601007" at bounding box center [621, 249] width 132 height 49
click at [800, 108] on button "Metrics" at bounding box center [837, 96] width 196 height 39
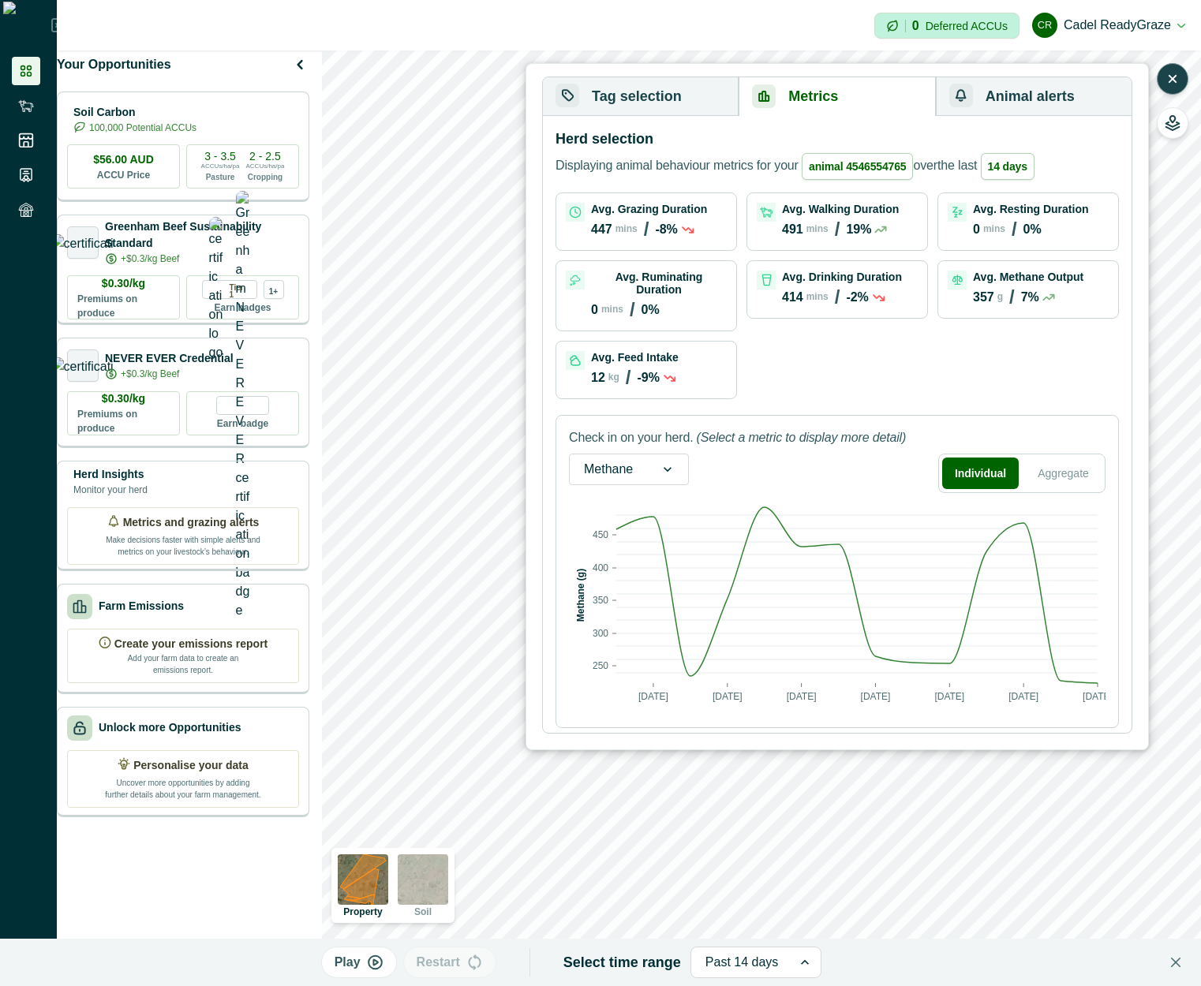
click at [678, 107] on button "Tag selection" at bounding box center [641, 96] width 196 height 39
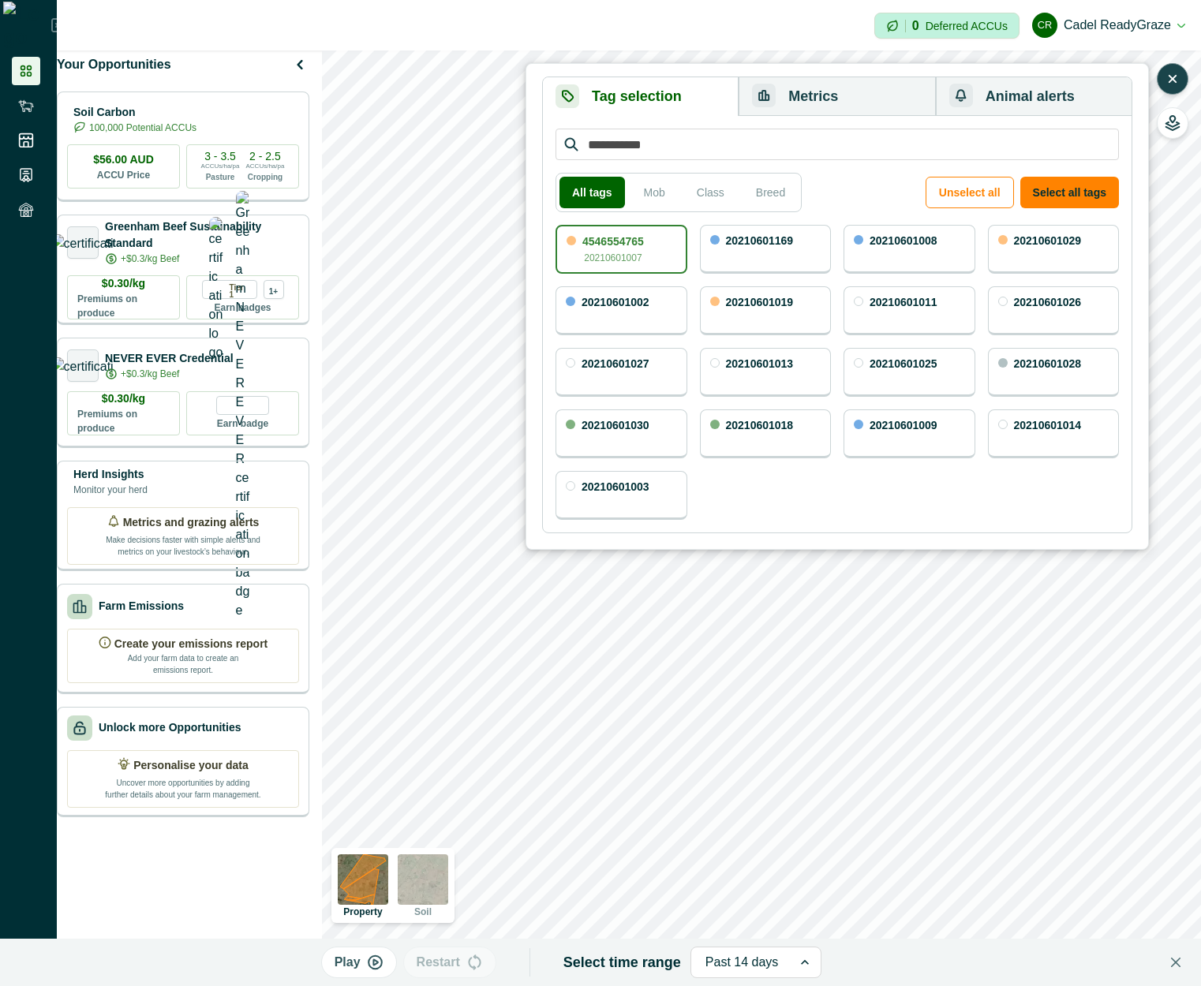
click at [844, 103] on button "Metrics" at bounding box center [837, 96] width 196 height 39
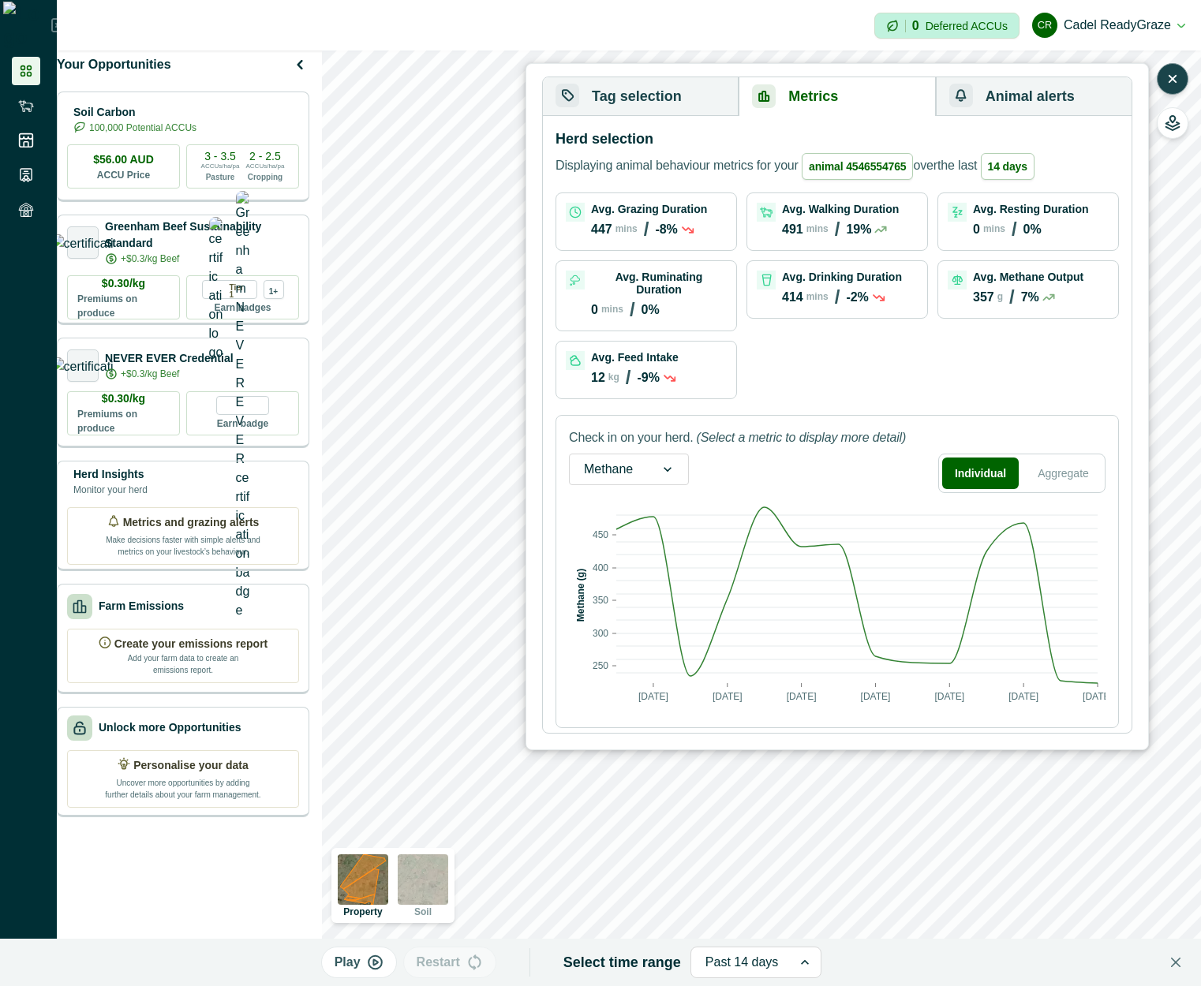
click at [692, 97] on button "Tag selection" at bounding box center [641, 96] width 196 height 39
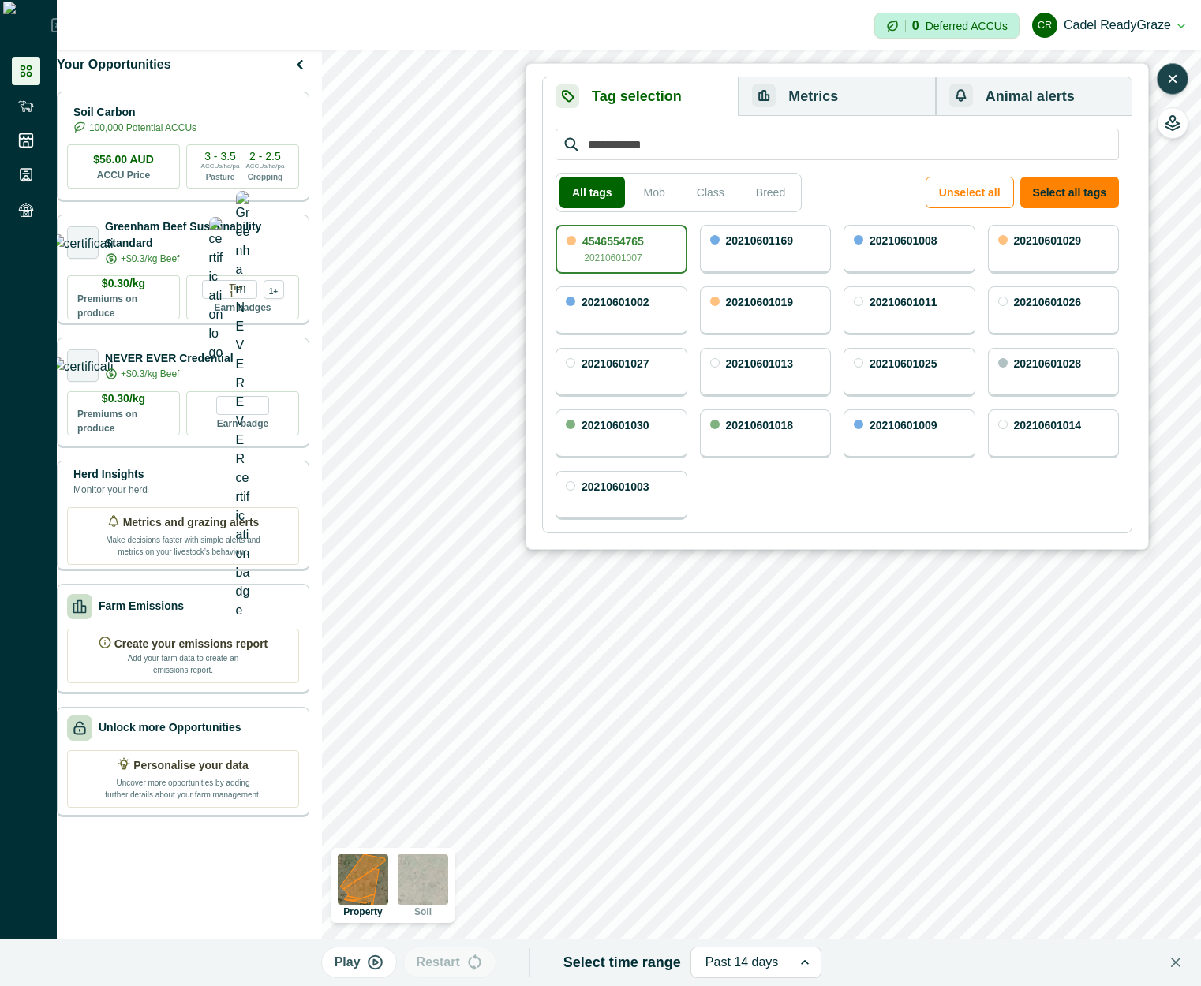
drag, startPoint x: 929, startPoint y: 251, endPoint x: 800, endPoint y: 114, distance: 188.1
click at [926, 251] on div "20210601008" at bounding box center [909, 249] width 132 height 49
click at [820, 100] on button "Metrics" at bounding box center [837, 96] width 196 height 39
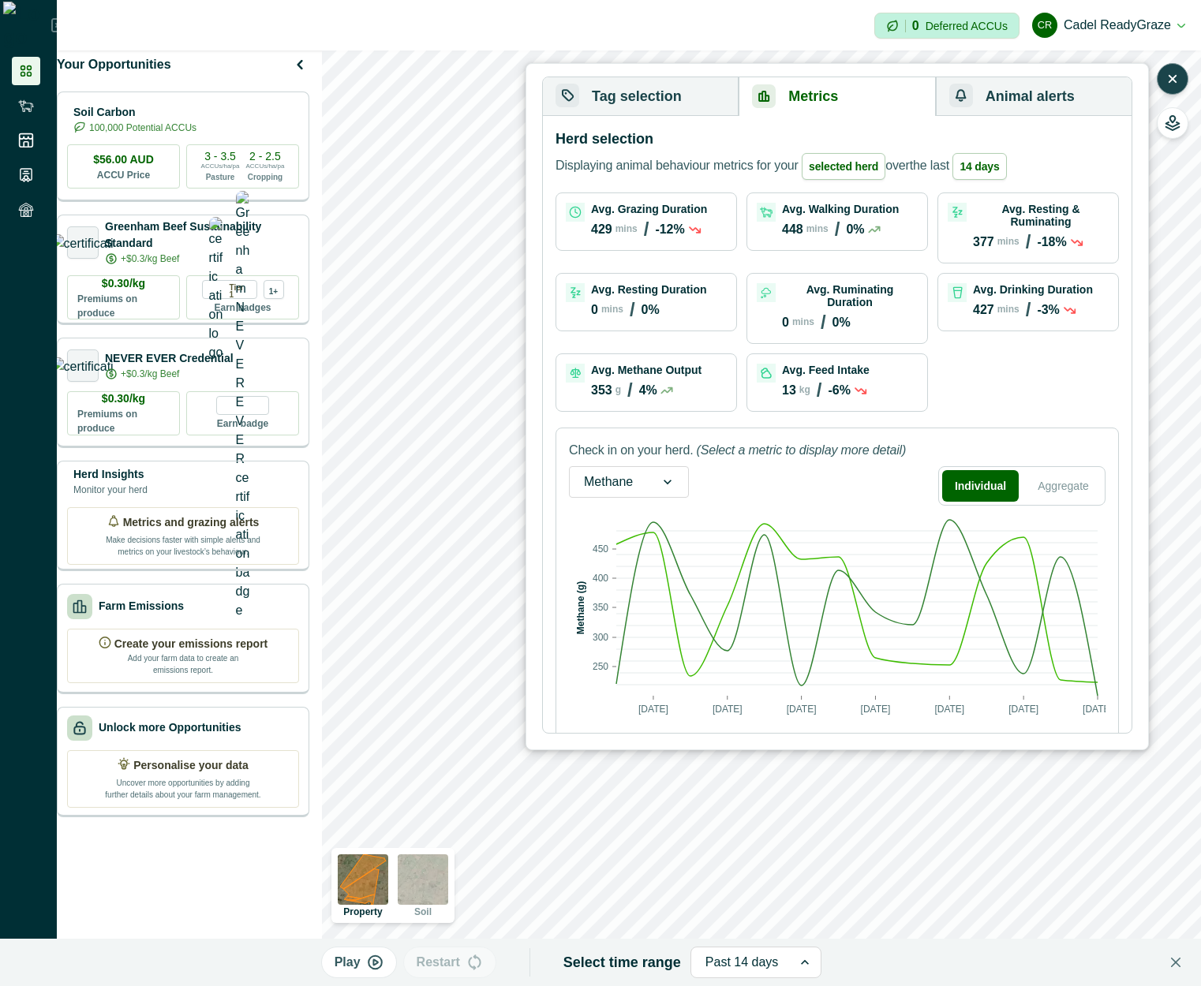
click at [653, 87] on button "Tag selection" at bounding box center [641, 96] width 196 height 39
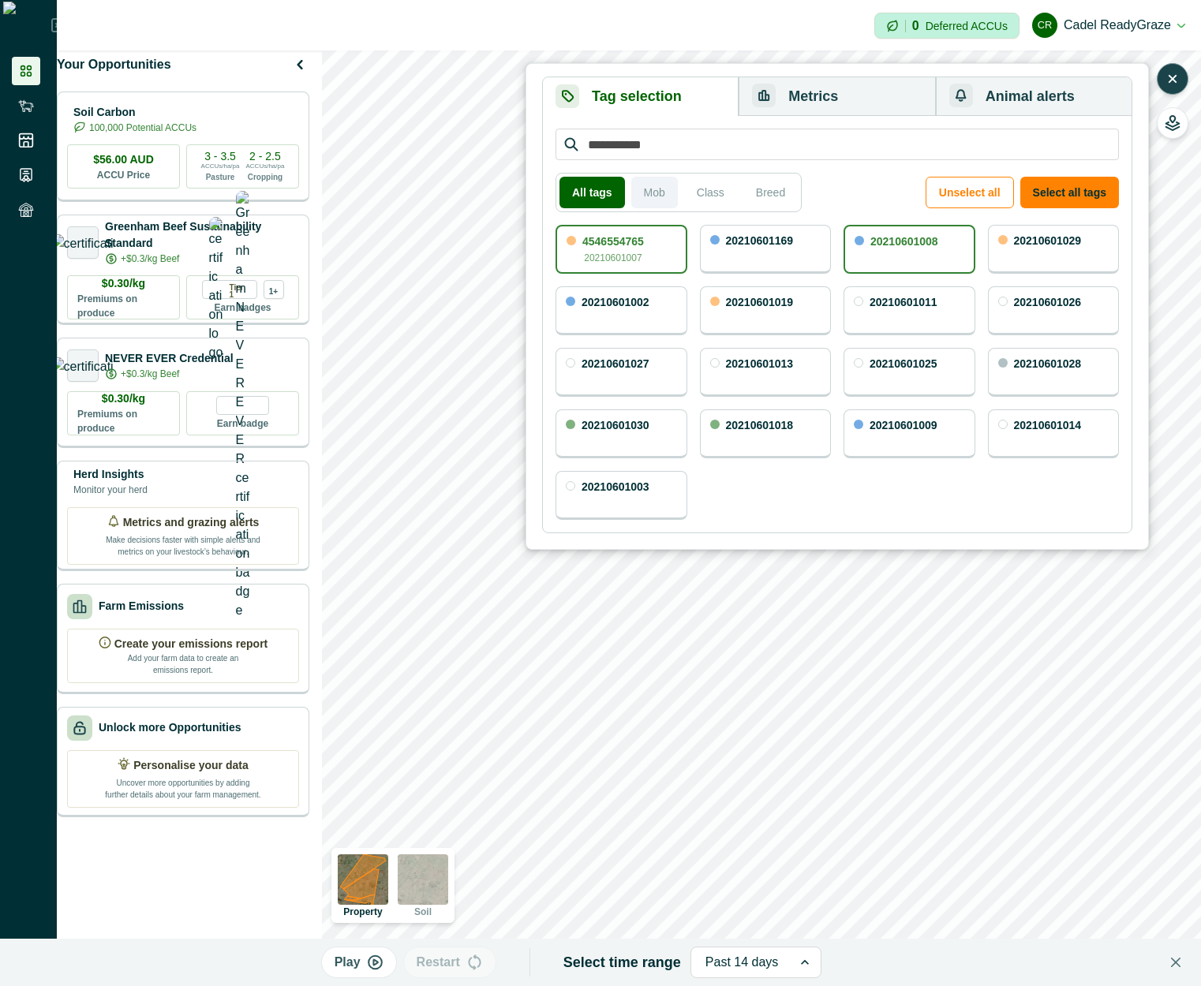
click at [662, 193] on button "Mob" at bounding box center [654, 193] width 47 height 32
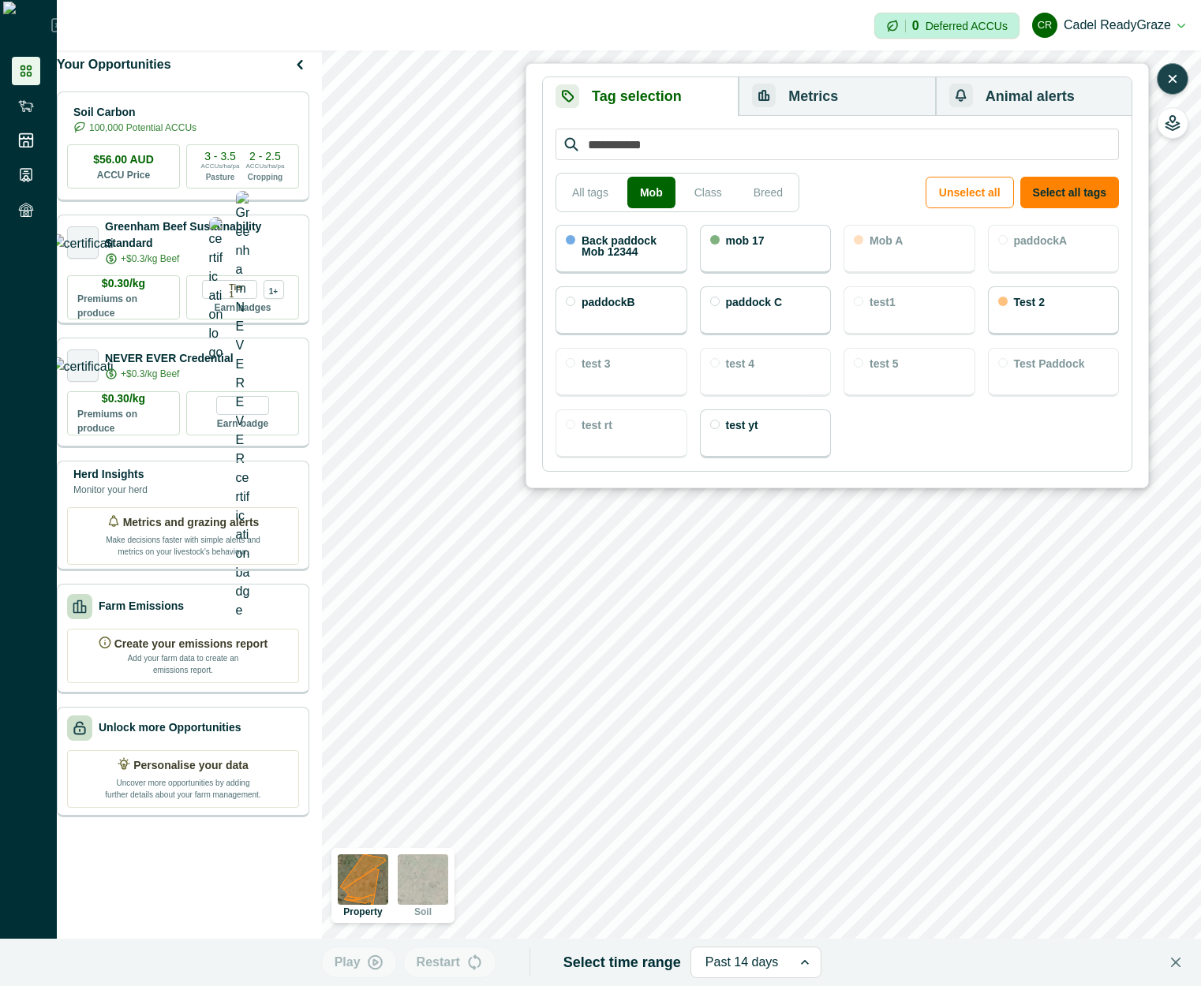
click at [656, 255] on p "Back paddock Mob 12344" at bounding box center [629, 246] width 95 height 22
click at [735, 250] on div "mob 17" at bounding box center [766, 249] width 132 height 49
click at [1049, 326] on div "Test 2" at bounding box center [1054, 310] width 132 height 49
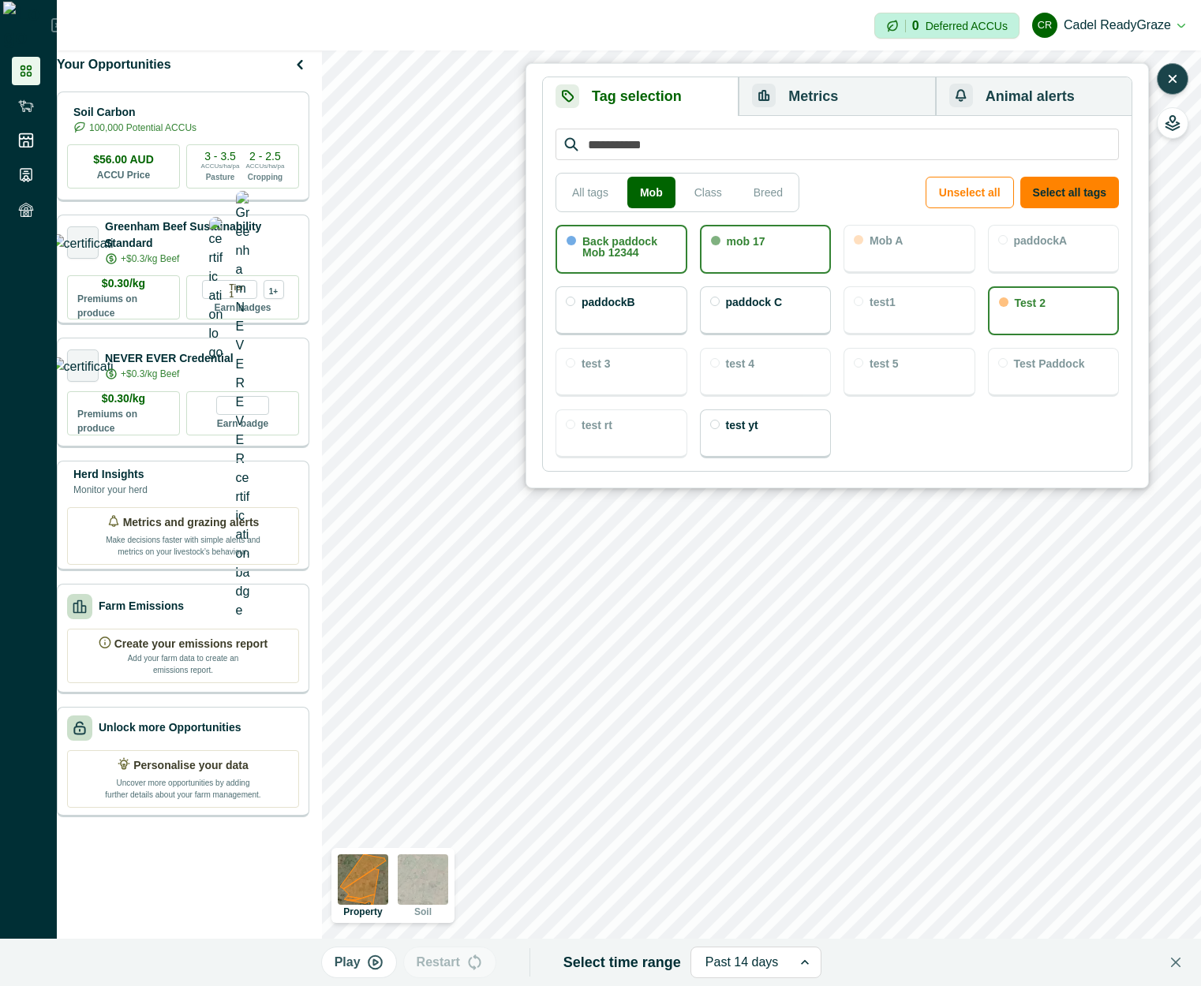
click at [761, 309] on div "paddock C" at bounding box center [754, 304] width 57 height 15
click at [847, 96] on button "Metrics" at bounding box center [837, 96] width 196 height 39
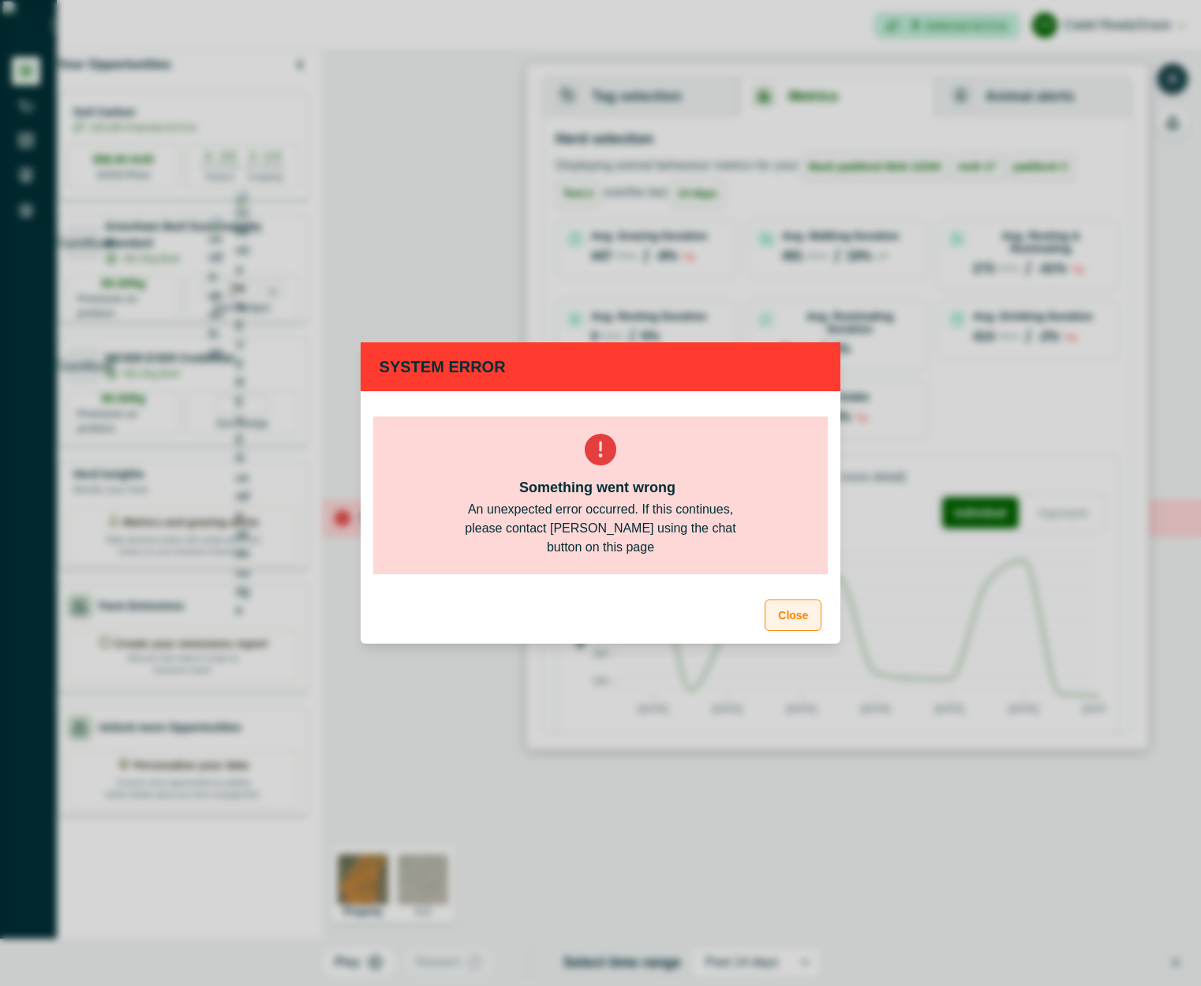
click at [814, 623] on button "Close" at bounding box center [793, 616] width 57 height 32
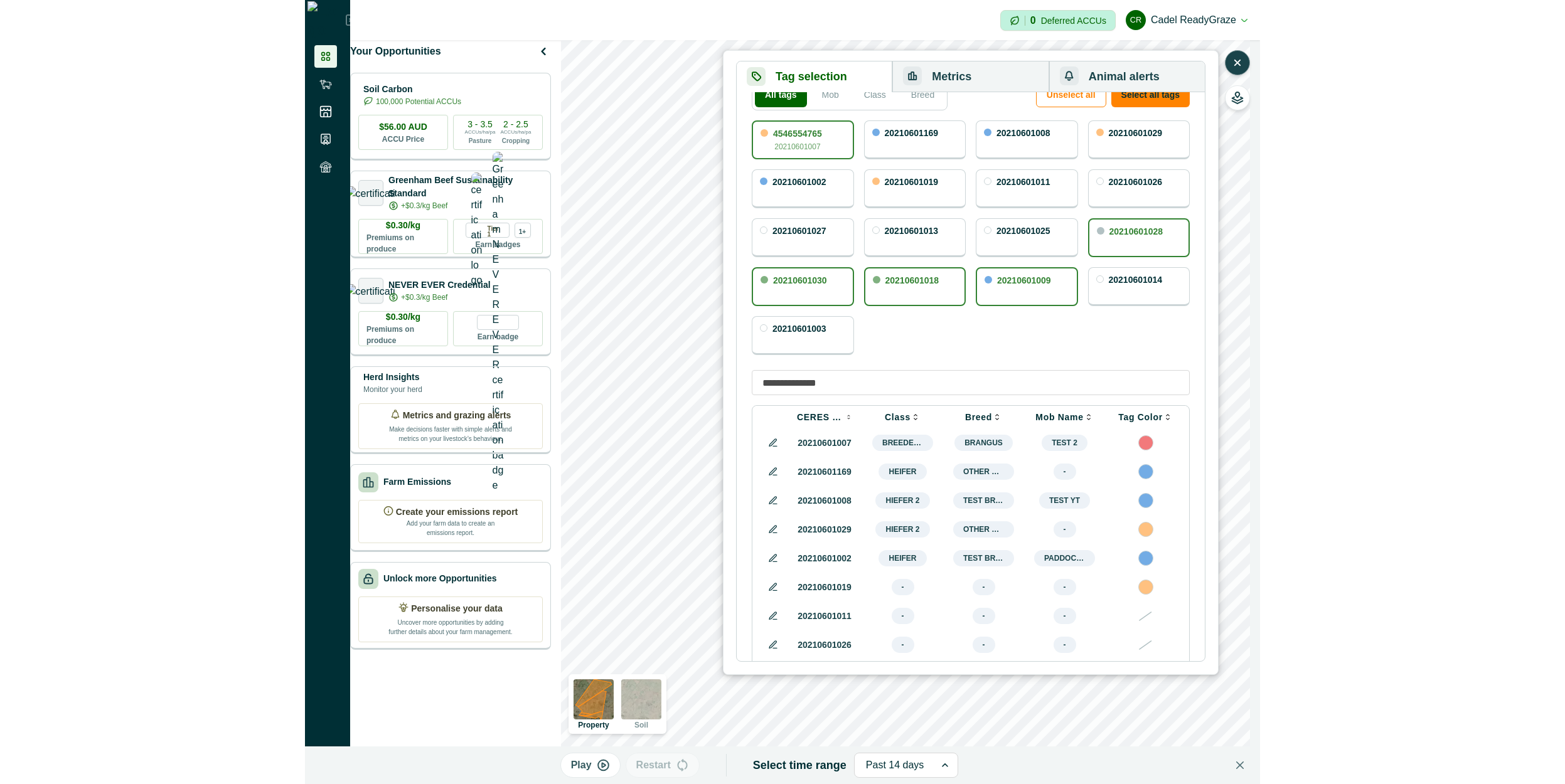
scroll to position [0, 0]
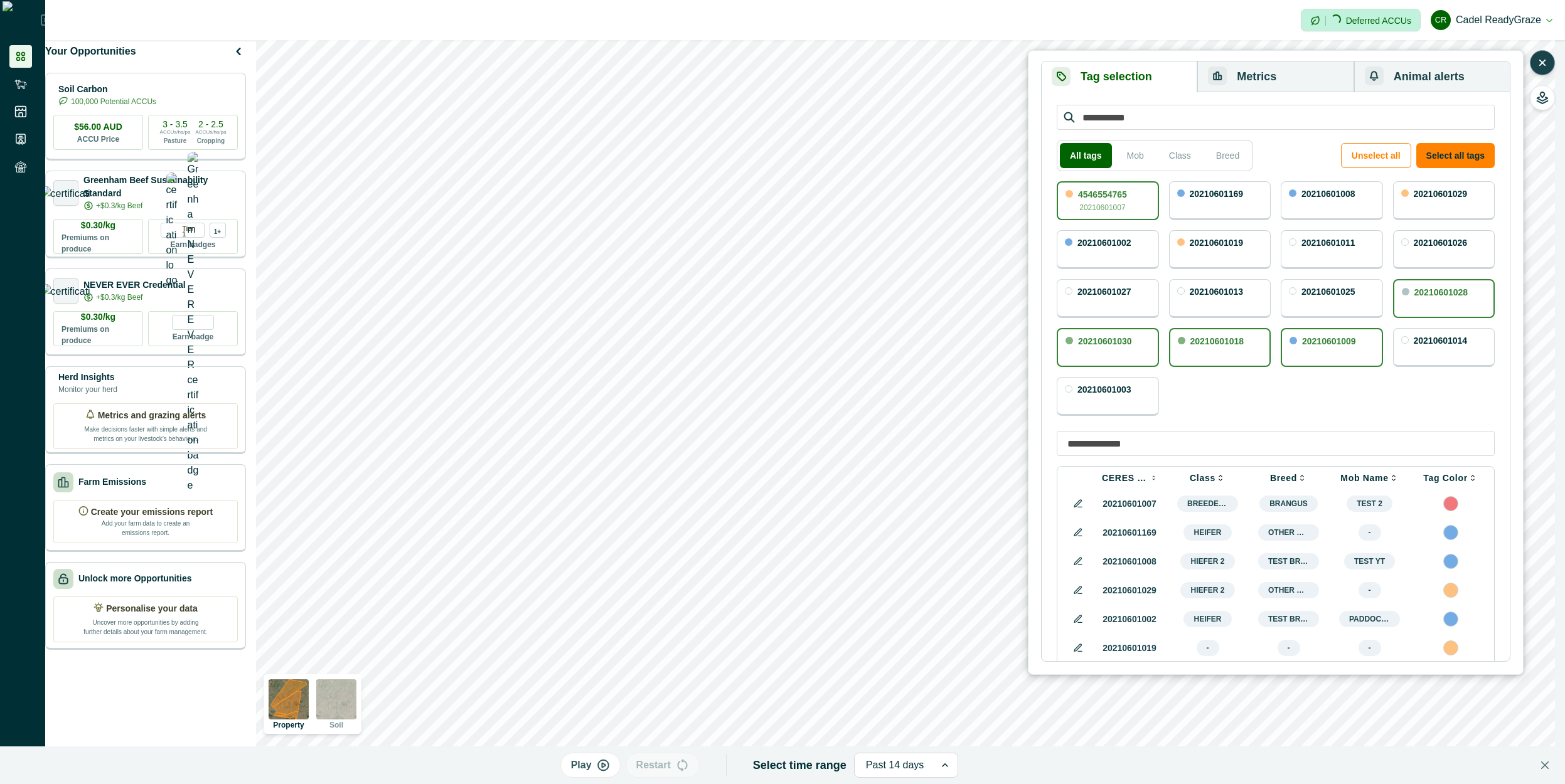
click at [1212, 509] on span "breeders" at bounding box center [1207, 503] width 61 height 17
click at [309, 703] on img at bounding box center [289, 700] width 40 height 40
click at [1551, 99] on button "button" at bounding box center [1543, 98] width 25 height 25
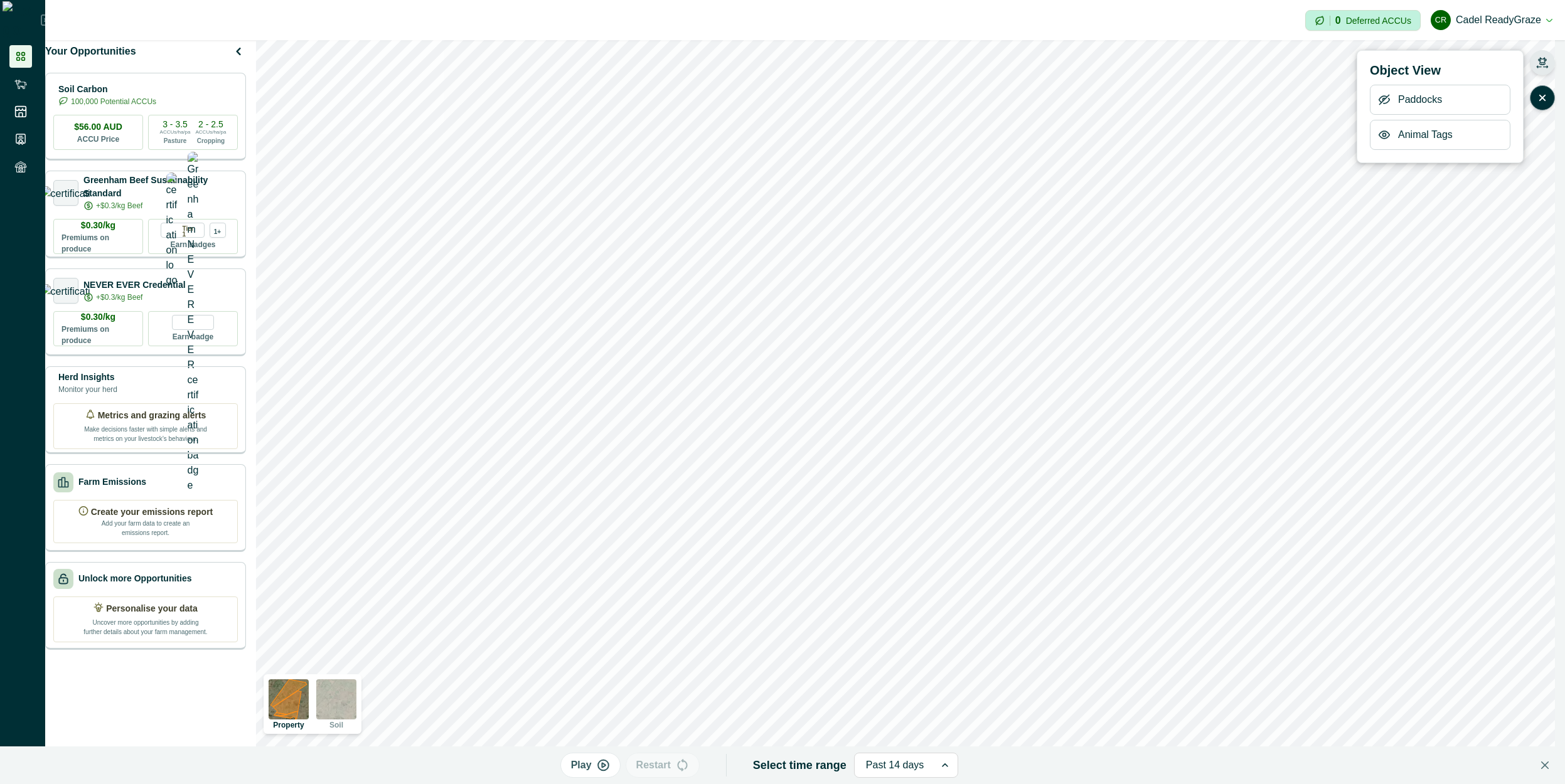
click at [1386, 138] on icon "button" at bounding box center [1384, 134] width 10 height 7
drag, startPoint x: 1382, startPoint y: 135, endPoint x: 1373, endPoint y: 150, distance: 17.5
click at [1382, 136] on icon "button" at bounding box center [1384, 135] width 10 height 10
click at [1540, 62] on icon "button" at bounding box center [1542, 60] width 9 height 7
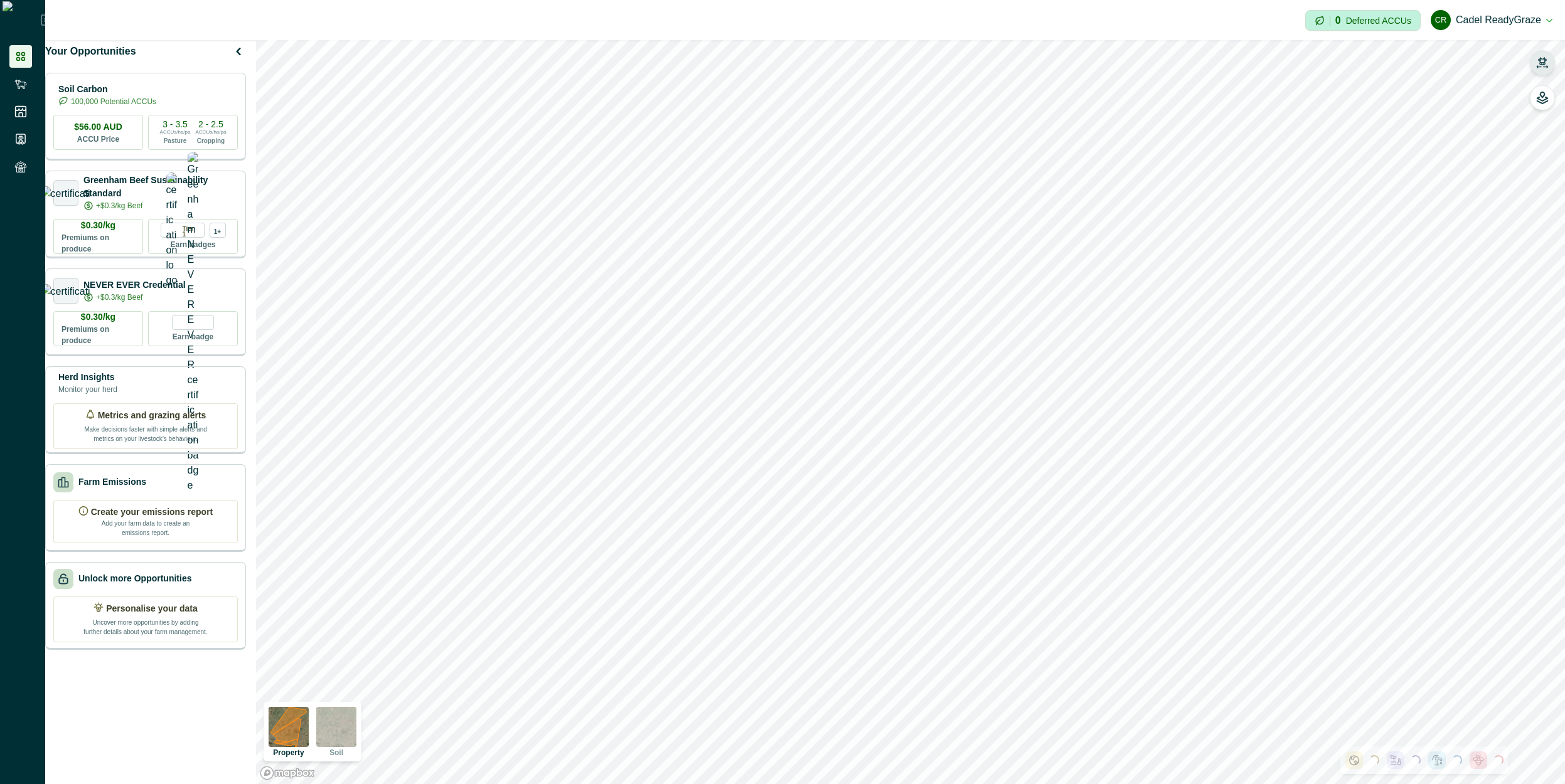
click at [1548, 67] on button "button" at bounding box center [1543, 63] width 25 height 25
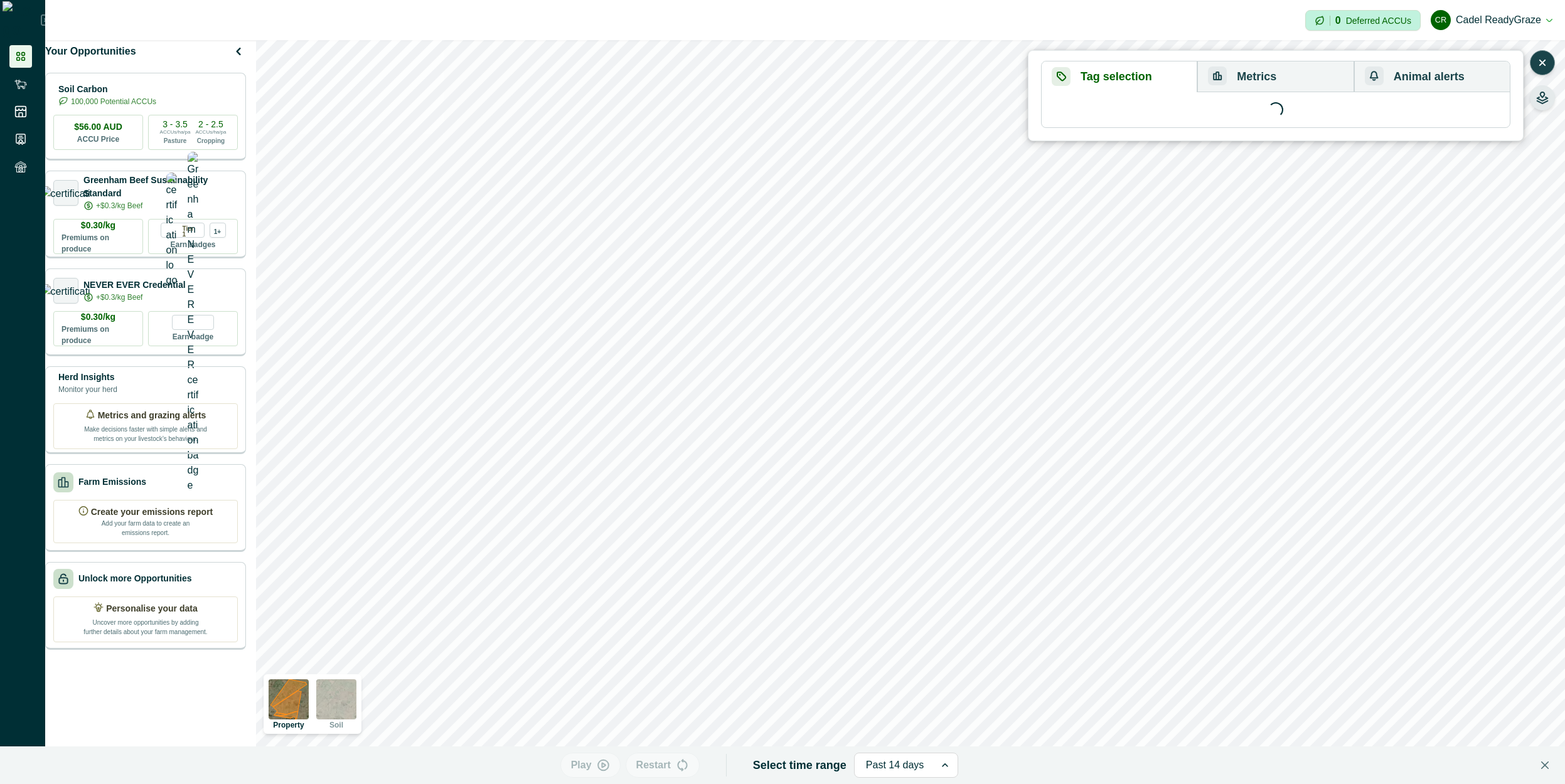
click at [1534, 101] on button "button" at bounding box center [1543, 98] width 25 height 25
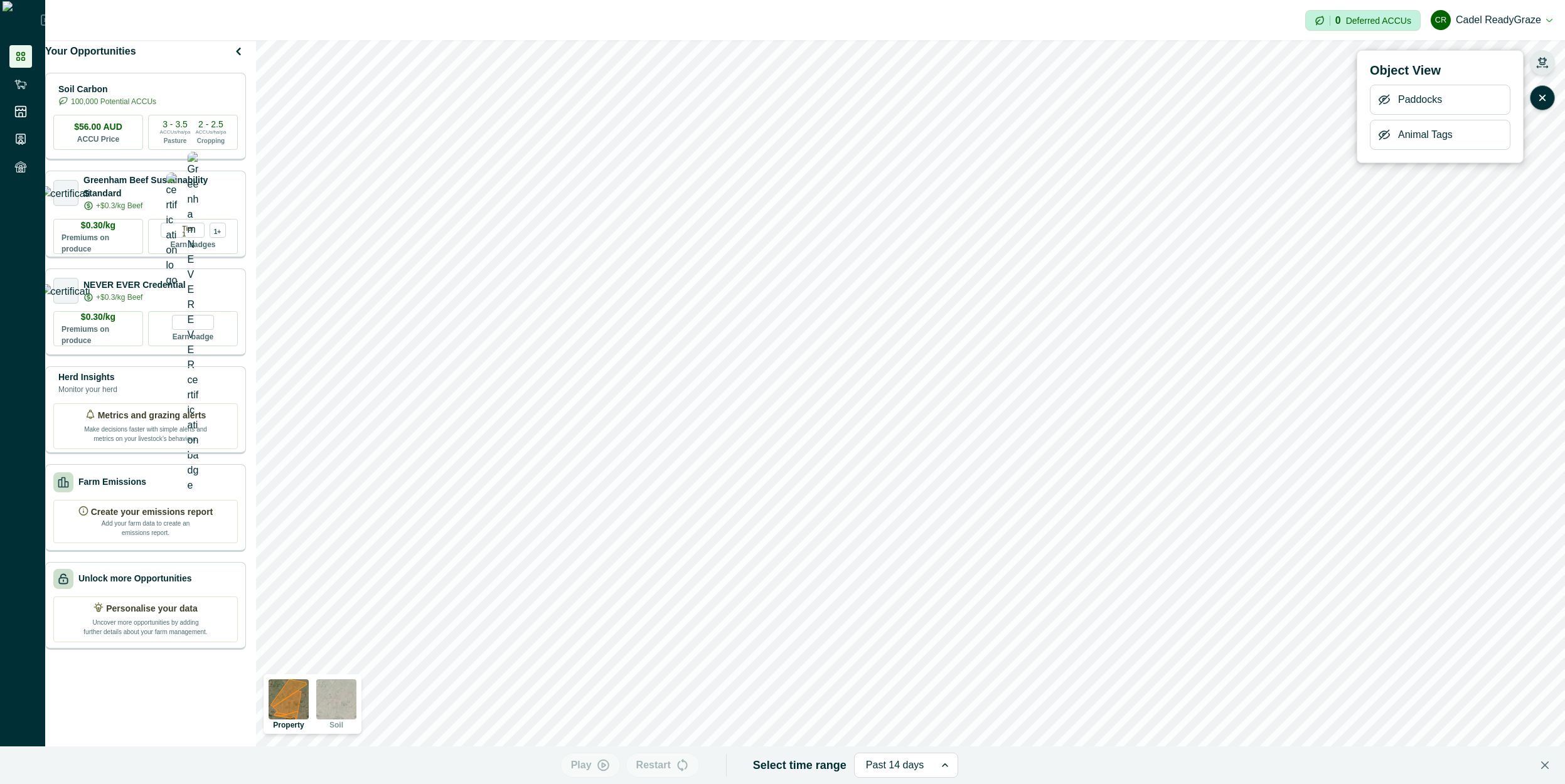
click at [1390, 135] on icon "button" at bounding box center [1384, 135] width 13 height 13
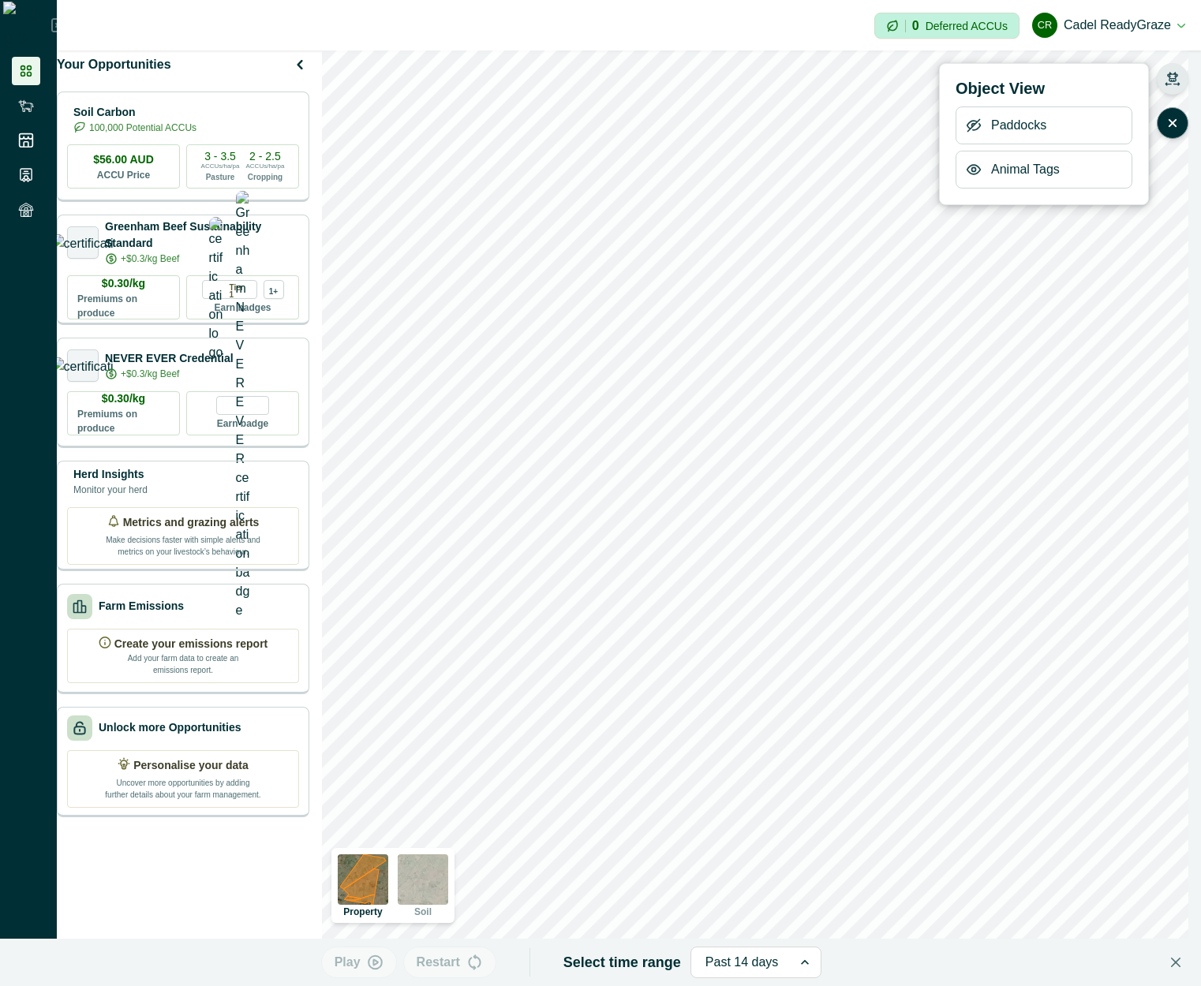
click at [974, 162] on icon "button" at bounding box center [974, 170] width 16 height 16
click at [974, 169] on icon "button" at bounding box center [973, 170] width 13 height 12
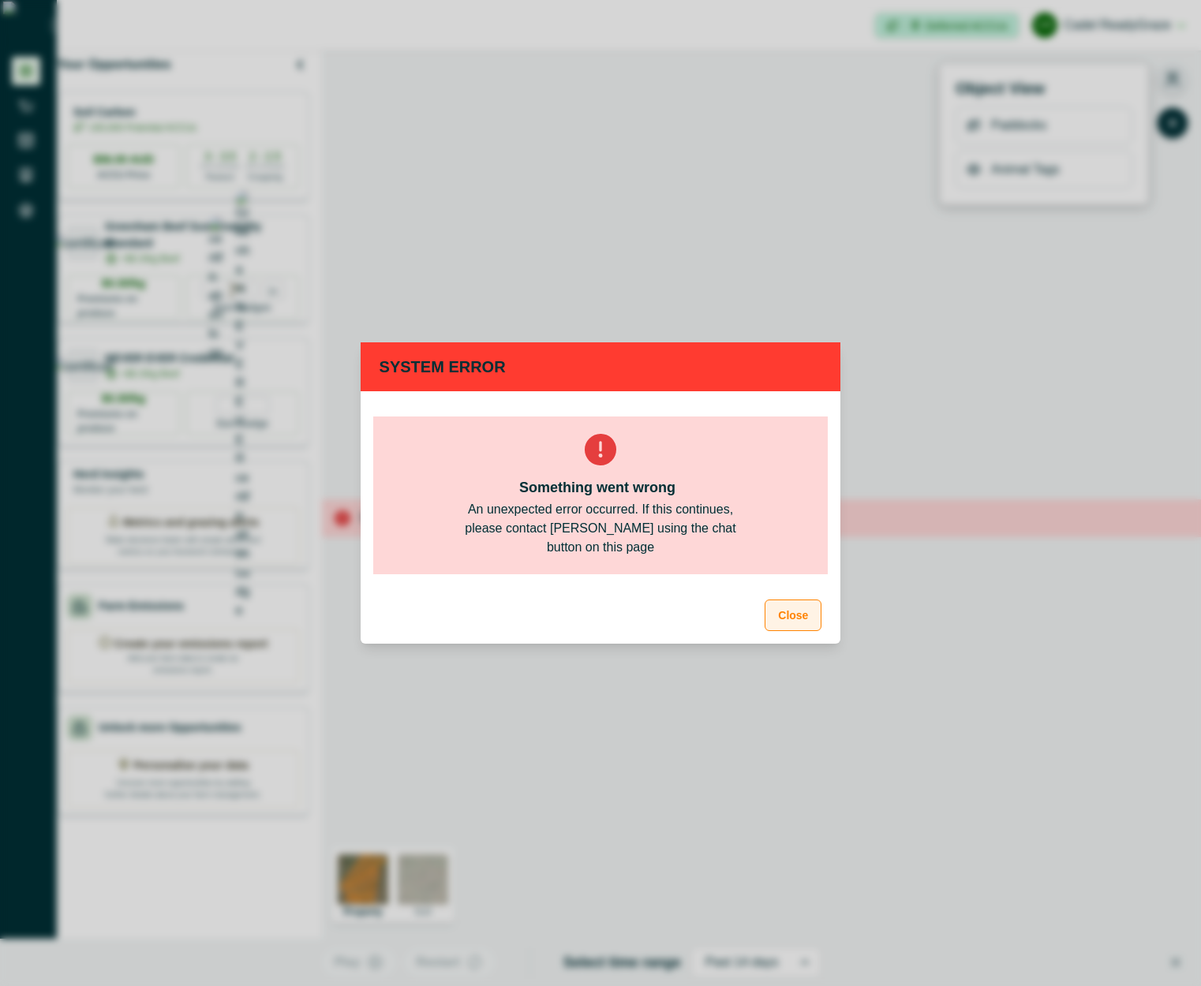
click at [799, 618] on button "Close" at bounding box center [793, 616] width 57 height 32
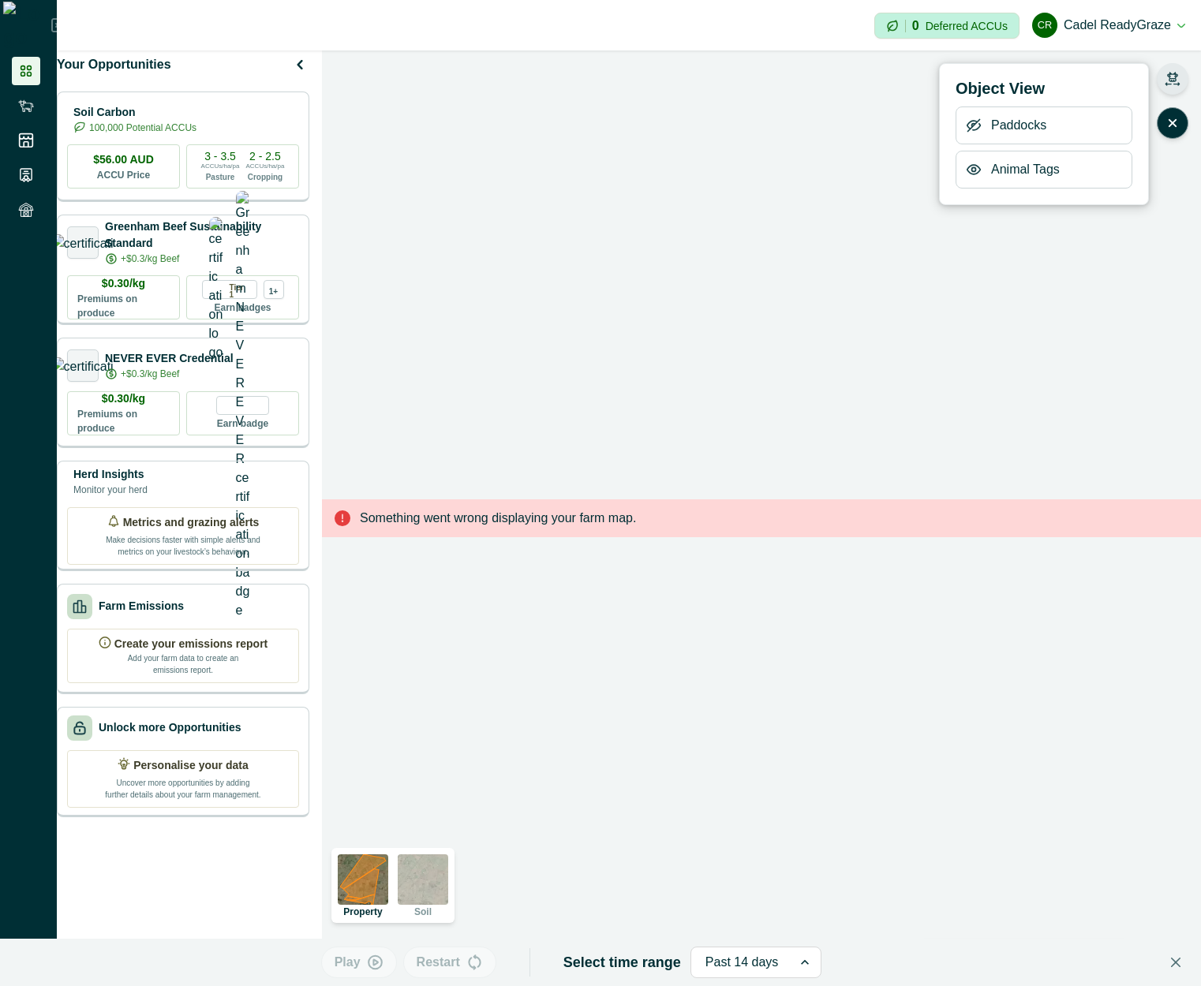
click at [972, 129] on icon "button" at bounding box center [974, 126] width 16 height 16
click at [1176, 121] on icon "button" at bounding box center [1173, 123] width 16 height 16
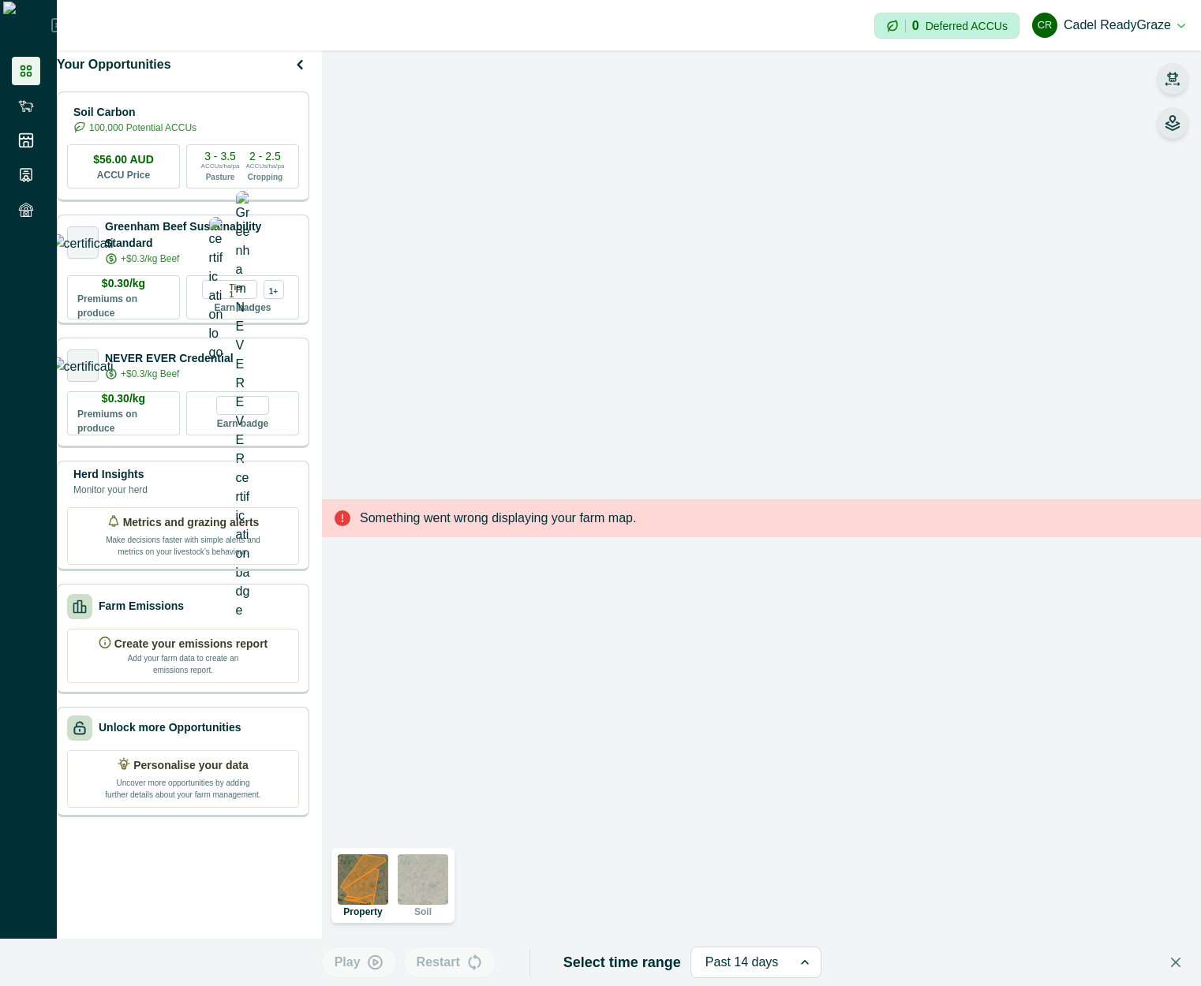
click at [1176, 80] on icon "button" at bounding box center [1172, 76] width 11 height 9
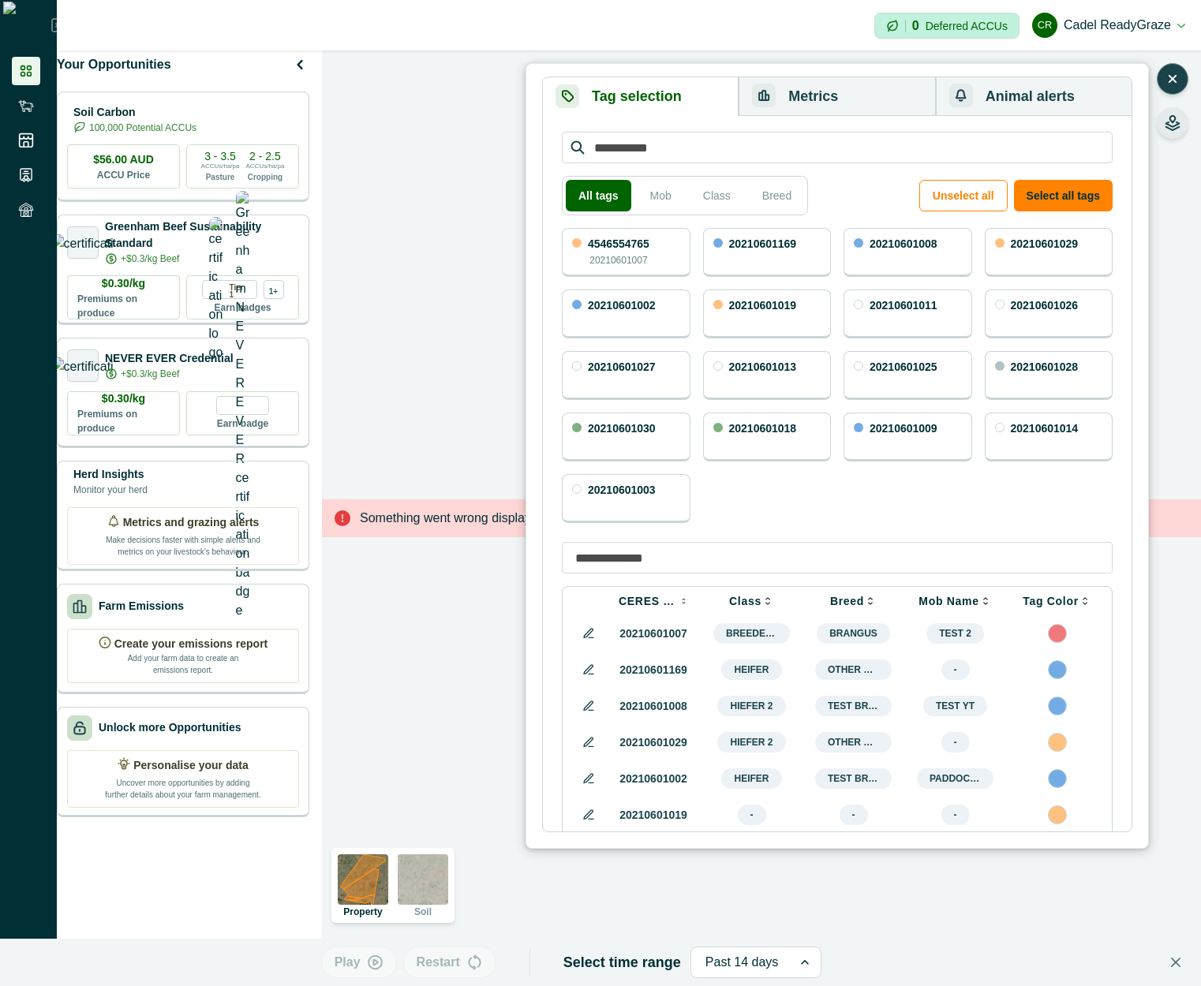
click at [1182, 77] on button "button" at bounding box center [1173, 79] width 32 height 32
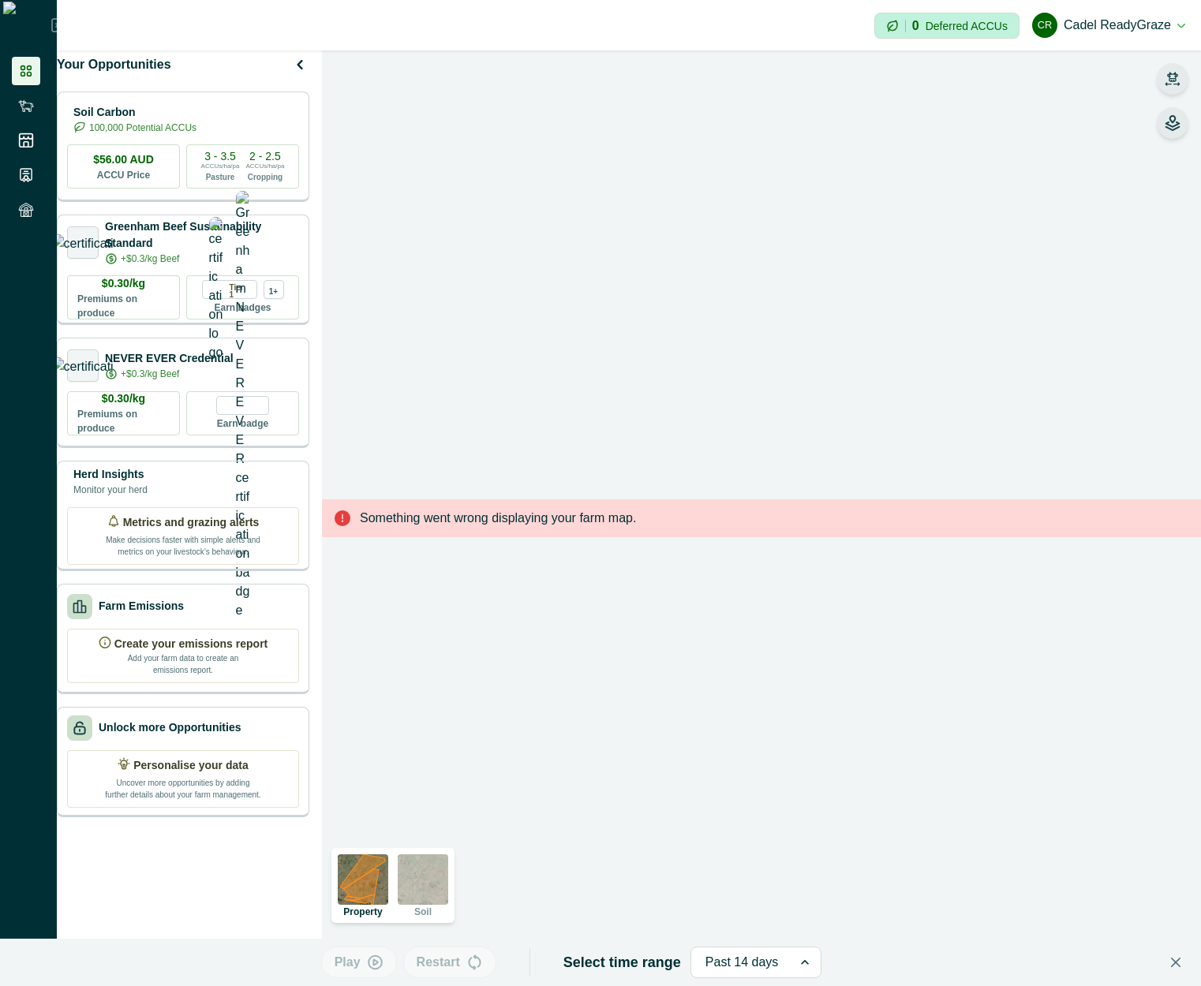
click at [1182, 77] on button "button" at bounding box center [1173, 79] width 32 height 32
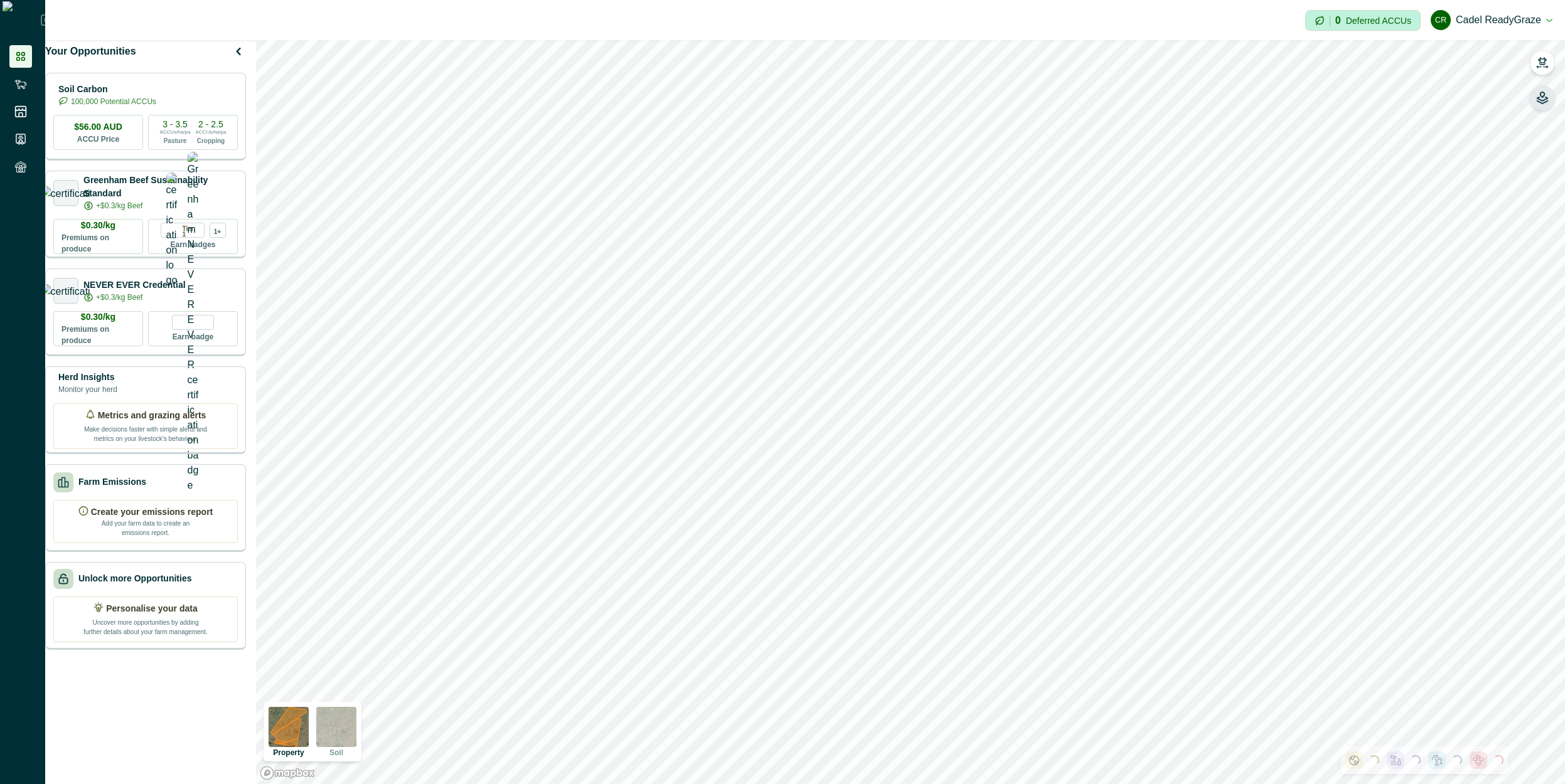
click at [1538, 97] on icon "button" at bounding box center [1543, 98] width 13 height 13
click at [1387, 126] on button "button" at bounding box center [1384, 135] width 13 height 25
click at [1548, 97] on icon "button" at bounding box center [1543, 98] width 13 height 13
click at [1536, 102] on button "button" at bounding box center [1543, 98] width 25 height 25
click at [1379, 132] on div "Animal Tags" at bounding box center [1439, 135] width 141 height 30
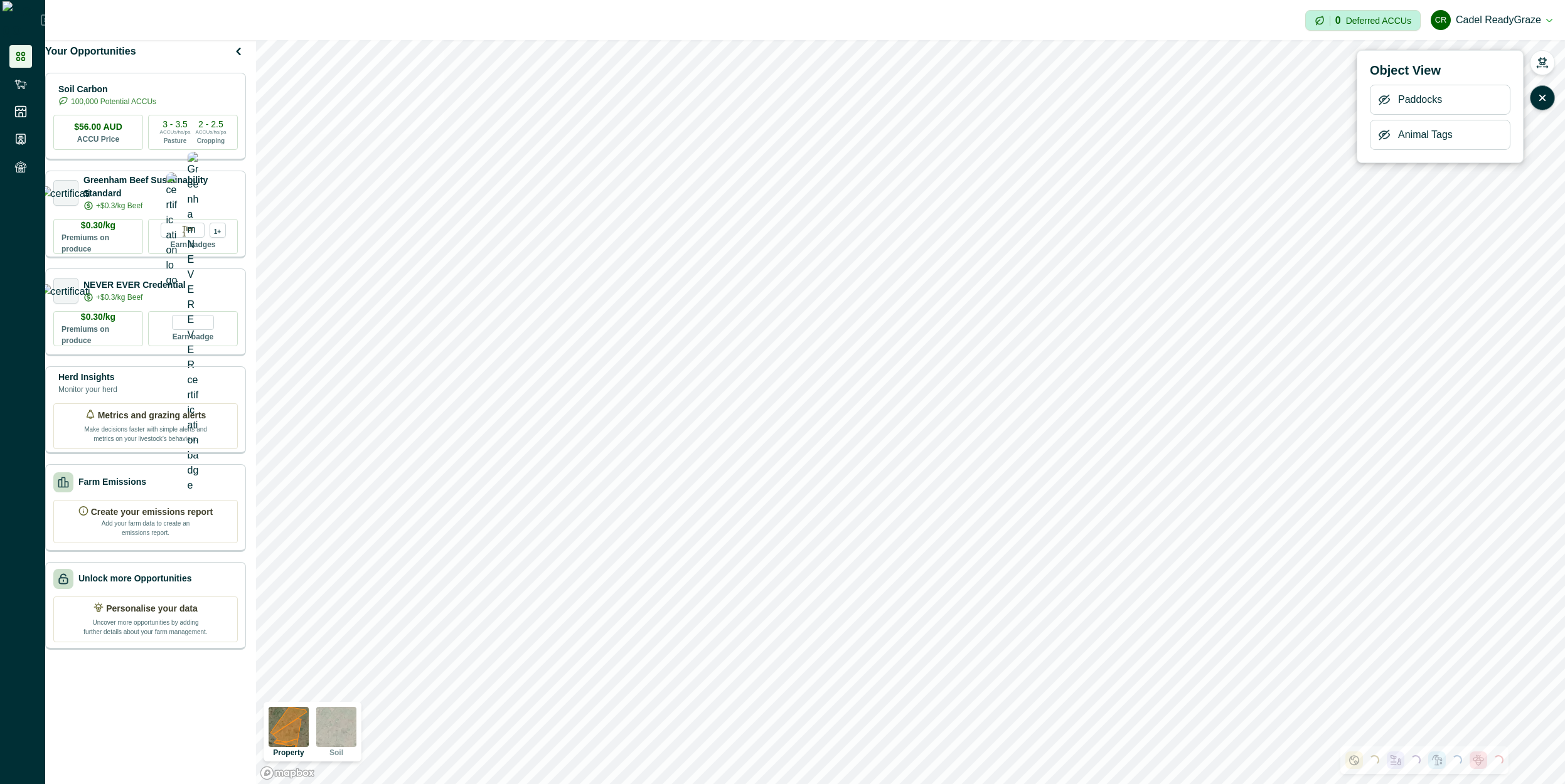
click at [1379, 132] on icon "button" at bounding box center [1384, 135] width 13 height 13
click at [1535, 103] on button "button" at bounding box center [1543, 98] width 25 height 25
click at [1543, 71] on button "button" at bounding box center [1543, 63] width 25 height 25
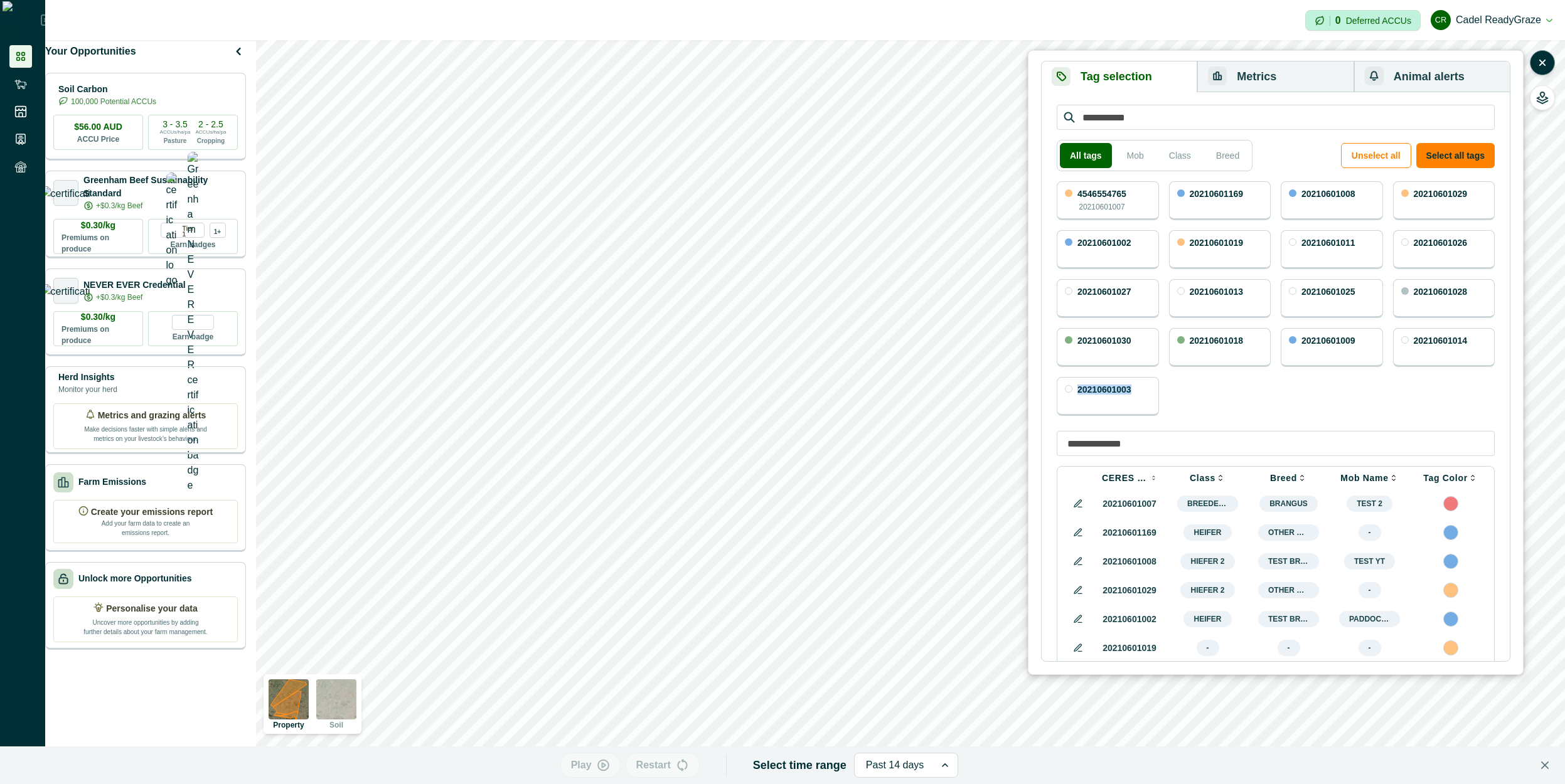
click at [1337, 406] on div "All tags Mob Class Breed Unselect all Select all tags 4546554765 20210601007 20…" at bounding box center [1276, 377] width 443 height 549
click at [1179, 487] on th "Class" at bounding box center [1208, 478] width 81 height 22
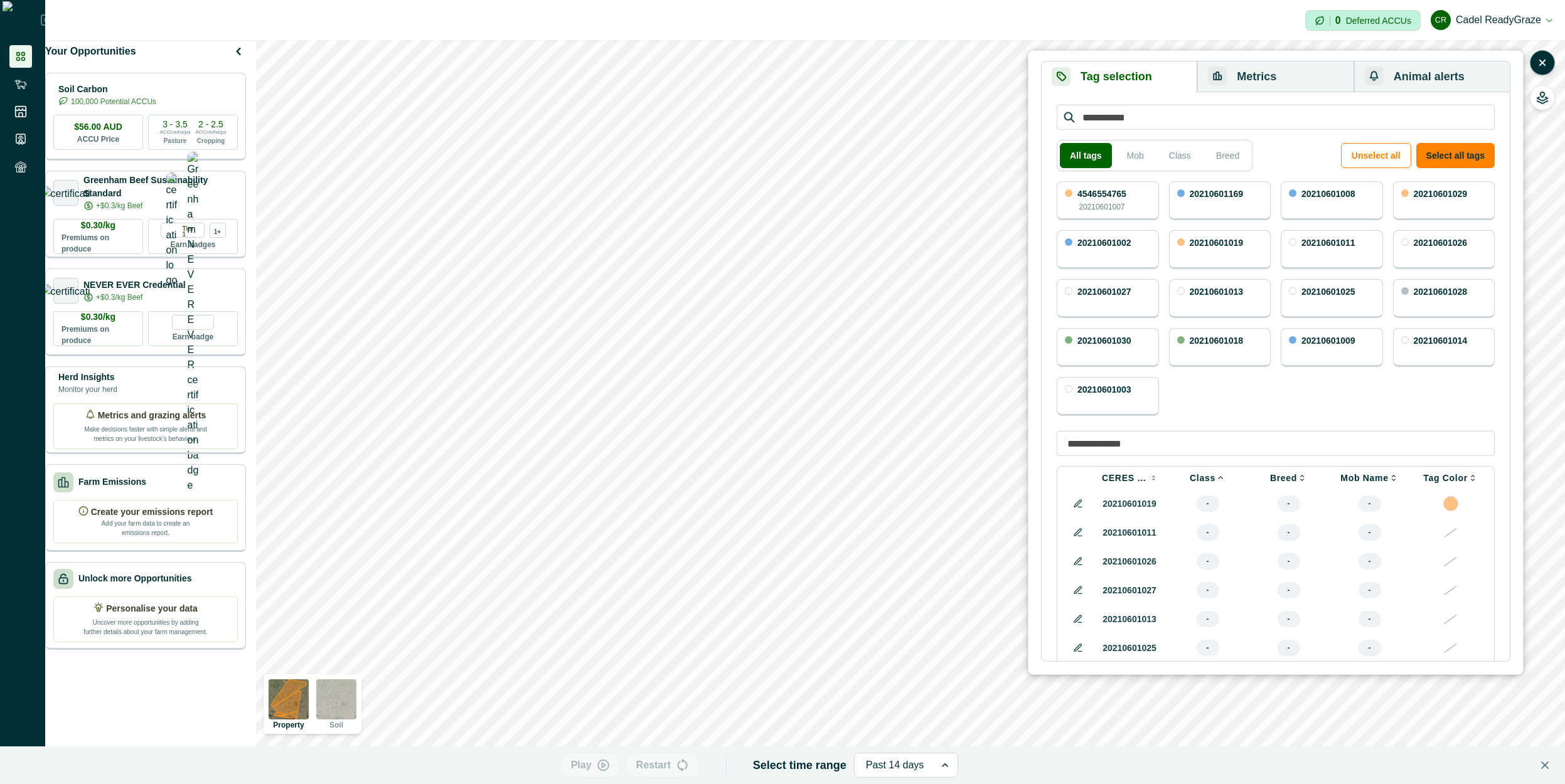
click at [1147, 483] on p "CERES Tag VID" at bounding box center [1126, 478] width 49 height 10
click at [1448, 510] on div at bounding box center [1450, 503] width 15 height 15
click at [1078, 506] on icon at bounding box center [1078, 503] width 10 height 10
click at [1455, 511] on div at bounding box center [1450, 506] width 15 height 15
click at [1480, 513] on div at bounding box center [1450, 506] width 61 height 15
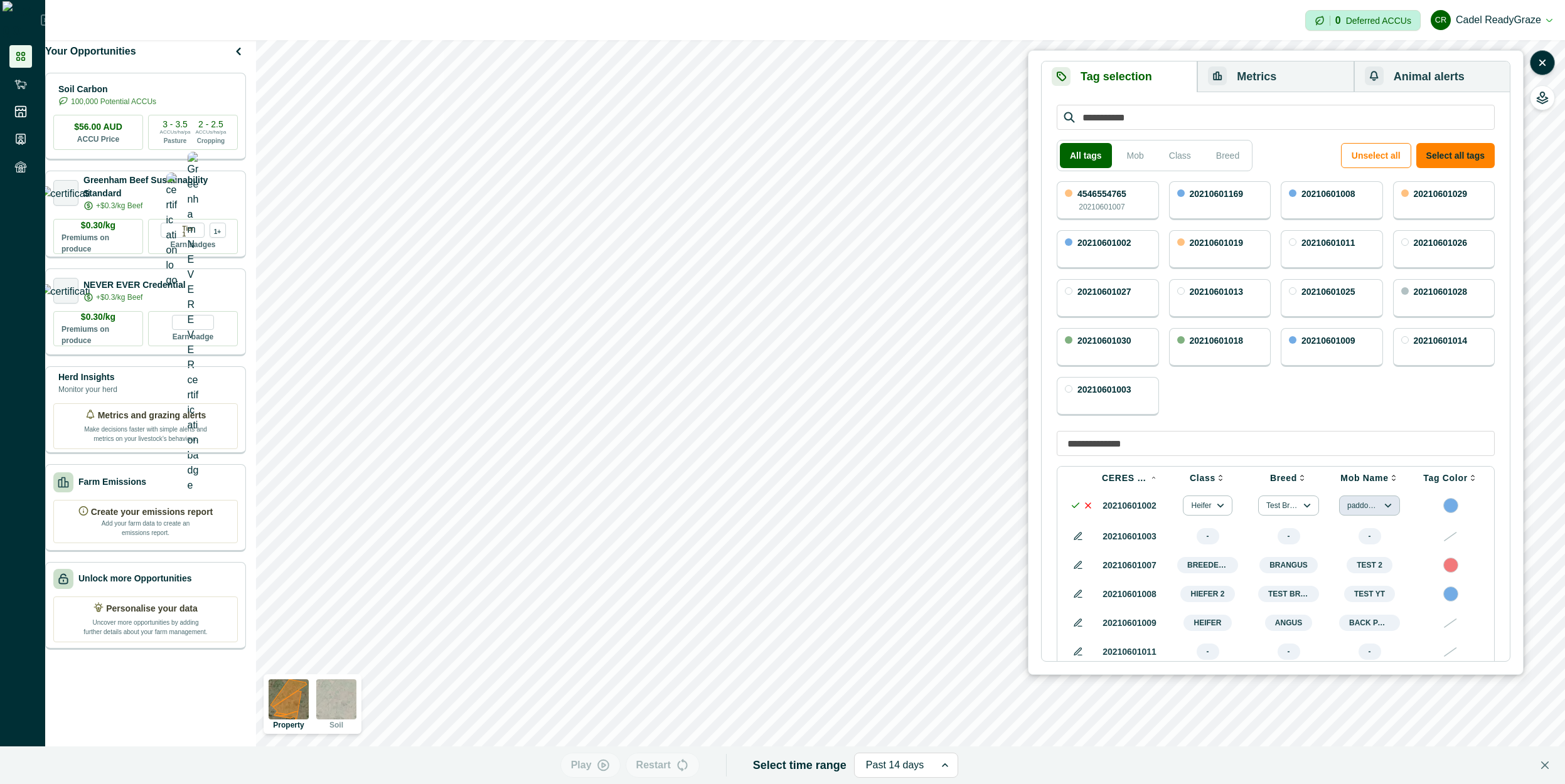
click at [1382, 510] on button "paddockB" at bounding box center [1369, 505] width 61 height 20
click at [1429, 513] on div at bounding box center [1450, 506] width 61 height 15
click at [1378, 481] on p "Mob Name" at bounding box center [1364, 478] width 48 height 10
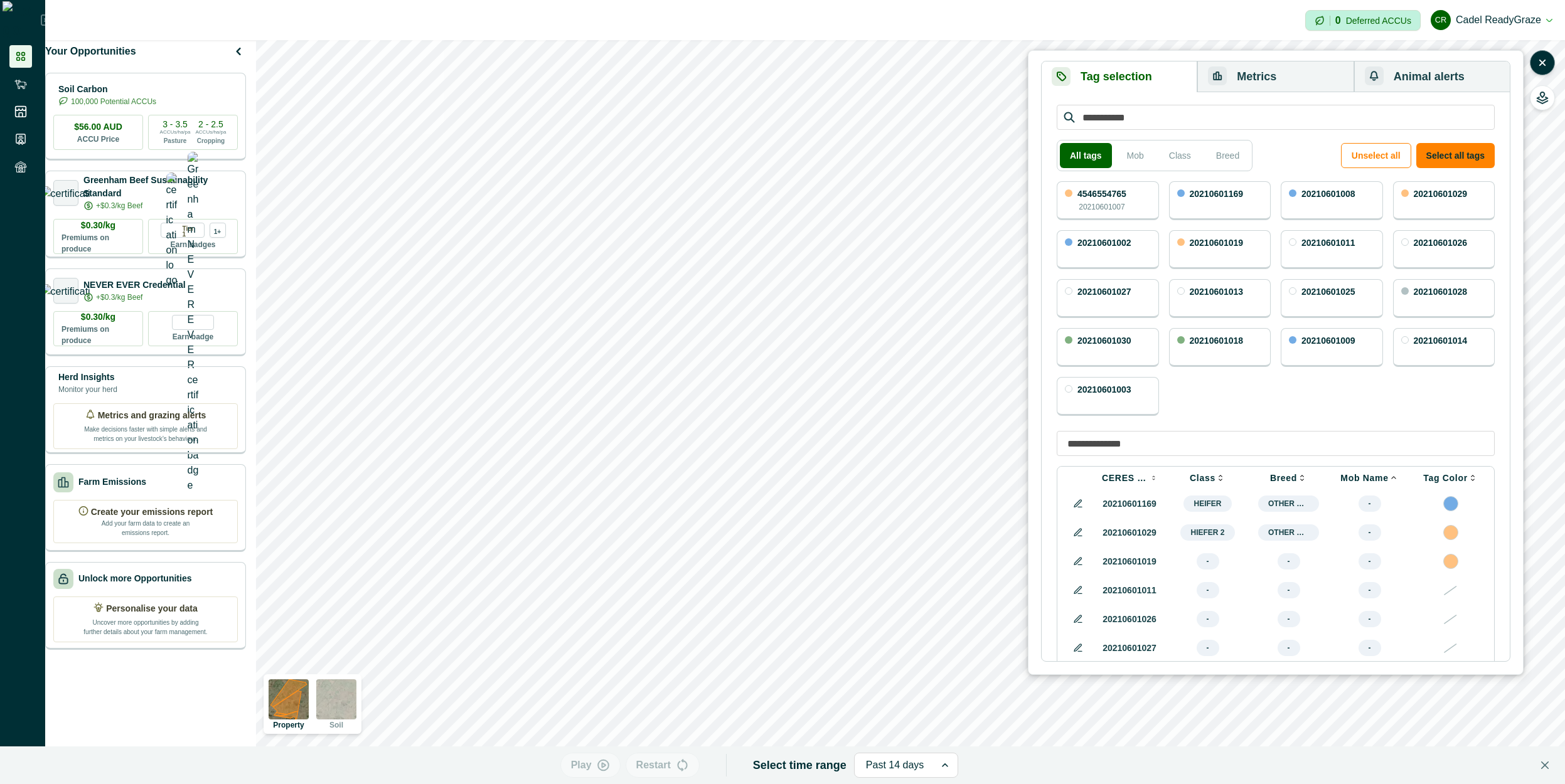
click at [1454, 508] on div at bounding box center [1450, 503] width 15 height 15
drag, startPoint x: 1080, startPoint y: 510, endPoint x: 1171, endPoint y: 525, distance: 92.2
click at [1079, 509] on icon at bounding box center [1078, 503] width 10 height 10
click at [1468, 522] on td at bounding box center [1450, 505] width 81 height 33
click at [1092, 512] on td "20210601169" at bounding box center [1129, 505] width 76 height 33
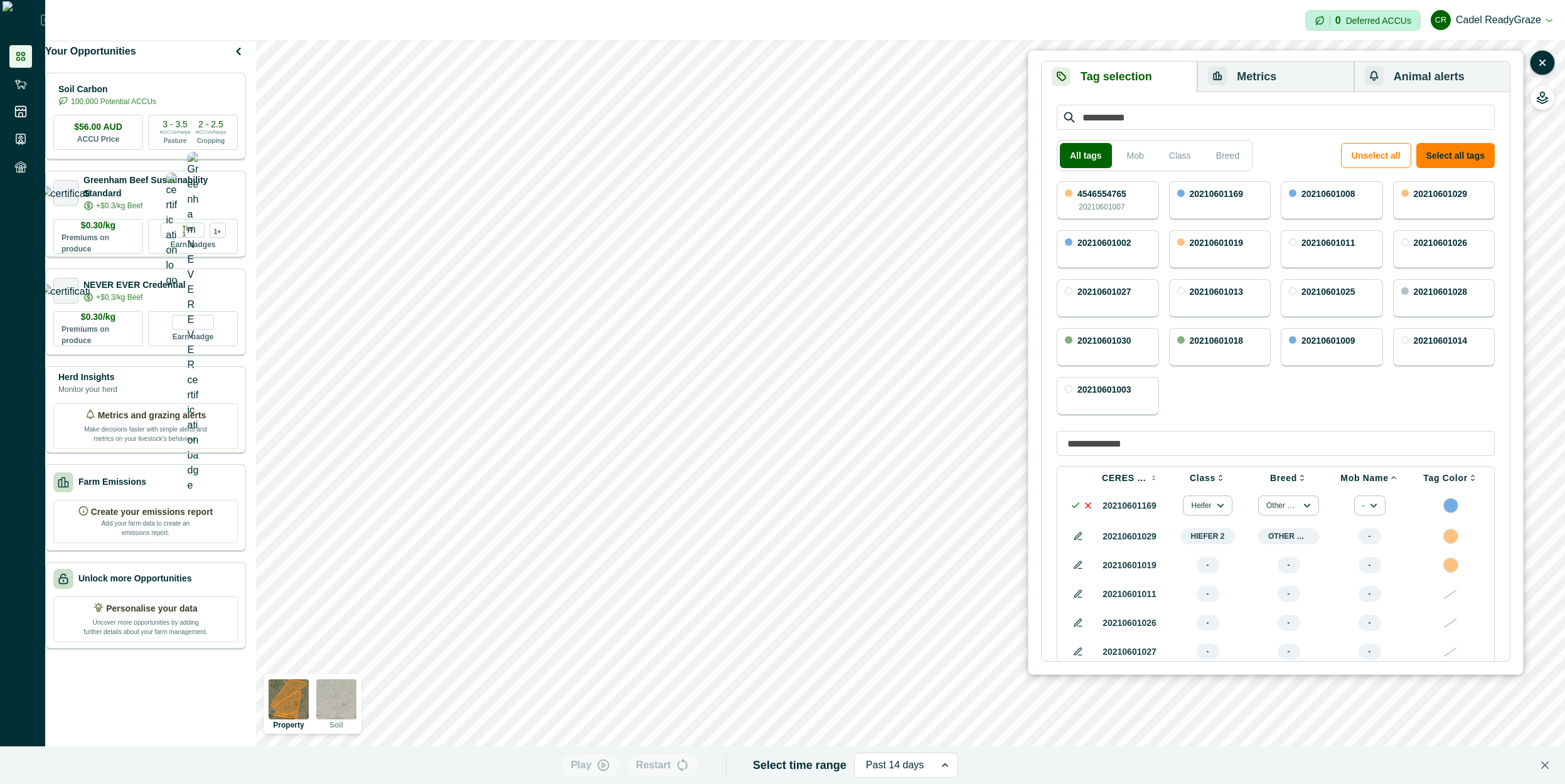
click at [1086, 510] on icon at bounding box center [1088, 506] width 10 height 10
click at [1077, 507] on icon at bounding box center [1078, 503] width 7 height 7
click at [1453, 505] on div at bounding box center [1450, 506] width 15 height 15
click at [1497, 549] on div at bounding box center [1498, 545] width 20 height 20
click at [1415, 512] on td at bounding box center [1450, 505] width 81 height 33
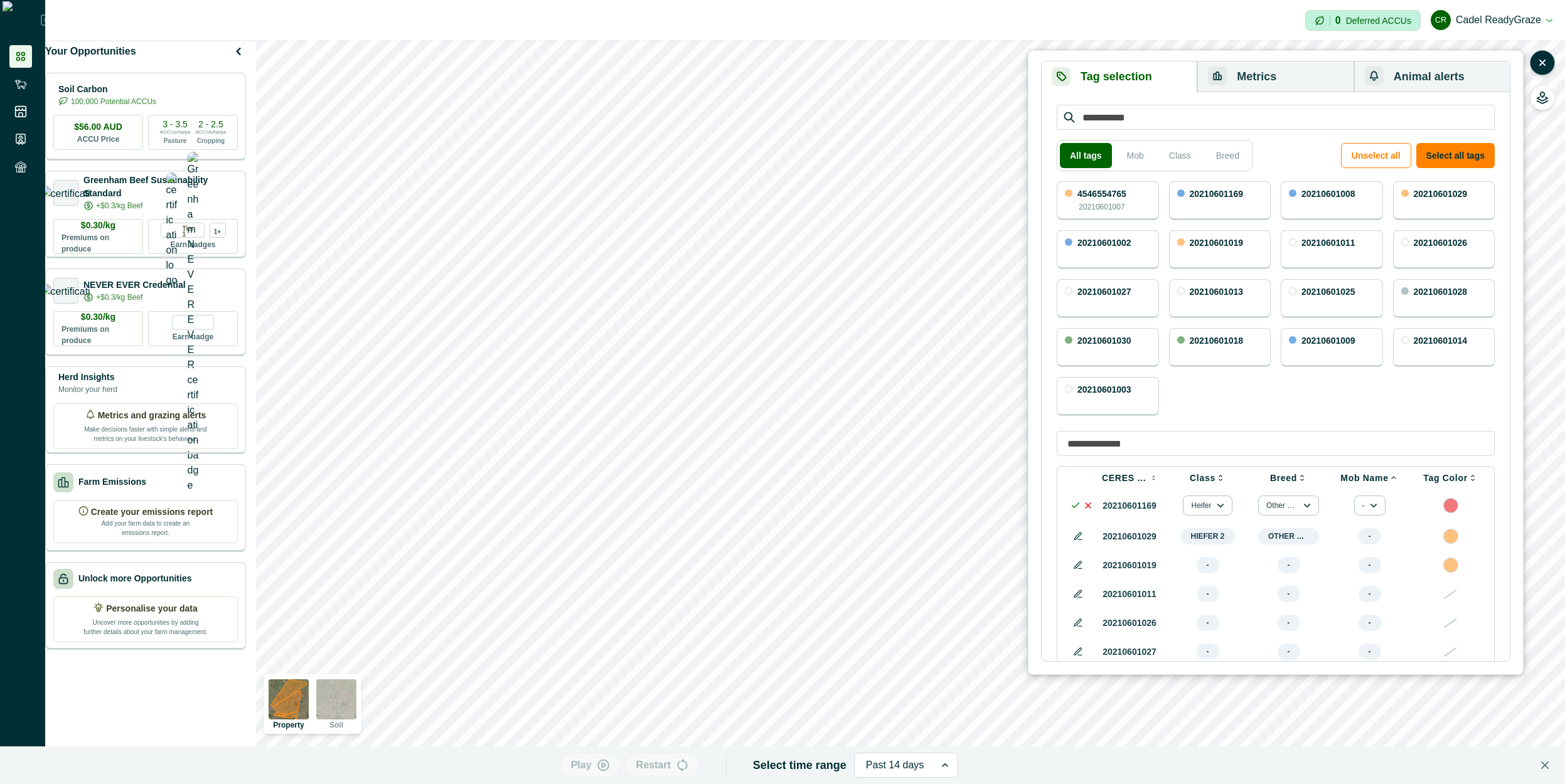
click at [1078, 510] on icon at bounding box center [1075, 506] width 10 height 10
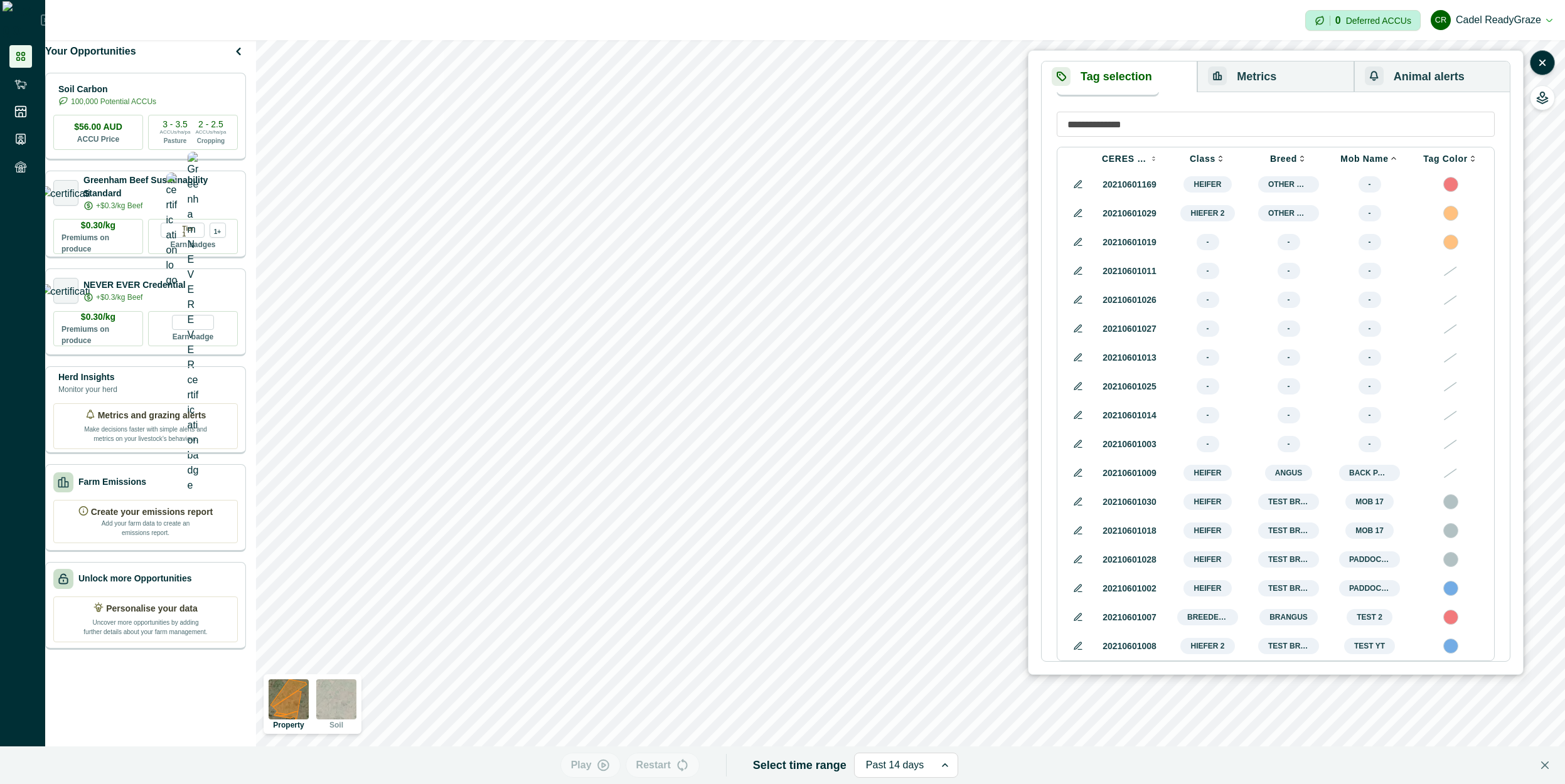
scroll to position [452, 0]
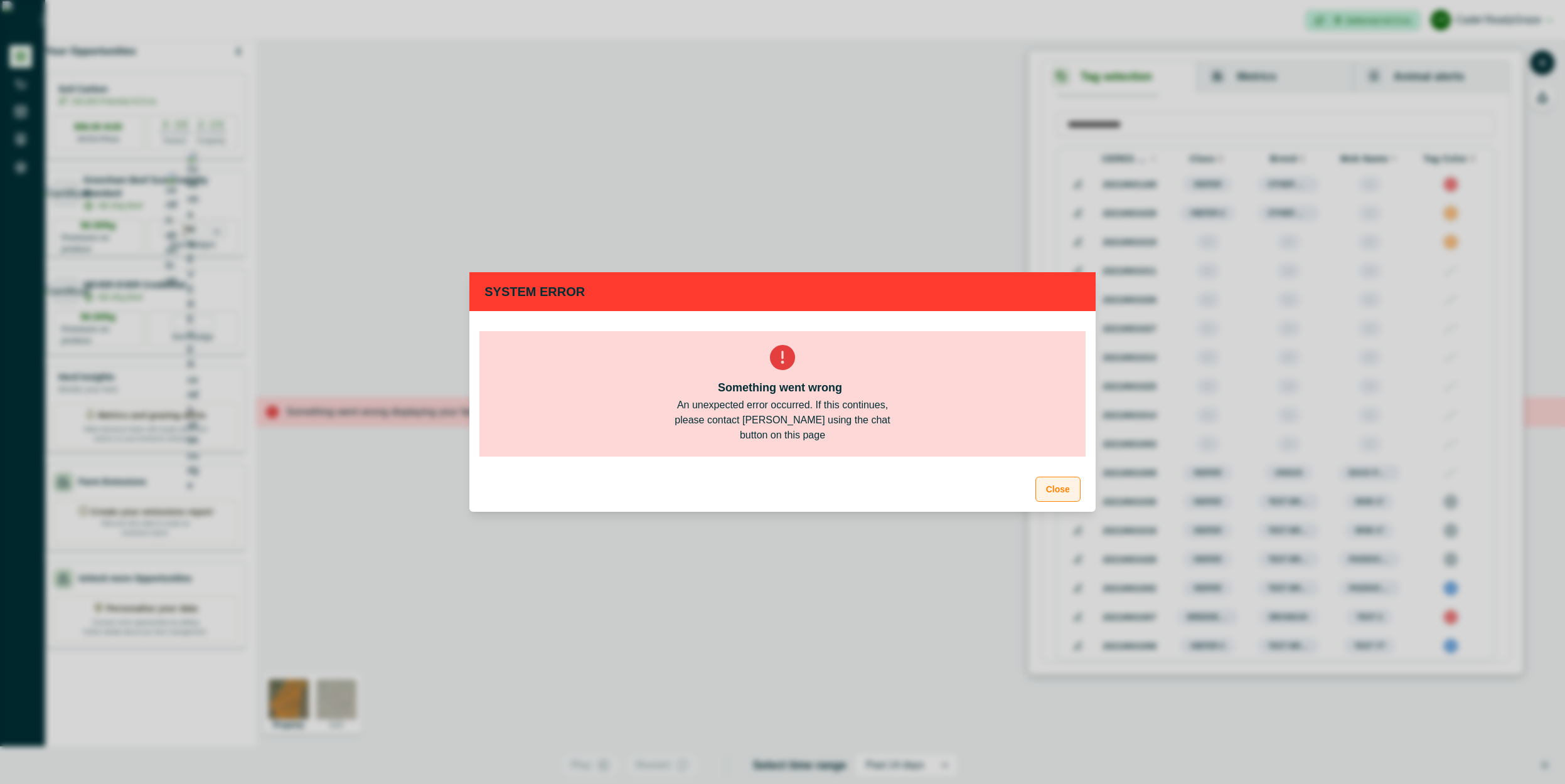
click at [1057, 491] on button "Close" at bounding box center [1058, 490] width 45 height 25
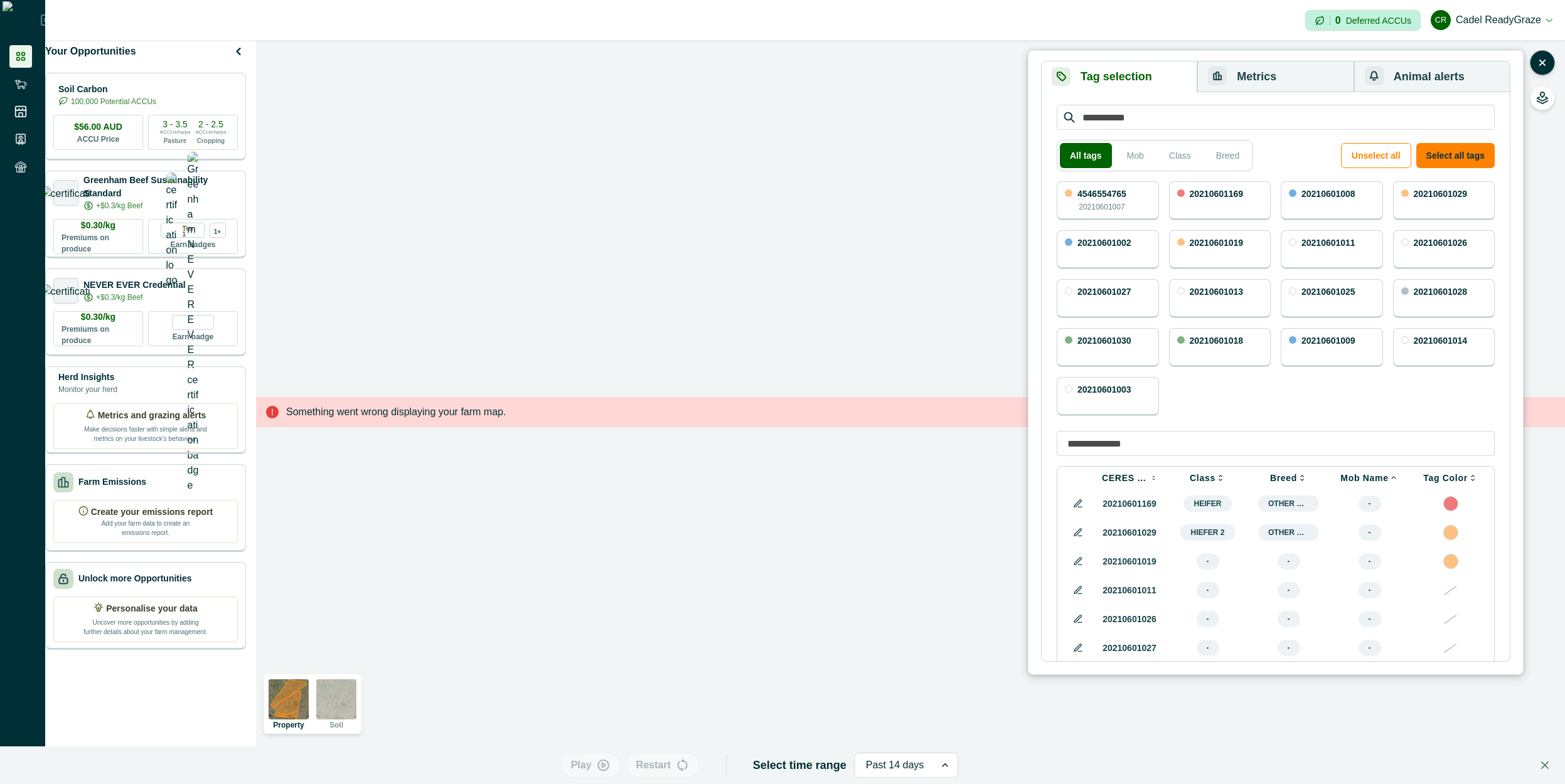
scroll to position [513, 0]
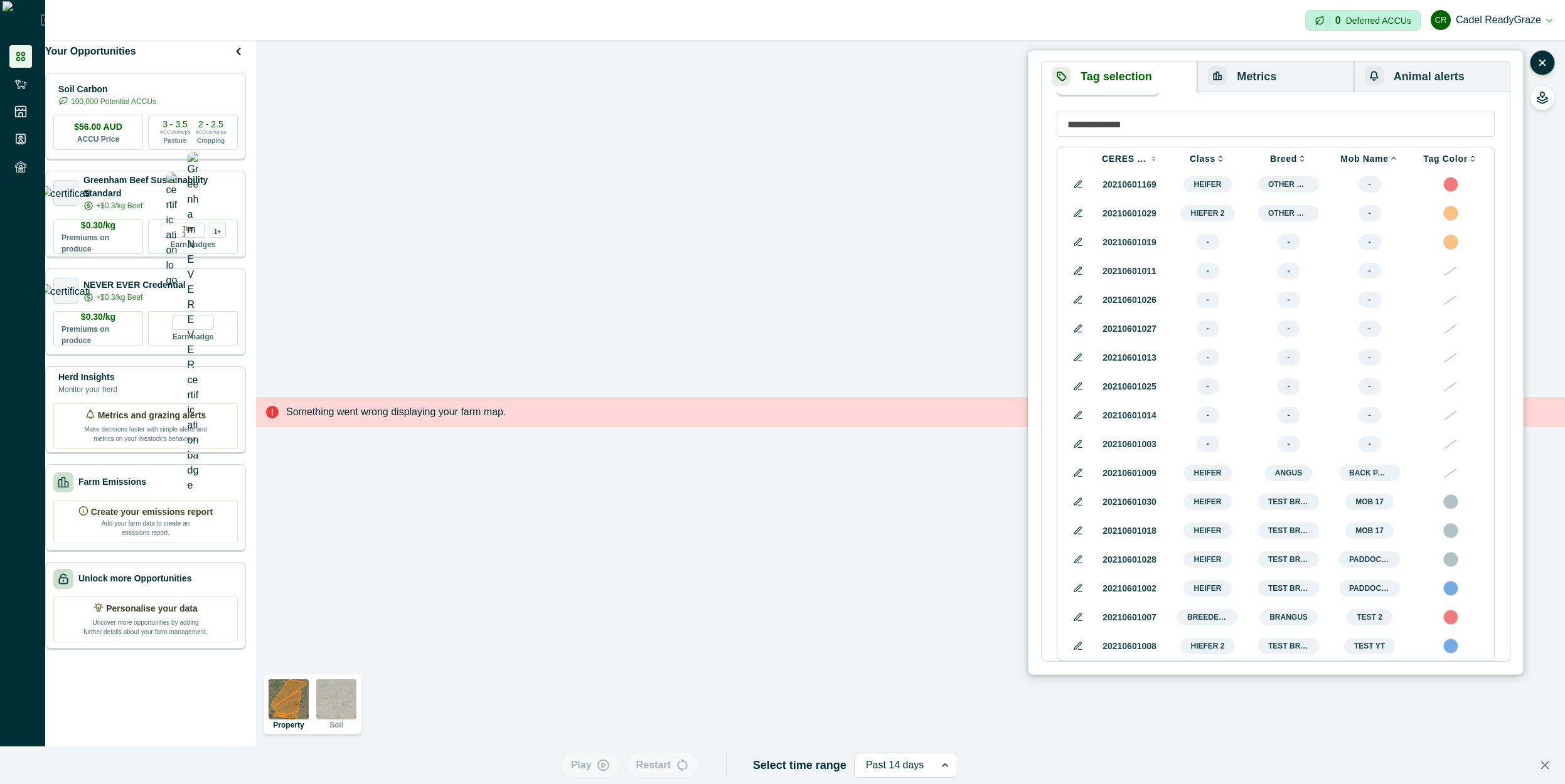
click at [1159, 343] on td "20210601013" at bounding box center [1129, 358] width 76 height 29
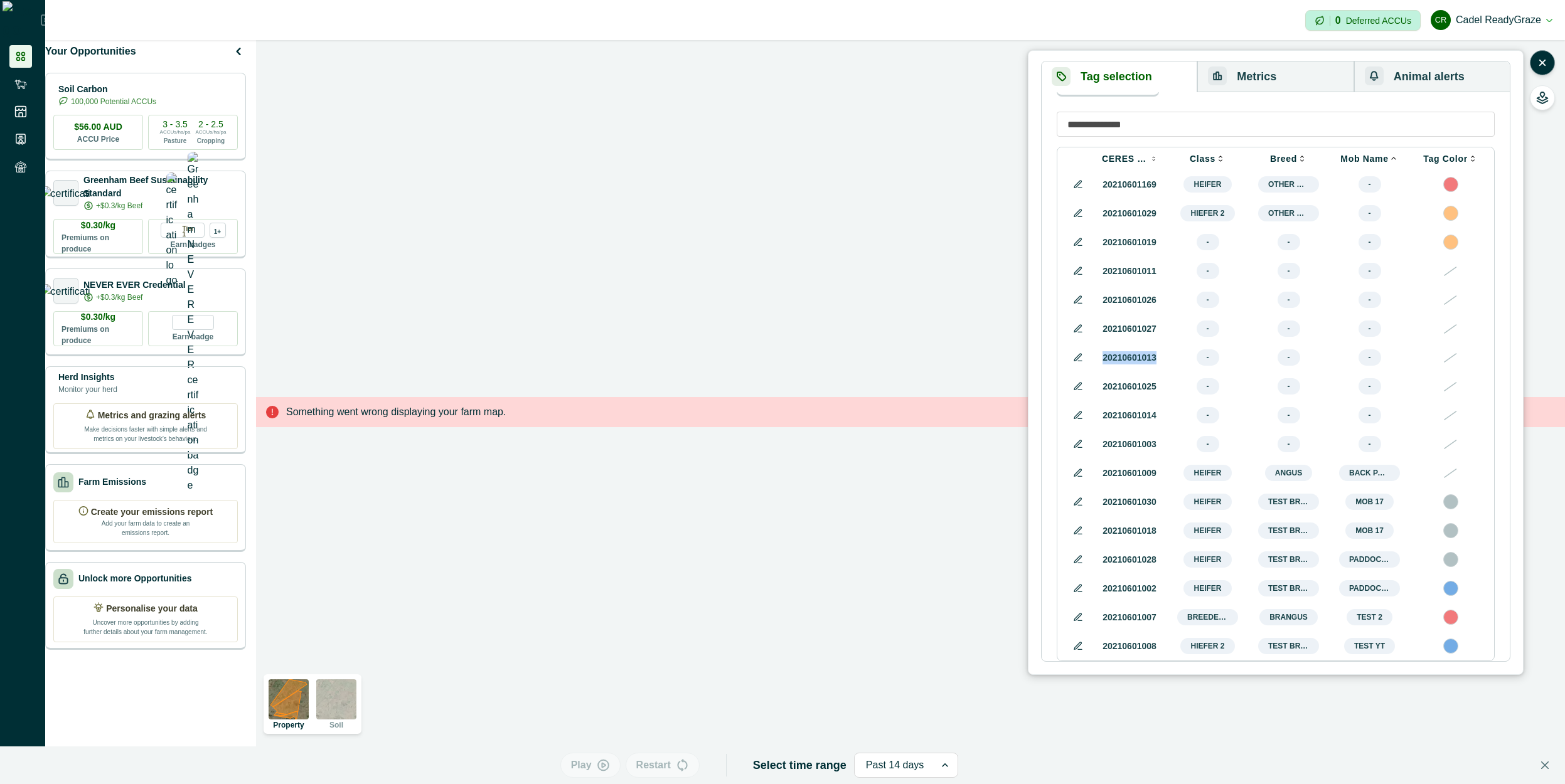
click at [1159, 343] on td "20210601013" at bounding box center [1129, 358] width 76 height 29
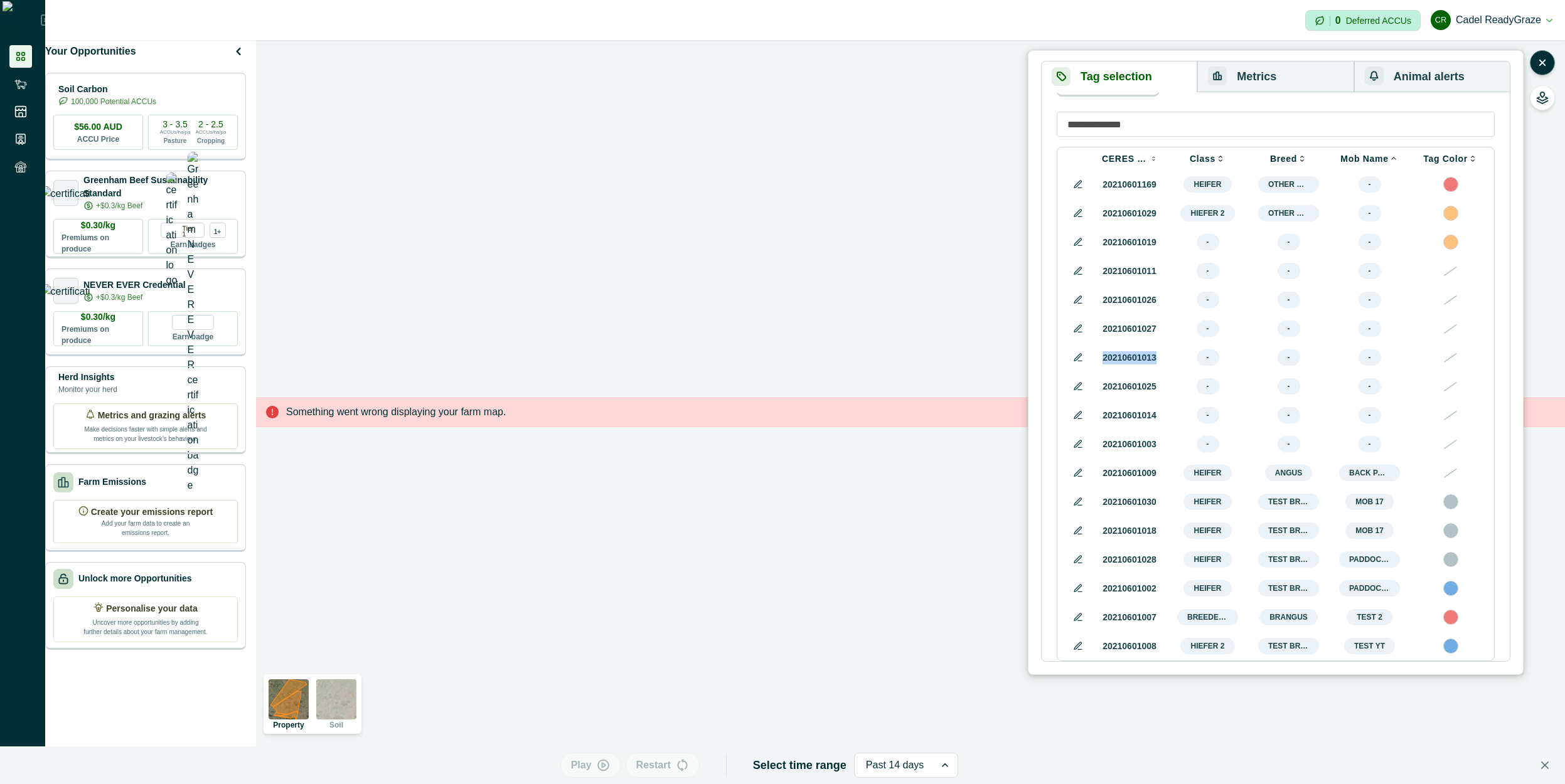
click at [1159, 343] on td "20210601013" at bounding box center [1129, 358] width 76 height 29
click at [1159, 343] on td "20210601013" at bounding box center [1129, 358] width 76 height 29
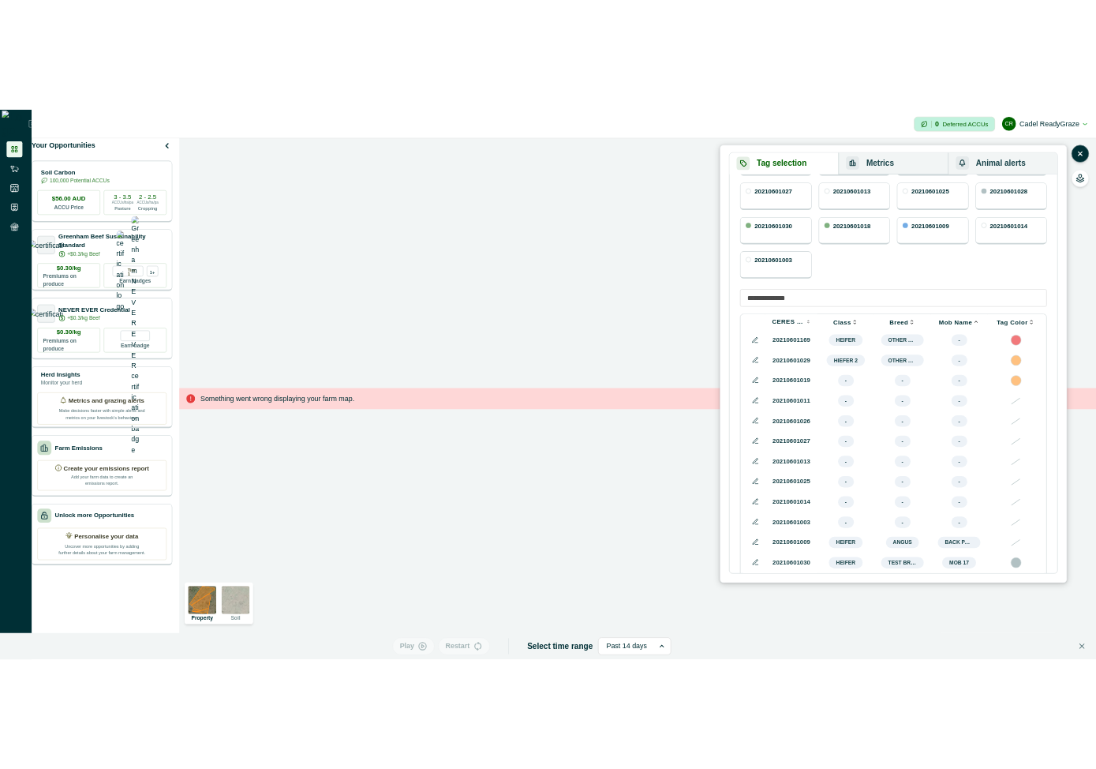
scroll to position [171, 0]
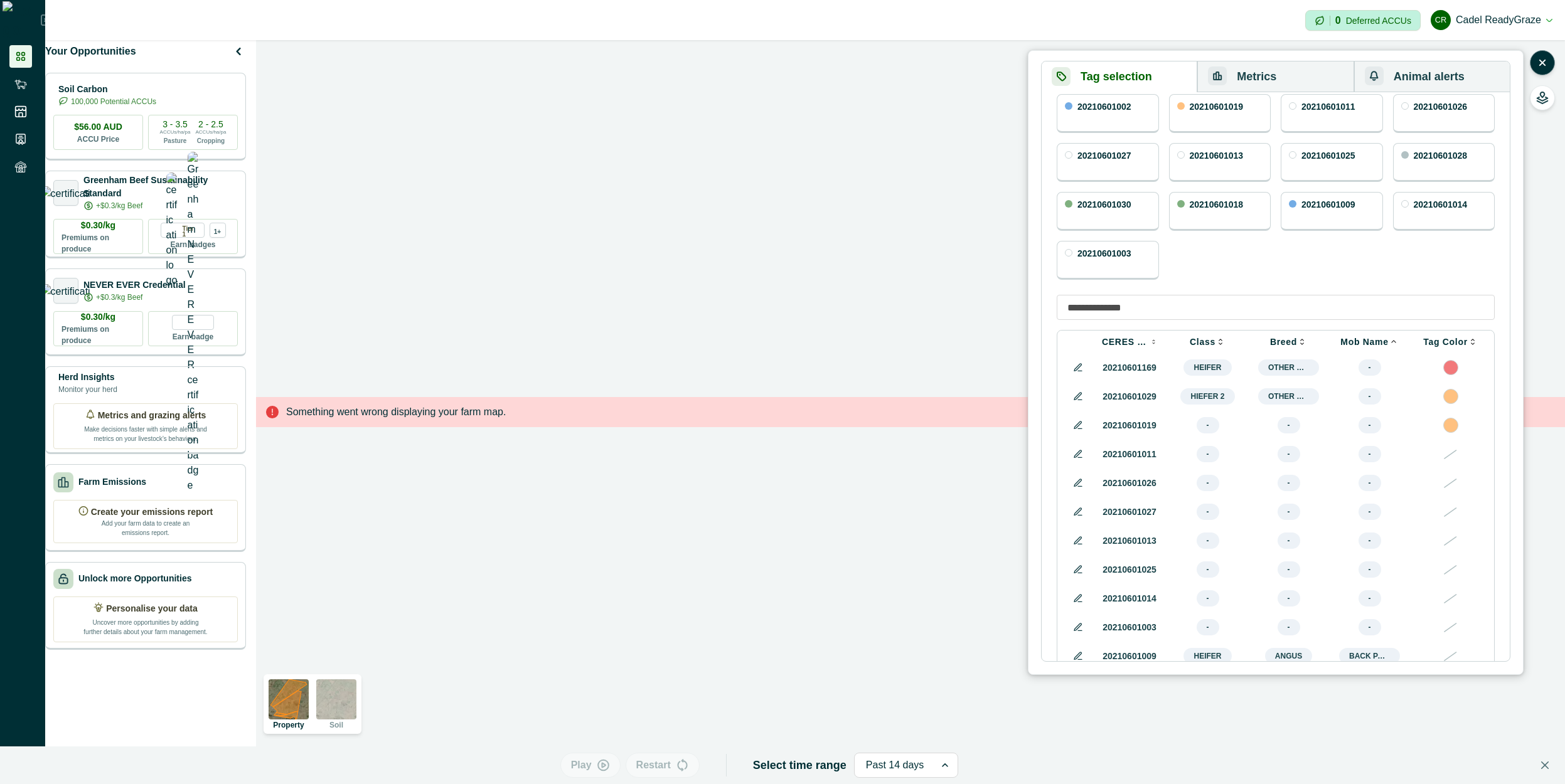
click at [1294, 77] on button "Metrics" at bounding box center [1276, 76] width 156 height 31
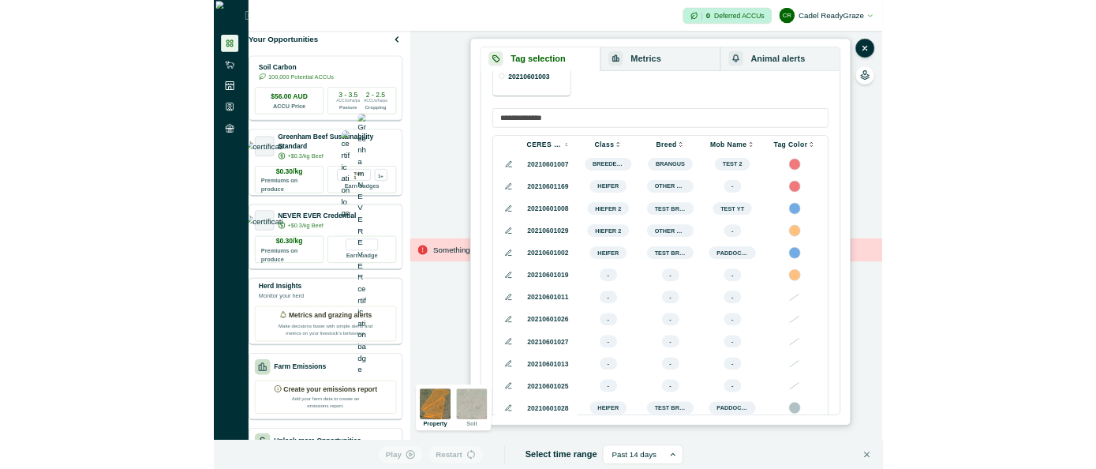
scroll to position [134, 0]
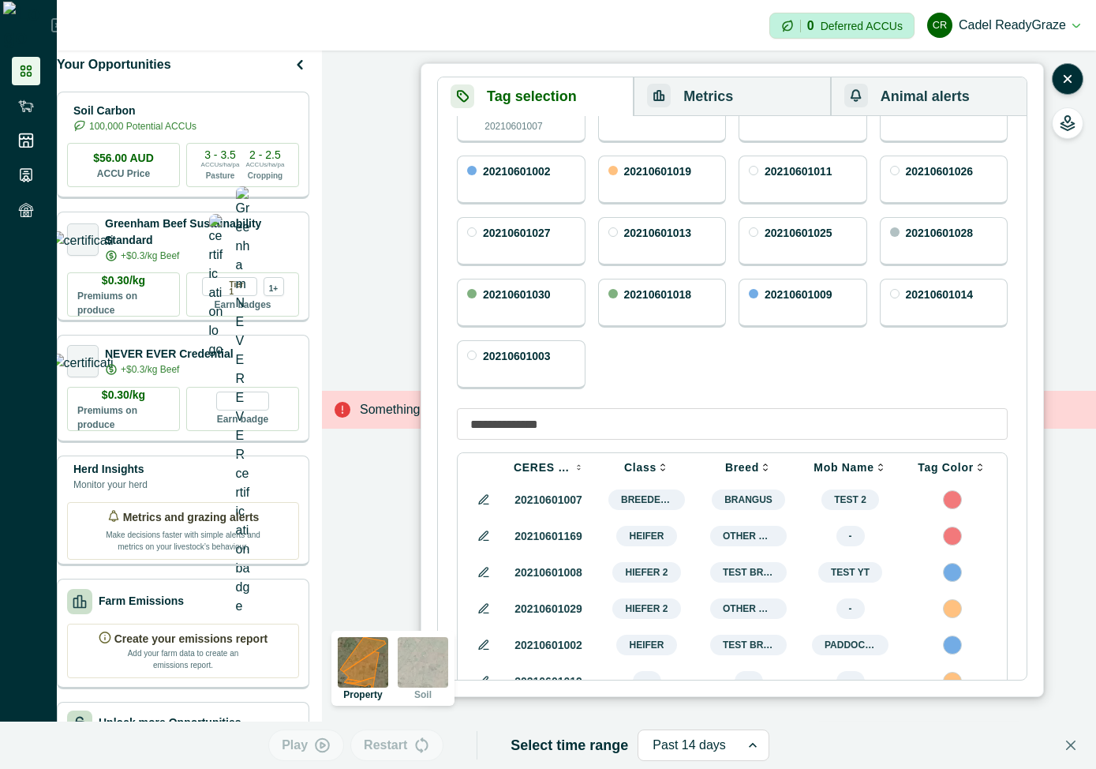
click at [681, 80] on button "Metrics" at bounding box center [732, 96] width 196 height 39
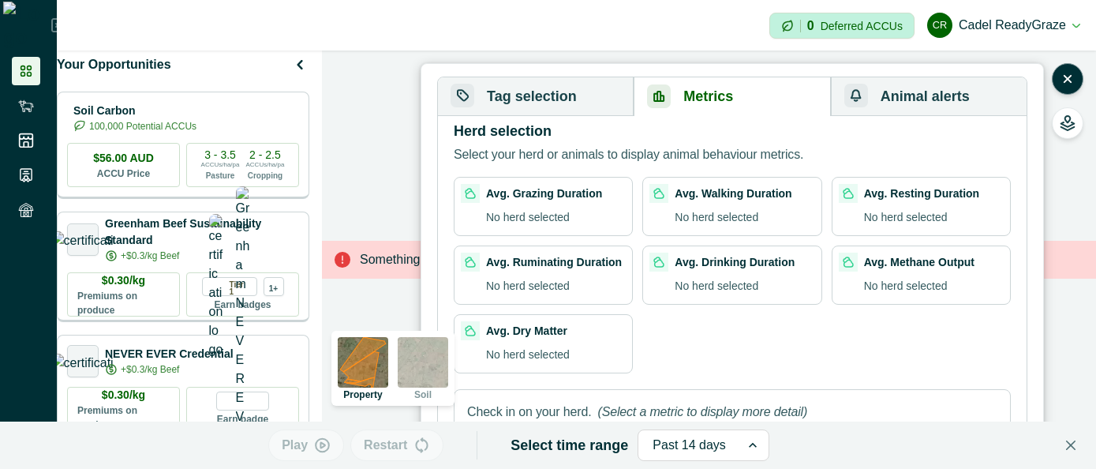
scroll to position [0, 0]
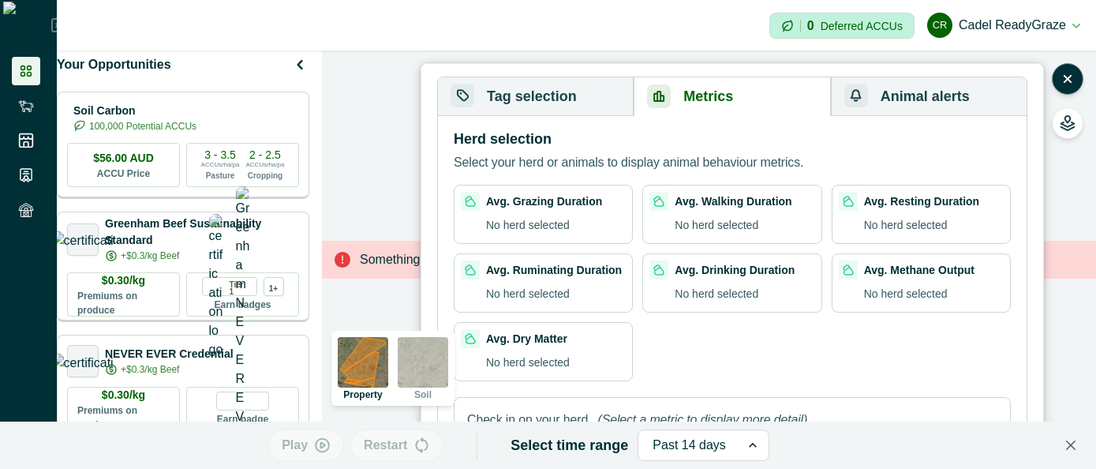
drag, startPoint x: 577, startPoint y: 110, endPoint x: 629, endPoint y: 172, distance: 81.2
click at [576, 110] on button "Tag selection" at bounding box center [536, 96] width 196 height 39
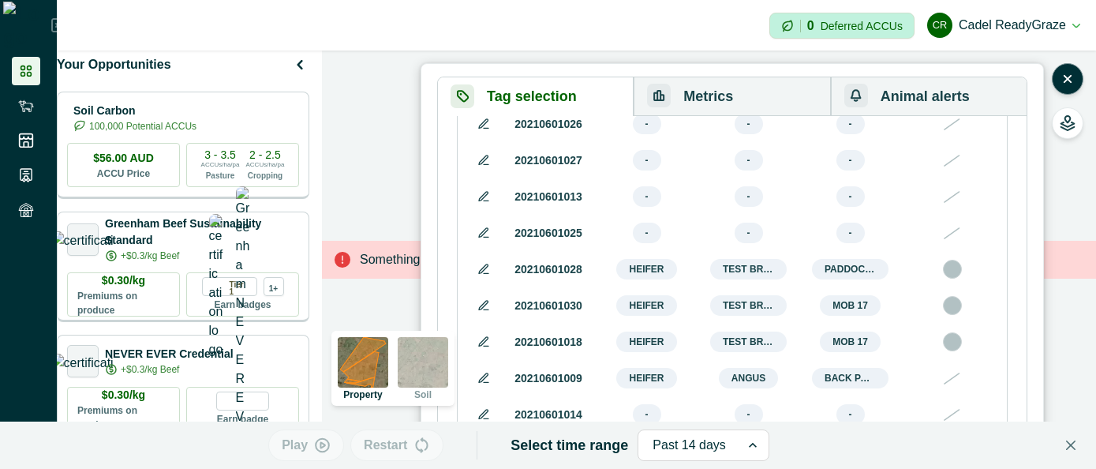
scroll to position [1007, 0]
click at [769, 94] on button "Metrics" at bounding box center [732, 96] width 196 height 39
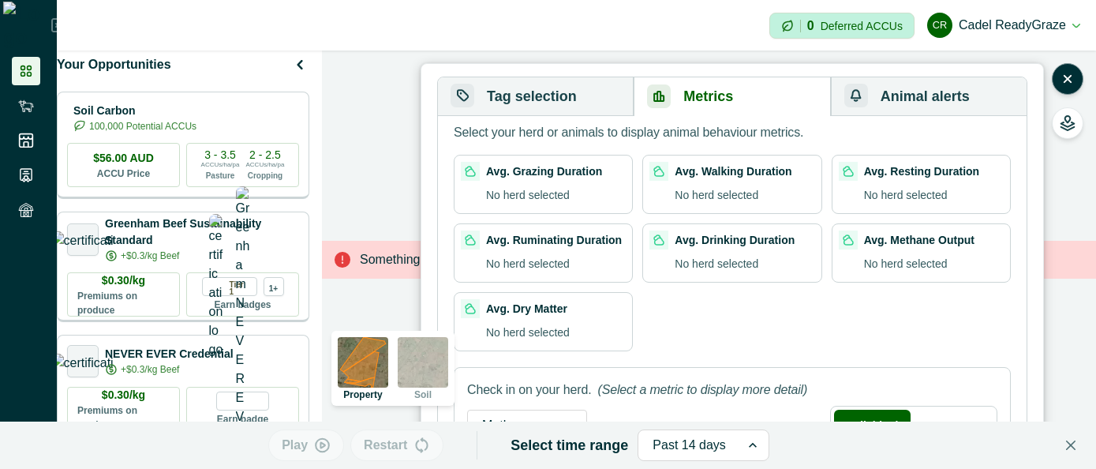
scroll to position [0, 0]
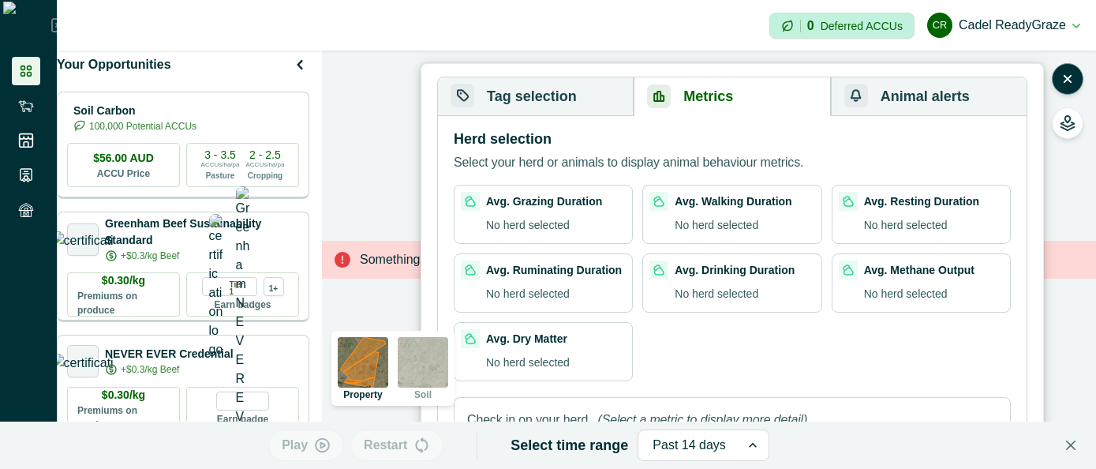
click at [913, 102] on button "Animal alerts" at bounding box center [929, 96] width 196 height 39
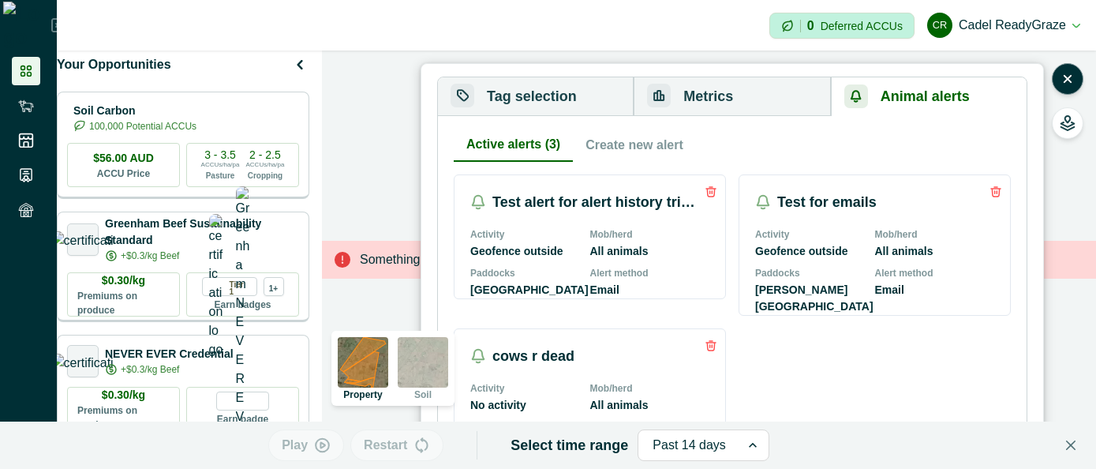
scroll to position [85, 0]
